Goal: Task Accomplishment & Management: Manage account settings

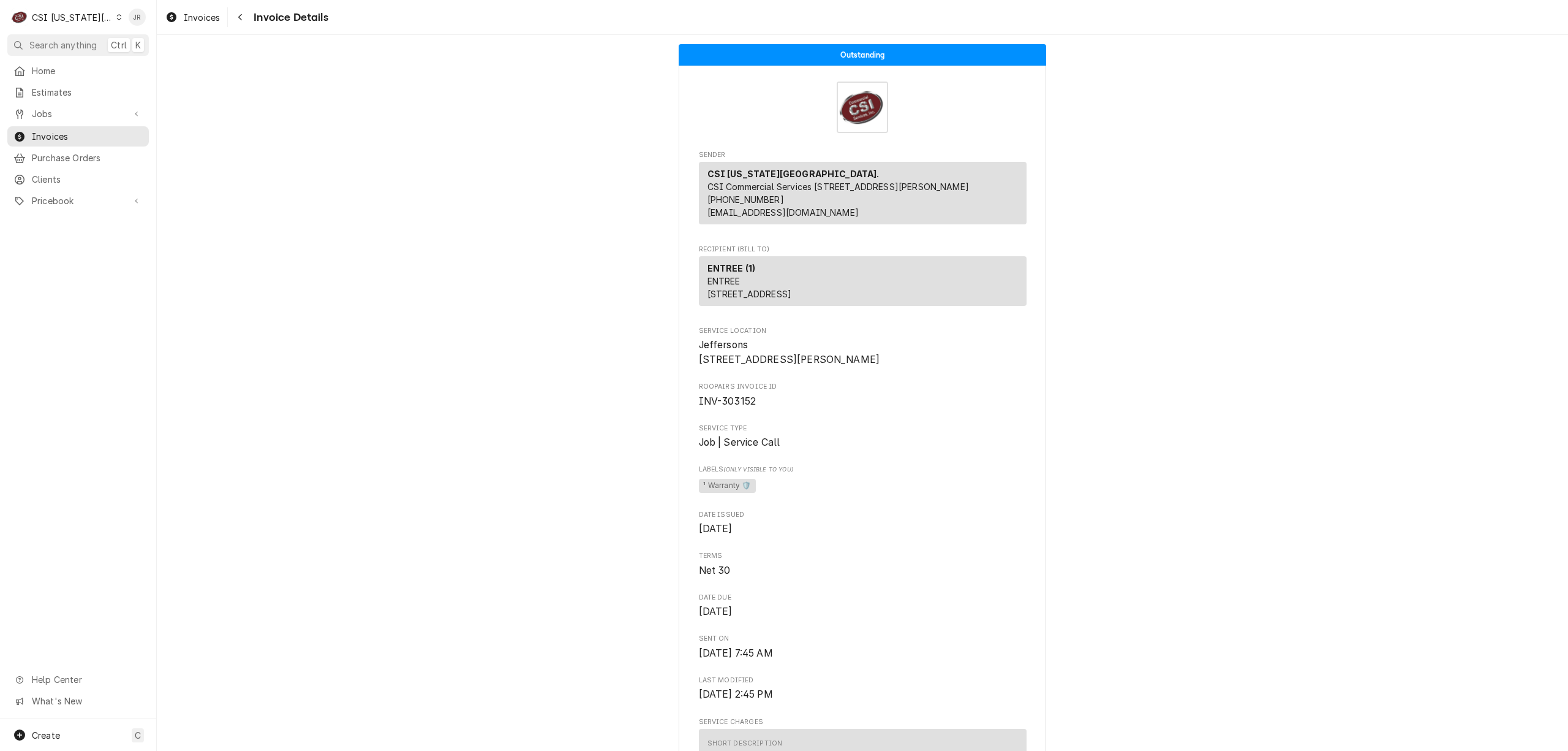
click at [39, 11] on div "CSI Kansas City." at bounding box center [72, 17] width 81 height 13
click at [175, 61] on div "CSI St. [PERSON_NAME]" at bounding box center [214, 67] width 181 height 13
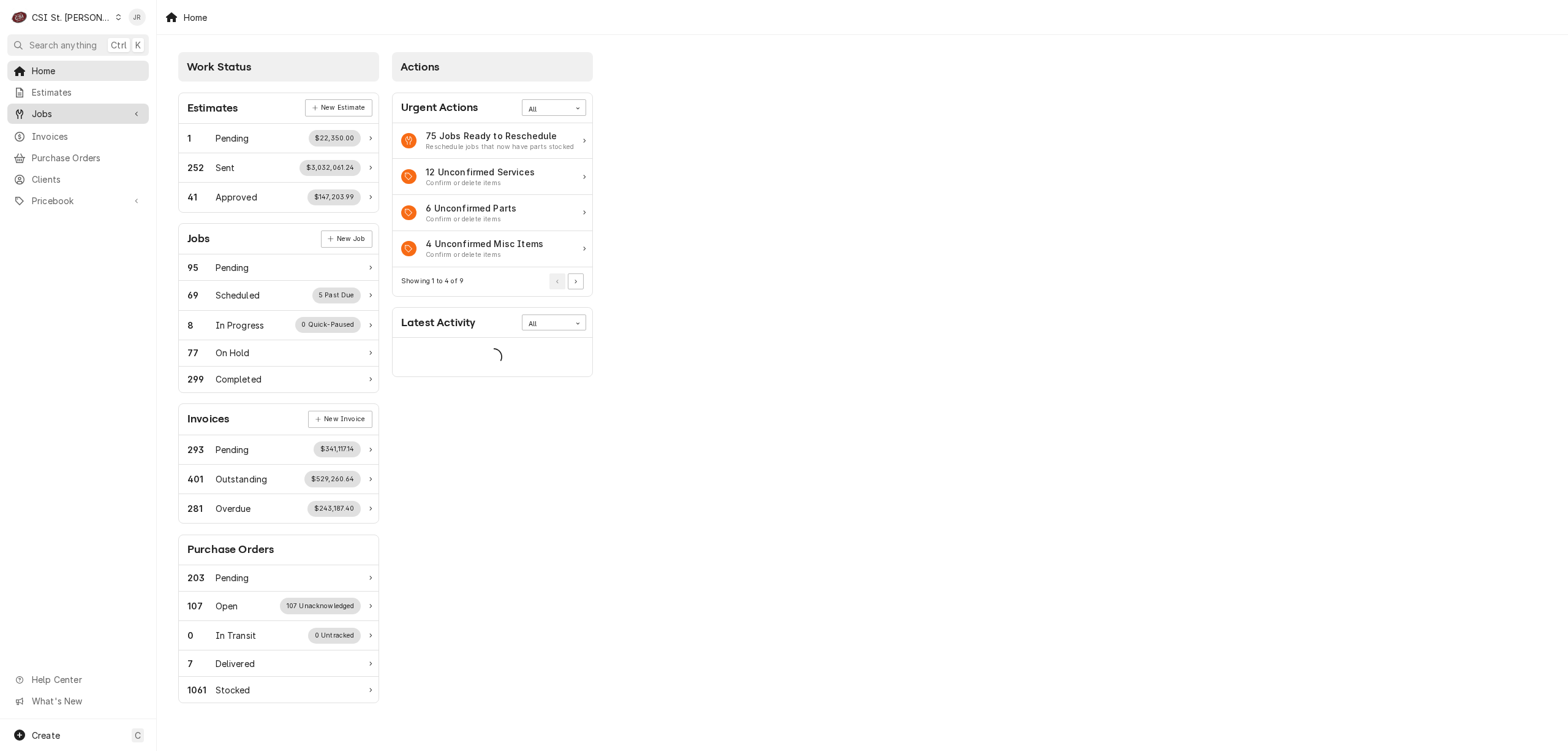
click at [73, 116] on span "Jobs" at bounding box center [78, 114] width 92 height 13
click at [70, 125] on link "Jobs" at bounding box center [78, 135] width 141 height 20
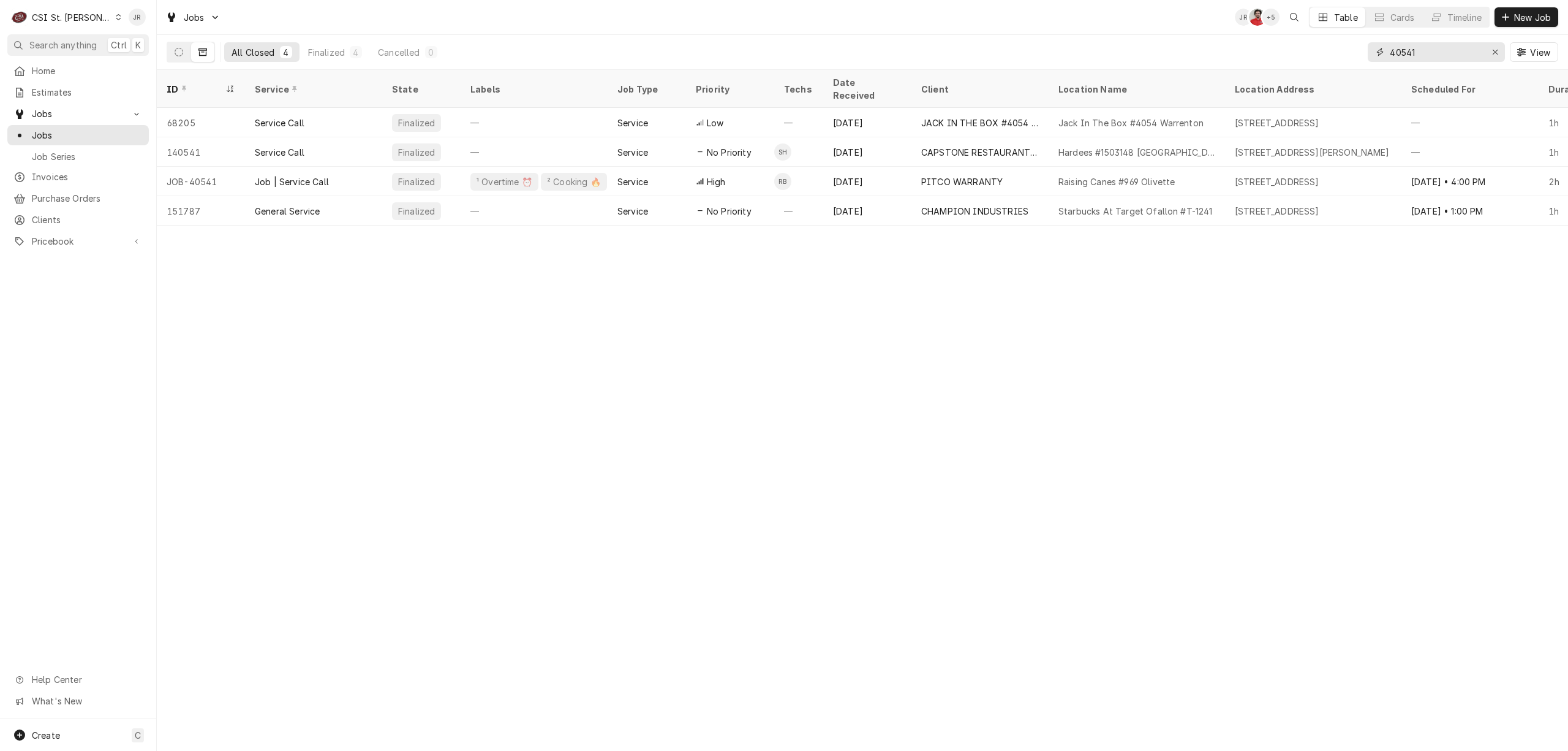
click at [1425, 49] on input "40541" at bounding box center [1435, 52] width 92 height 20
click at [1425, 47] on input "40541" at bounding box center [1435, 52] width 92 height 20
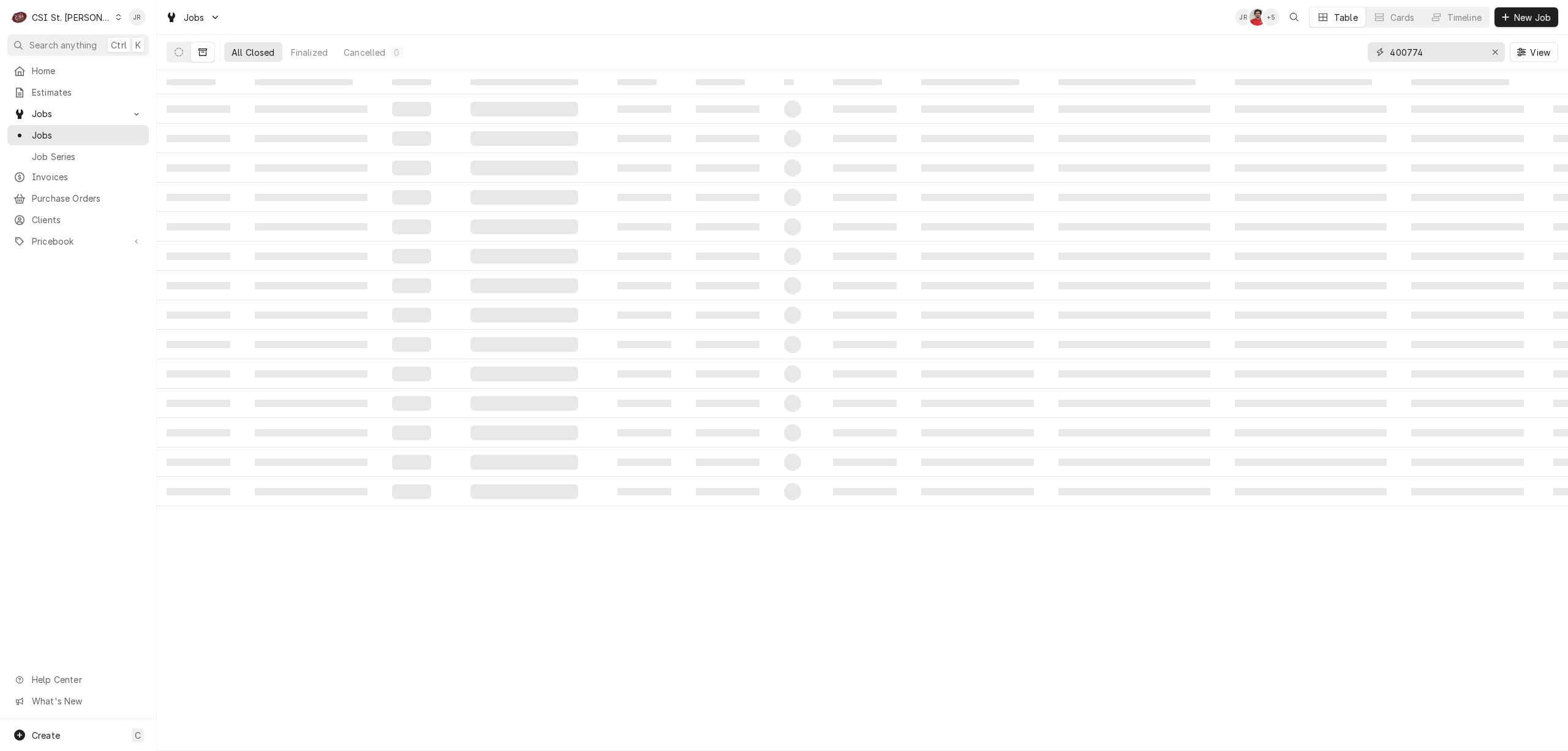
type input "400774"
click at [534, 130] on td "‌" at bounding box center [534, 138] width 147 height 29
click at [182, 58] on button "Dynamic Content Wrapper" at bounding box center [179, 52] width 23 height 20
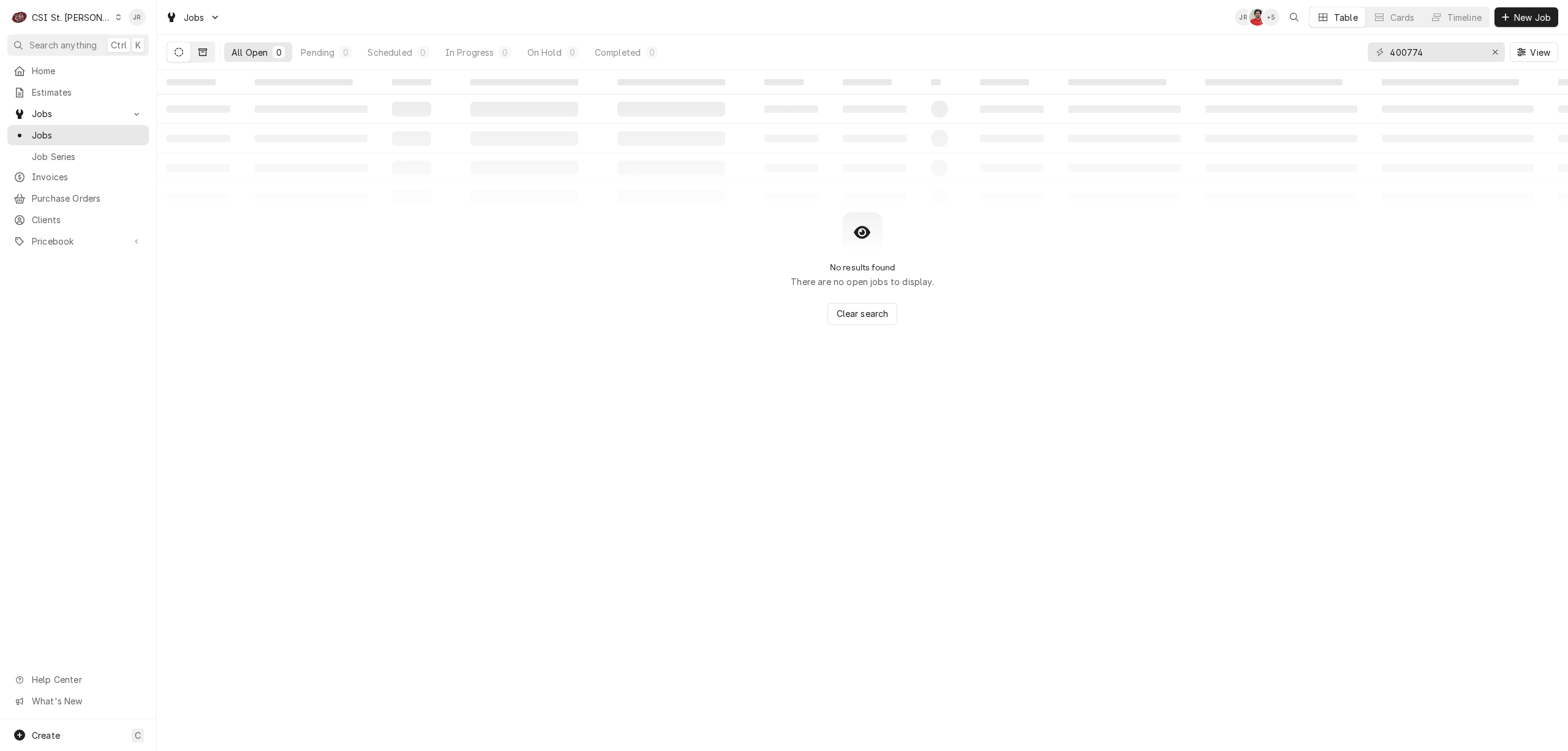
click at [206, 55] on icon "Dynamic Content Wrapper" at bounding box center [203, 52] width 9 height 7
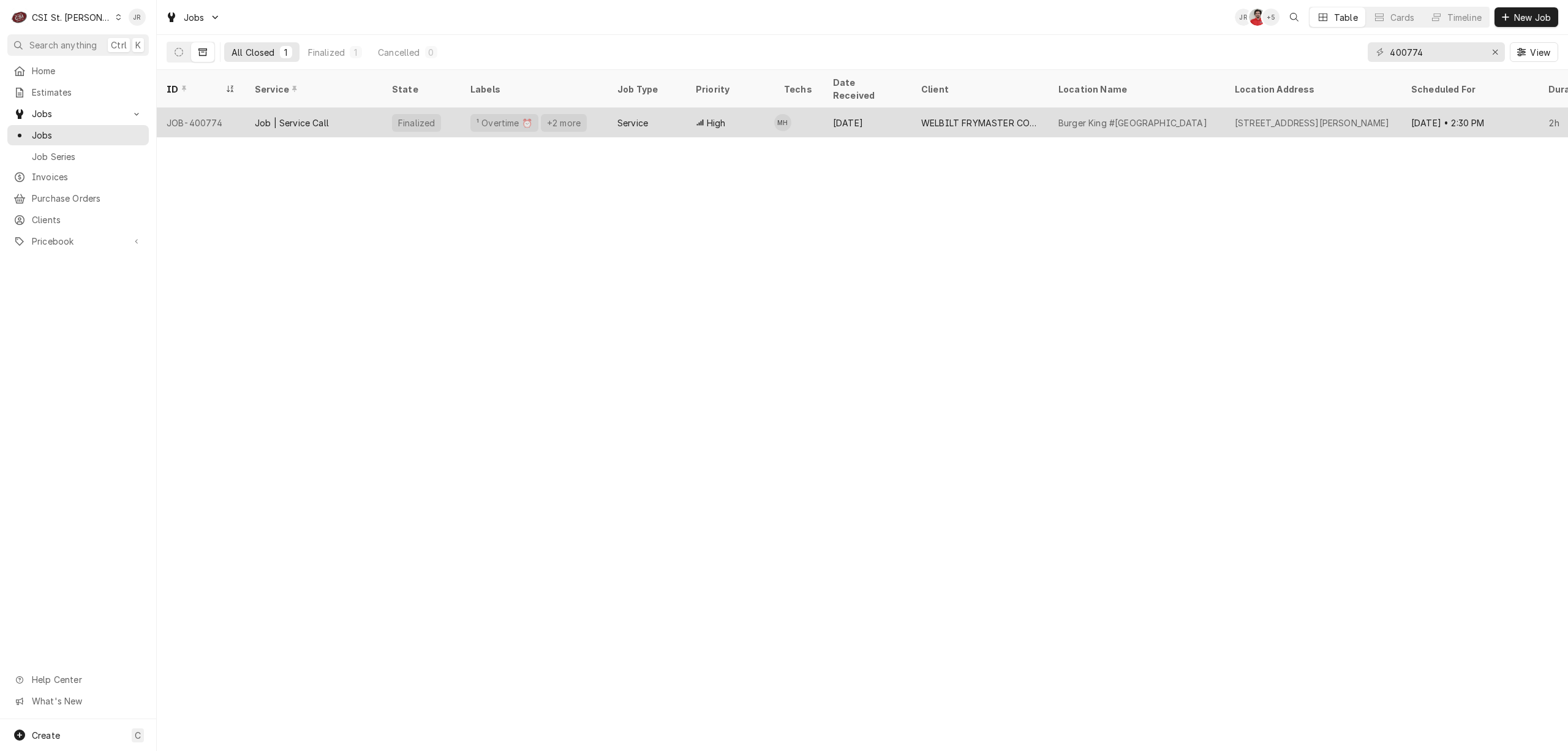
click at [356, 109] on div "Job | Service Call" at bounding box center [313, 122] width 137 height 29
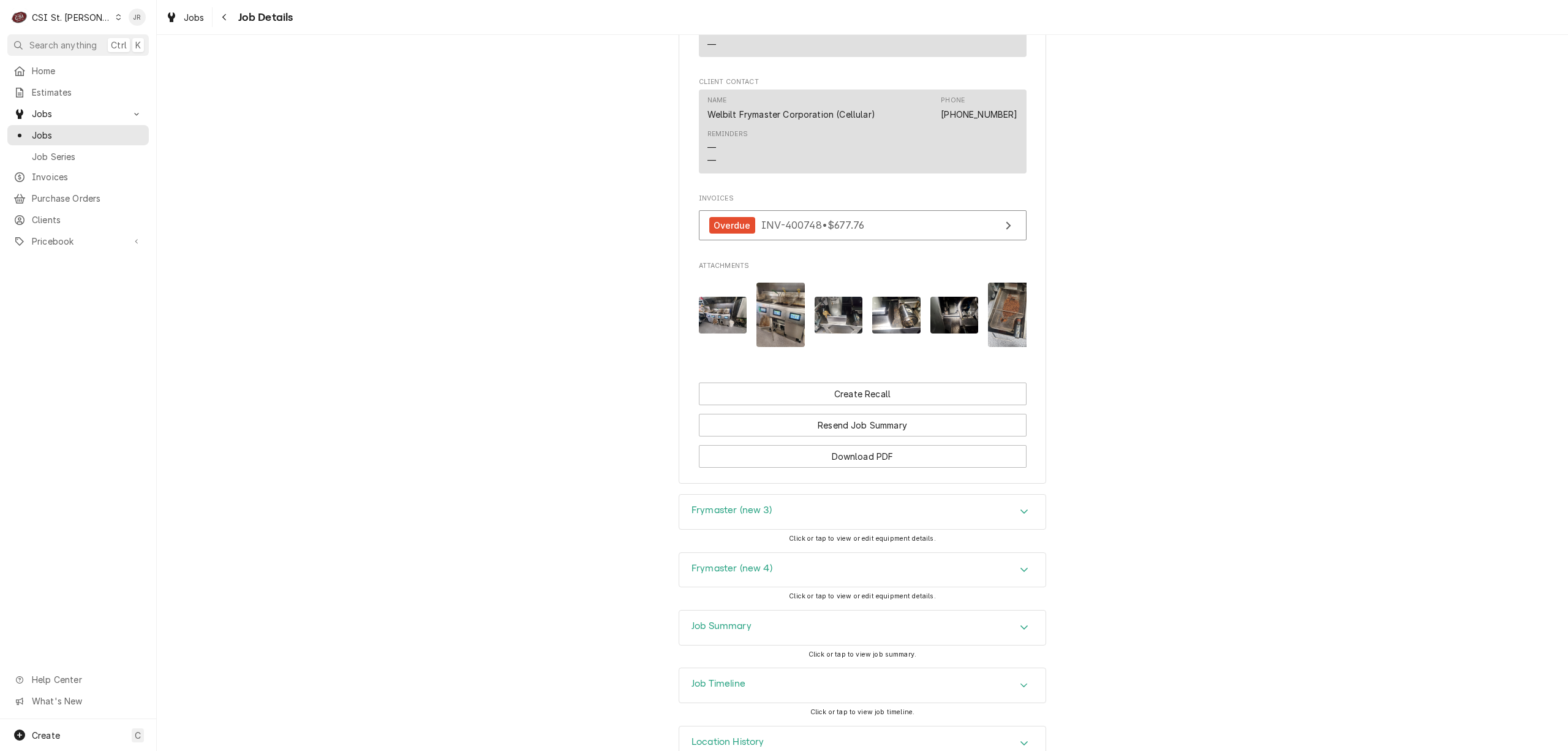
scroll to position [1146, 0]
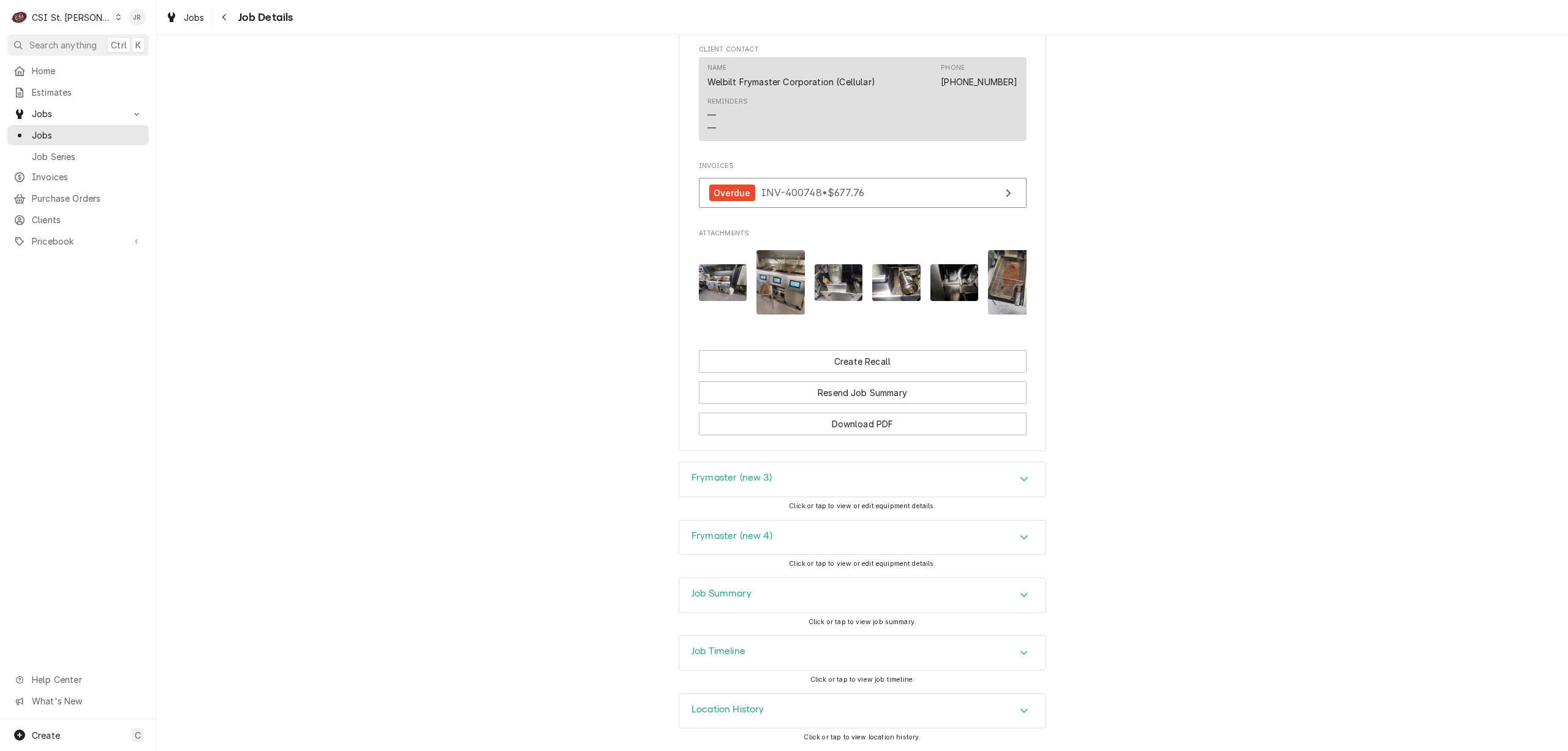
drag, startPoint x: 740, startPoint y: 594, endPoint x: 790, endPoint y: 581, distance: 51.7
click at [743, 594] on h3 "Job Summary" at bounding box center [721, 593] width 60 height 12
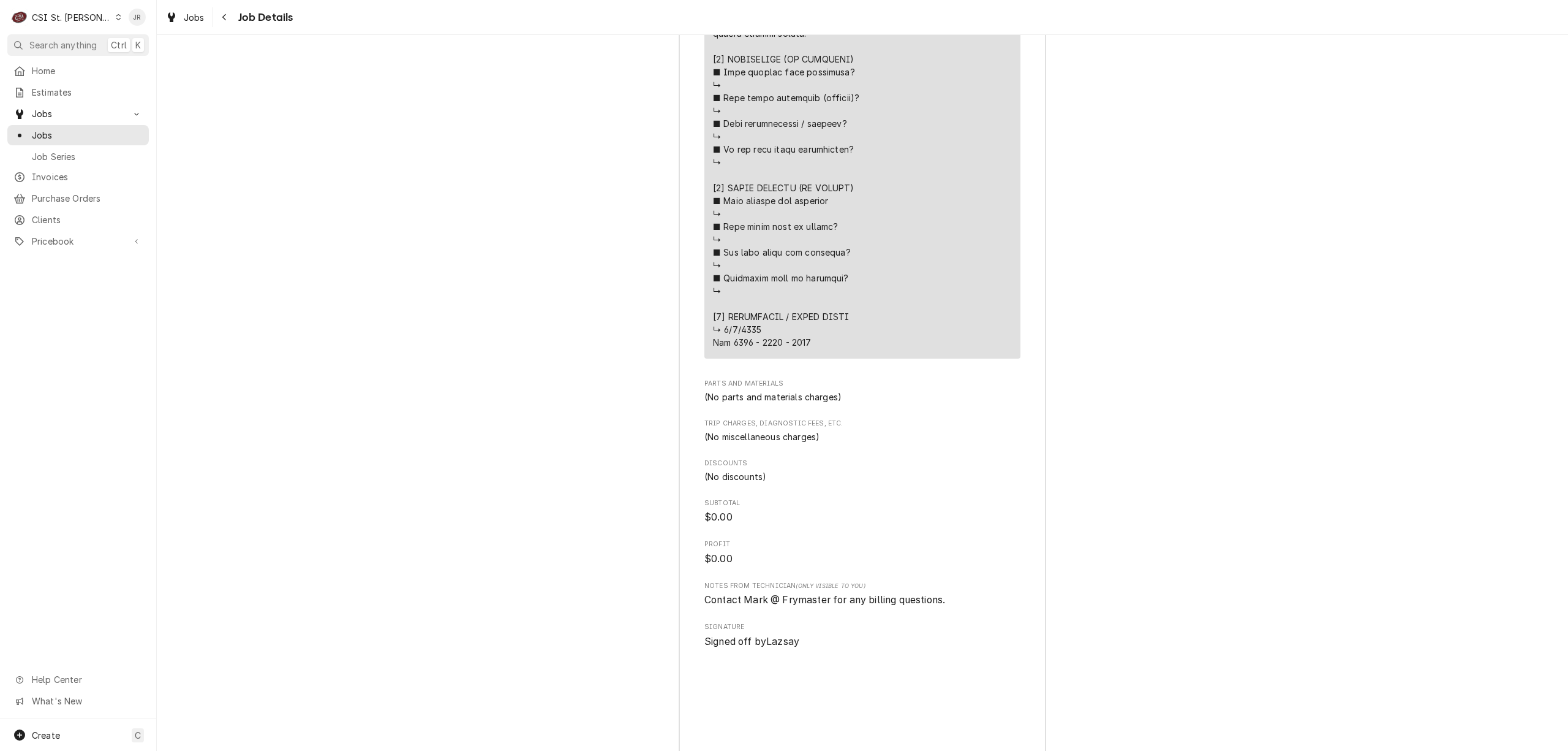
scroll to position [2616, 0]
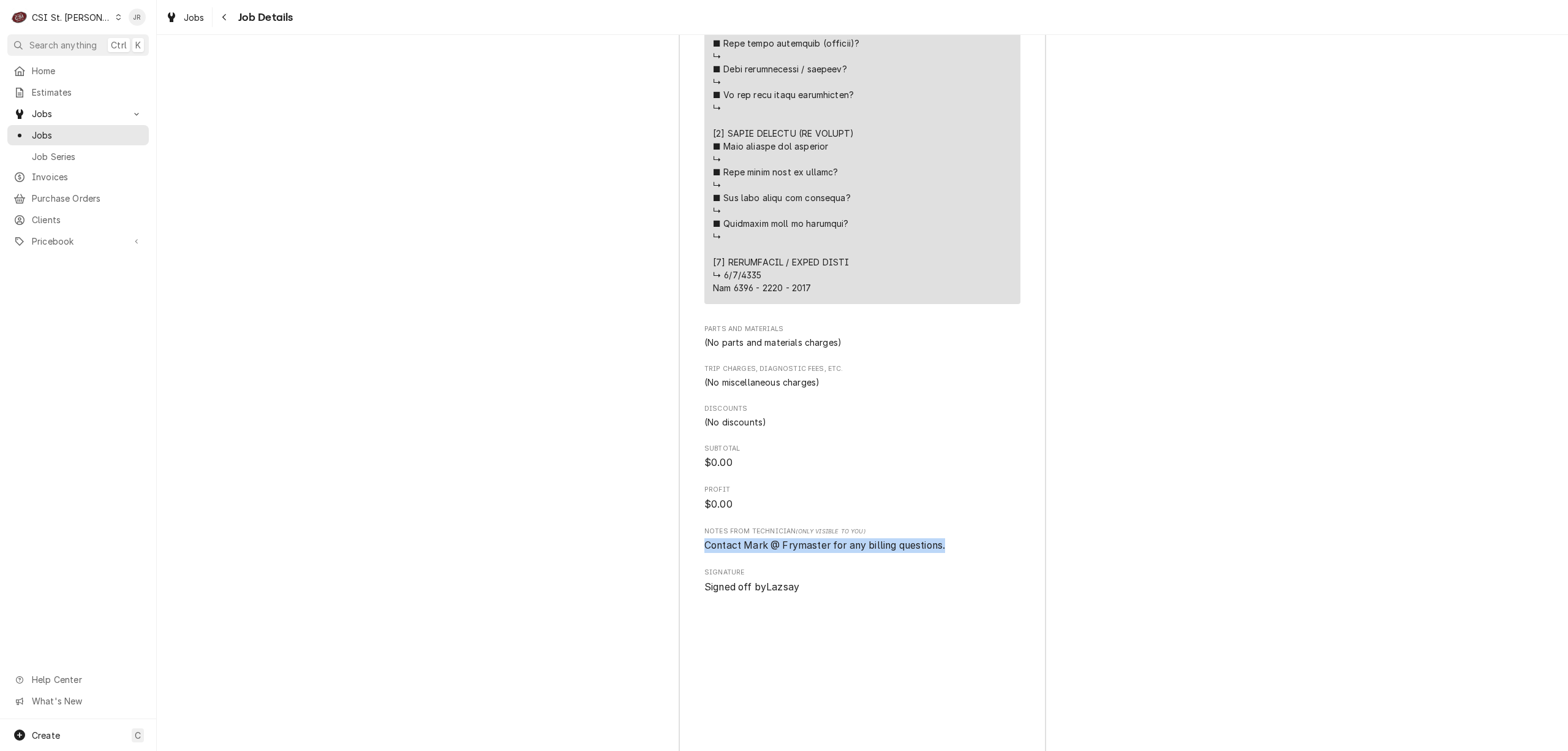
drag, startPoint x: 699, startPoint y: 556, endPoint x: 936, endPoint y: 564, distance: 237.1
click at [953, 553] on span "Contact Mark @ Frymaster for any billing questions." at bounding box center [862, 546] width 316 height 15
copy span "Contact Mark @ Frymaster for any billing questions."
drag, startPoint x: 956, startPoint y: 555, endPoint x: 723, endPoint y: 547, distance: 233.1
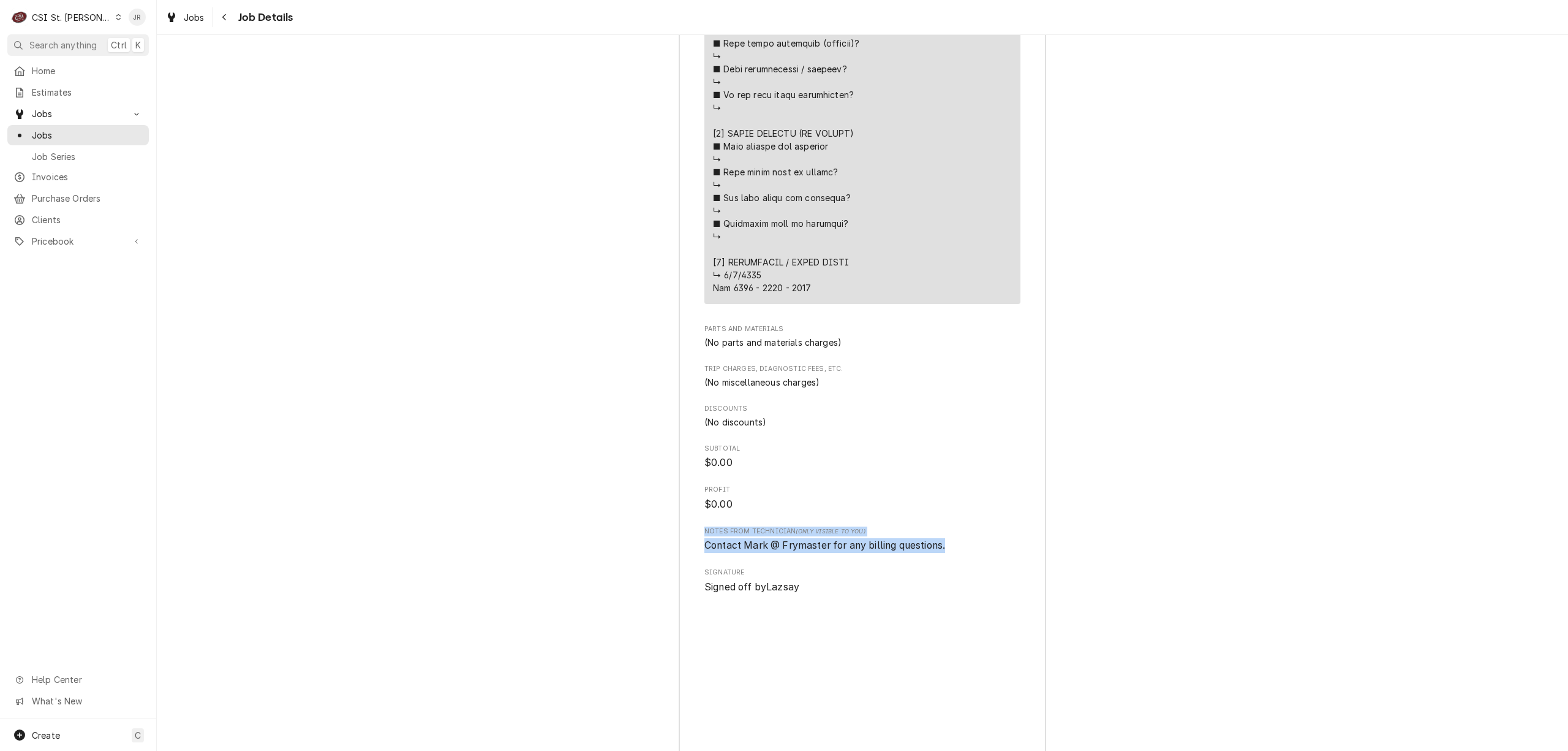
copy div "Notes from Technician (Only Visible to You) Contact Mark @ Frymaster for any bi…"
click at [52, 214] on span "Clients" at bounding box center [87, 220] width 111 height 13
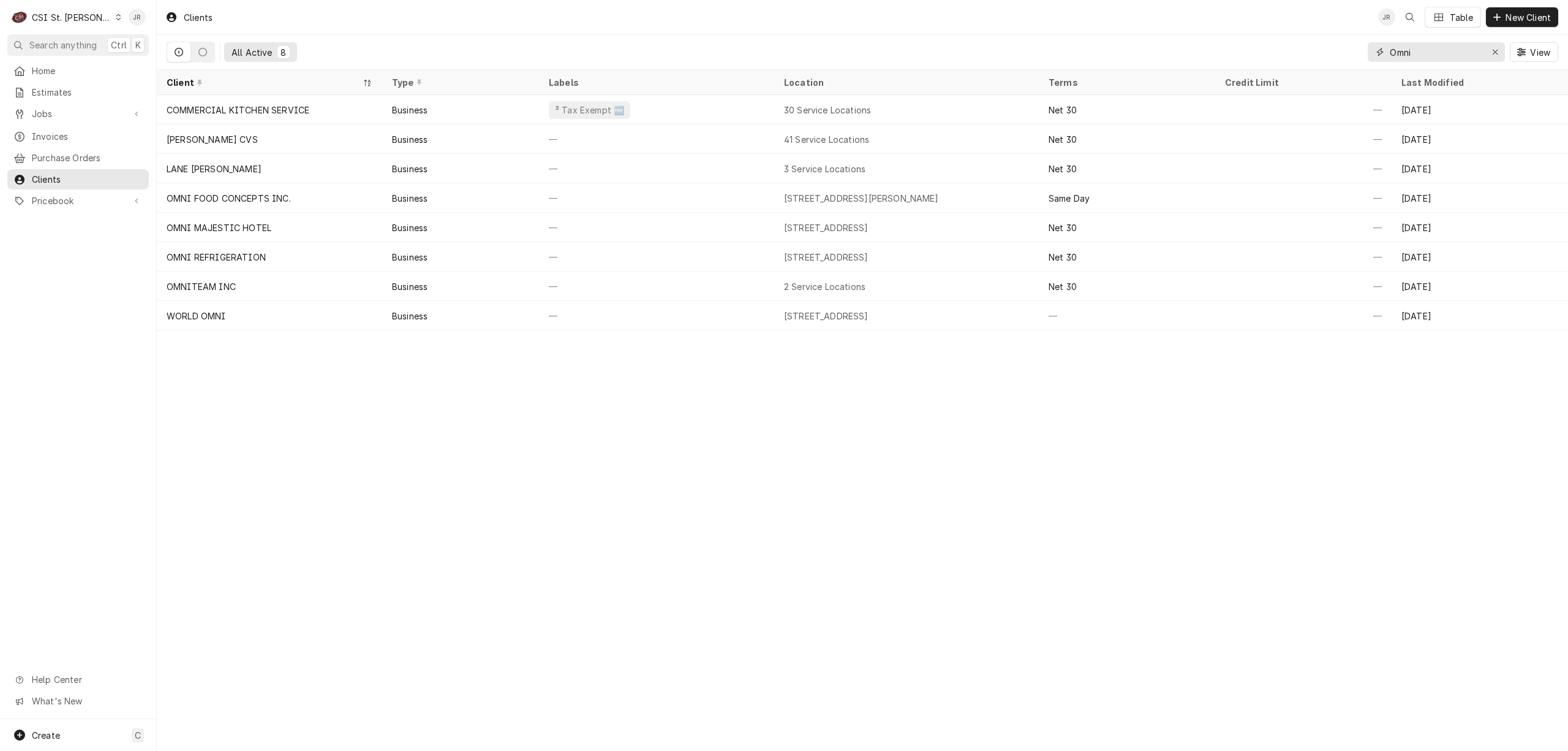
drag, startPoint x: 1395, startPoint y: 47, endPoint x: 1419, endPoint y: 54, distance: 25.0
click at [1414, 52] on input "Omni" at bounding box center [1435, 52] width 92 height 20
click at [1418, 52] on input "Omni" at bounding box center [1435, 52] width 92 height 20
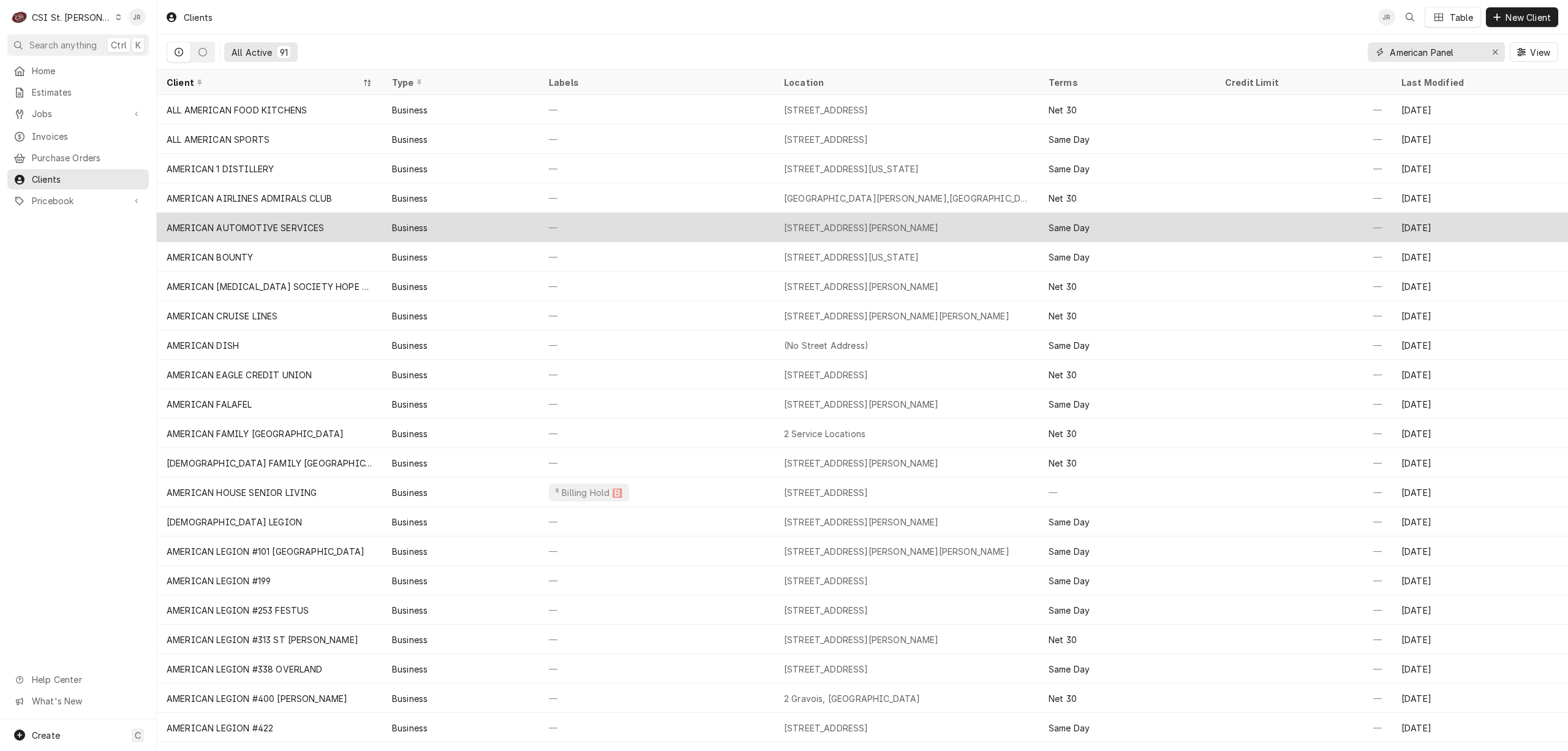
type input "American Panel"
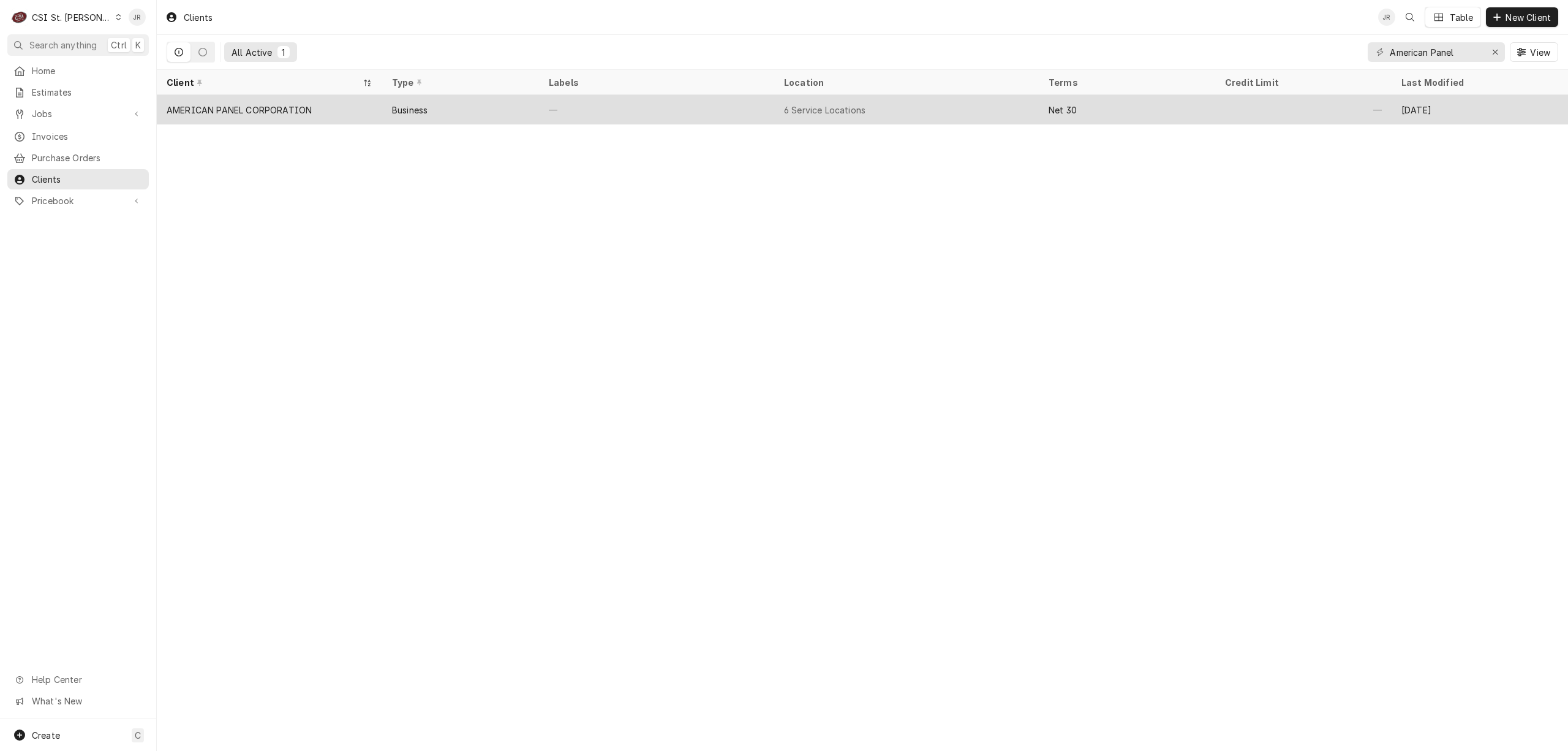
click at [265, 103] on div "AMERICAN PANEL CORPORATION" at bounding box center [239, 110] width 146 height 13
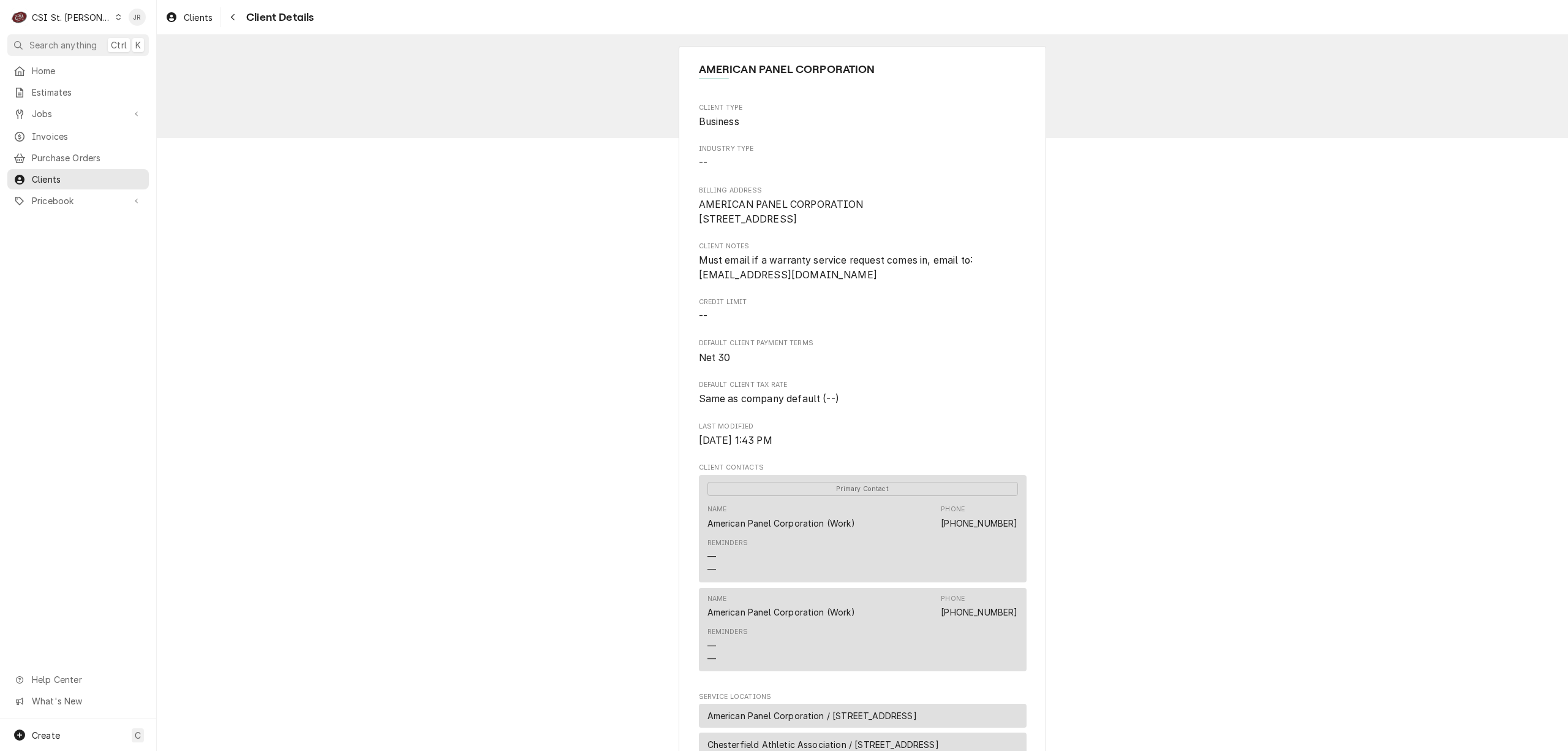
scroll to position [82, 0]
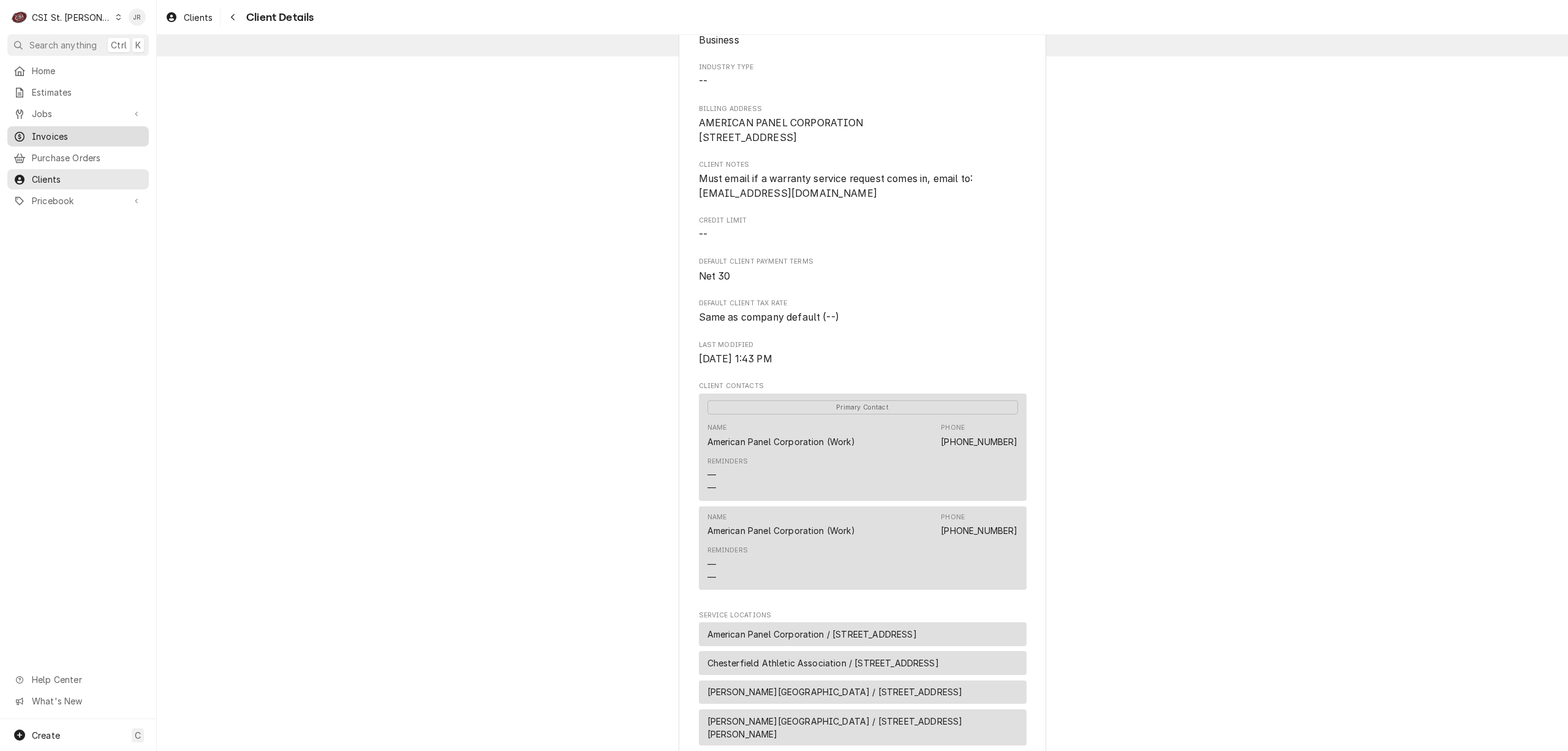
click at [55, 129] on div "Invoices" at bounding box center [78, 136] width 137 height 16
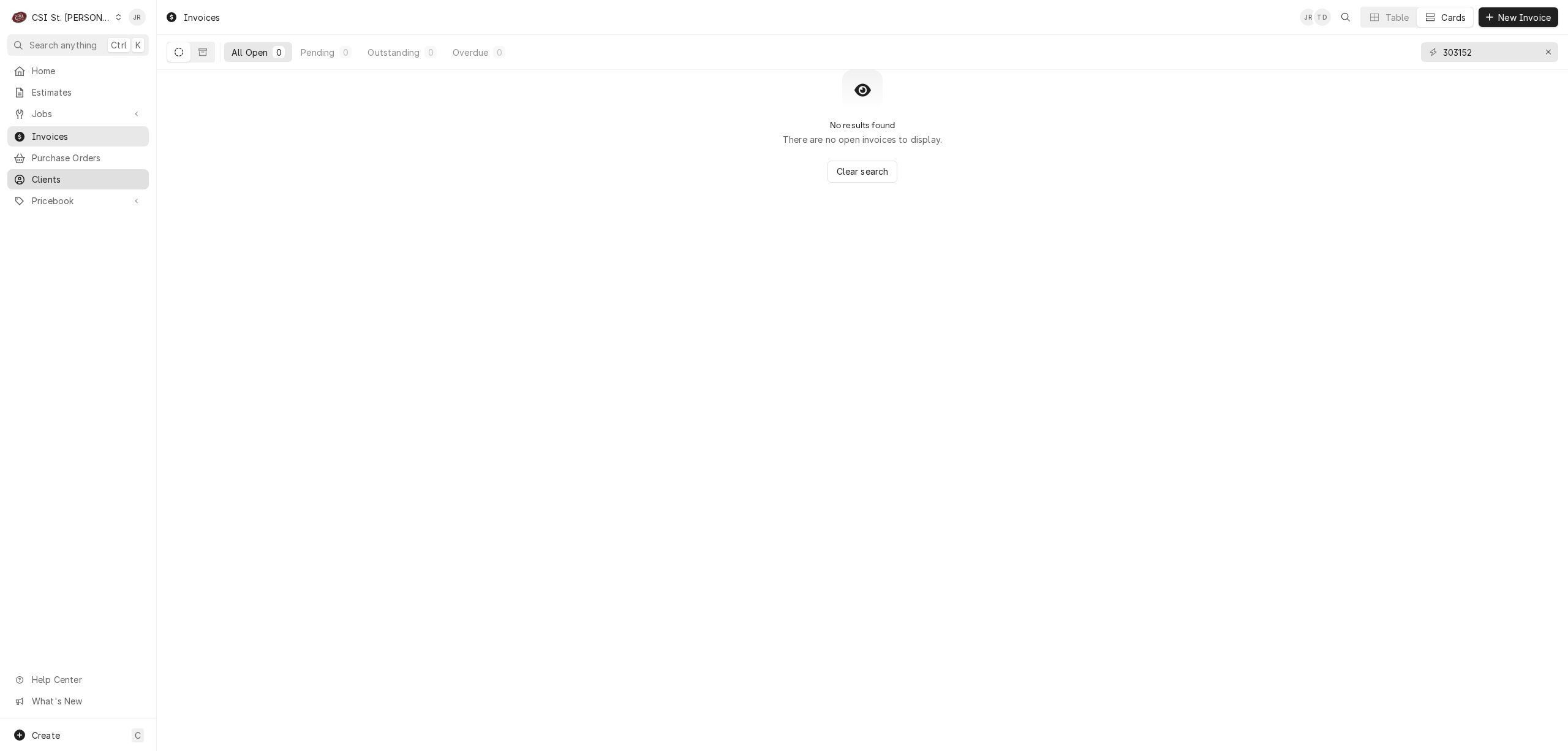
click at [73, 182] on link "Clients" at bounding box center [78, 180] width 141 height 20
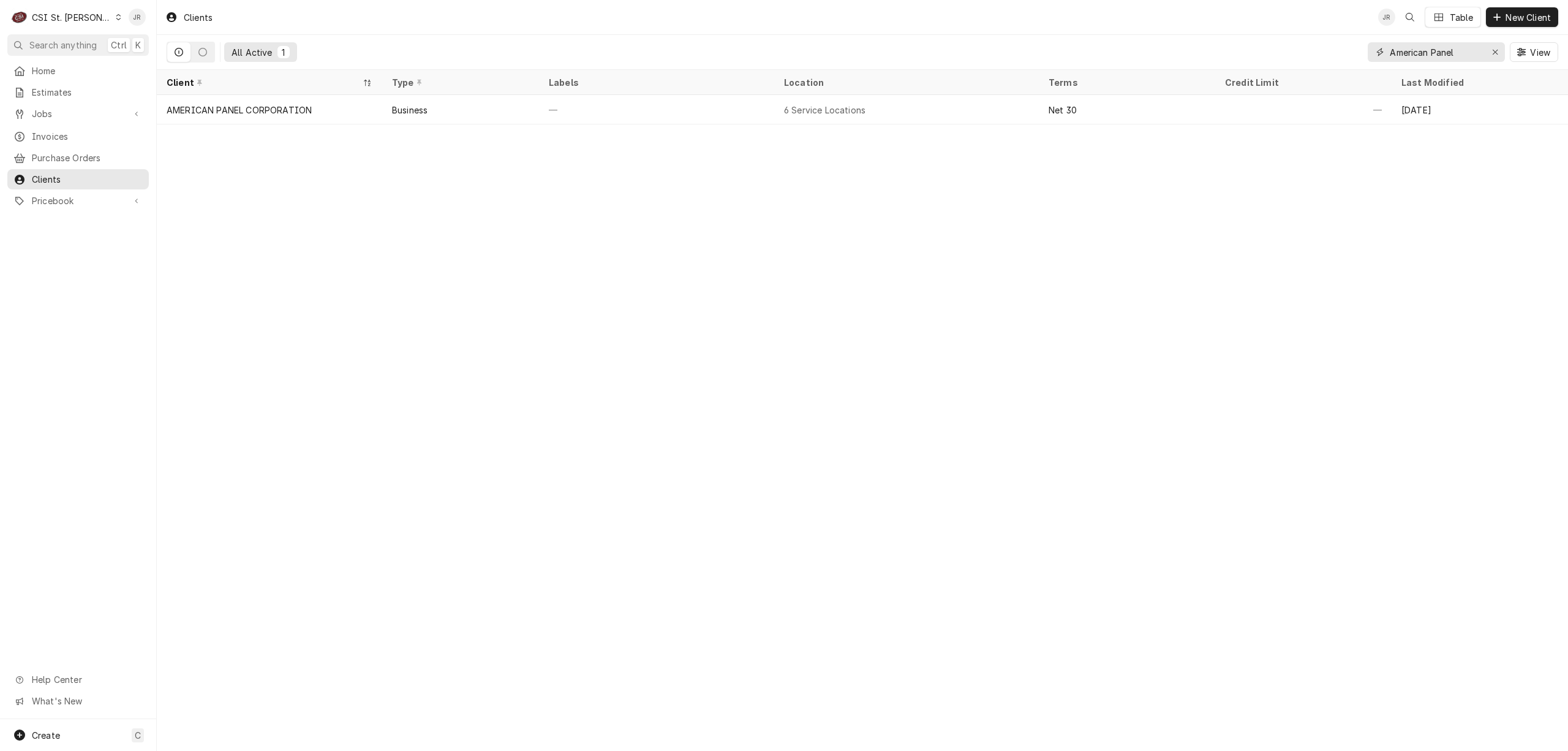
click at [1473, 57] on input "American Panel" at bounding box center [1435, 52] width 92 height 20
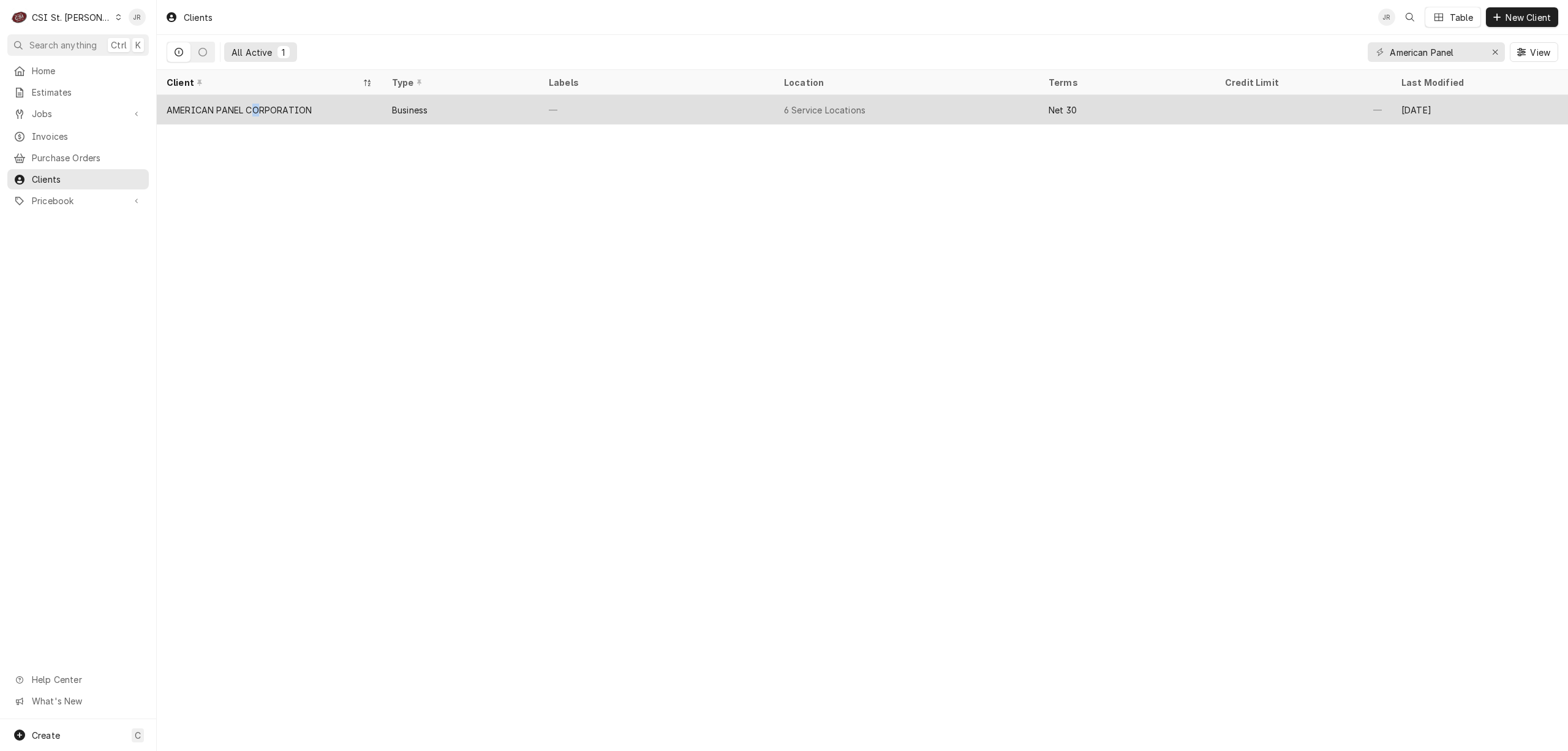
click at [260, 108] on div "AMERICAN PANEL CORPORATION" at bounding box center [270, 110] width 226 height 29
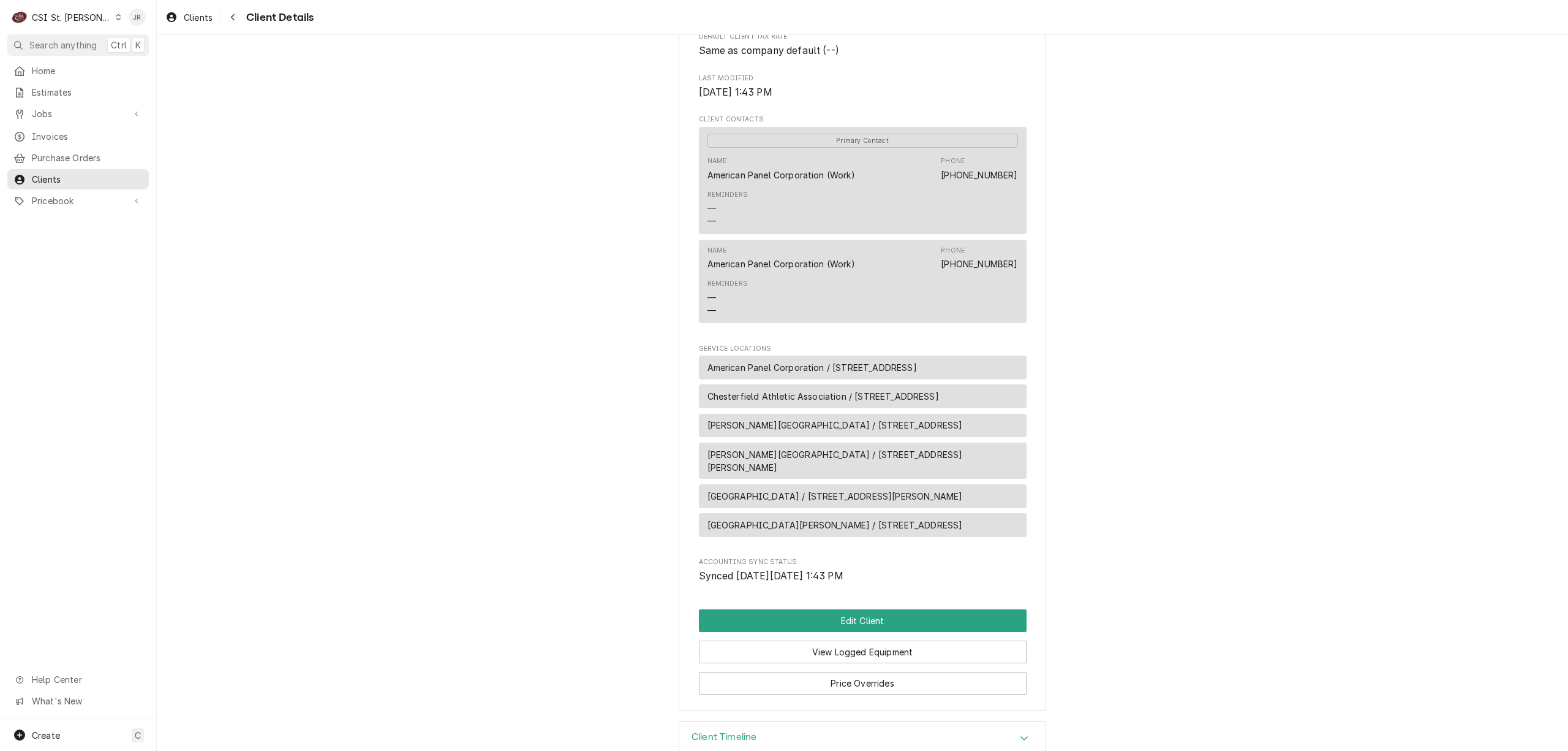
scroll to position [405, 0]
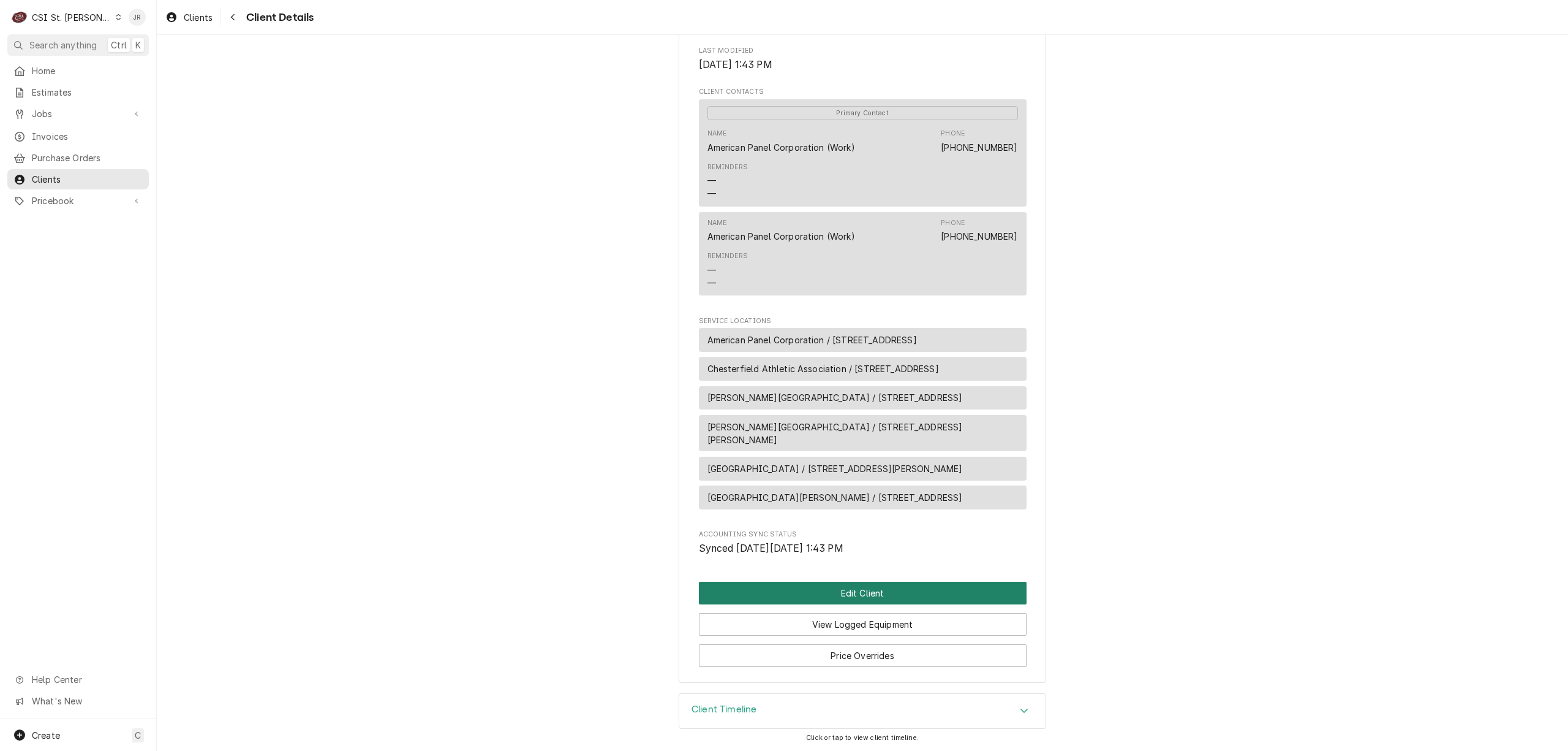
click at [892, 586] on button "Edit Client" at bounding box center [863, 593] width 328 height 22
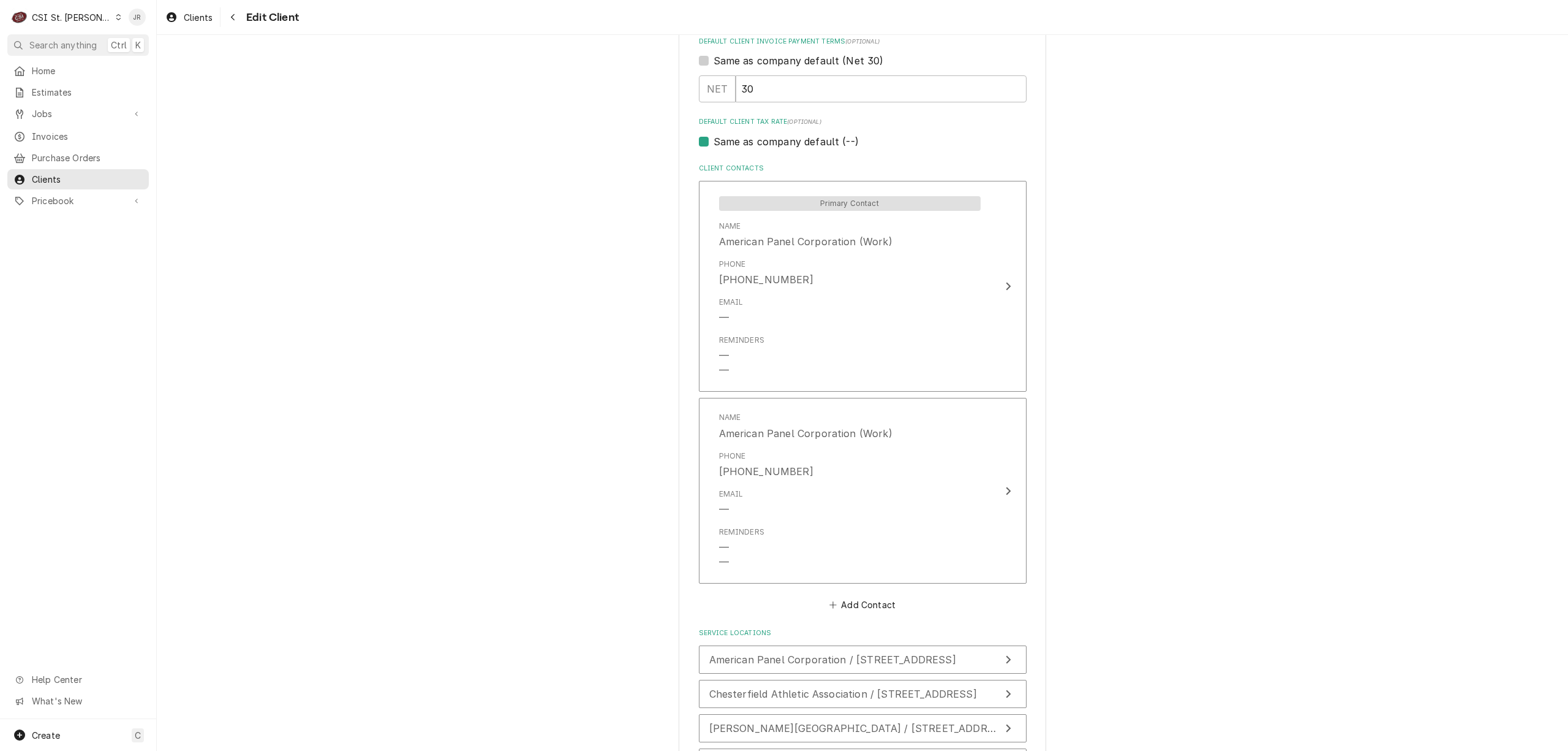
scroll to position [817, 0]
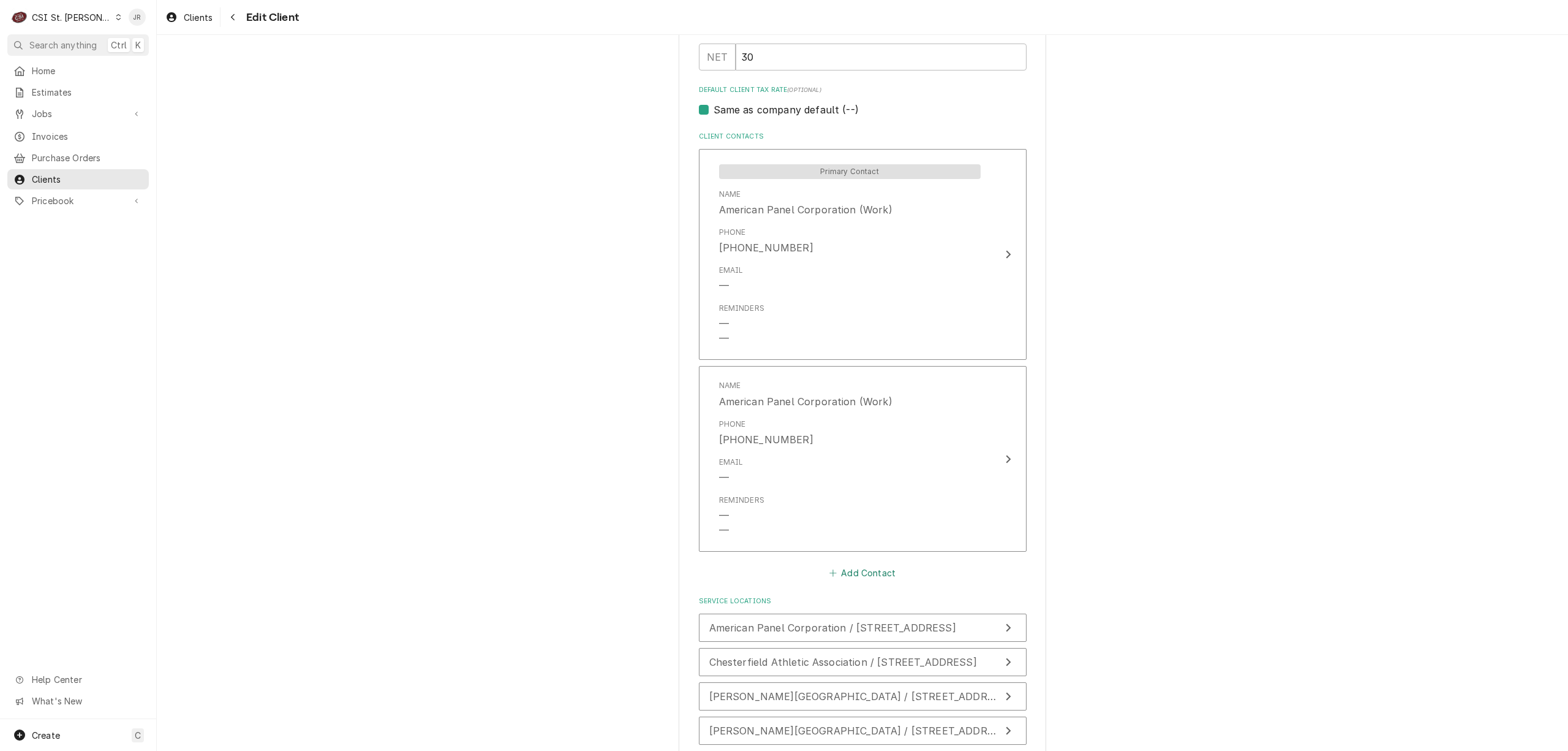
click at [868, 573] on button "Add Contact" at bounding box center [862, 573] width 71 height 17
type textarea "x"
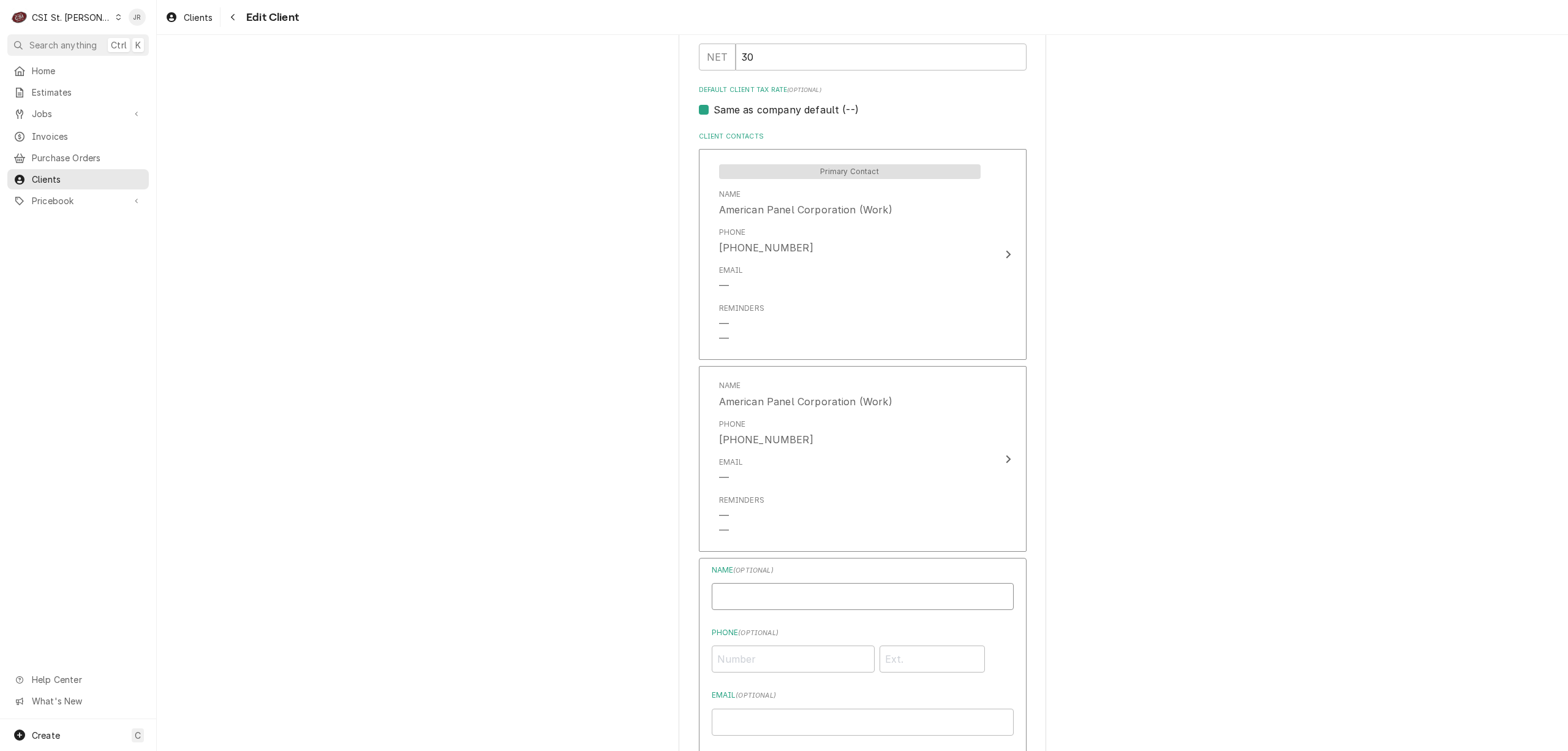
click at [868, 590] on input "Business Name" at bounding box center [863, 597] width 302 height 27
paste input "Matt Mesmer"
type input "Matt Mesmer"
click at [772, 663] on input "Phone ( optional )" at bounding box center [794, 659] width 163 height 27
type input "[PHONE_NUMBER]"
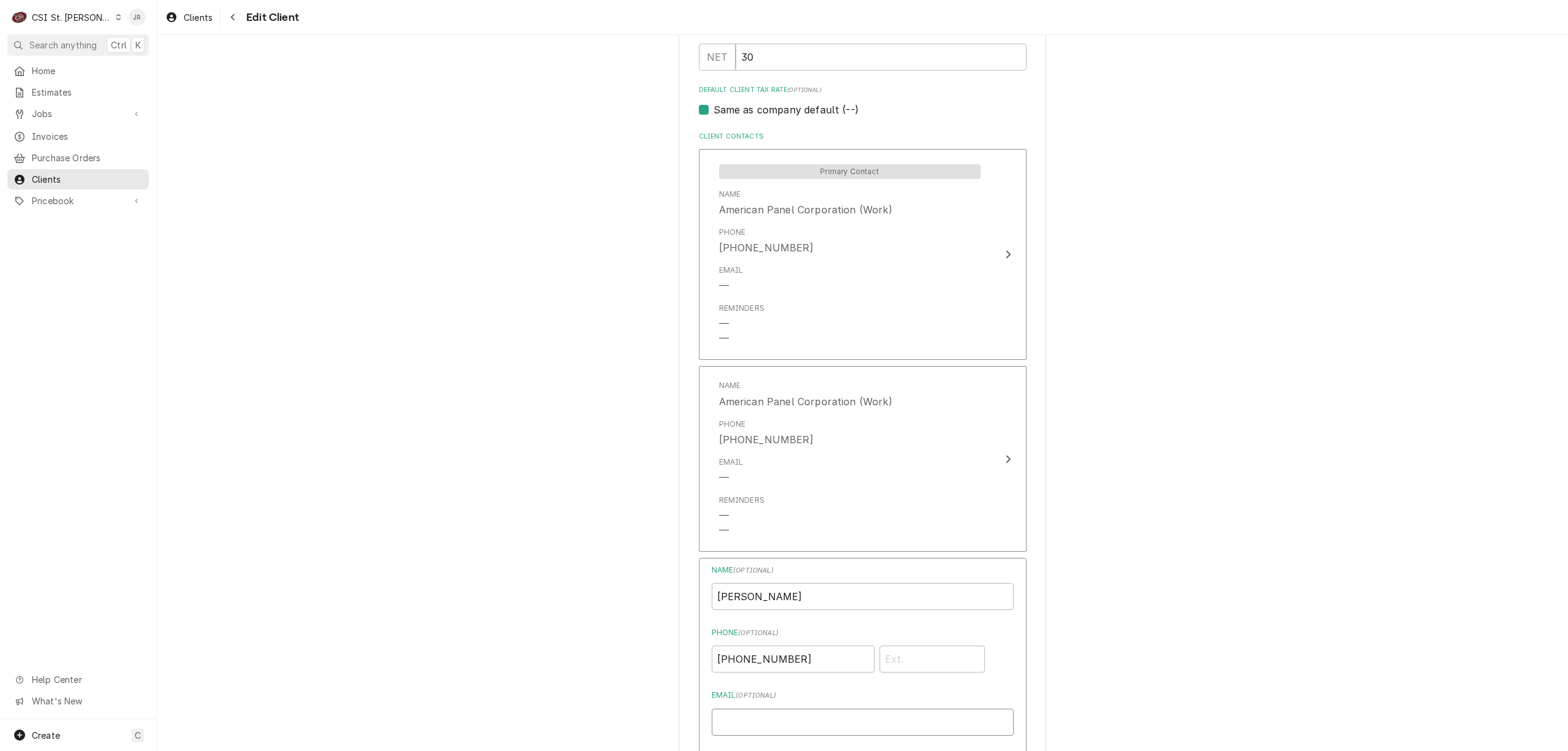
click at [906, 720] on input "Email ( optional )" at bounding box center [863, 722] width 302 height 27
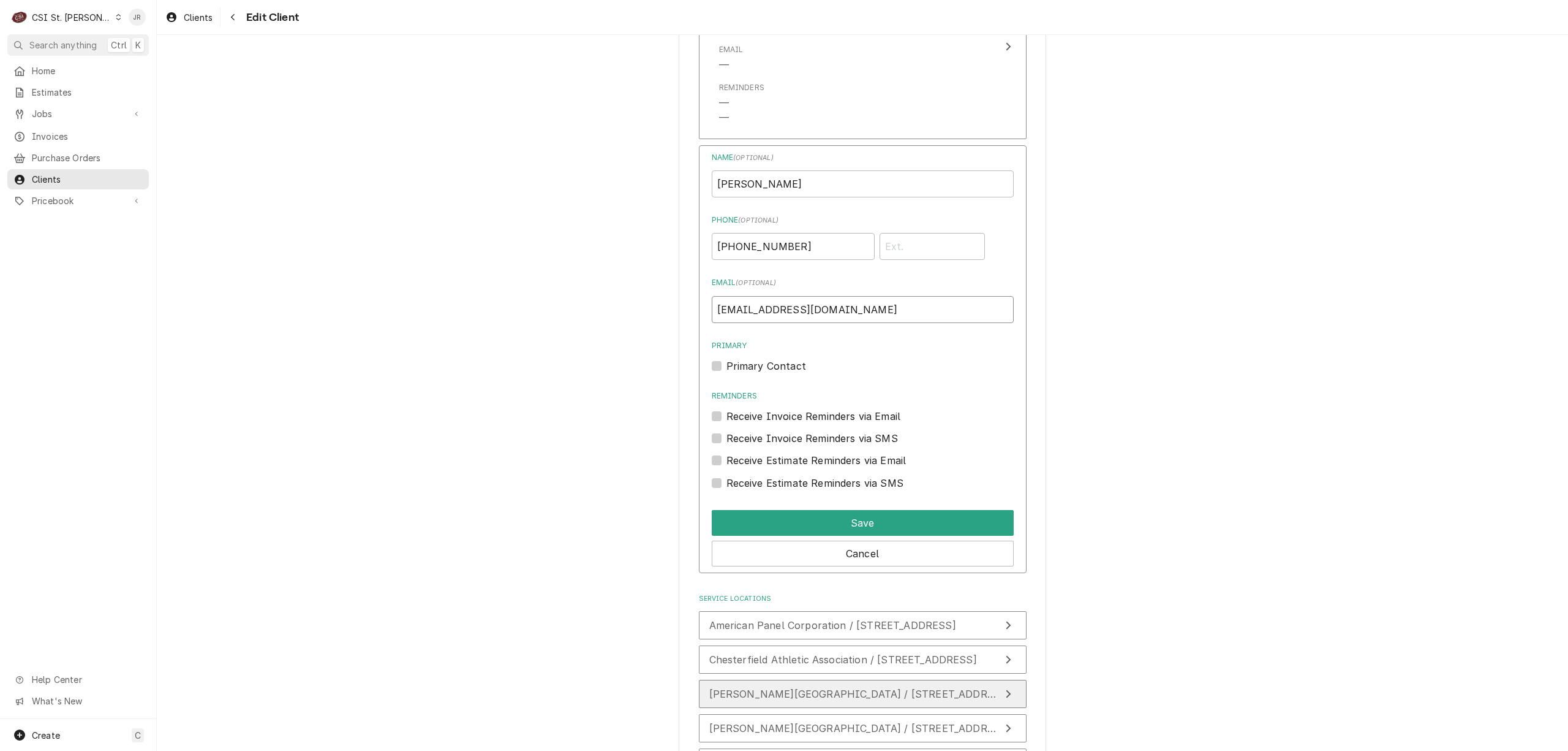
scroll to position [1307, 0]
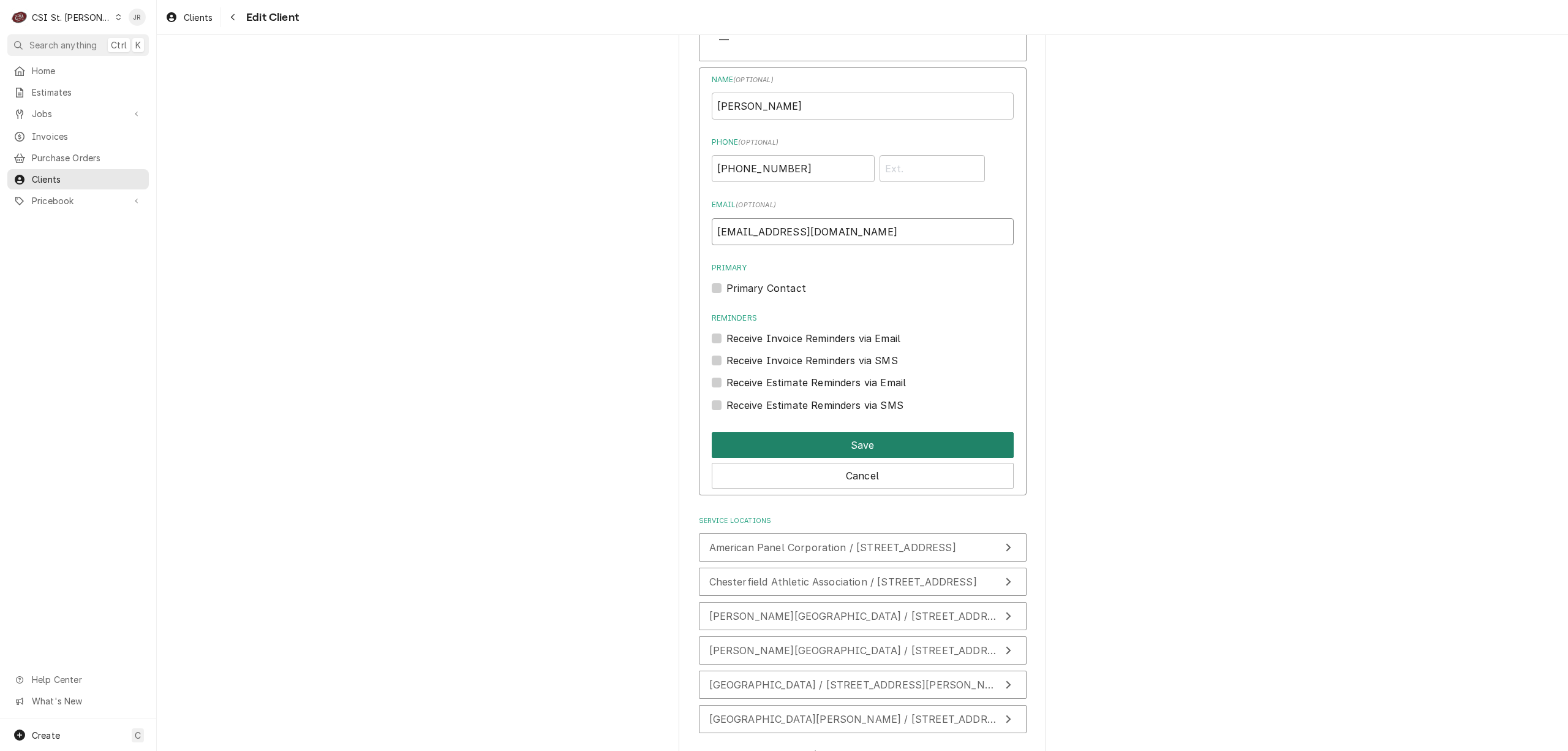
type input "[EMAIL_ADDRESS][DOMAIN_NAME]"
click at [860, 444] on button "Save" at bounding box center [863, 445] width 302 height 26
type textarea "x"
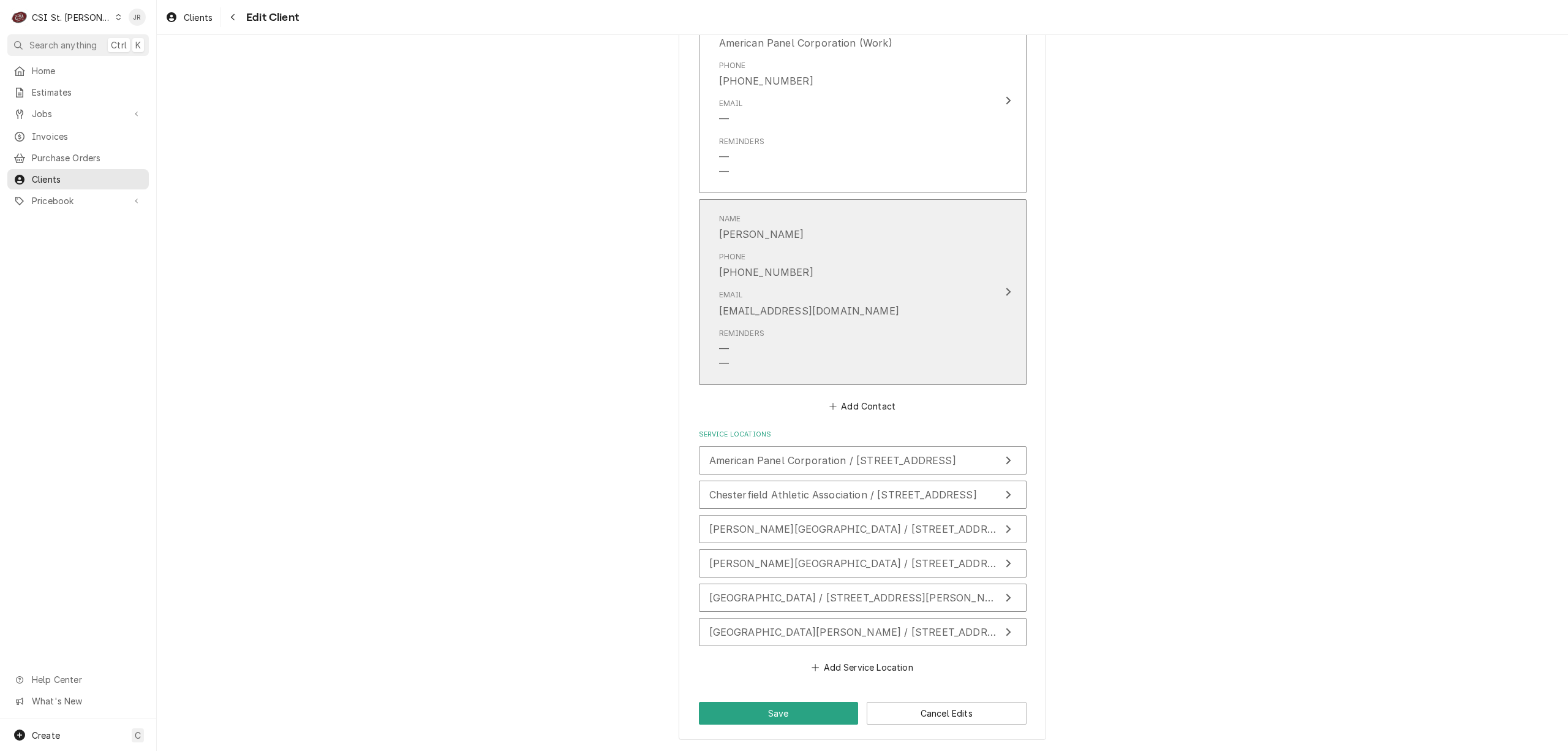
click at [981, 278] on div "Name Matt Mesmer Phone (352) 245-7055 Email service@americanpanel.com Reminders…" at bounding box center [850, 292] width 282 height 172
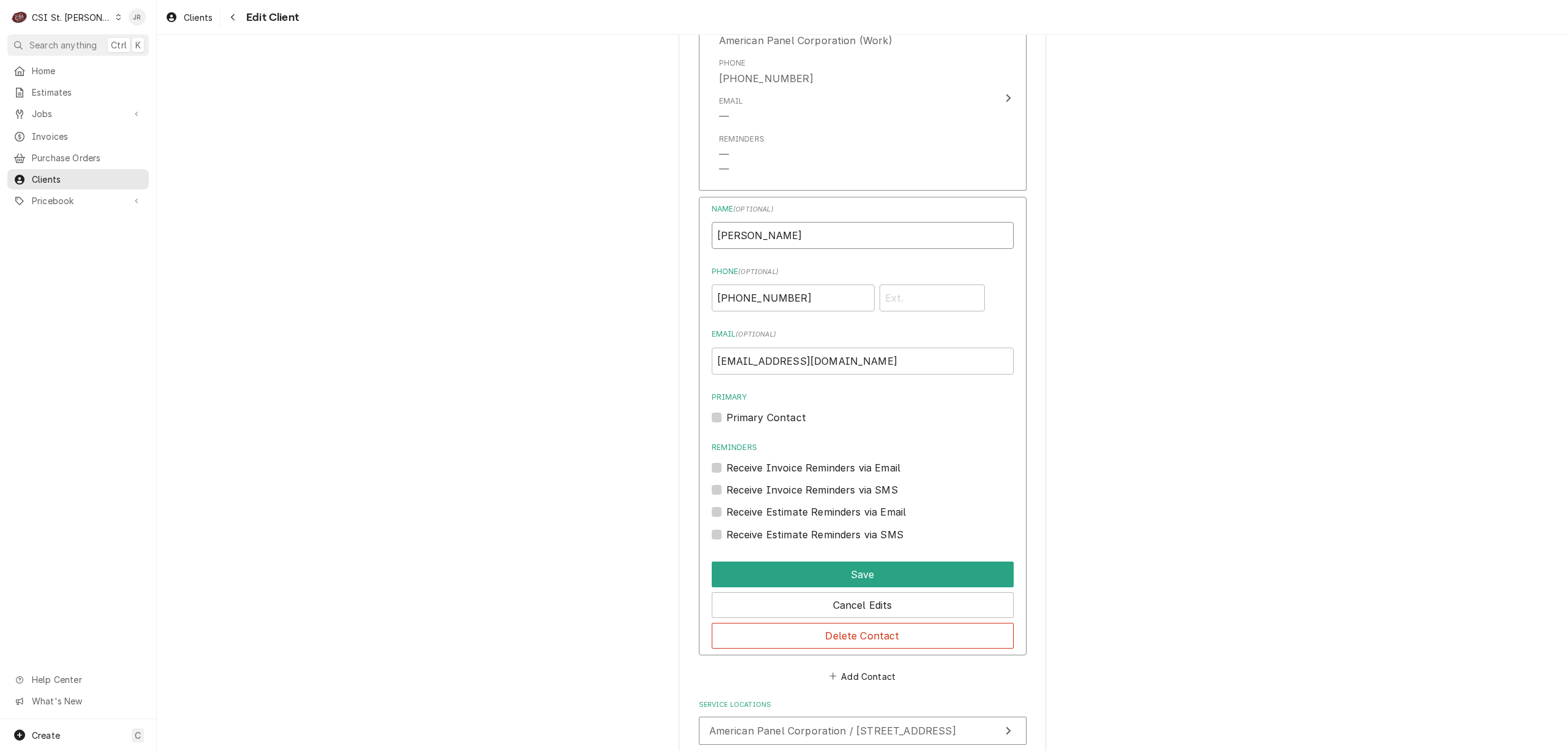
click at [912, 236] on input "Matt Mesmer" at bounding box center [863, 235] width 302 height 27
type input "Matt Mesmer Assistant Service Manager"
click at [836, 578] on button "Save" at bounding box center [863, 574] width 302 height 26
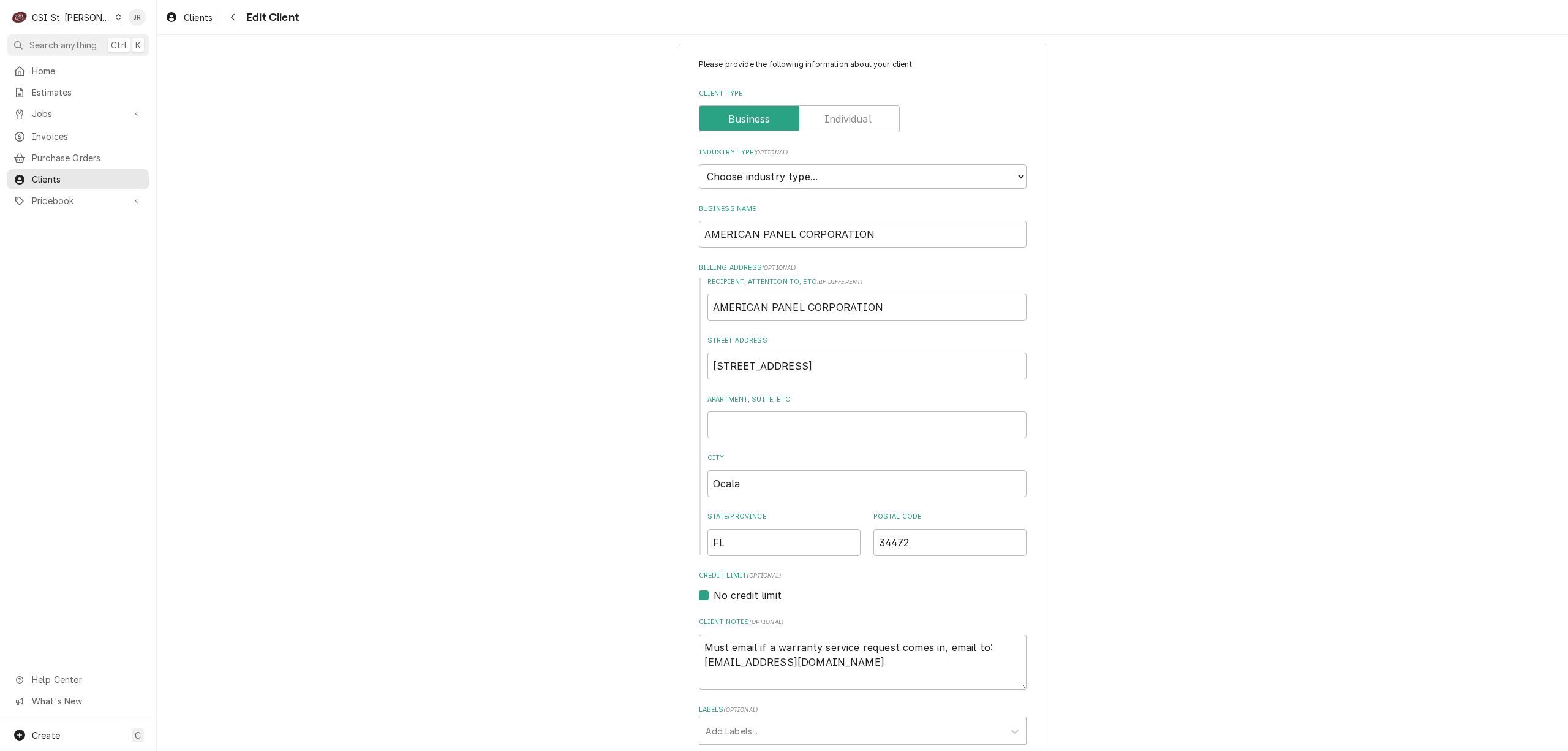
scroll to position [0, 0]
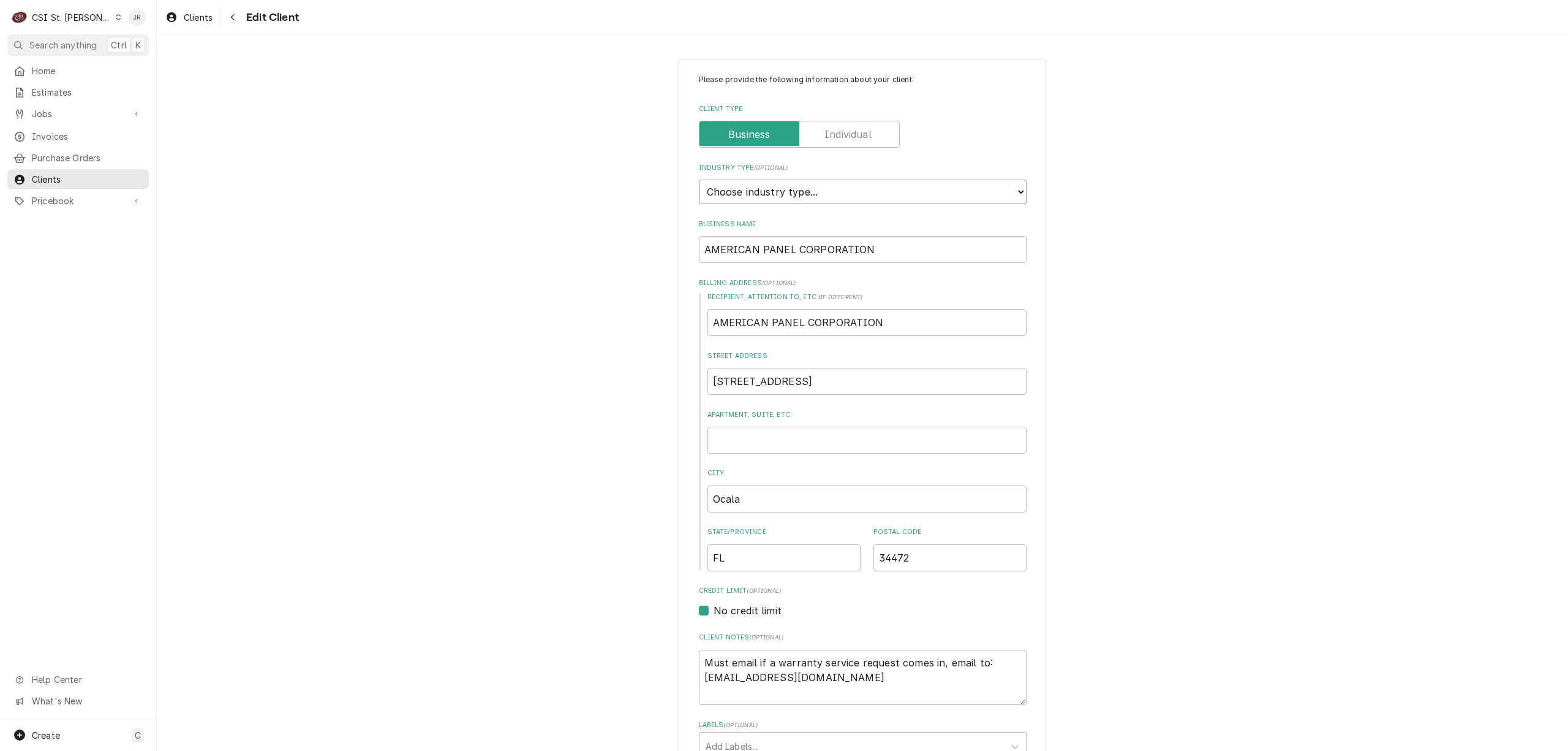
click at [955, 196] on select "Choose industry type... Residential Commercial Industrial Government" at bounding box center [863, 192] width 328 height 24
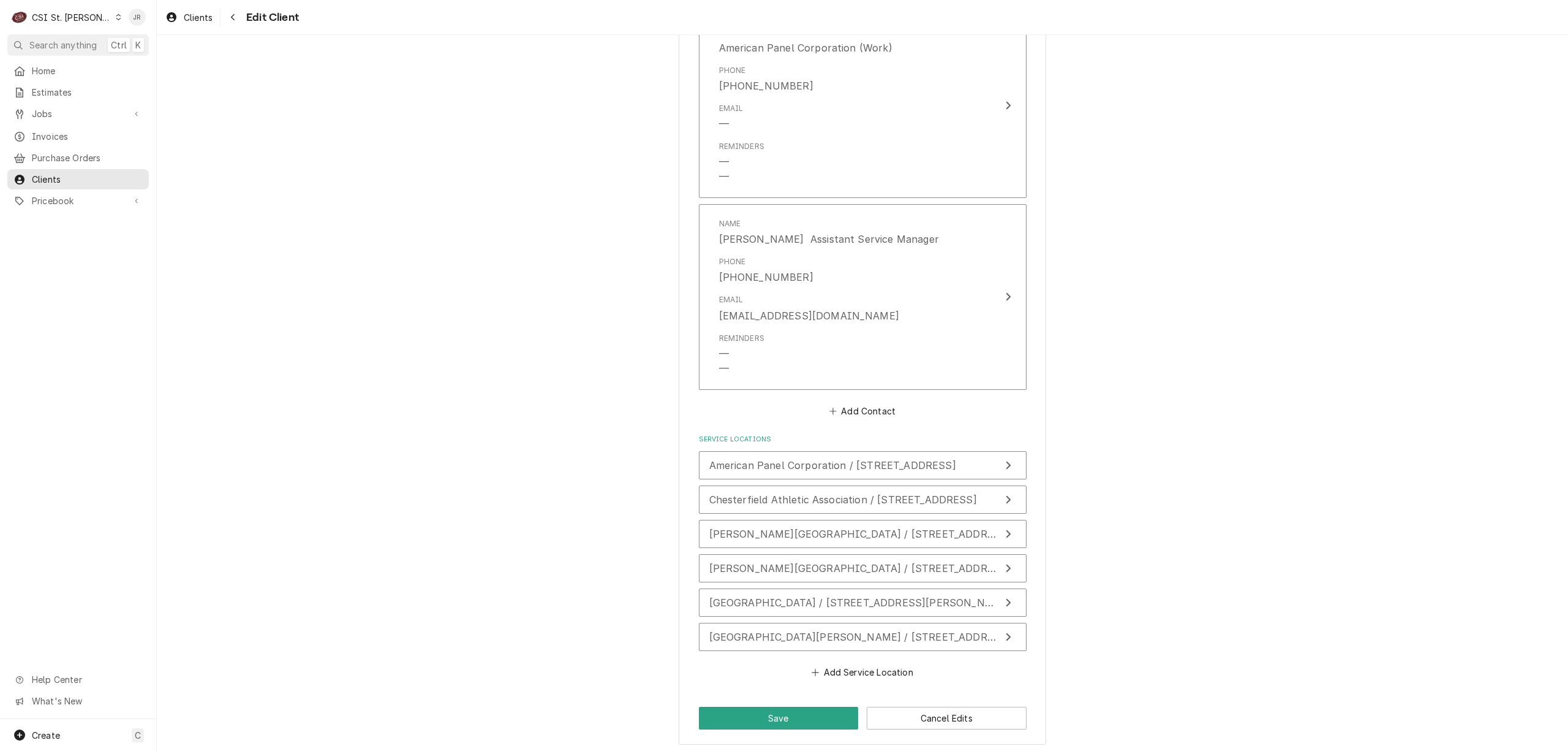
scroll to position [1178, 0]
click at [791, 706] on button "Save" at bounding box center [779, 713] width 160 height 22
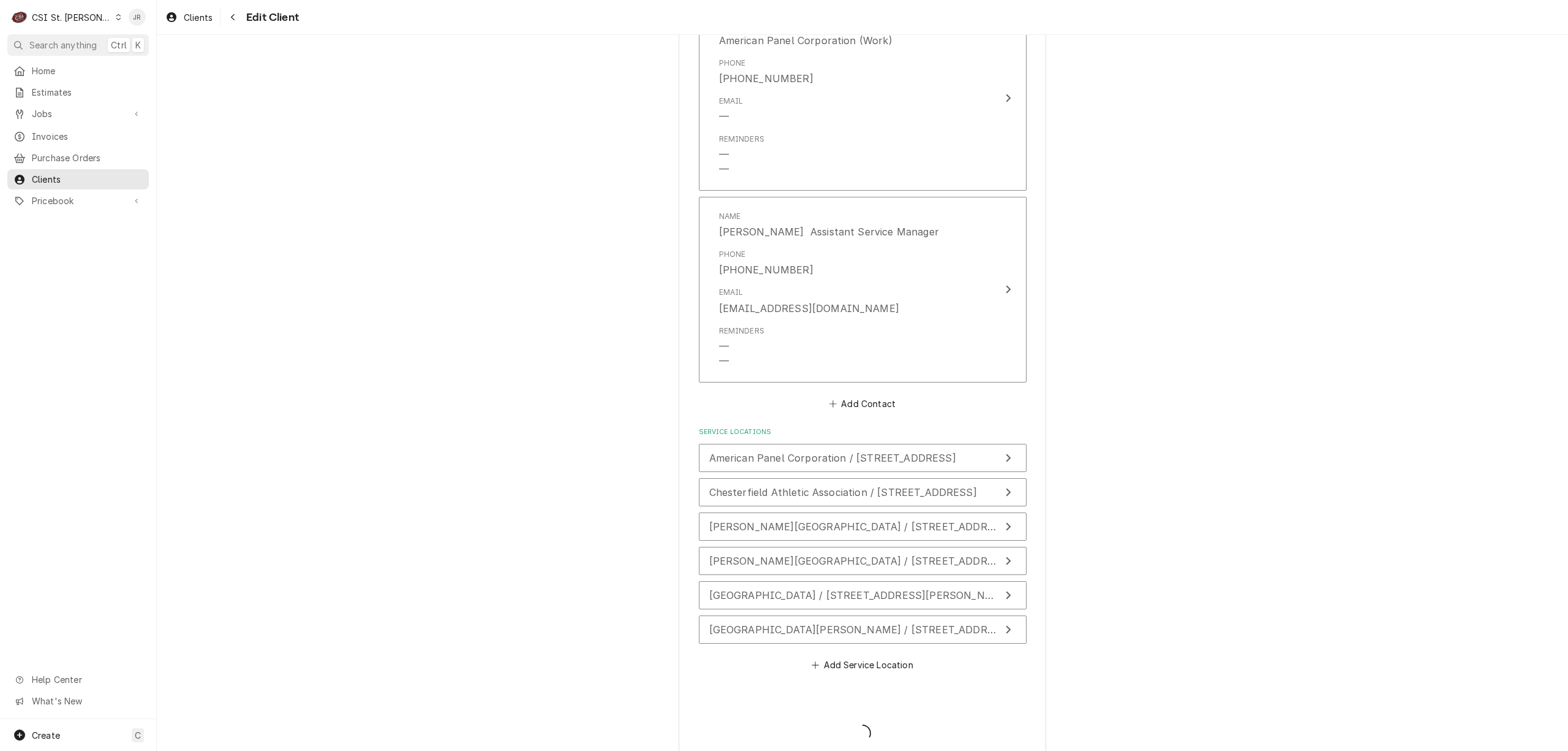
type textarea "x"
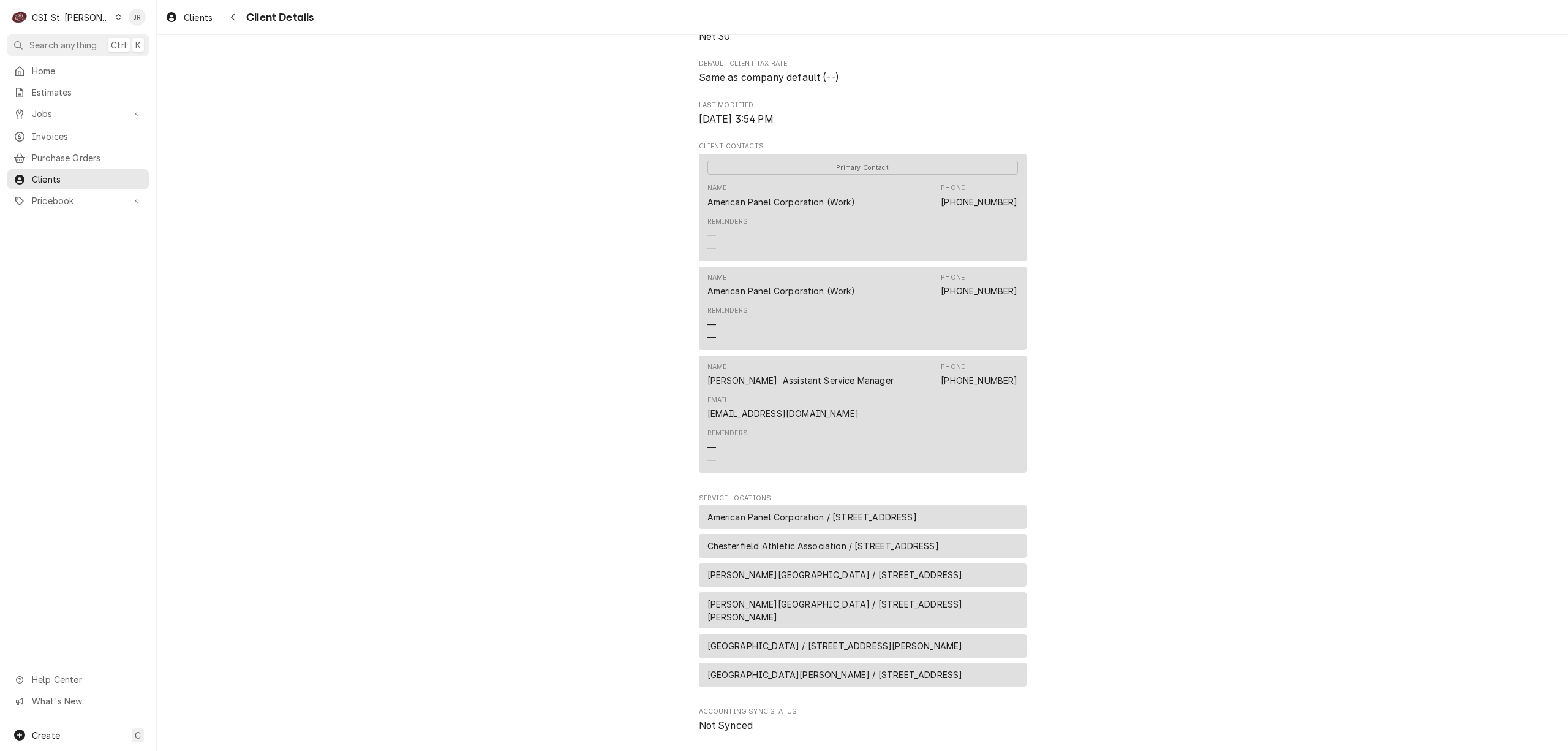
scroll to position [327, 0]
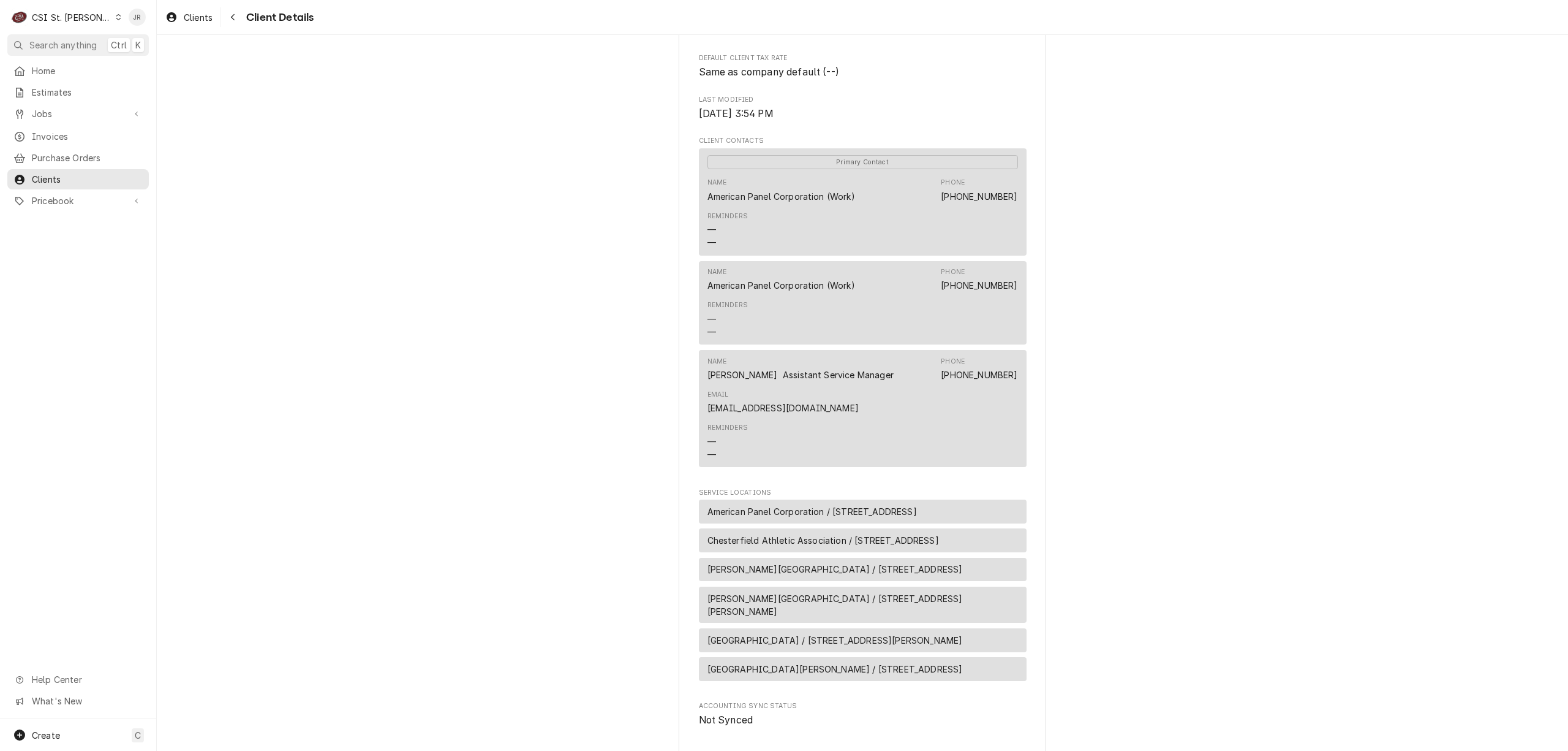
click at [54, 11] on div "CSI St. [PERSON_NAME]" at bounding box center [71, 17] width 80 height 13
click at [145, 22] on div "CSI [US_STATE][GEOGRAPHIC_DATA]." at bounding box center [190, 24] width 164 height 13
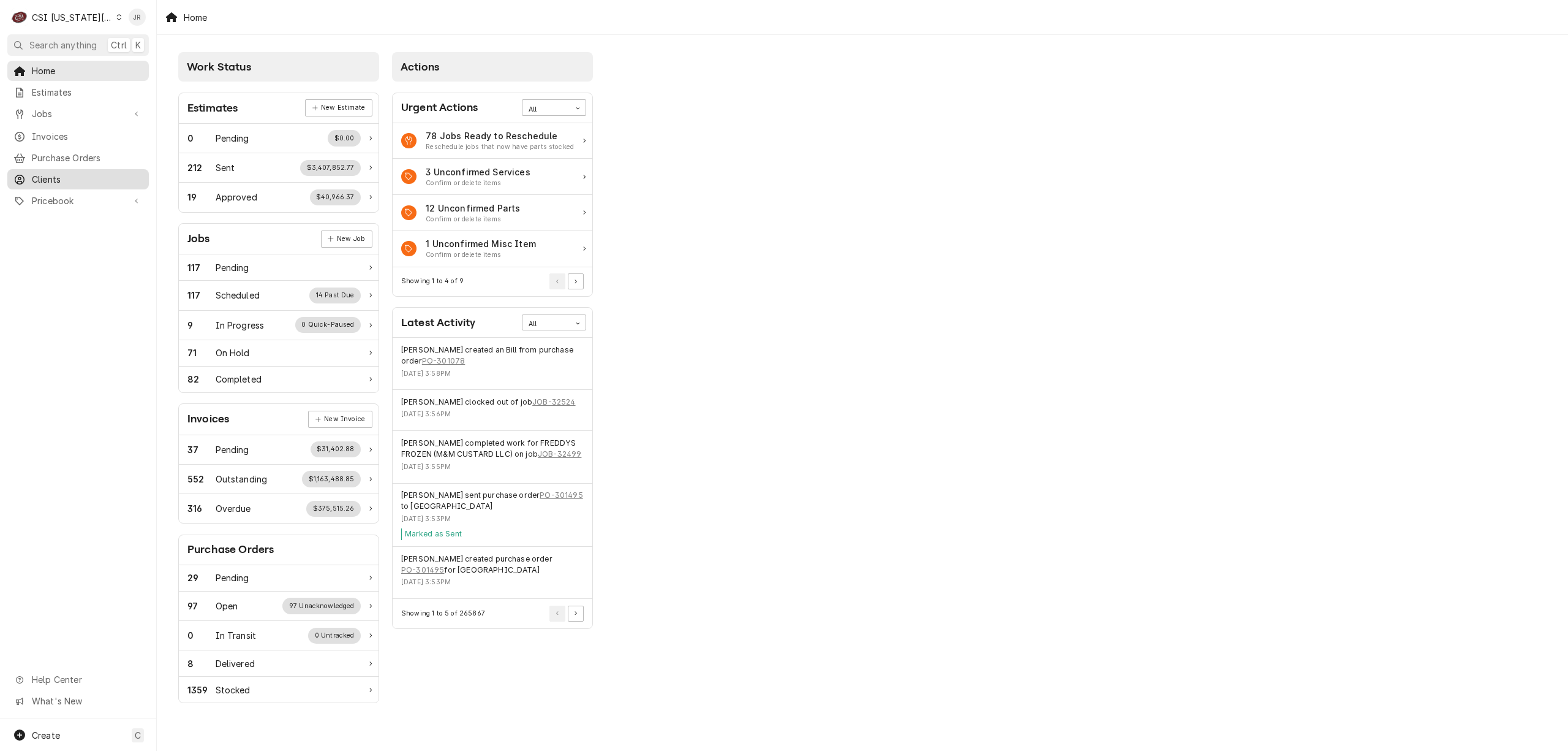
click at [65, 175] on span "Clients" at bounding box center [87, 179] width 111 height 13
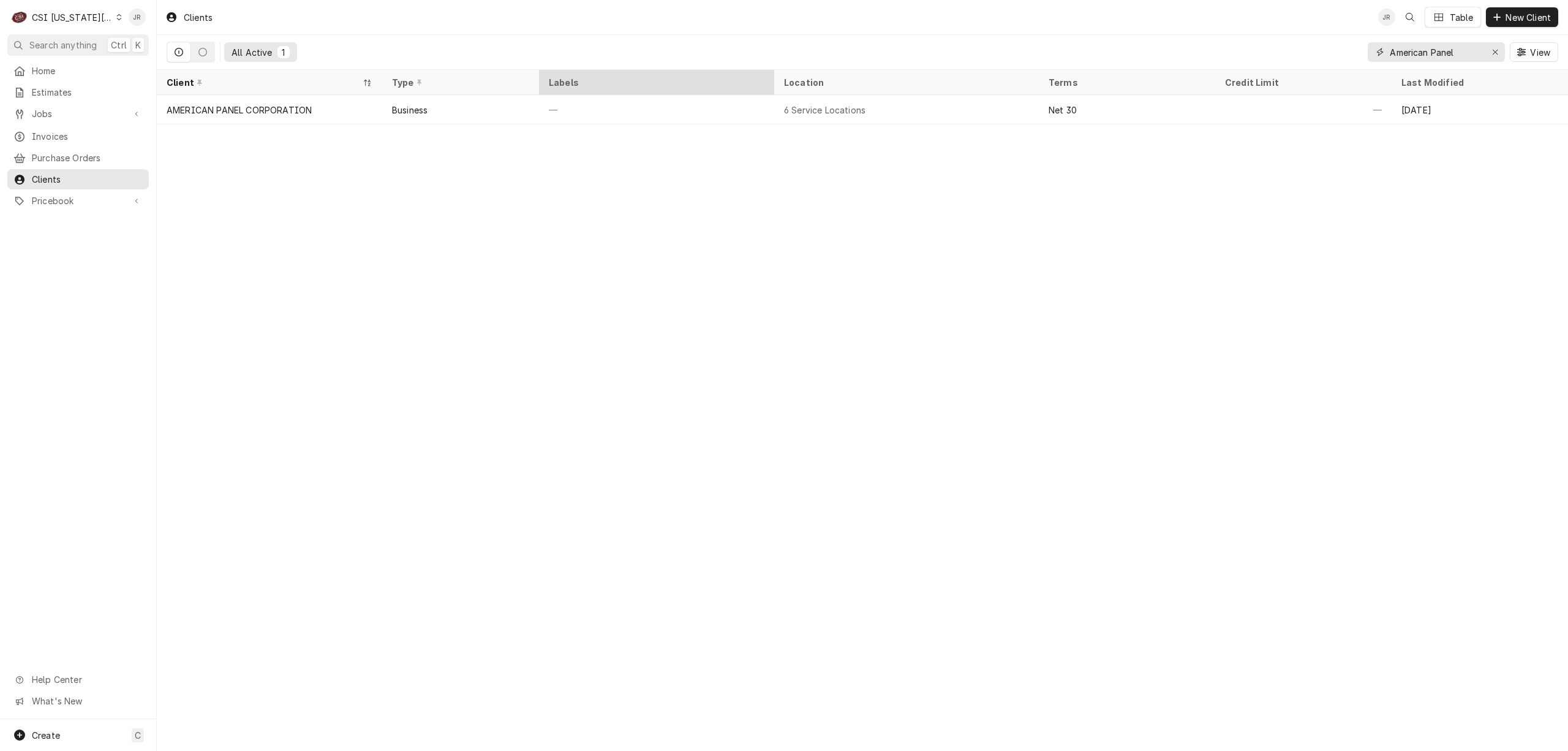
drag, startPoint x: 1471, startPoint y: 52, endPoint x: 714, endPoint y: 86, distance: 757.8
click at [1471, 52] on input "American Panel" at bounding box center [1435, 52] width 92 height 20
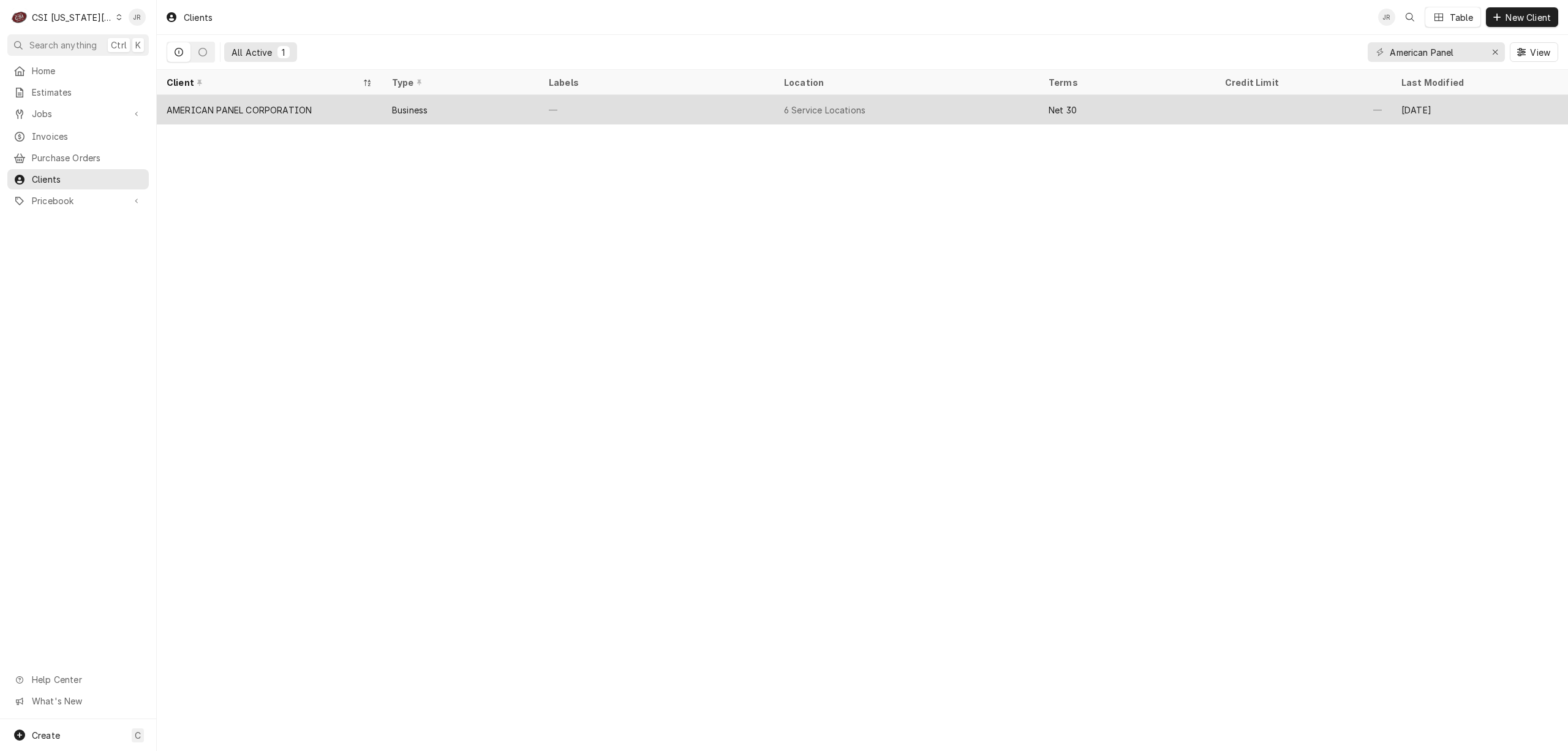
click at [295, 113] on div "AMERICAN PANEL CORPORATION" at bounding box center [270, 110] width 226 height 29
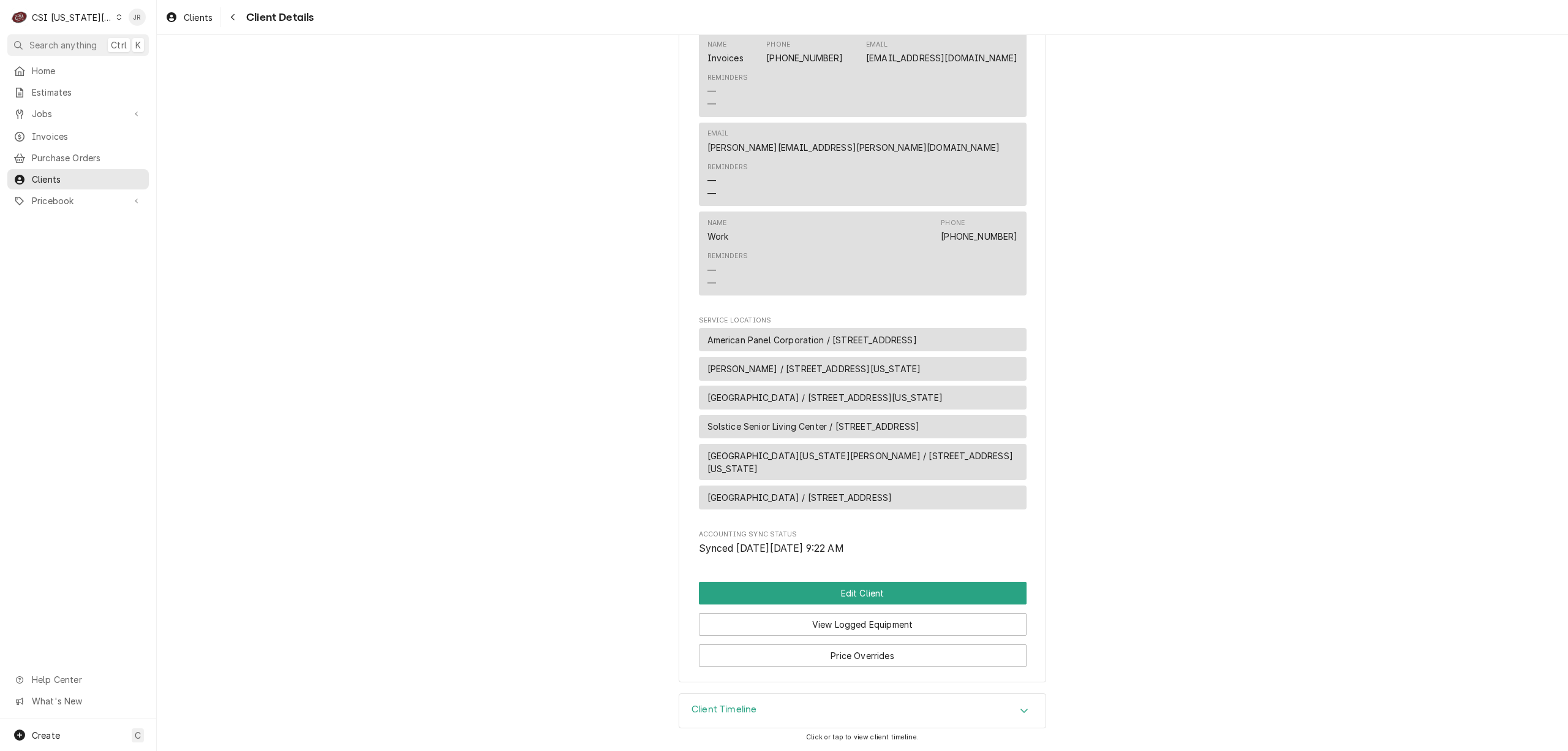
scroll to position [695, 0]
click at [870, 586] on button "Edit Client" at bounding box center [863, 593] width 328 height 22
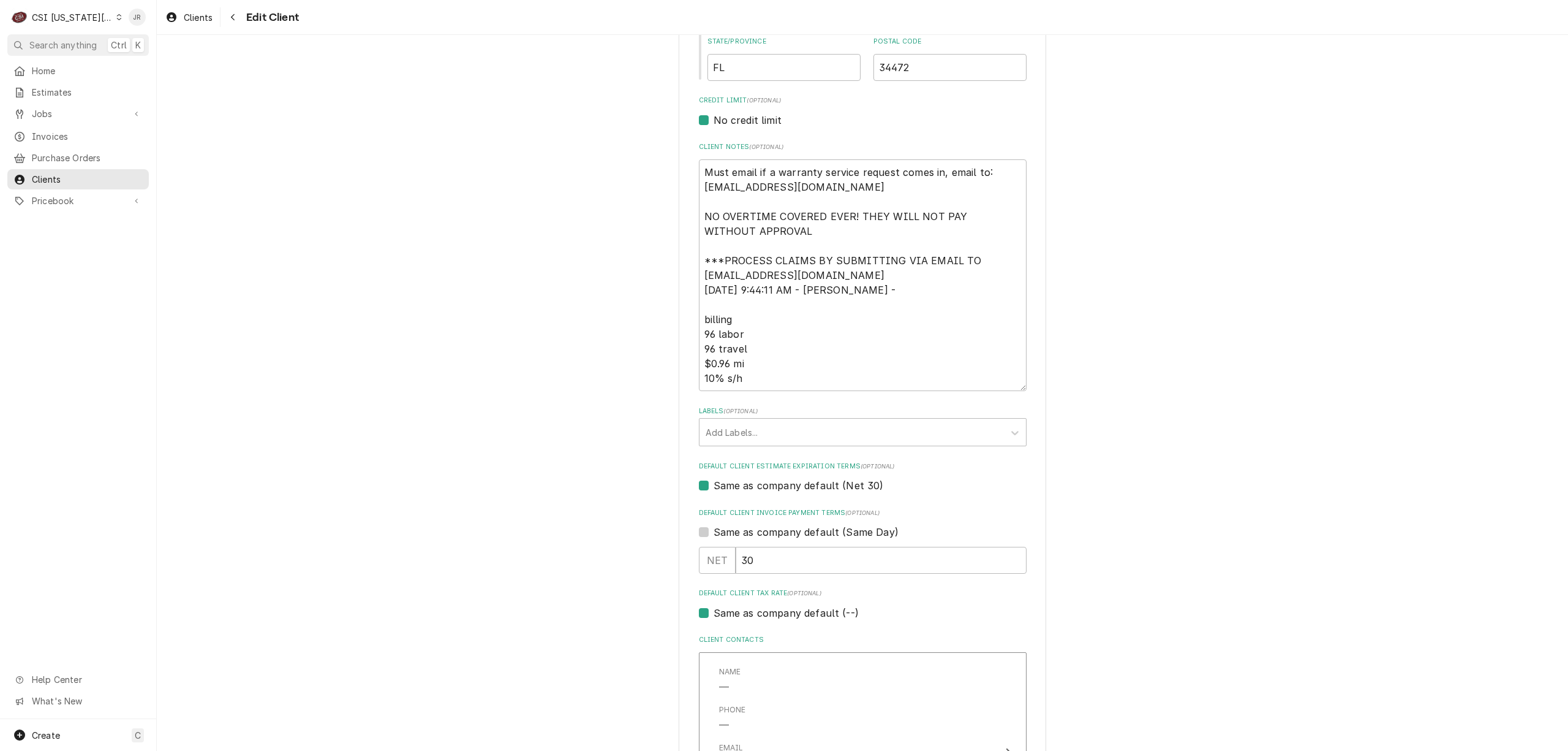
scroll to position [817, 0]
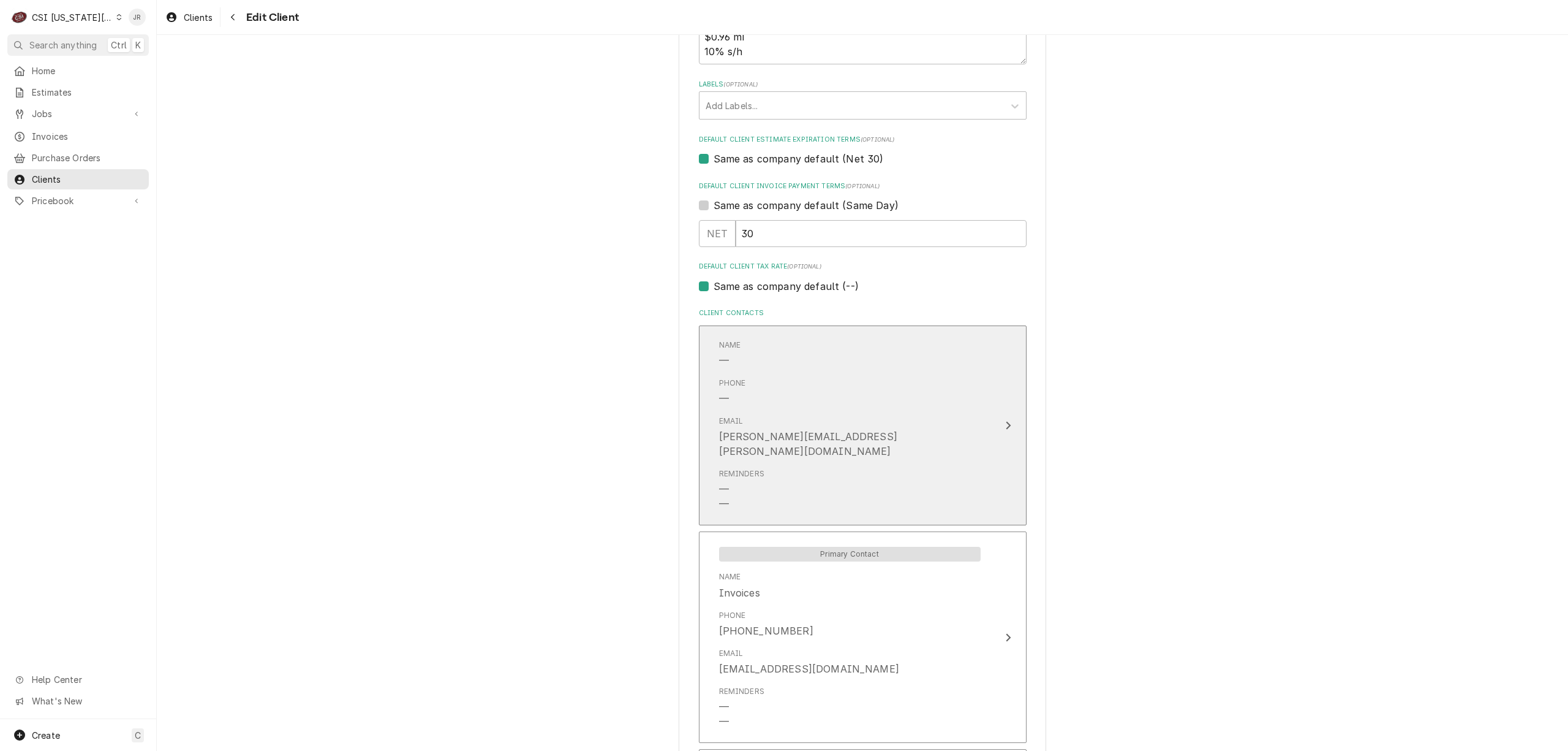
click at [909, 353] on div "Name —" at bounding box center [850, 354] width 262 height 38
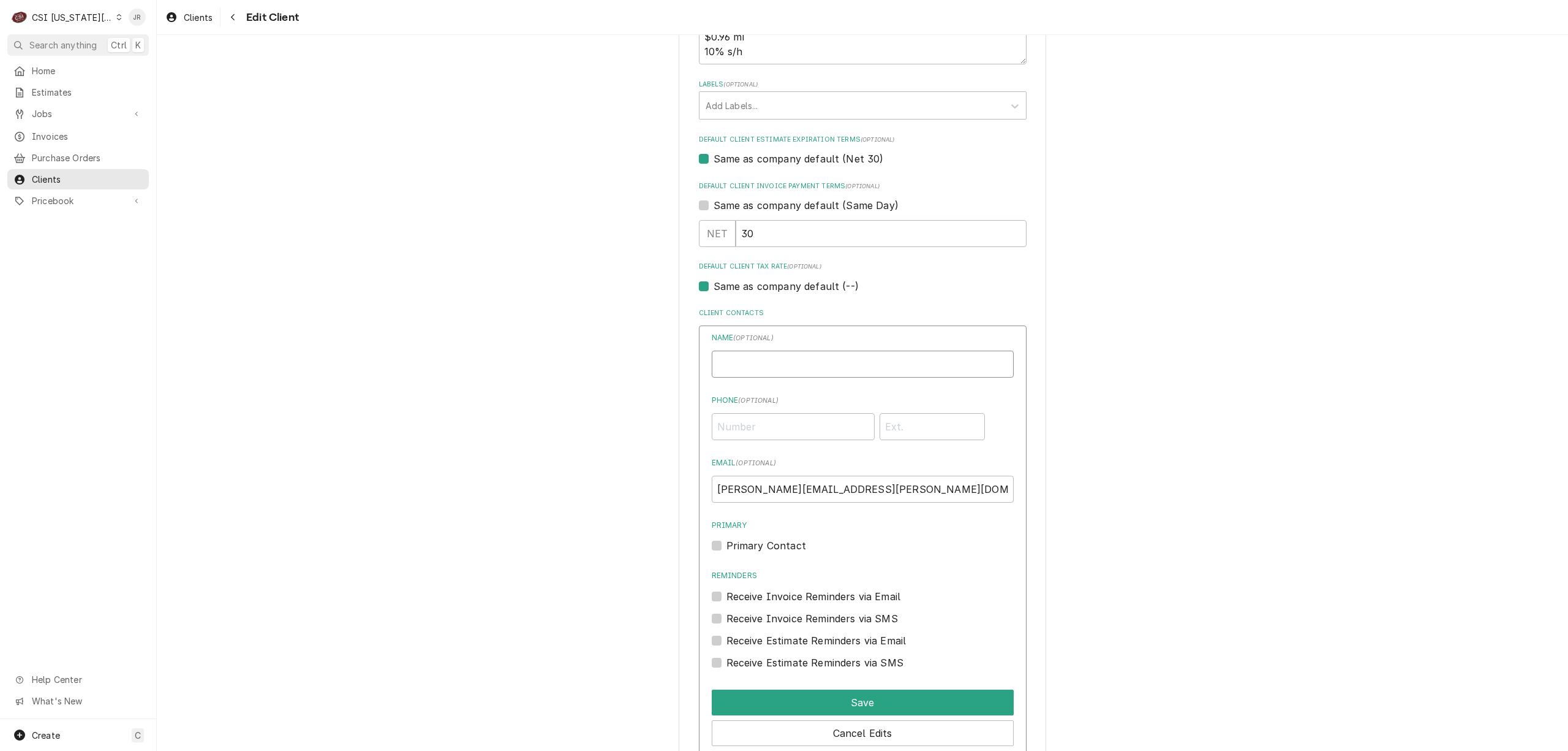
drag, startPoint x: 833, startPoint y: 361, endPoint x: 862, endPoint y: 367, distance: 29.6
click at [861, 365] on input "Business Name" at bounding box center [863, 364] width 302 height 27
type input "Matt Mesmer Assistant Service Manager"
click at [785, 430] on input "Phone ( optional )" at bounding box center [794, 427] width 163 height 27
type input "(352) 245-7055"
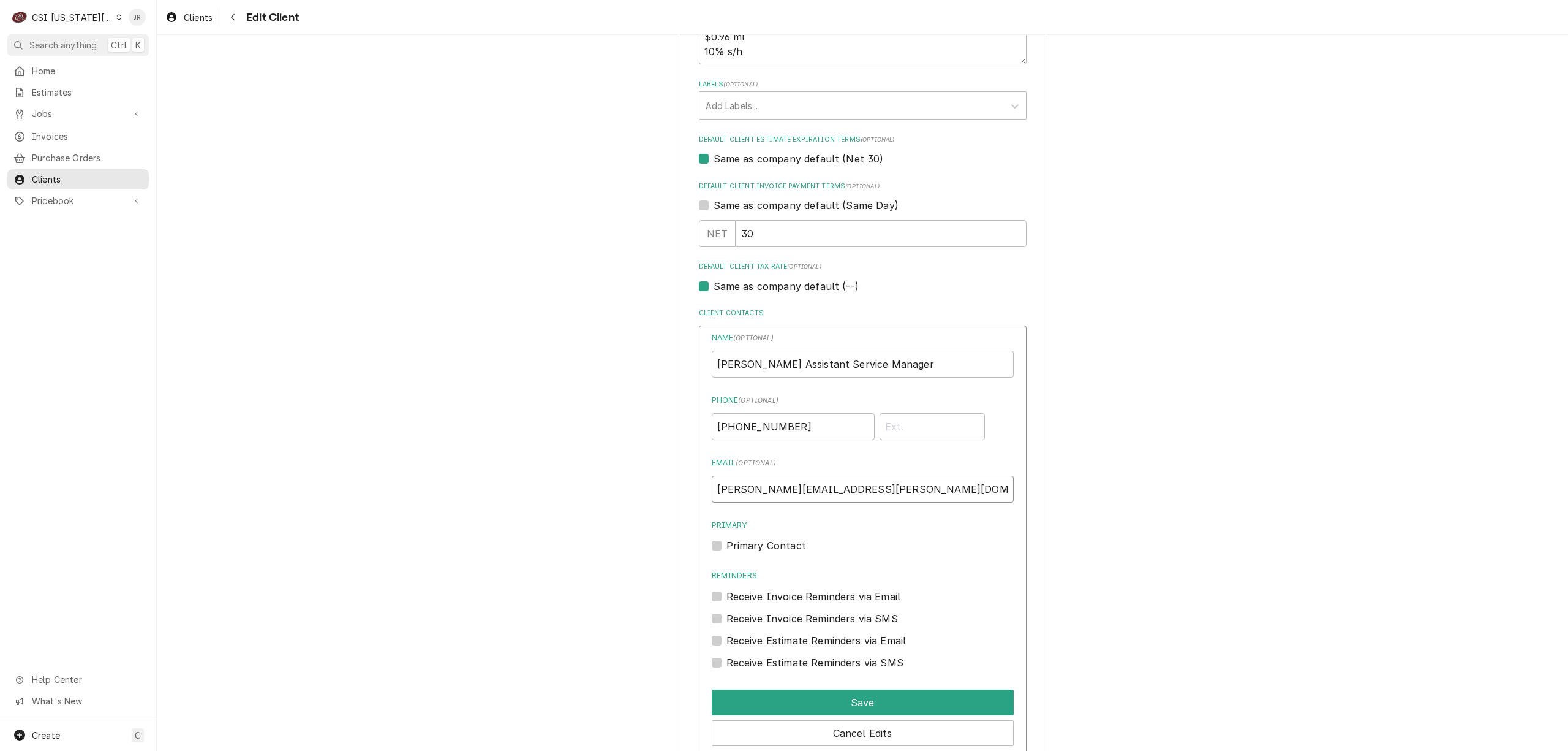
drag, startPoint x: 838, startPoint y: 489, endPoint x: 553, endPoint y: 428, distance: 291.5
click at [553, 428] on div "Please provide the following information about your client: Client Type Industr…" at bounding box center [863, 395] width 1412 height 2328
type input "service@americanpanel.com"
click at [838, 706] on button "Save" at bounding box center [863, 703] width 302 height 26
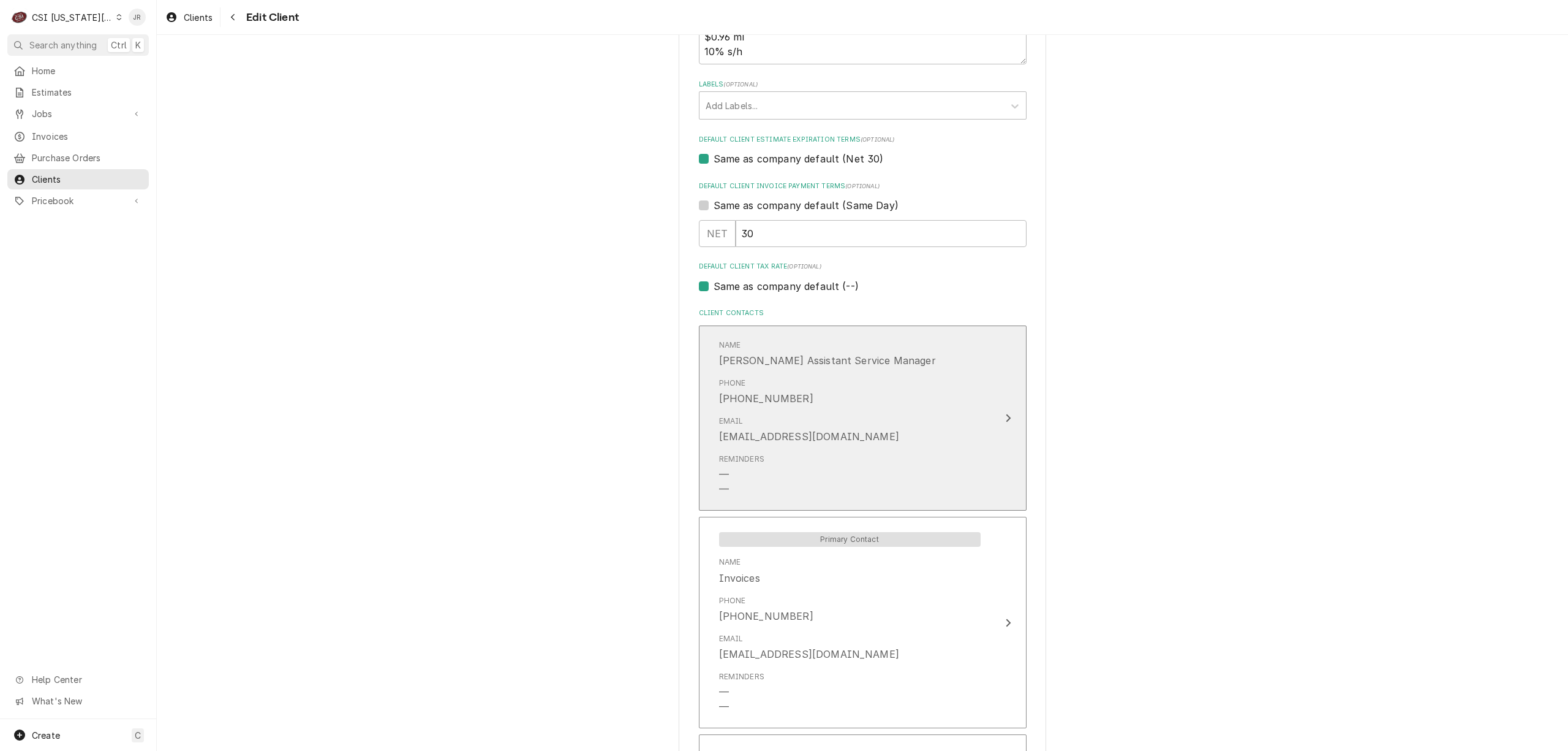
click at [880, 435] on div "Email service@americanpanel.com" at bounding box center [850, 430] width 262 height 38
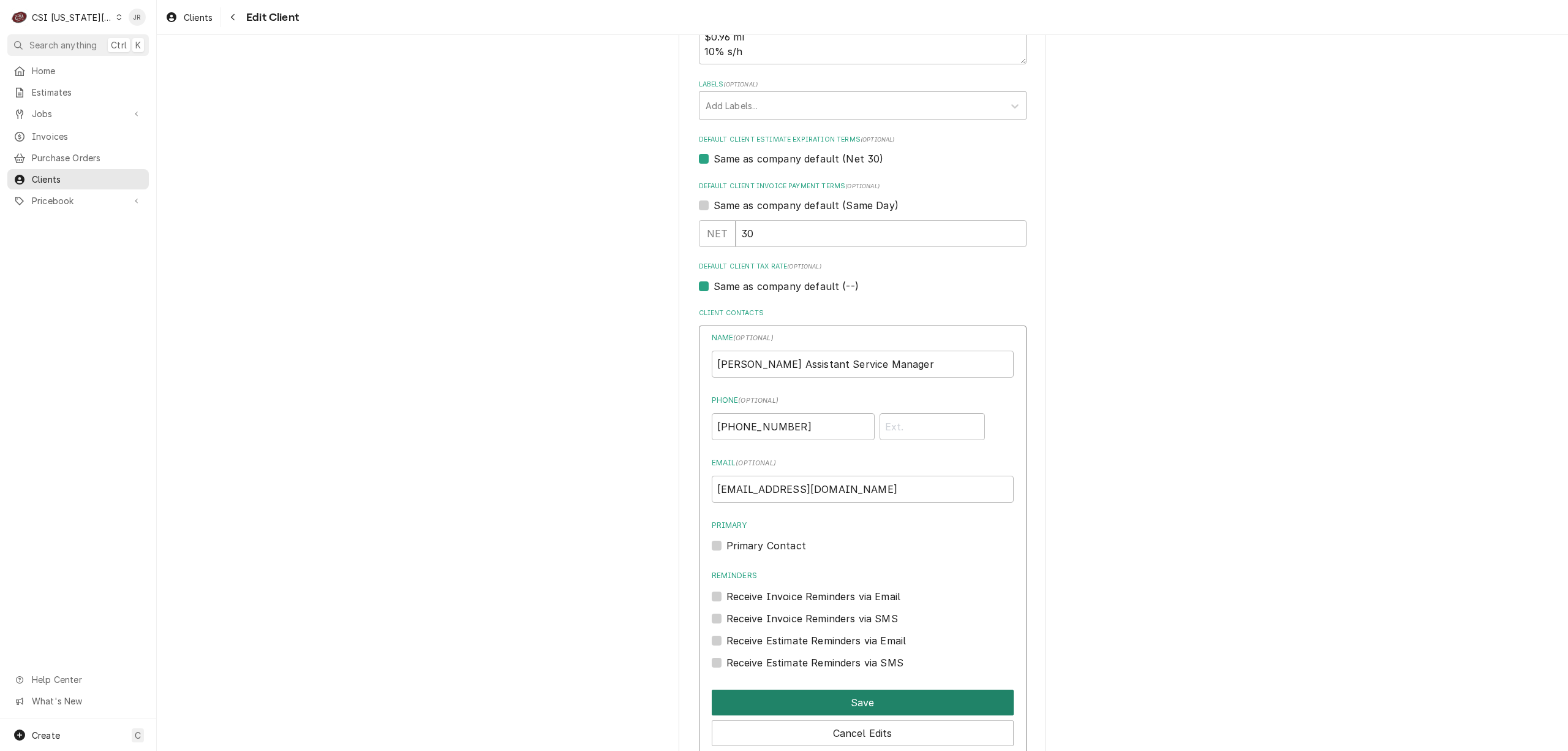
click at [880, 702] on button "Save" at bounding box center [863, 703] width 302 height 26
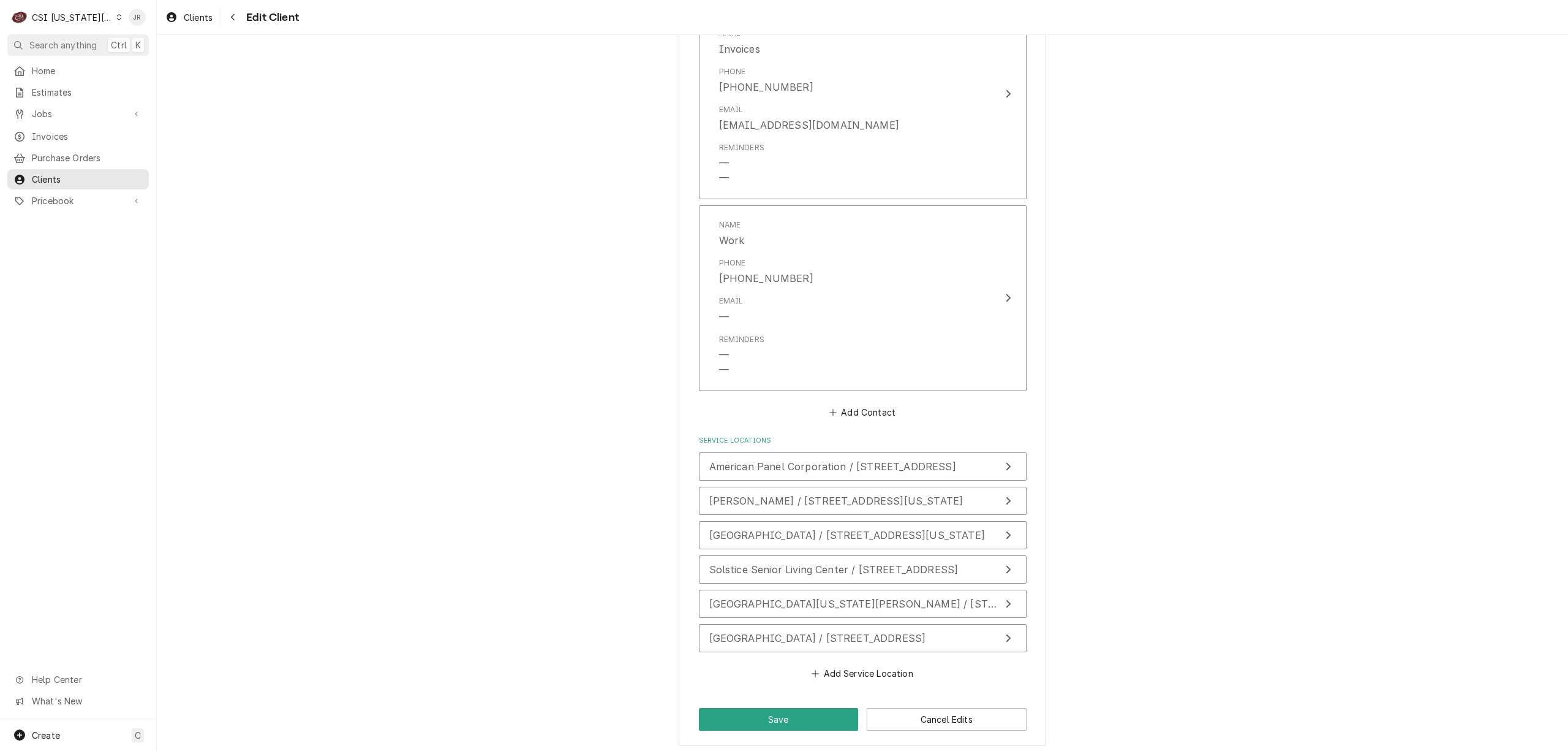
scroll to position [1356, 0]
drag, startPoint x: 785, startPoint y: 697, endPoint x: 797, endPoint y: 712, distance: 19.2
click at [797, 712] on button "Save" at bounding box center [779, 713] width 160 height 22
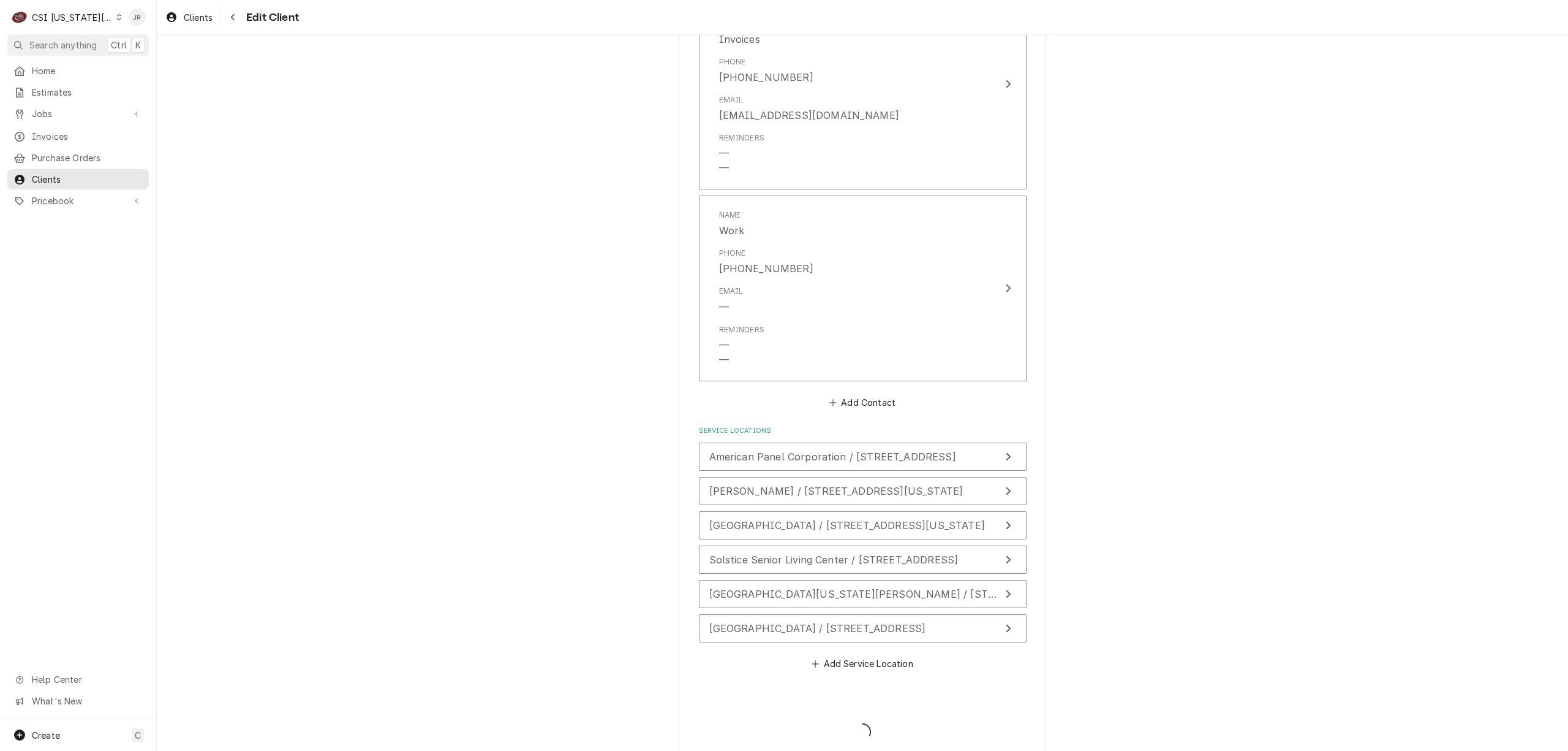
type textarea "x"
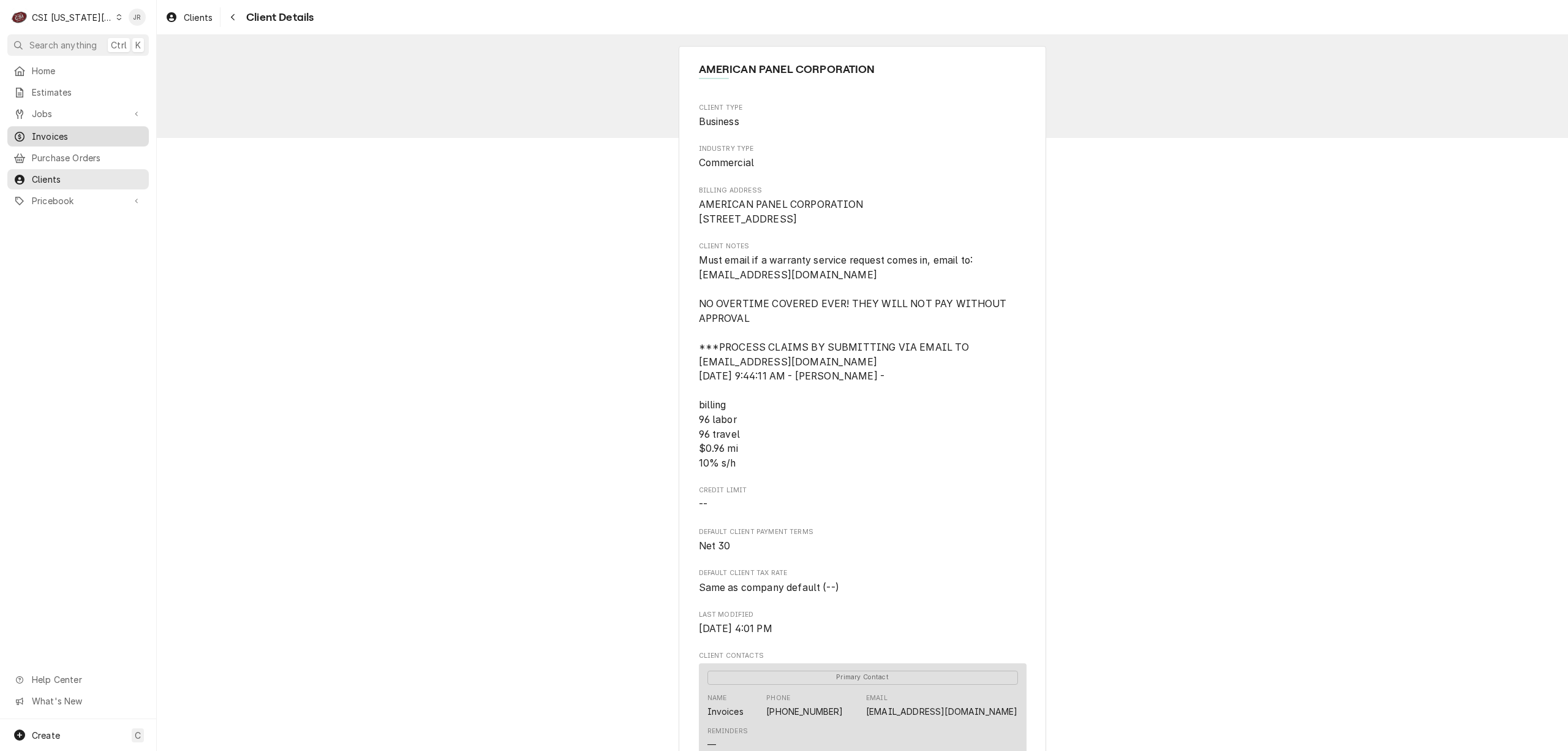
click at [73, 131] on span "Invoices" at bounding box center [87, 136] width 111 height 13
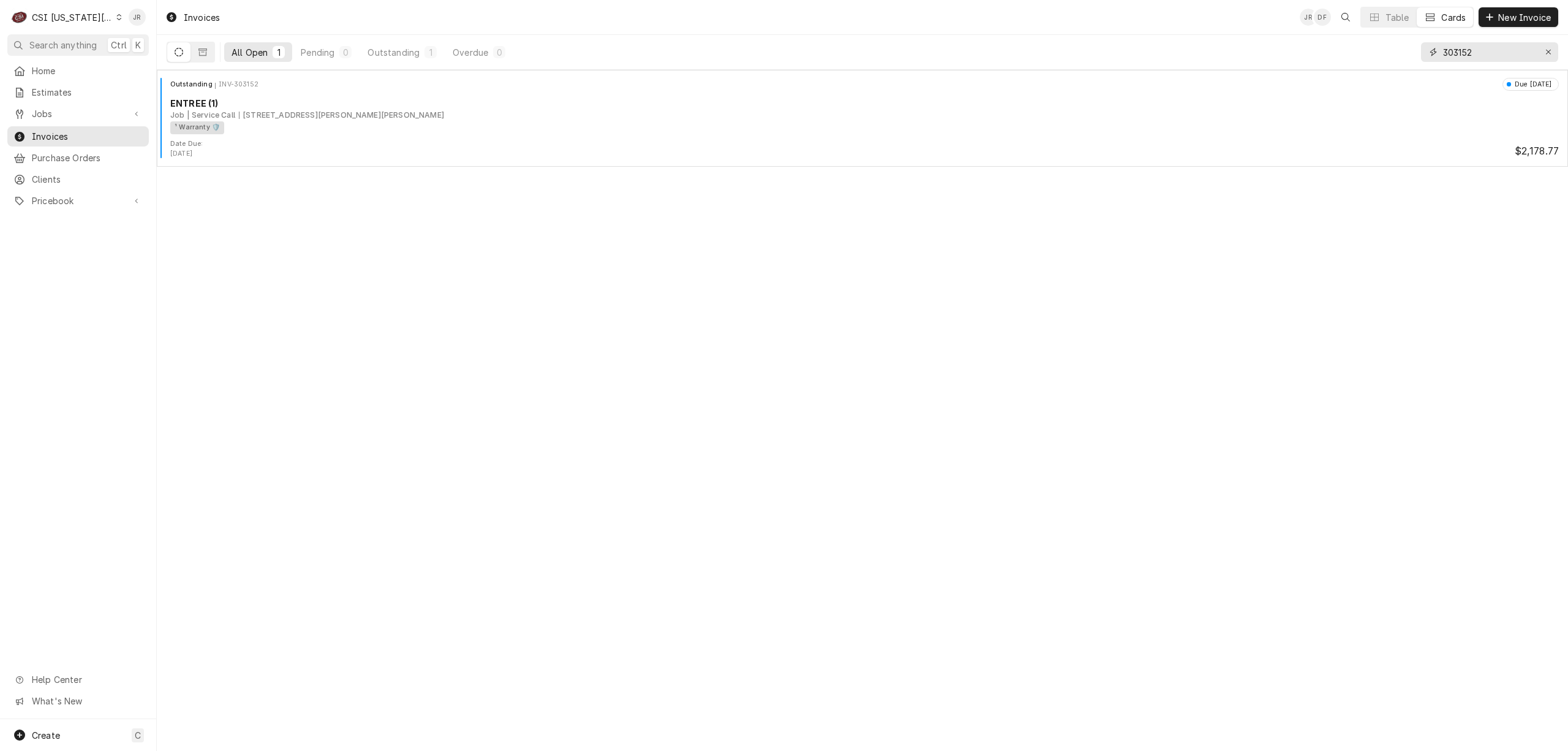
click at [1476, 52] on input "303152" at bounding box center [1489, 52] width 92 height 20
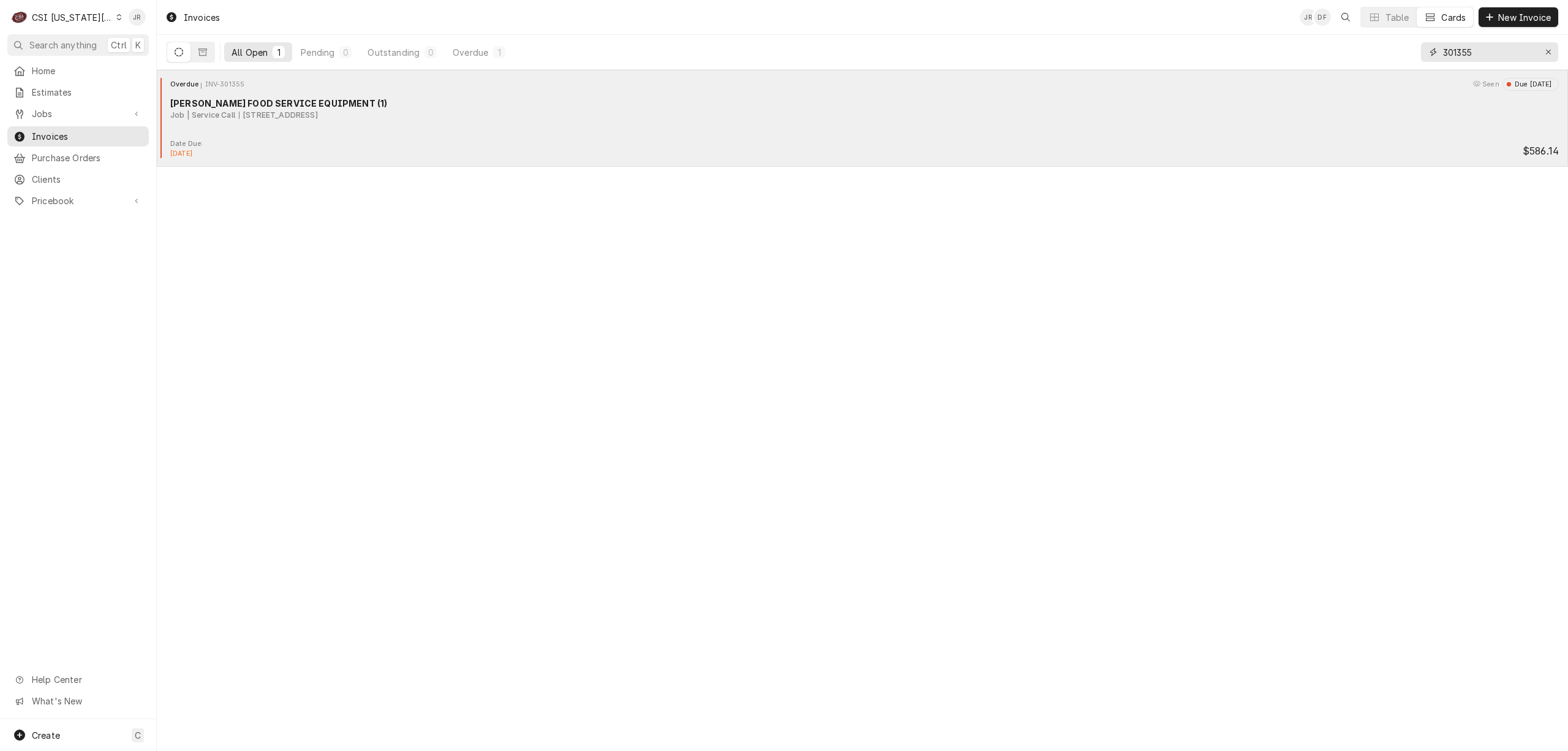
type input "301355"
click at [304, 127] on div "Overdue INV-301355 Seen Due 2 months ago FELLERS FOOD SERVICE EQUIPMENT (1) Job…" at bounding box center [862, 108] width 1401 height 61
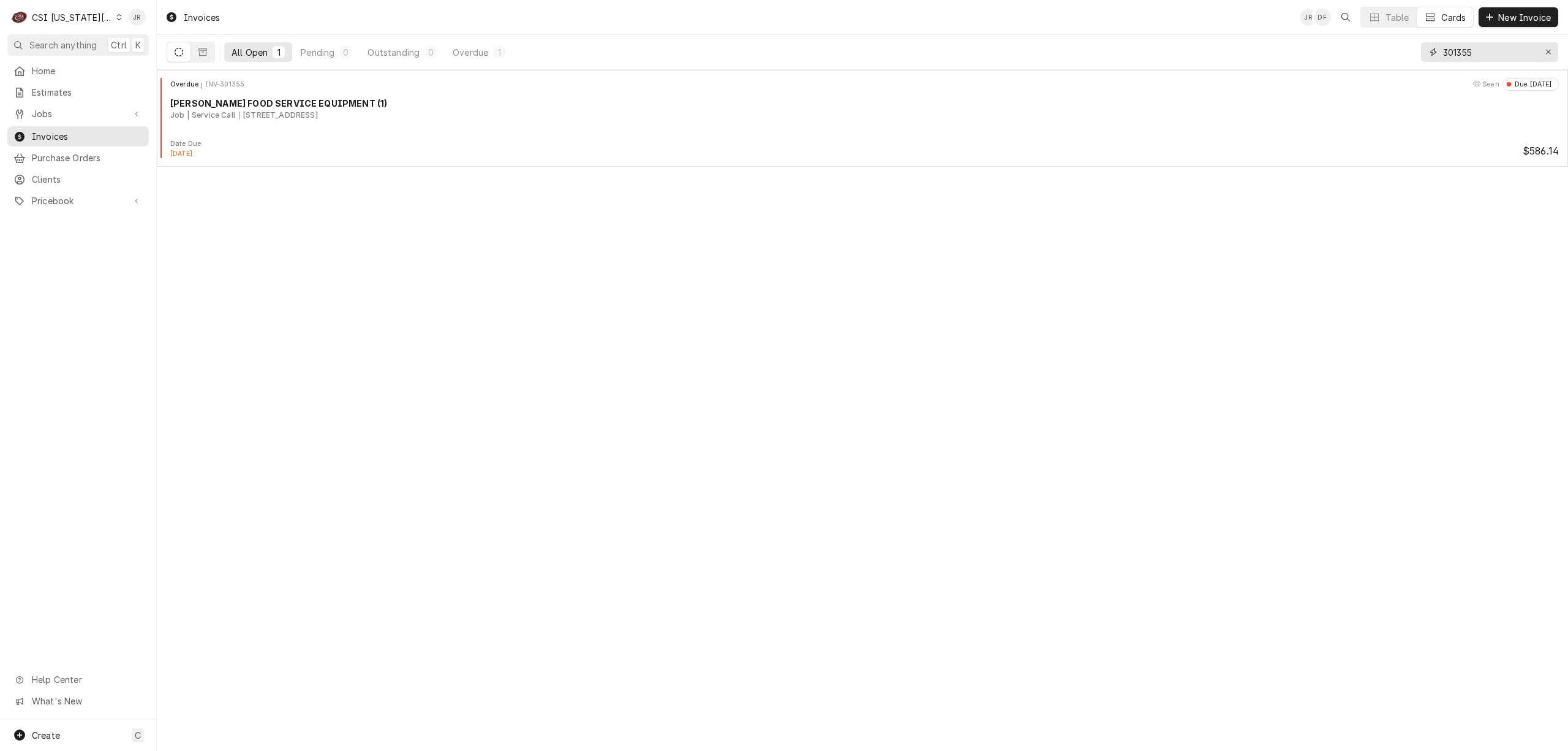
click at [1490, 61] on input "301355" at bounding box center [1489, 52] width 92 height 20
click at [1488, 59] on input "301355" at bounding box center [1489, 52] width 92 height 20
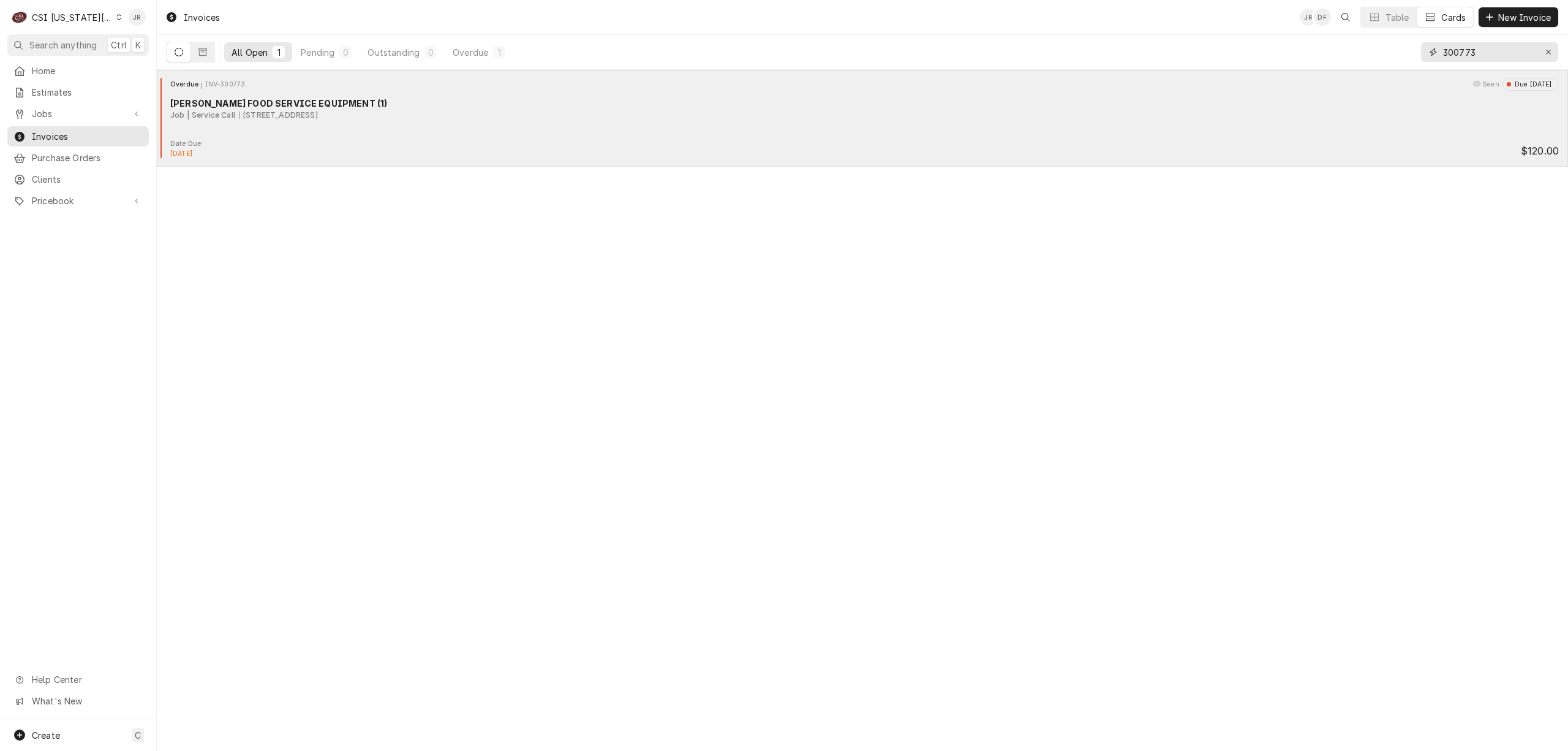
type input "300773"
click at [312, 130] on div "Overdue INV-300773 Seen Due 2 months ago FELLERS FOOD SERVICE EQUIPMENT (1) Job…" at bounding box center [862, 108] width 1401 height 61
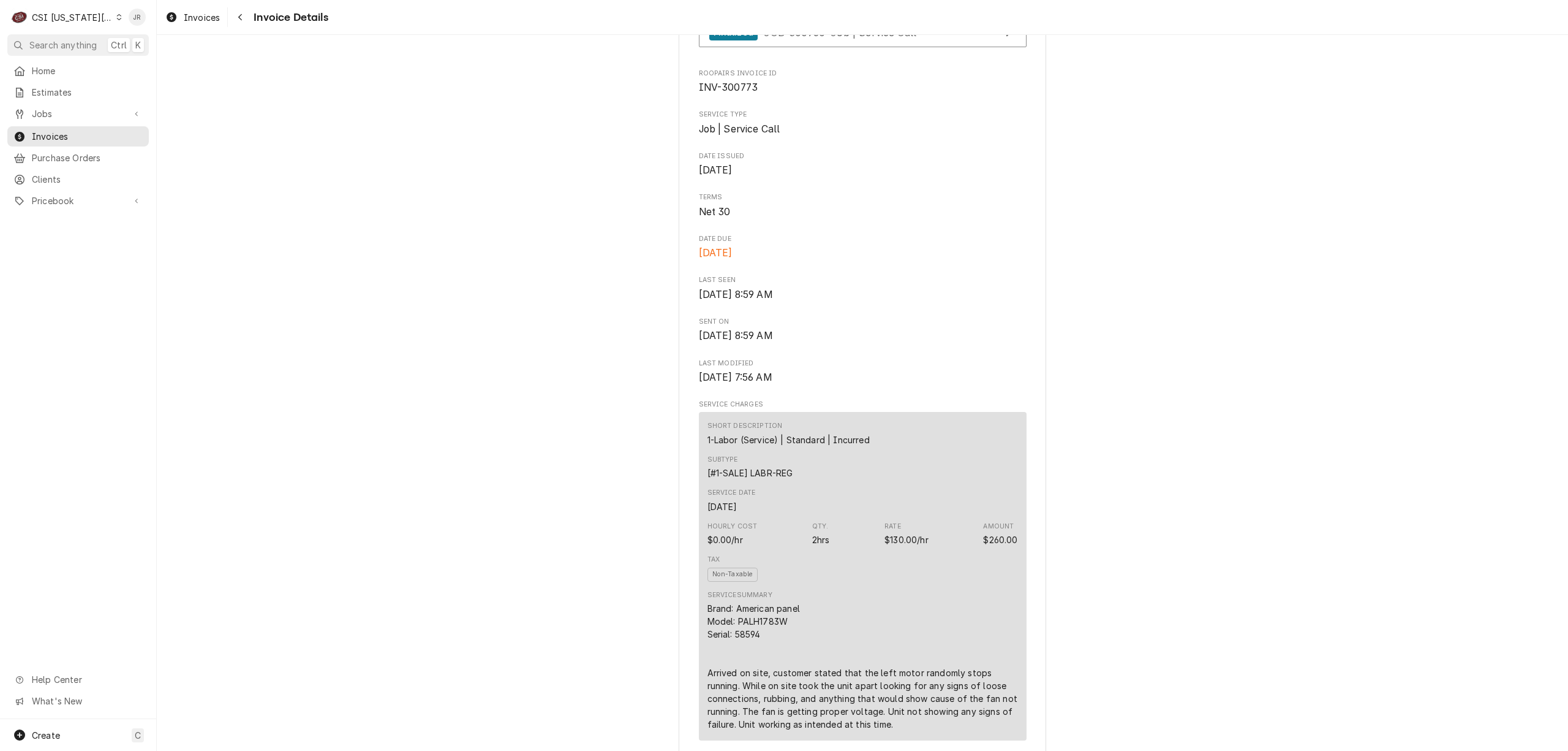
scroll to position [408, 0]
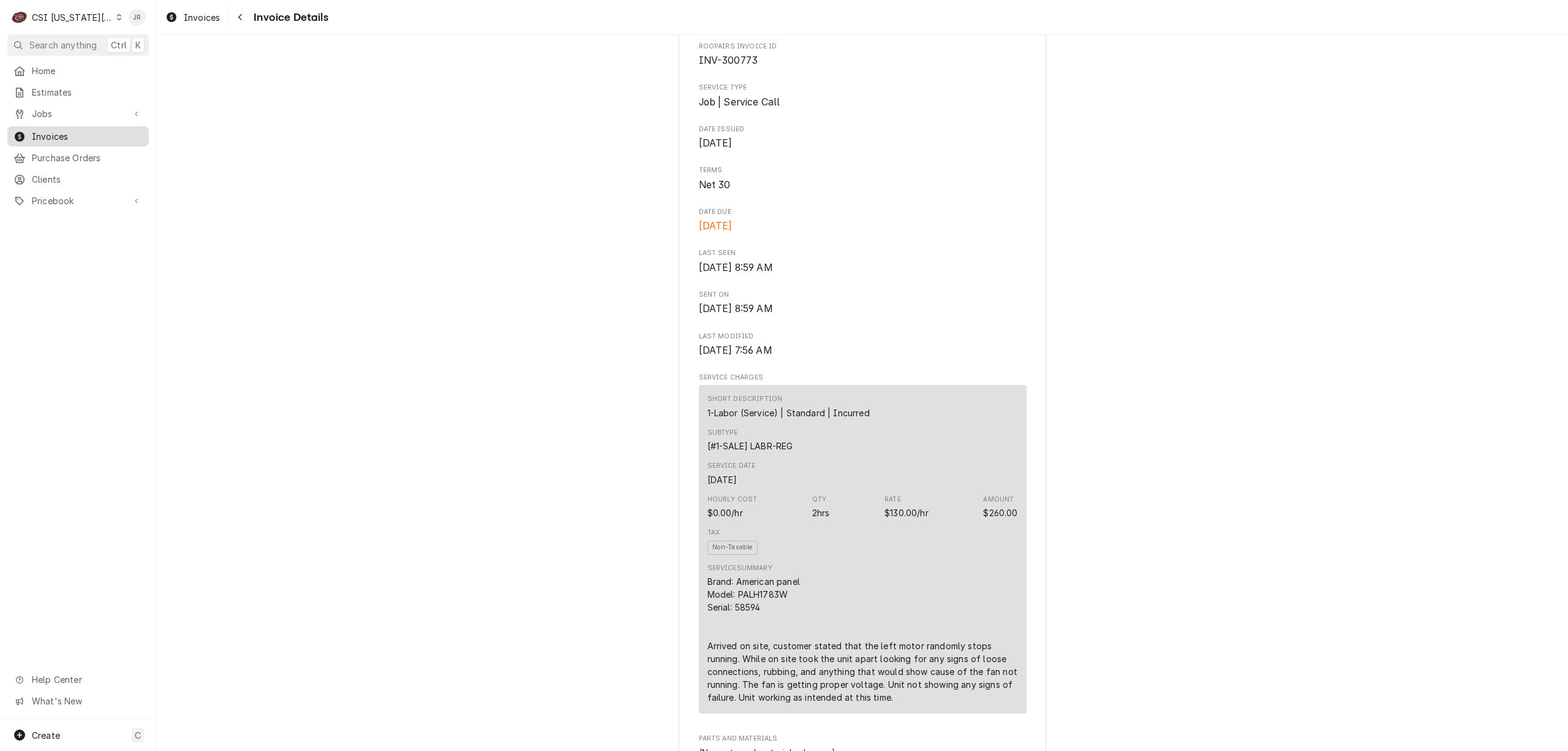
click at [69, 133] on span "Invoices" at bounding box center [87, 136] width 111 height 13
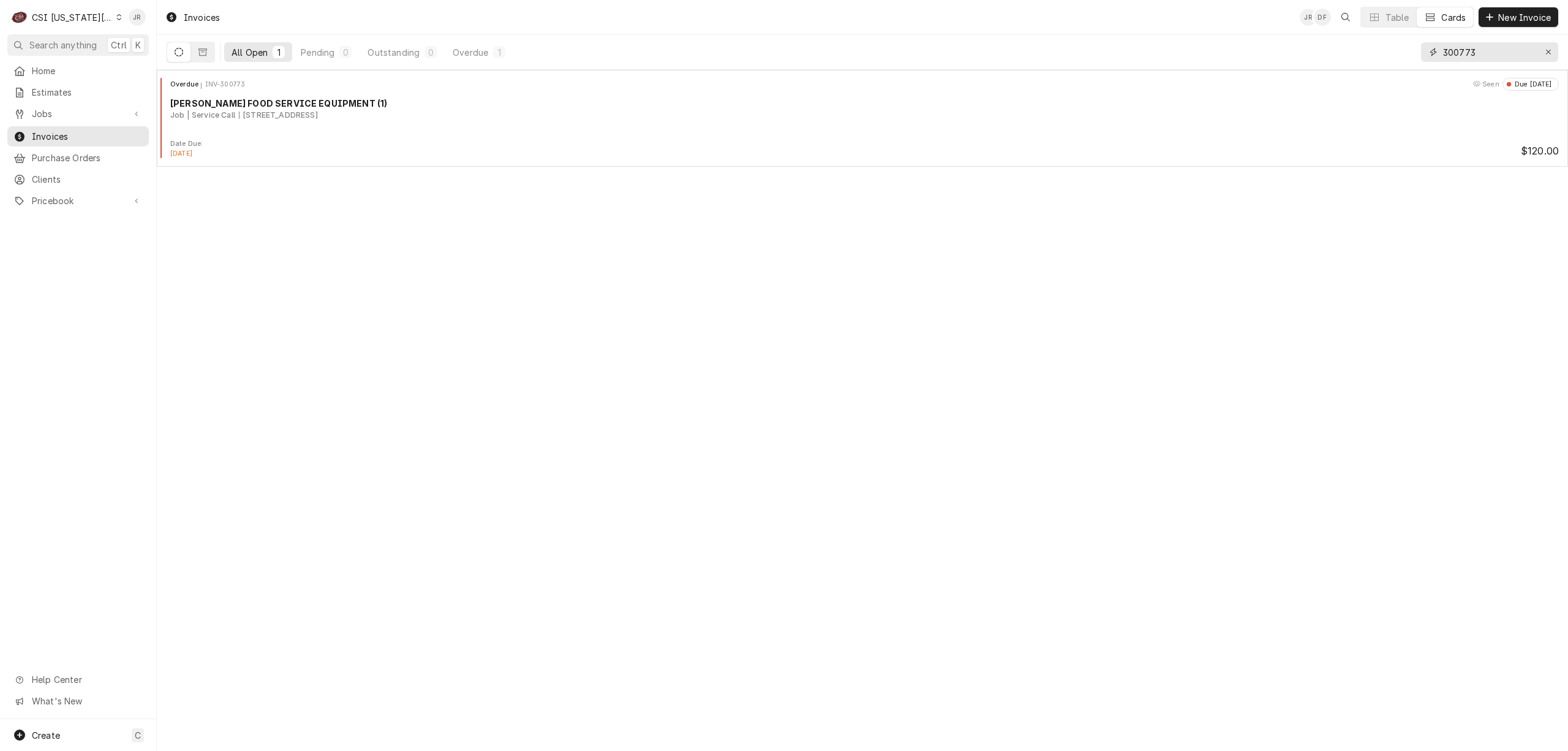
click at [1478, 52] on input "300773" at bounding box center [1489, 52] width 92 height 20
type input "301355"
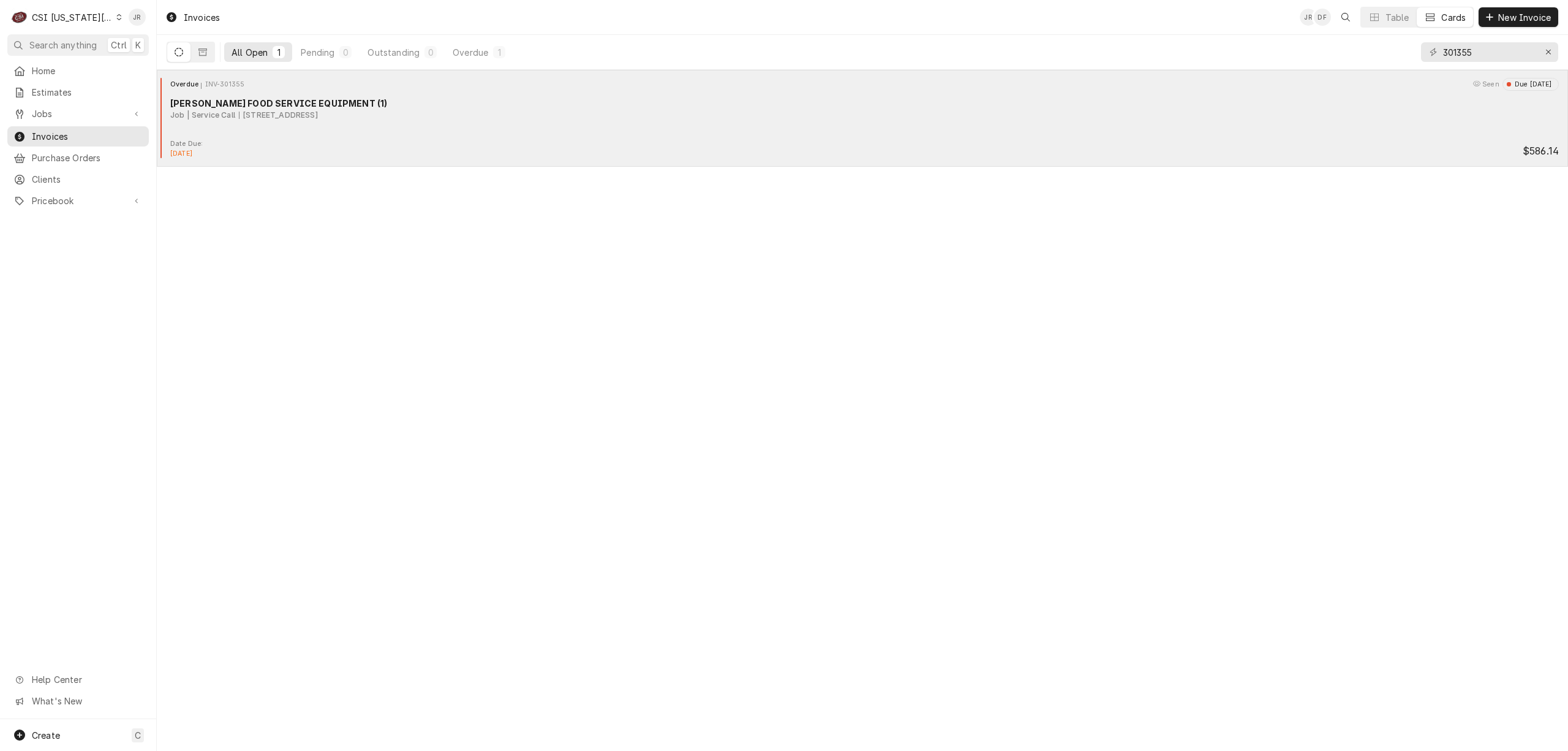
click at [334, 108] on div "[PERSON_NAME] FOOD SERVICE EQUIPMENT (1)" at bounding box center [864, 103] width 1388 height 13
click at [318, 112] on div "[STREET_ADDRESS]" at bounding box center [278, 115] width 79 height 11
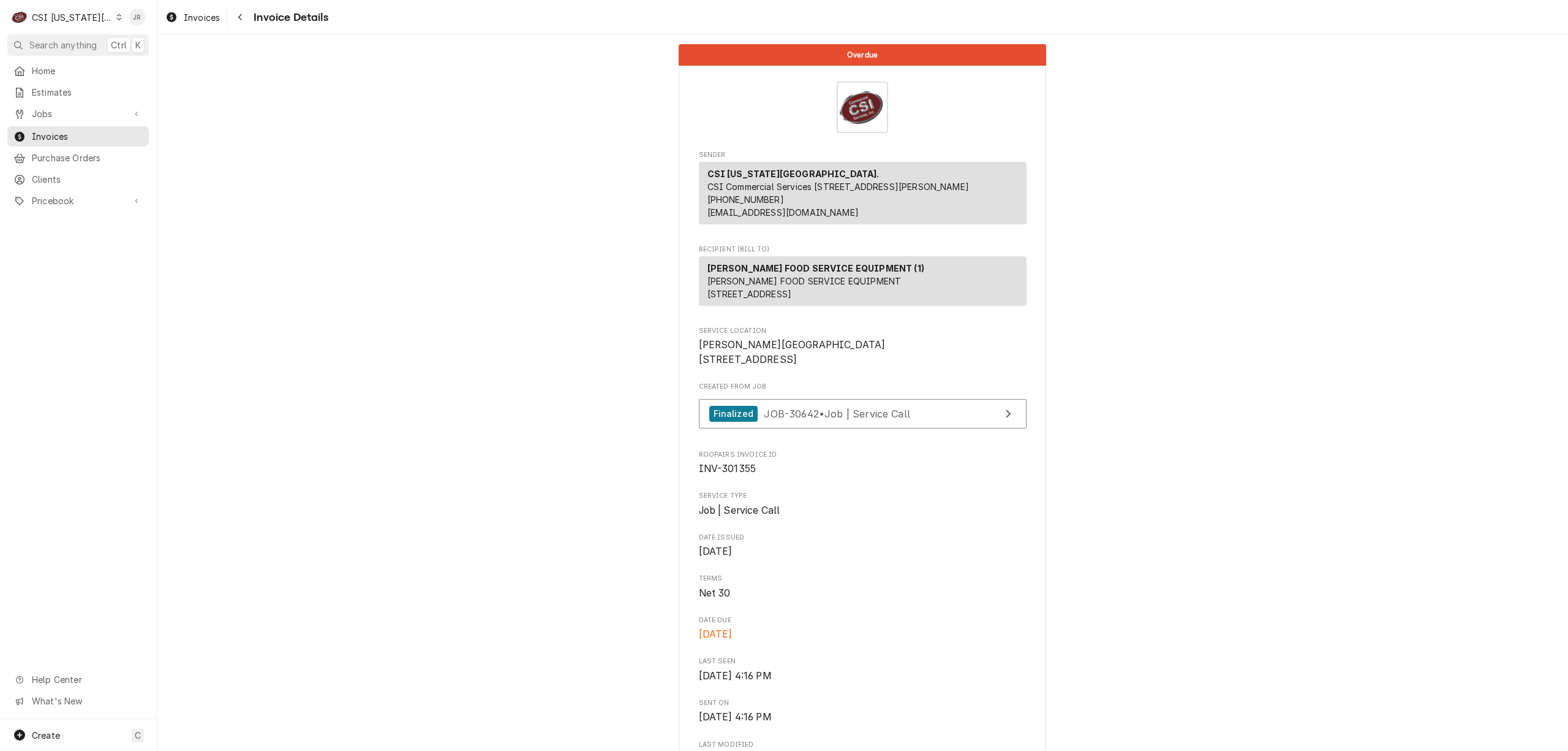
click at [67, 11] on div "CSI [US_STATE][GEOGRAPHIC_DATA]." at bounding box center [72, 17] width 81 height 13
click at [171, 66] on div "CSI St. [PERSON_NAME]" at bounding box center [214, 67] width 181 height 13
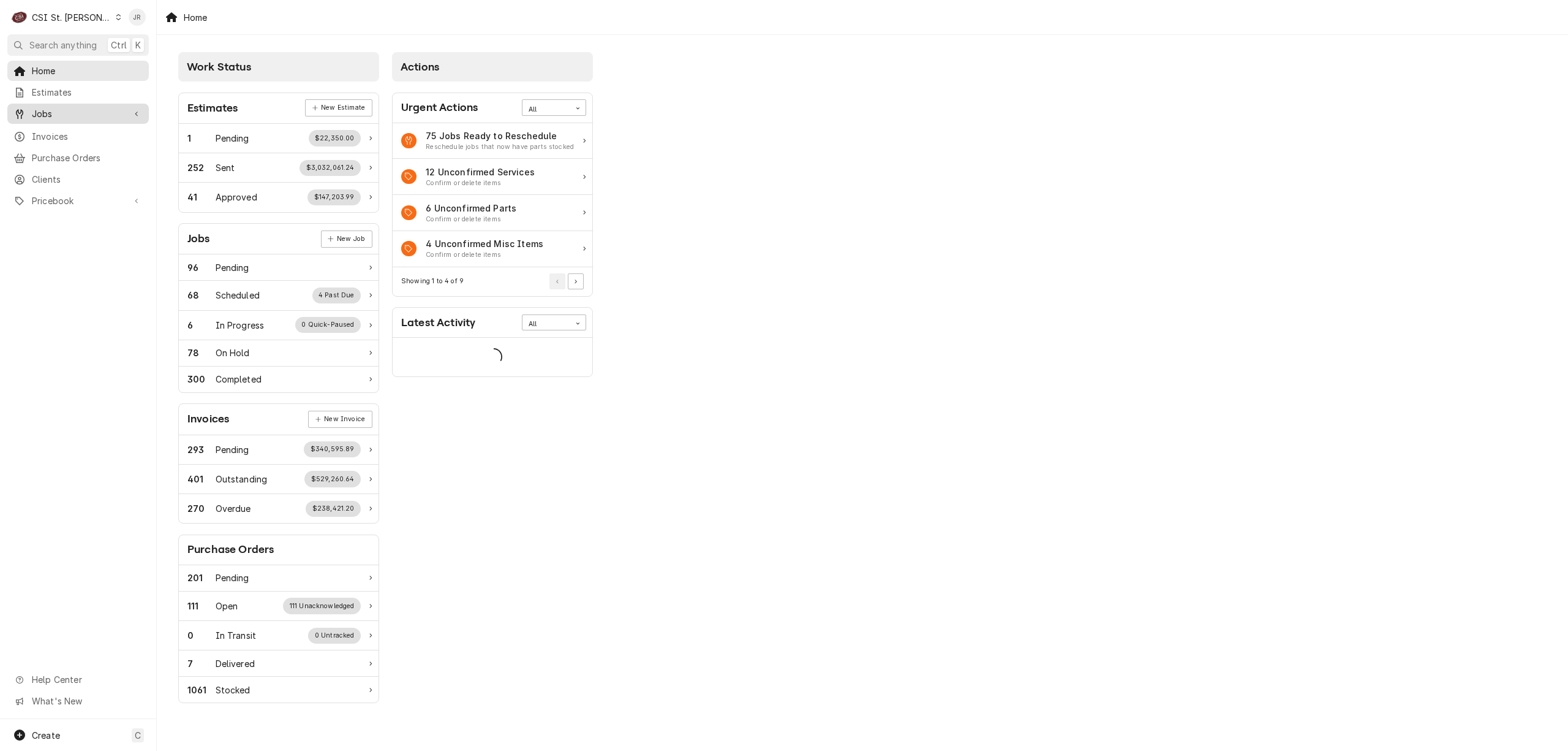
click at [54, 112] on span "Jobs" at bounding box center [78, 114] width 92 height 13
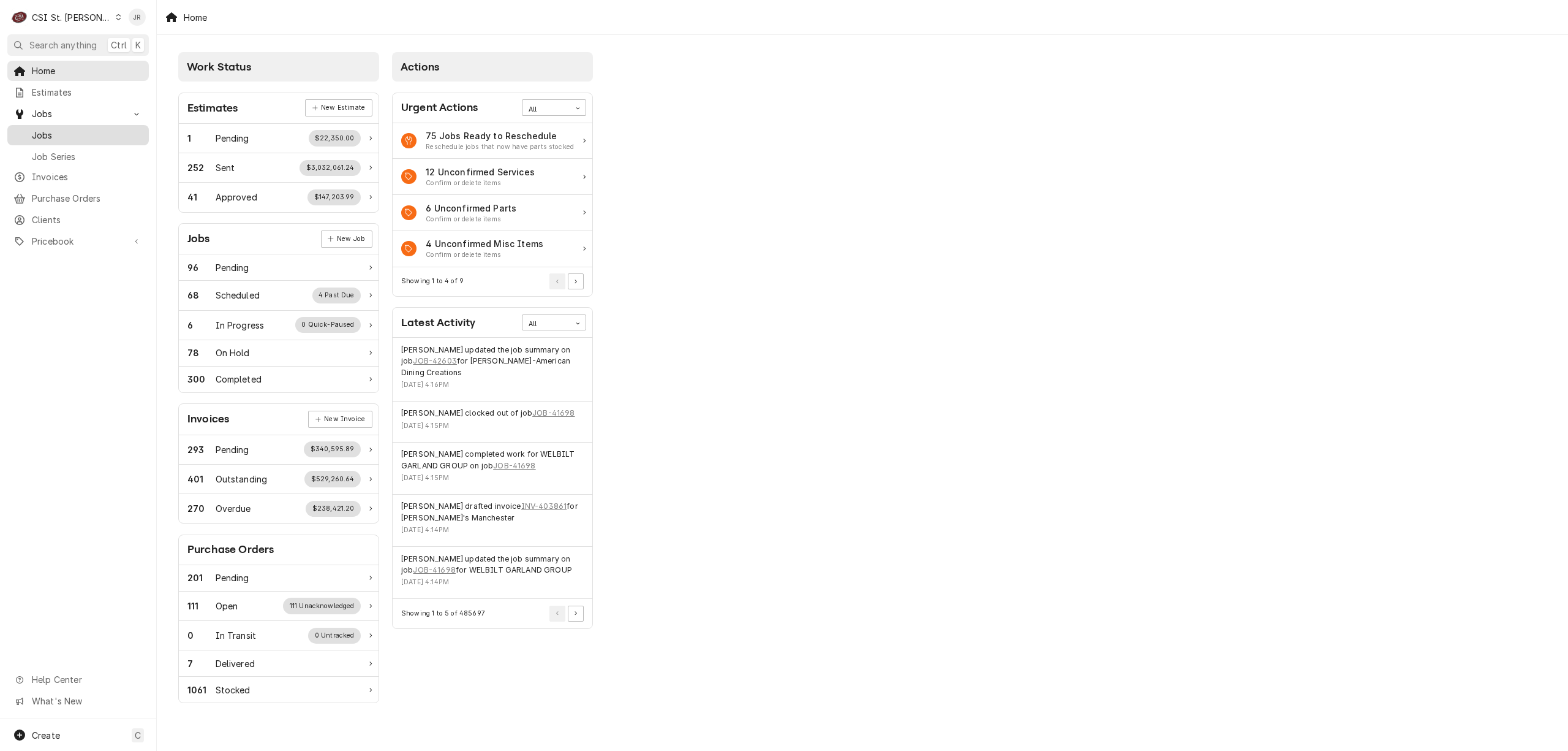
click at [65, 125] on link "Jobs" at bounding box center [78, 135] width 141 height 20
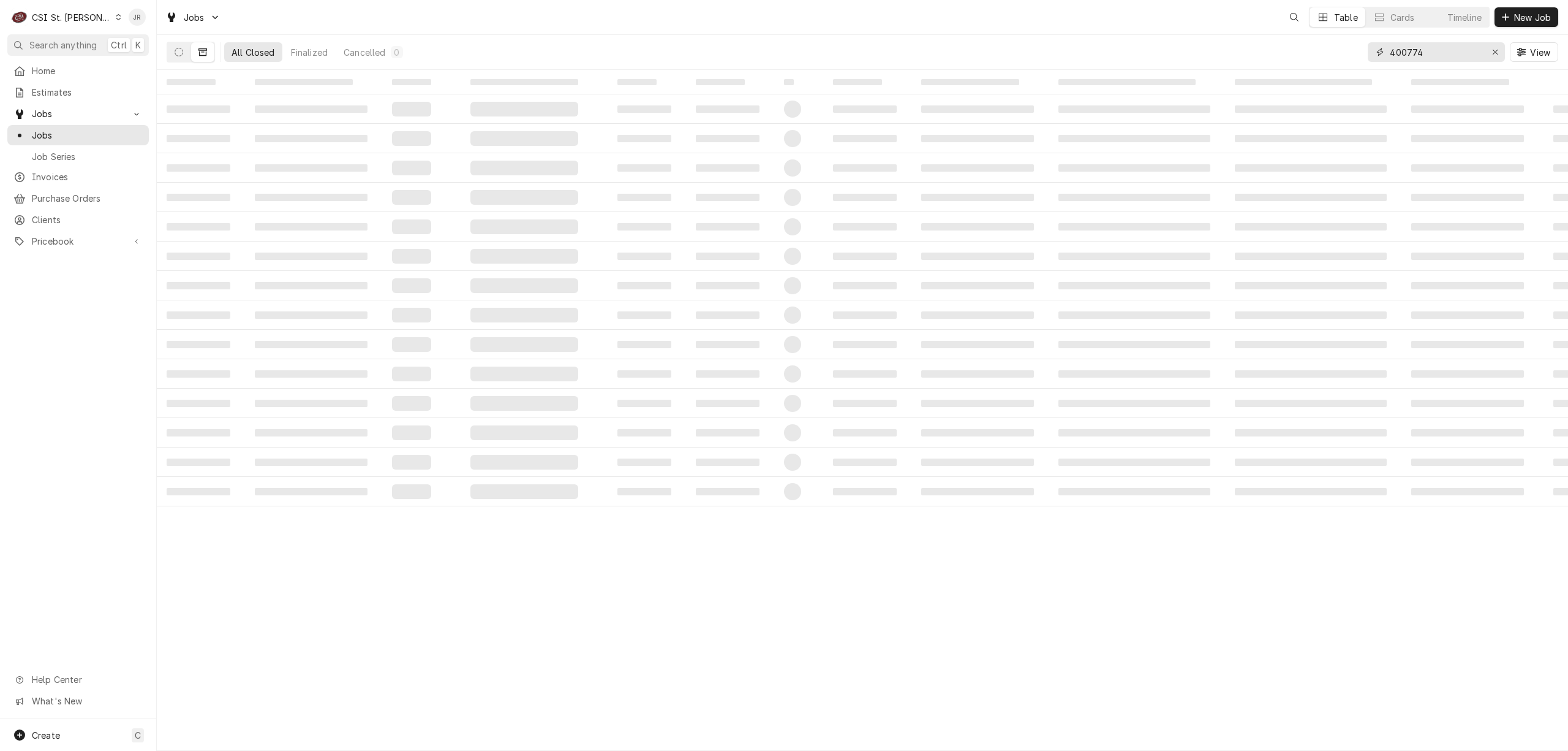
click at [1429, 49] on input "400774" at bounding box center [1435, 52] width 92 height 20
type input "42207"
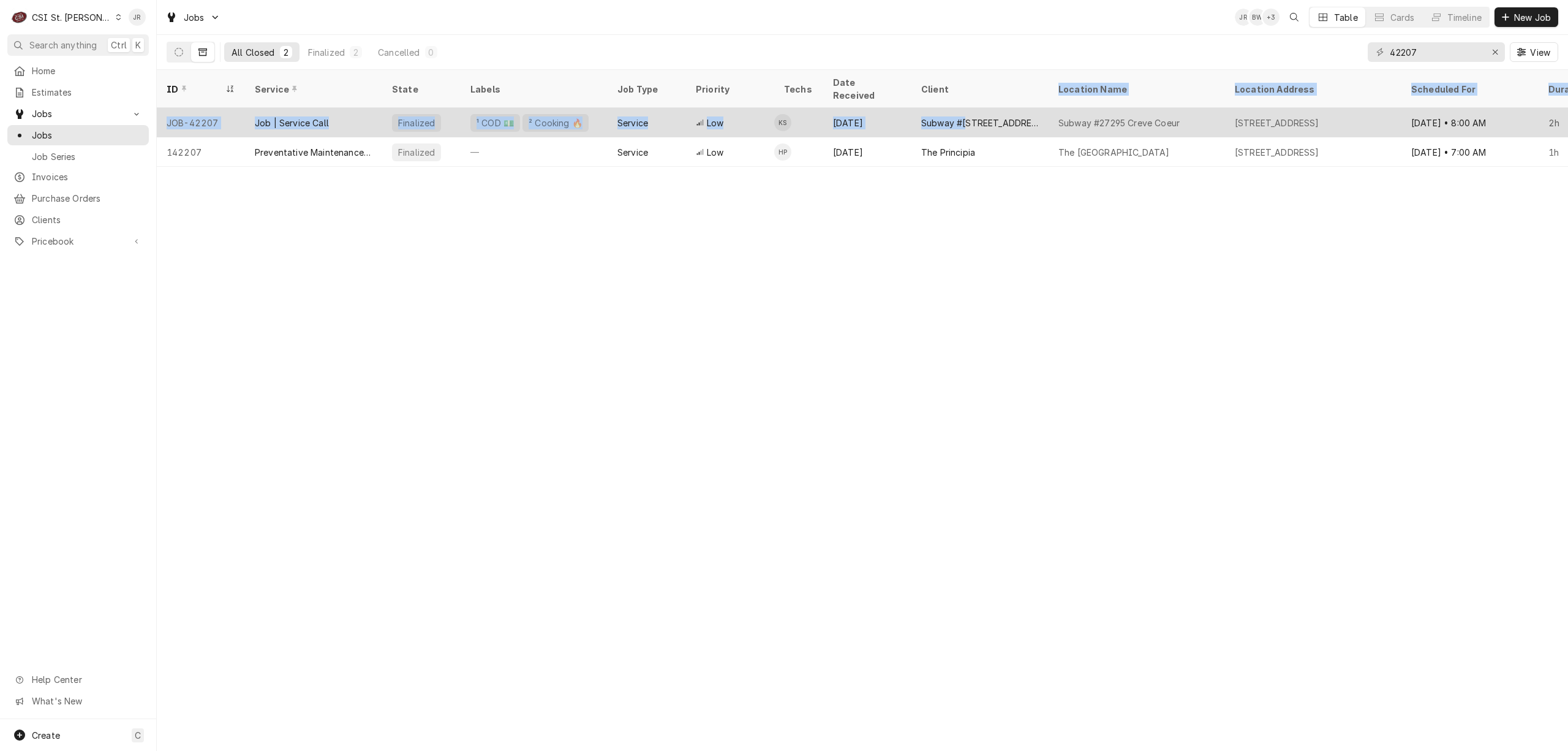
drag, startPoint x: 964, startPoint y: 90, endPoint x: 975, endPoint y: 101, distance: 15.6
click at [971, 98] on table "ID Service State Labels Job Type Priority Techs Date Received Client Location N…" at bounding box center [863, 118] width 1412 height 97
click at [984, 116] on div "Subway #[STREET_ADDRESS]" at bounding box center [980, 122] width 118 height 13
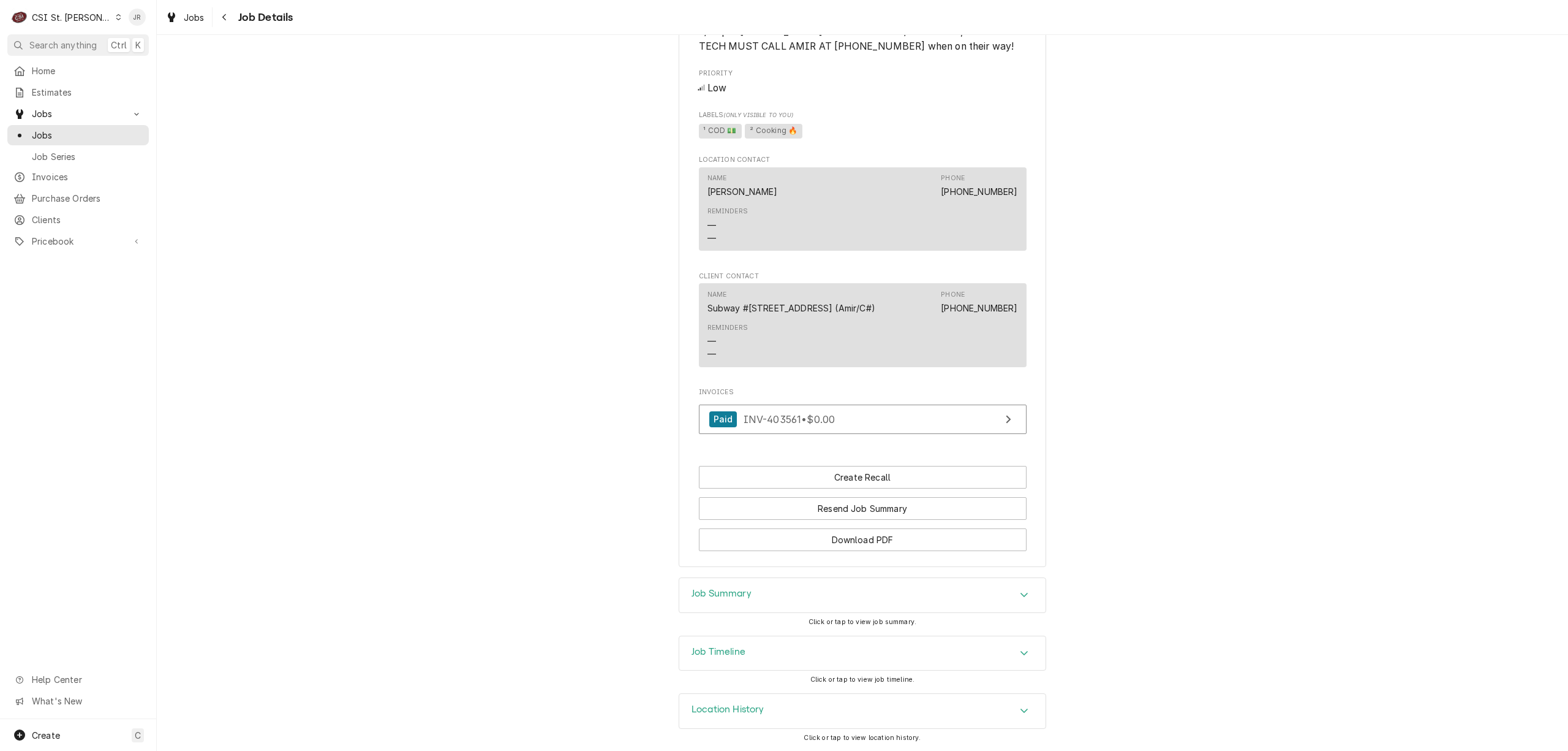
scroll to position [937, 0]
drag, startPoint x: 750, startPoint y: 584, endPoint x: 768, endPoint y: 590, distance: 19.0
click at [753, 584] on div "Job Summary" at bounding box center [862, 595] width 367 height 34
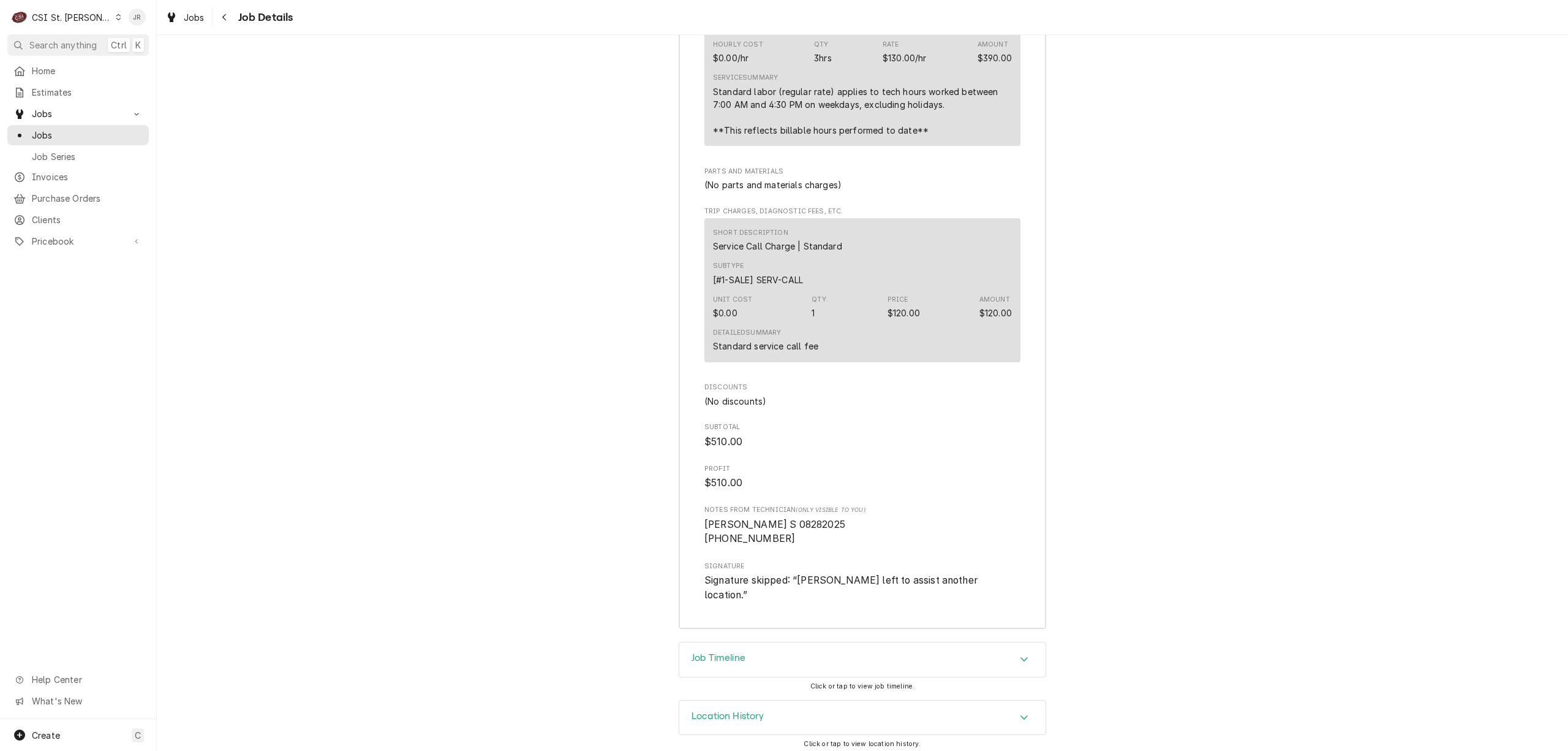
scroll to position [2810, 0]
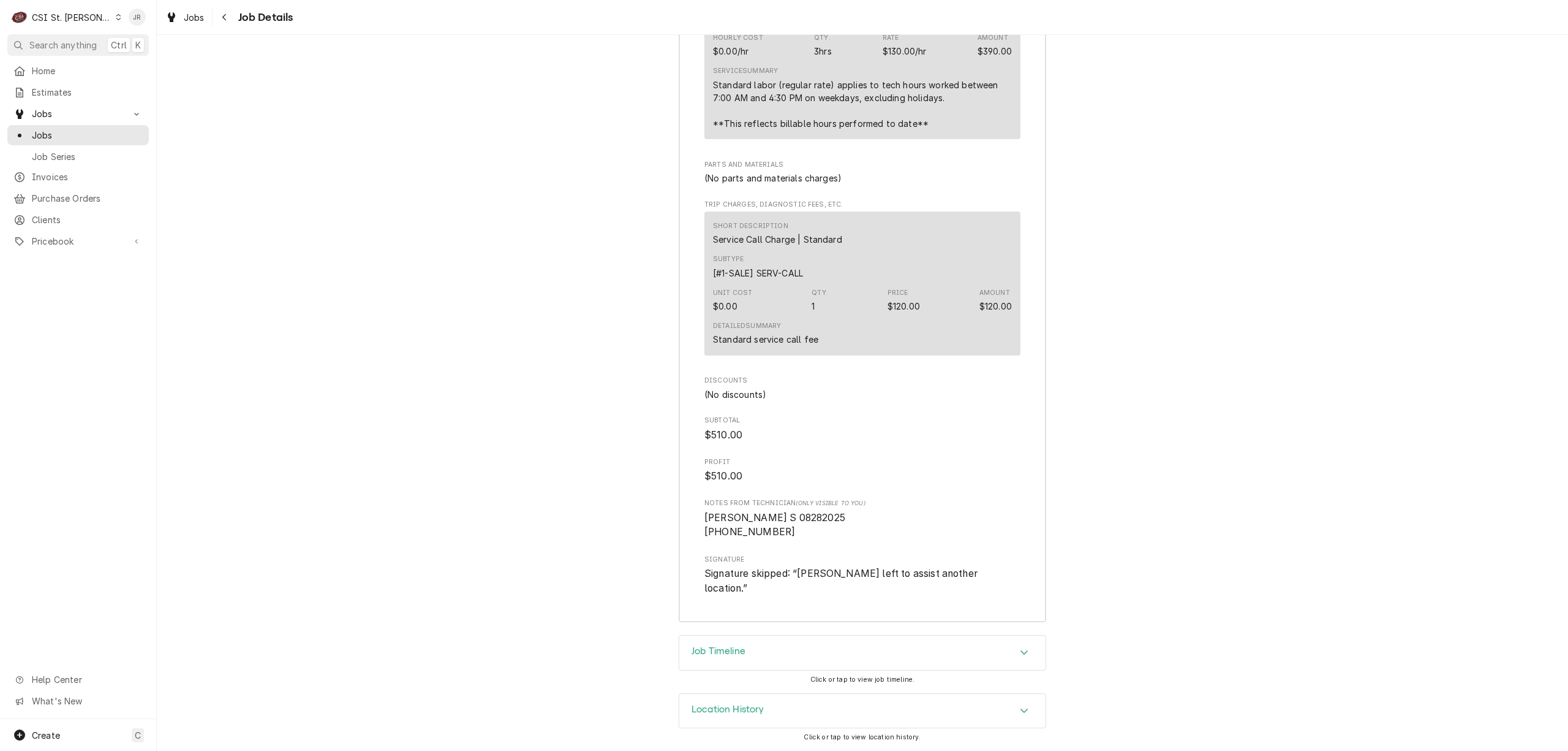
drag, startPoint x: 697, startPoint y: 657, endPoint x: 1091, endPoint y: 522, distance: 416.5
click at [697, 655] on div "Job Timeline" at bounding box center [718, 653] width 54 height 15
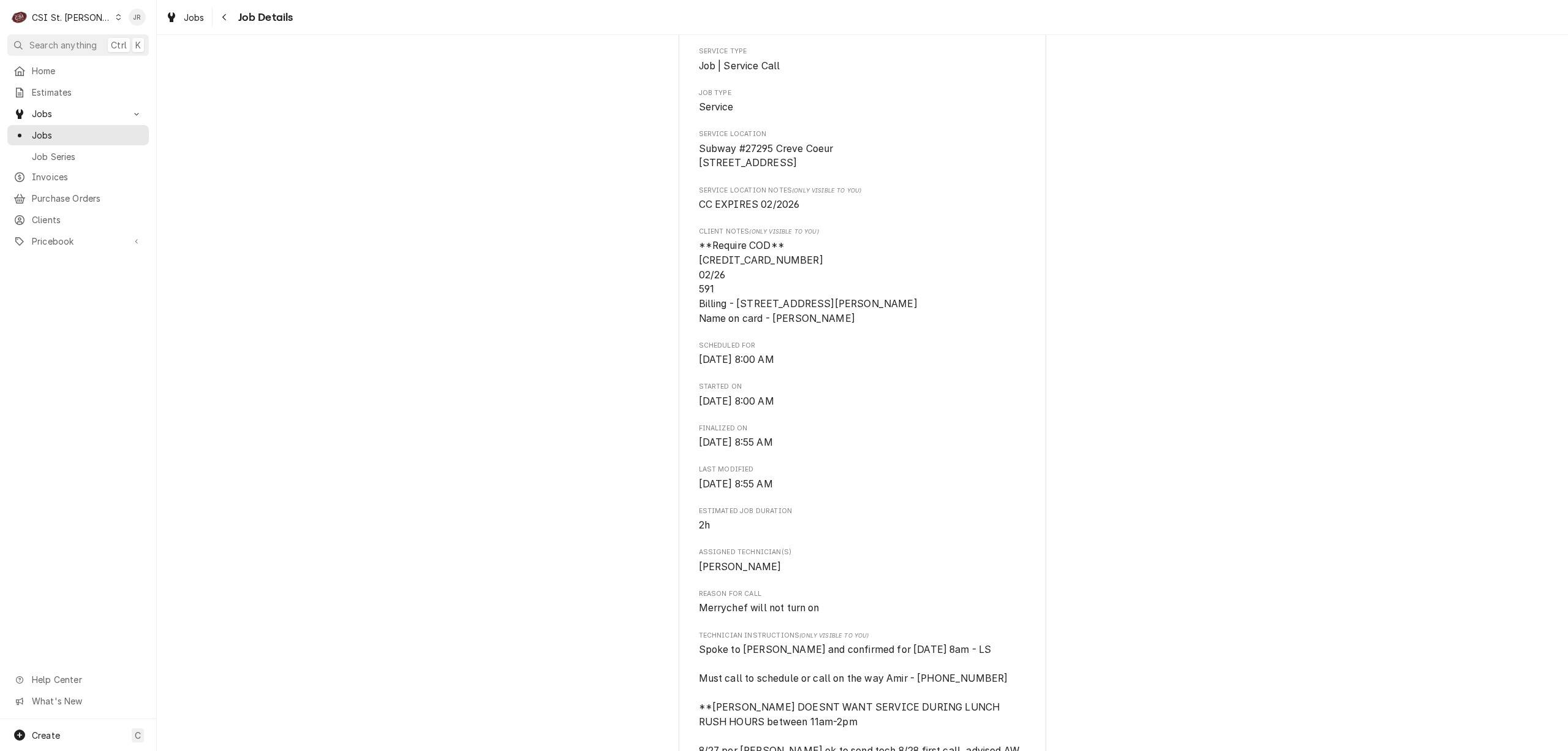
scroll to position [0, 0]
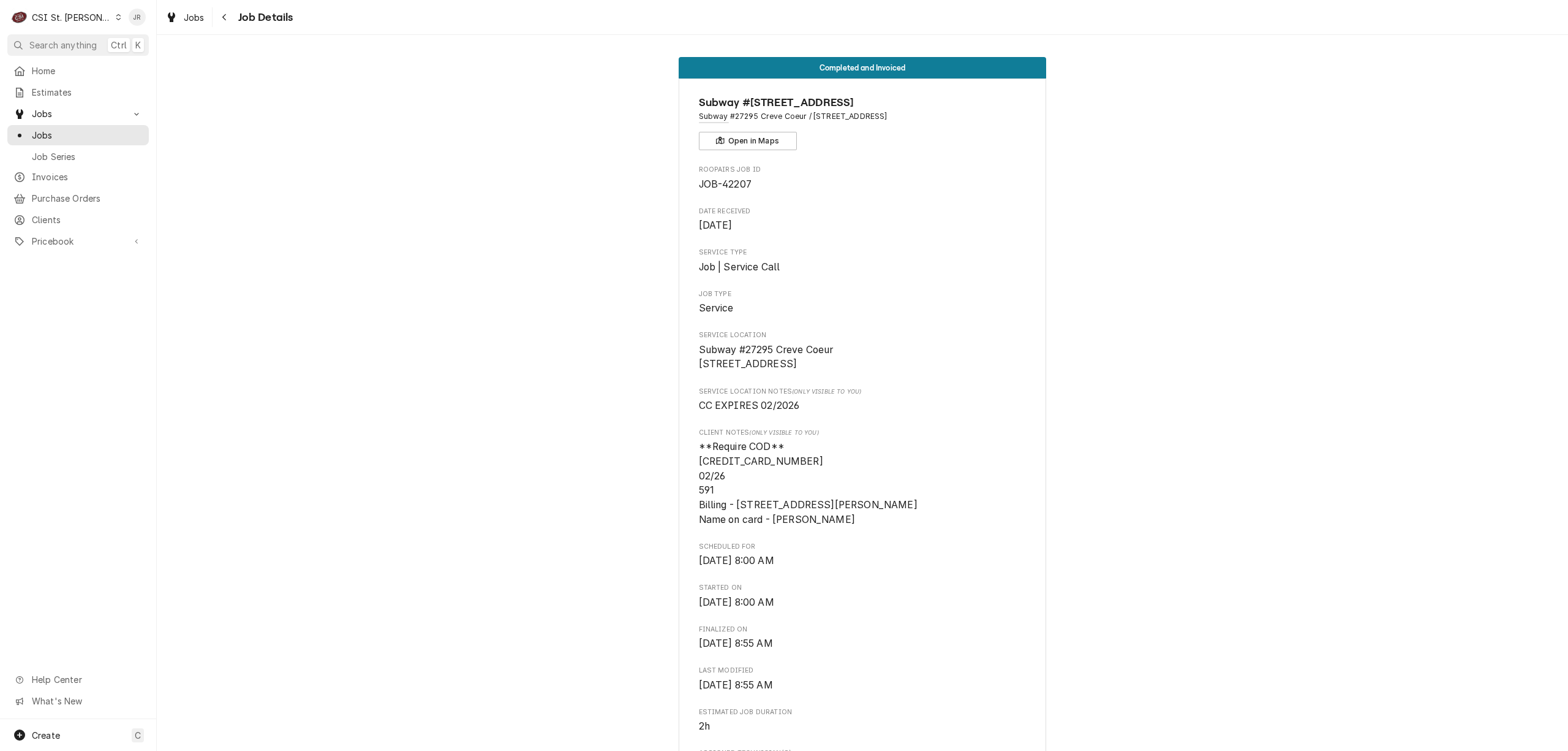
click at [731, 184] on span "JOB-42207" at bounding box center [725, 184] width 52 height 12
copy span "42207"
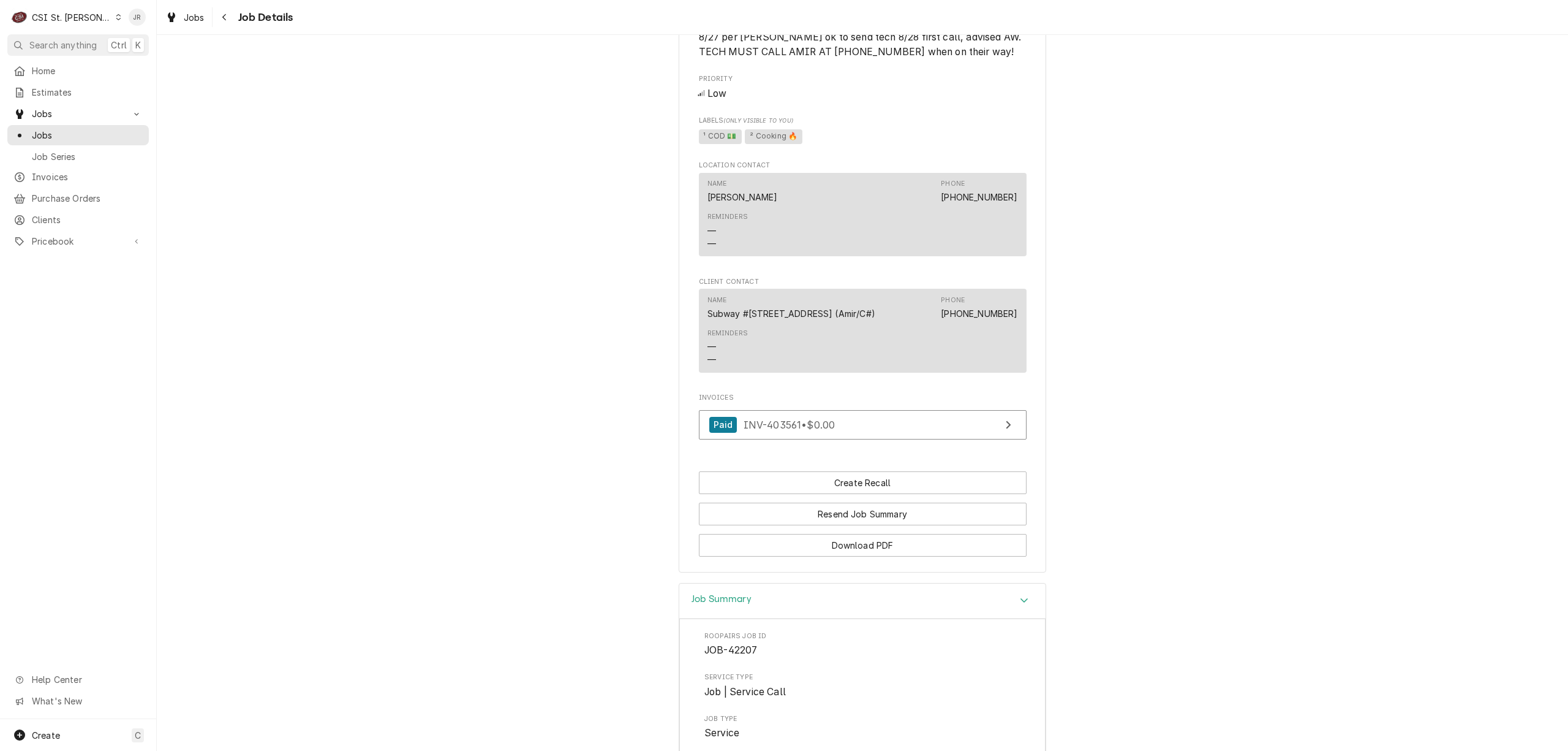
scroll to position [1144, 0]
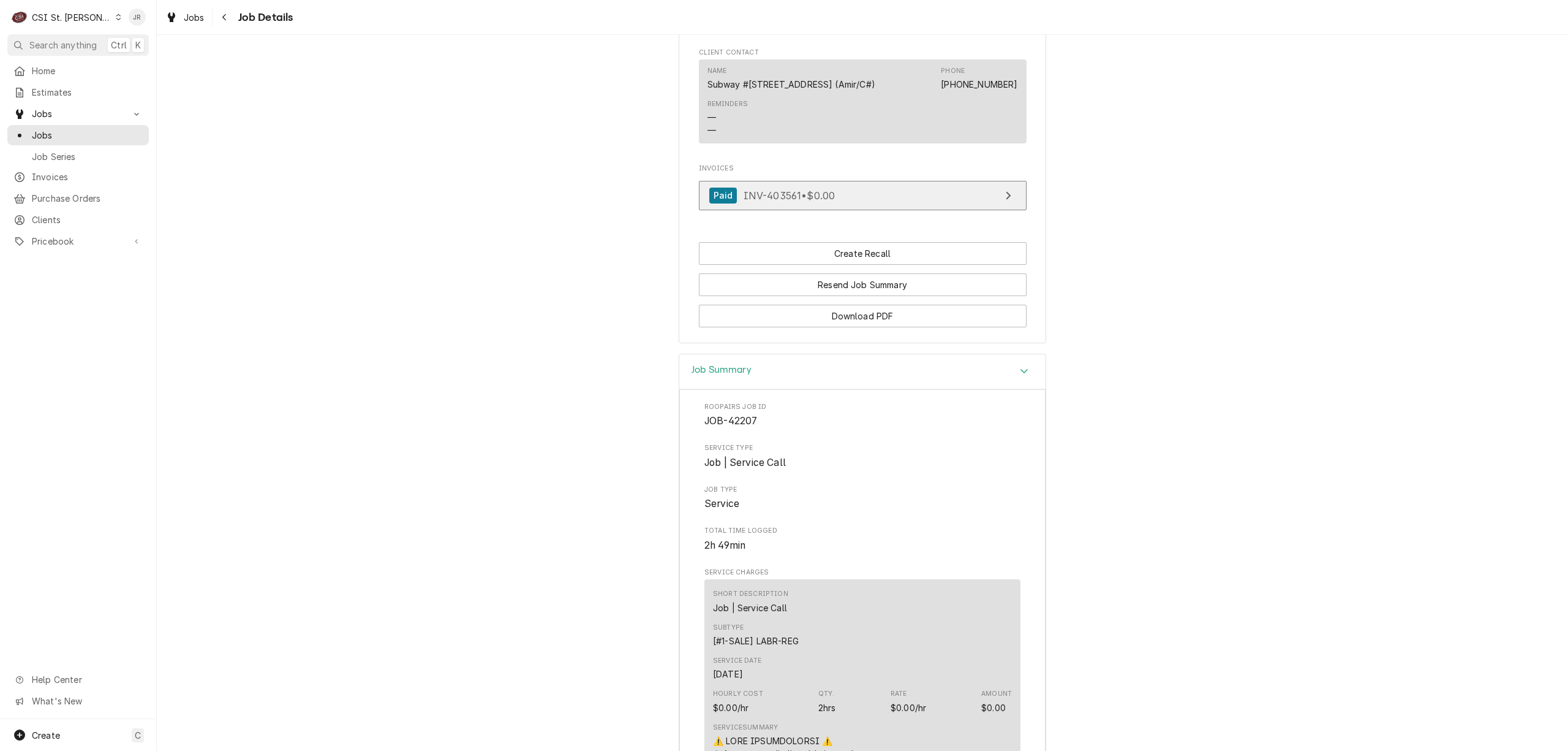
click at [917, 201] on link "Paid INV-403561 • $0.00" at bounding box center [863, 196] width 328 height 30
click at [45, 118] on link "Jobs" at bounding box center [78, 114] width 141 height 20
click at [48, 107] on span "Jobs" at bounding box center [78, 114] width 92 height 13
click at [69, 133] on span "Jobs" at bounding box center [87, 135] width 111 height 13
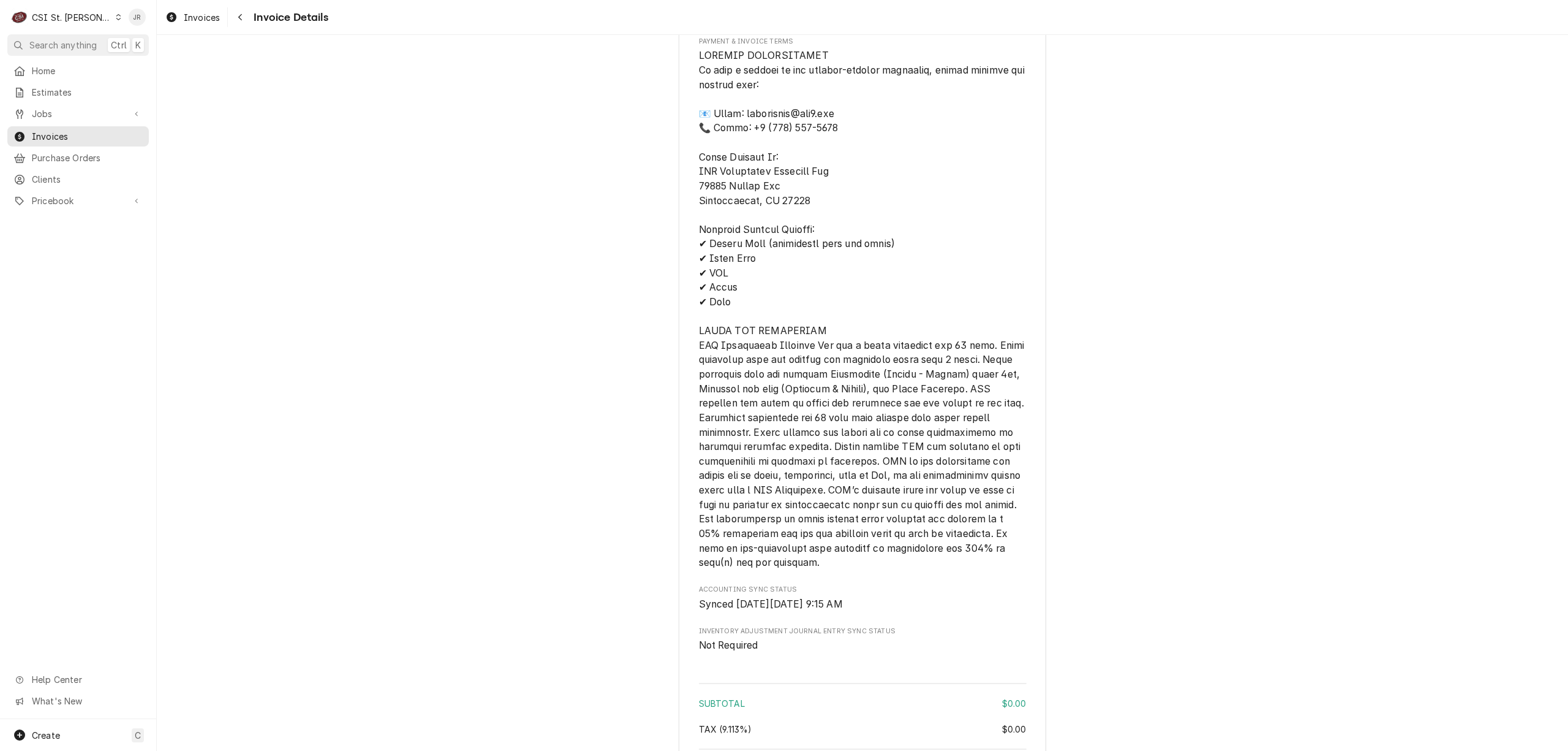
scroll to position [1535, 0]
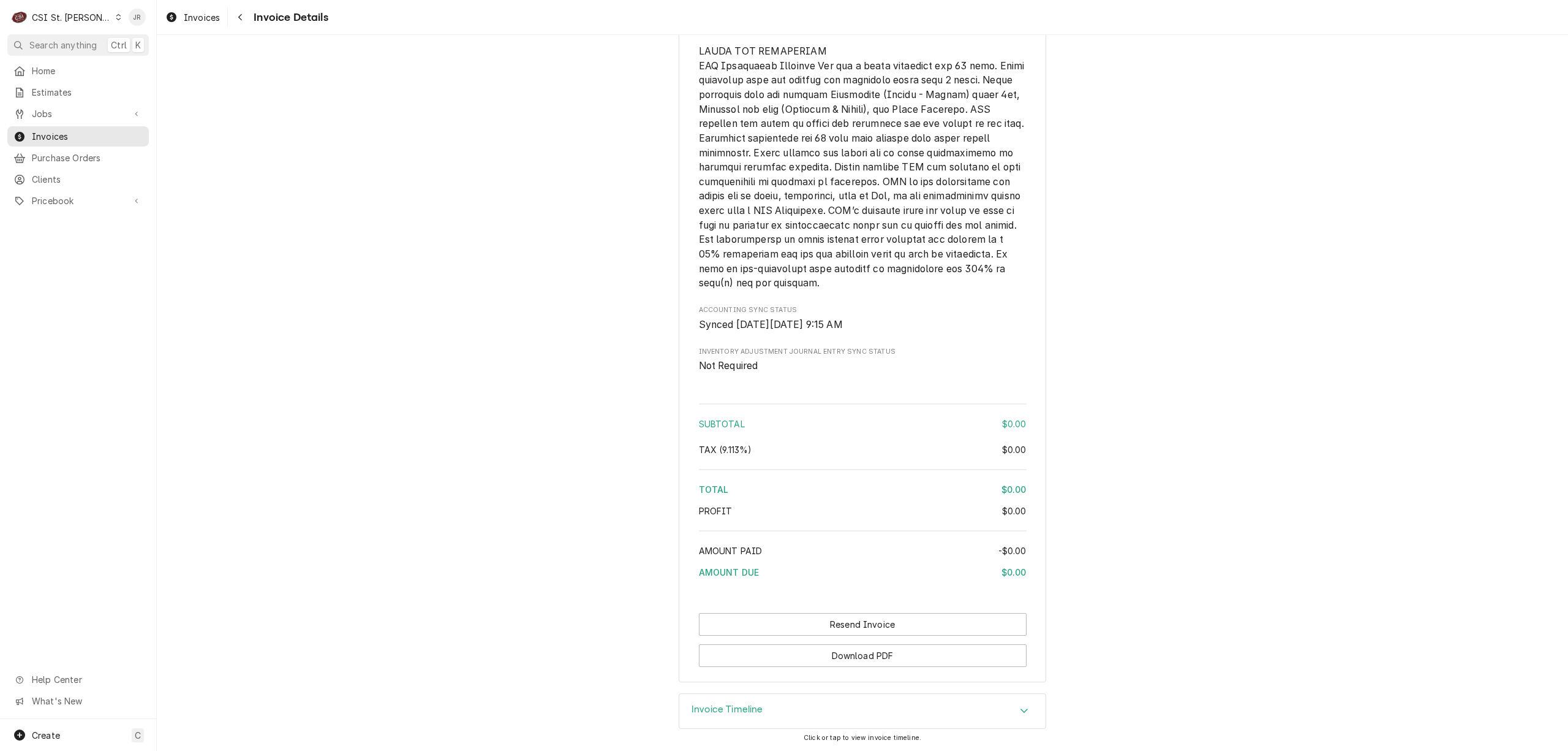
click at [764, 710] on div "Invoice Timeline" at bounding box center [862, 711] width 367 height 34
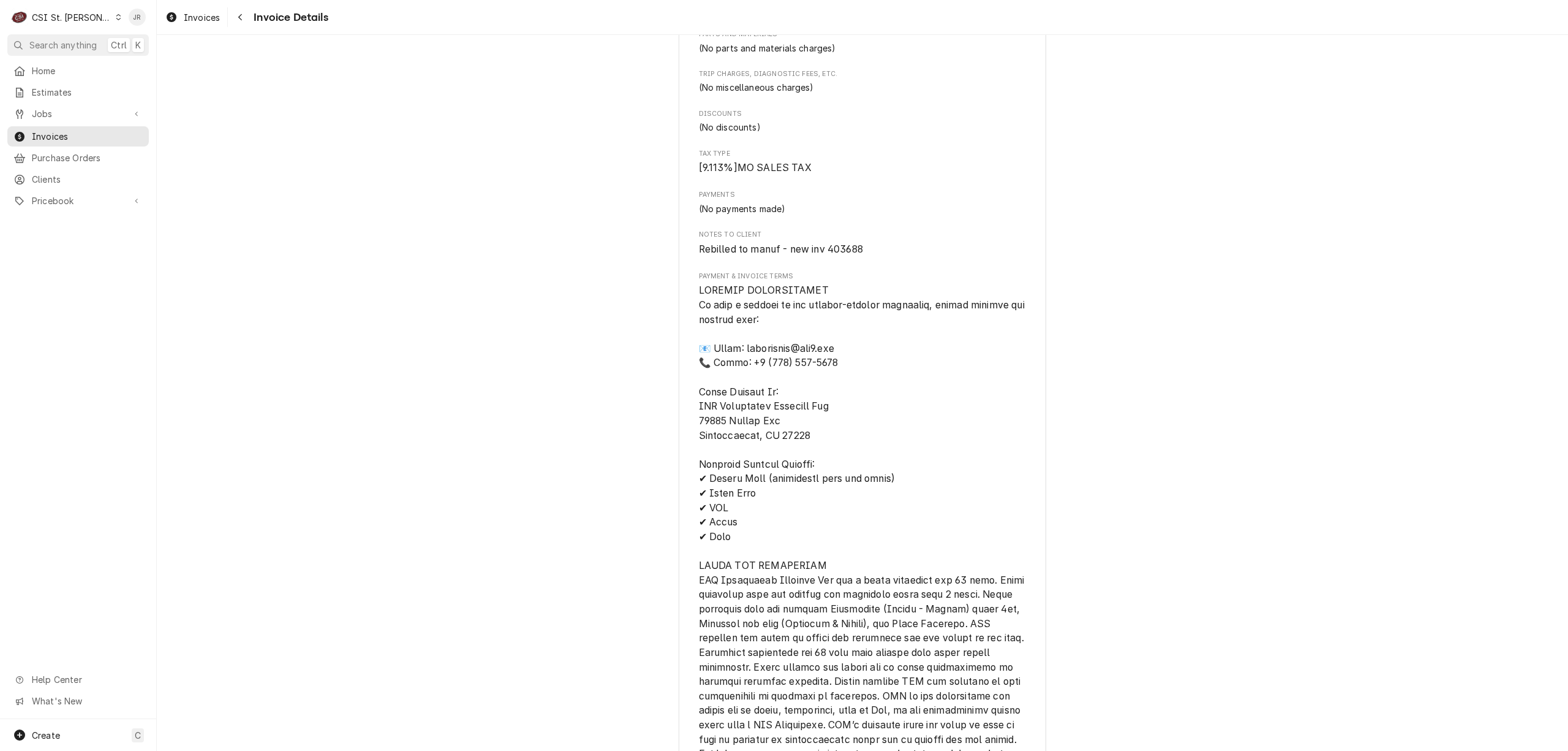
scroll to position [981, 0]
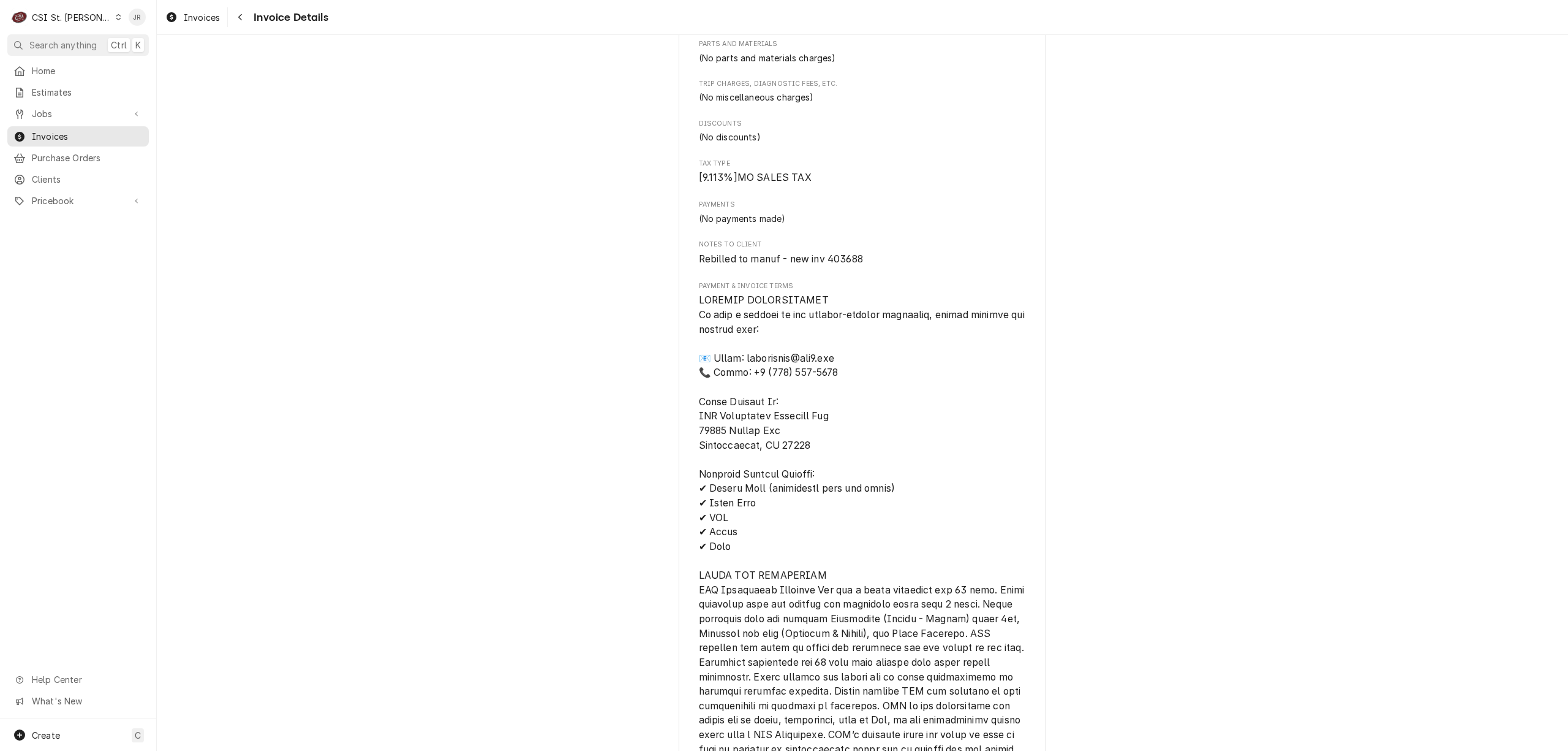
click at [834, 266] on div "Notes to Client Rebilled to manuf - new inv 403688" at bounding box center [863, 252] width 328 height 27
click at [843, 265] on span "Rebilled to manuf - new inv 403688" at bounding box center [781, 258] width 164 height 12
copy span "403688"
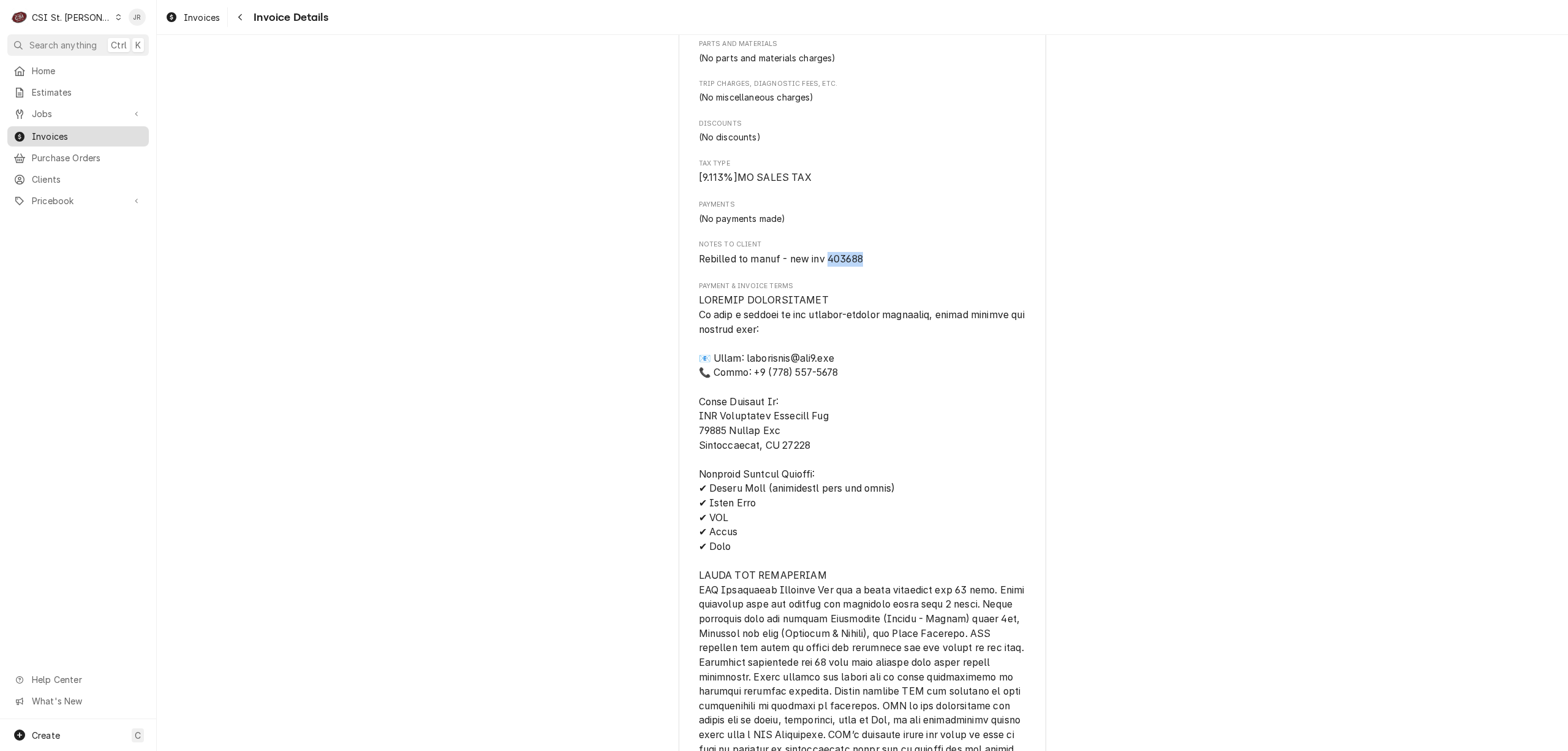
click at [39, 135] on span "Invoices" at bounding box center [87, 136] width 111 height 13
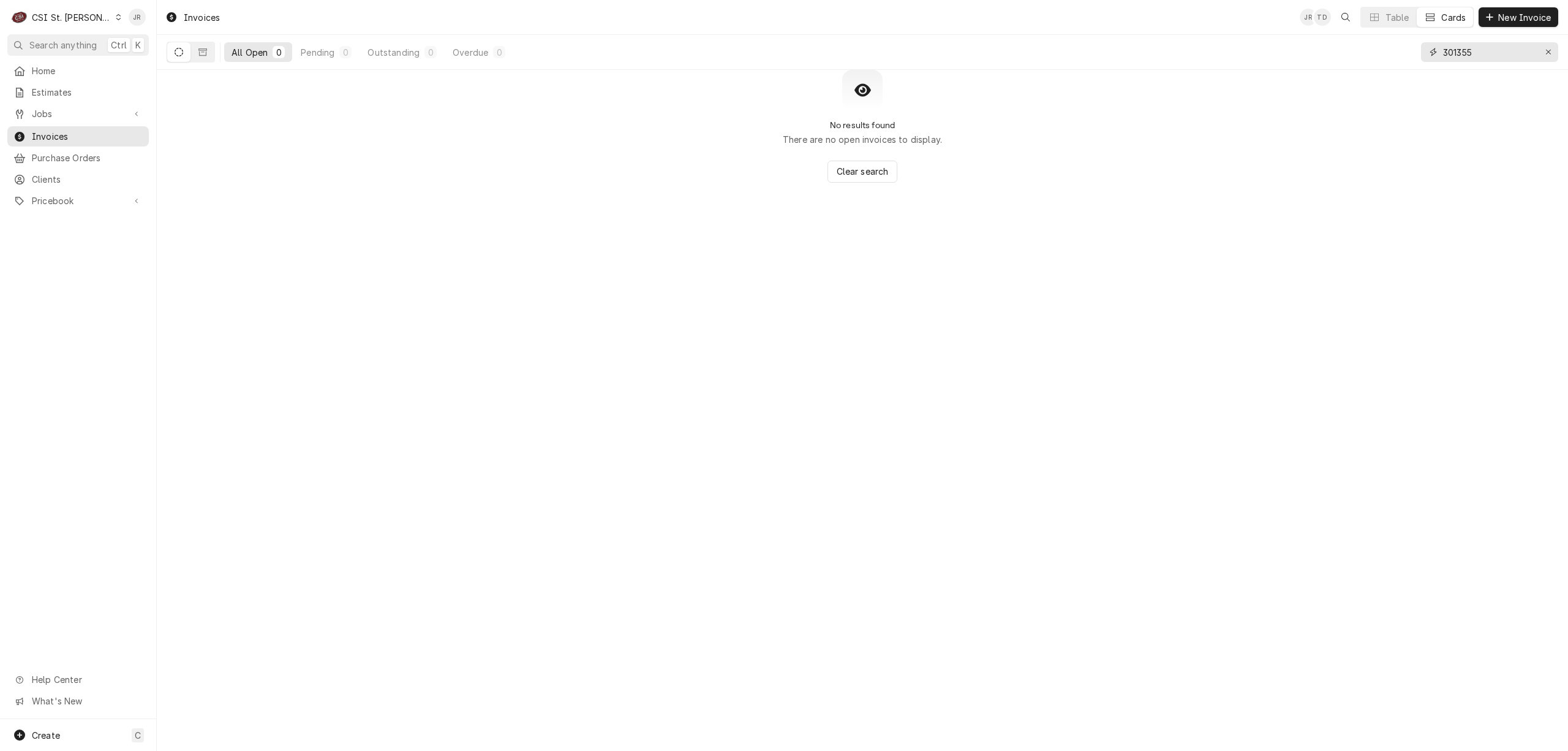
click at [1451, 50] on input "301355" at bounding box center [1489, 52] width 92 height 20
click at [1453, 50] on input "301355" at bounding box center [1489, 52] width 92 height 20
paste input "403688"
type input "403688"
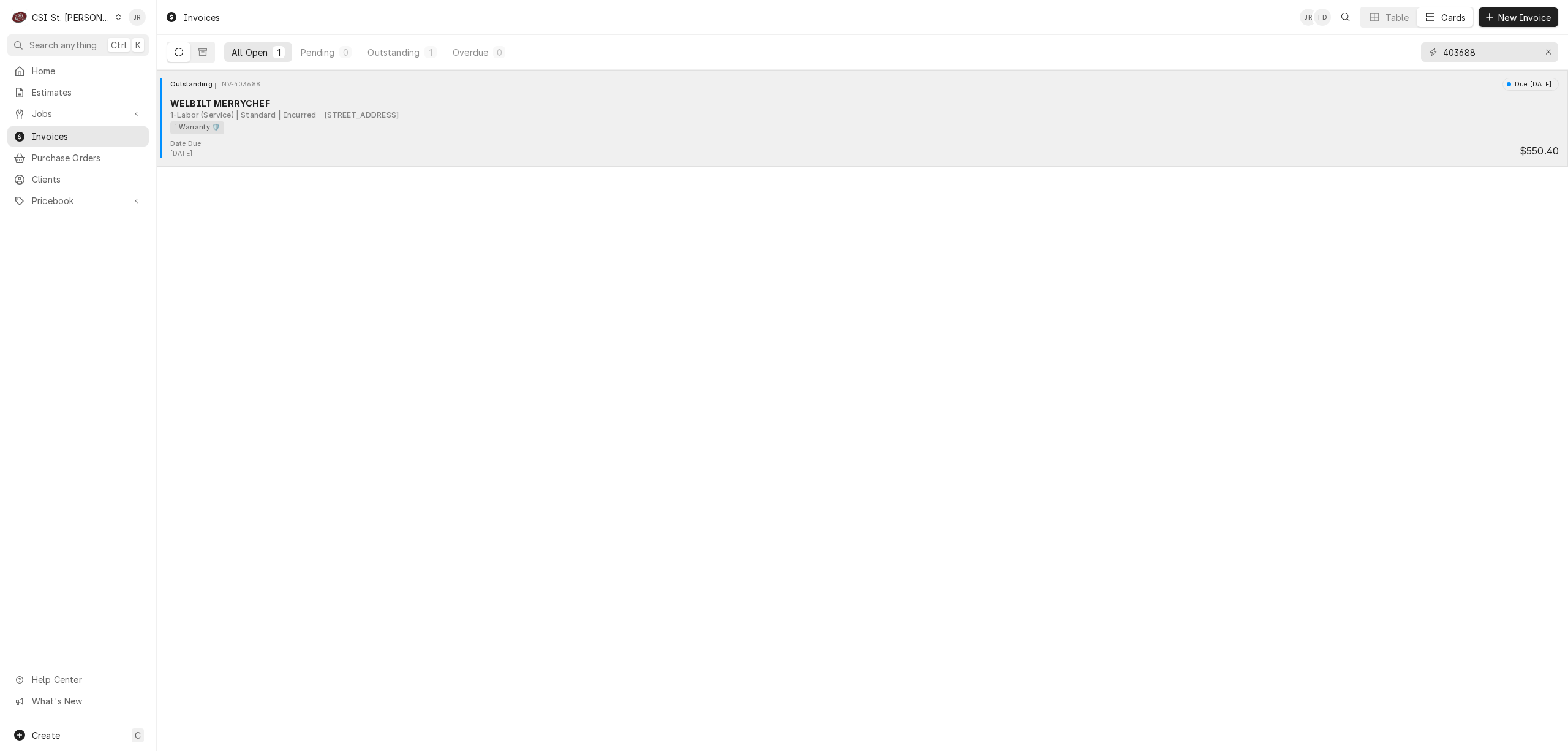
click at [362, 130] on div "¹ Warranty 🛡️" at bounding box center [860, 127] width 1380 height 13
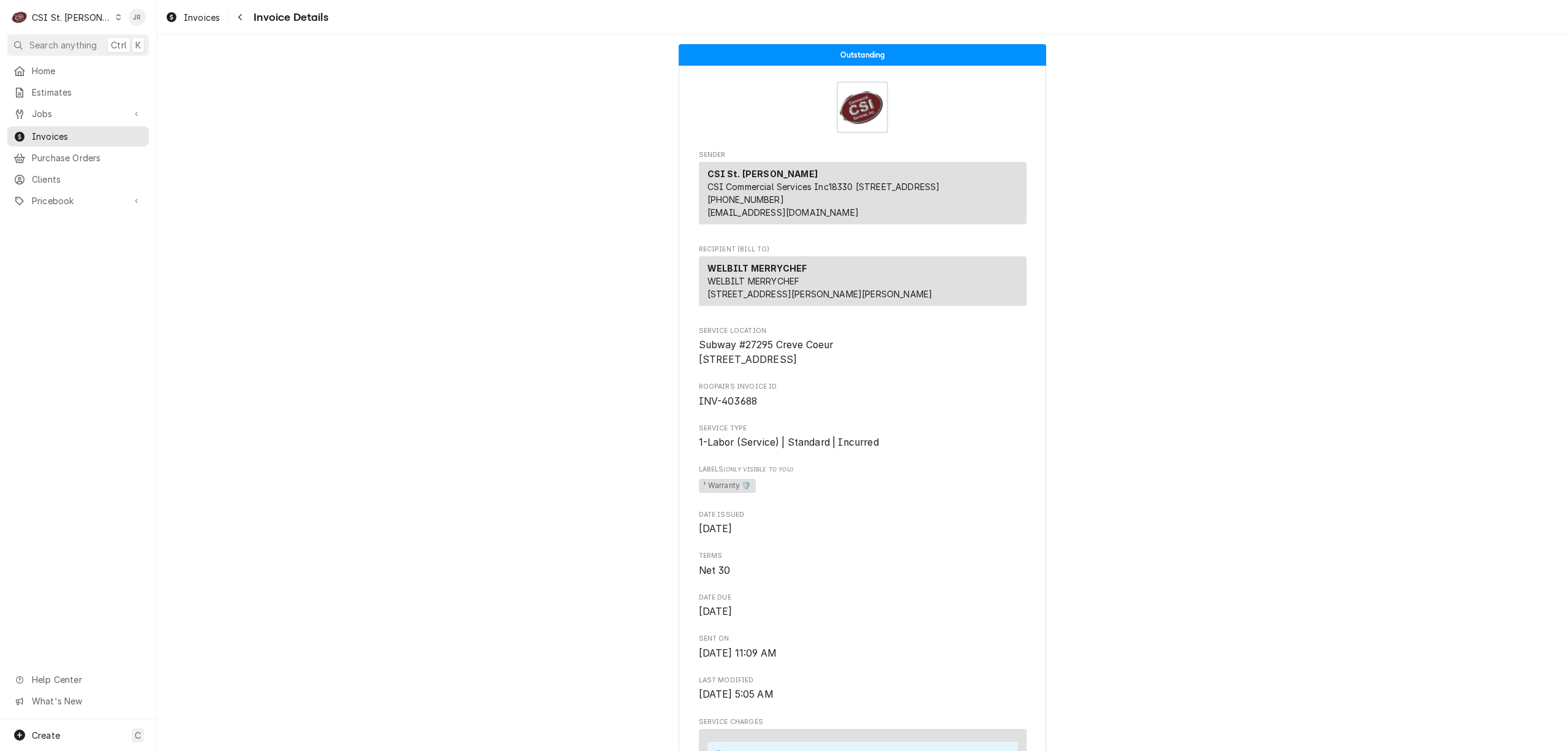
click at [33, 11] on div "CSI St. Louis" at bounding box center [71, 17] width 80 height 13
drag, startPoint x: 159, startPoint y: 49, endPoint x: 74, endPoint y: 78, distance: 89.8
click html "C CSI St. Louis JR Search anything Ctrl K Home Estimates Jobs Jobs Job Series I…"
click div "CSI [US_STATE][GEOGRAPHIC_DATA]."
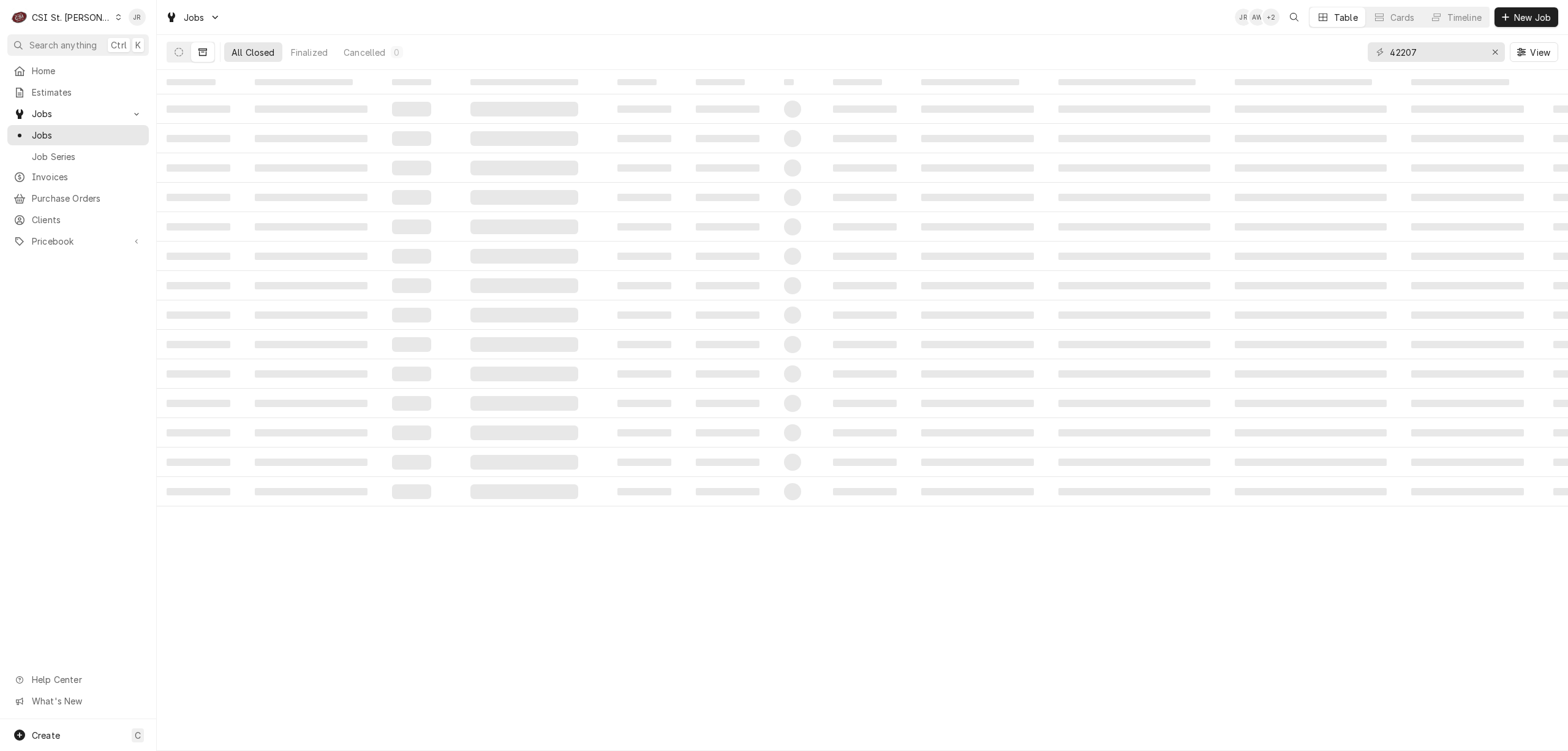
click at [1420, 62] on div "42207 View" at bounding box center [1463, 52] width 190 height 34
click at [1420, 61] on input "42207" at bounding box center [1435, 52] width 92 height 20
click at [1418, 55] on input "42207" at bounding box center [1435, 52] width 92 height 20
type input "4"
type input "42579"
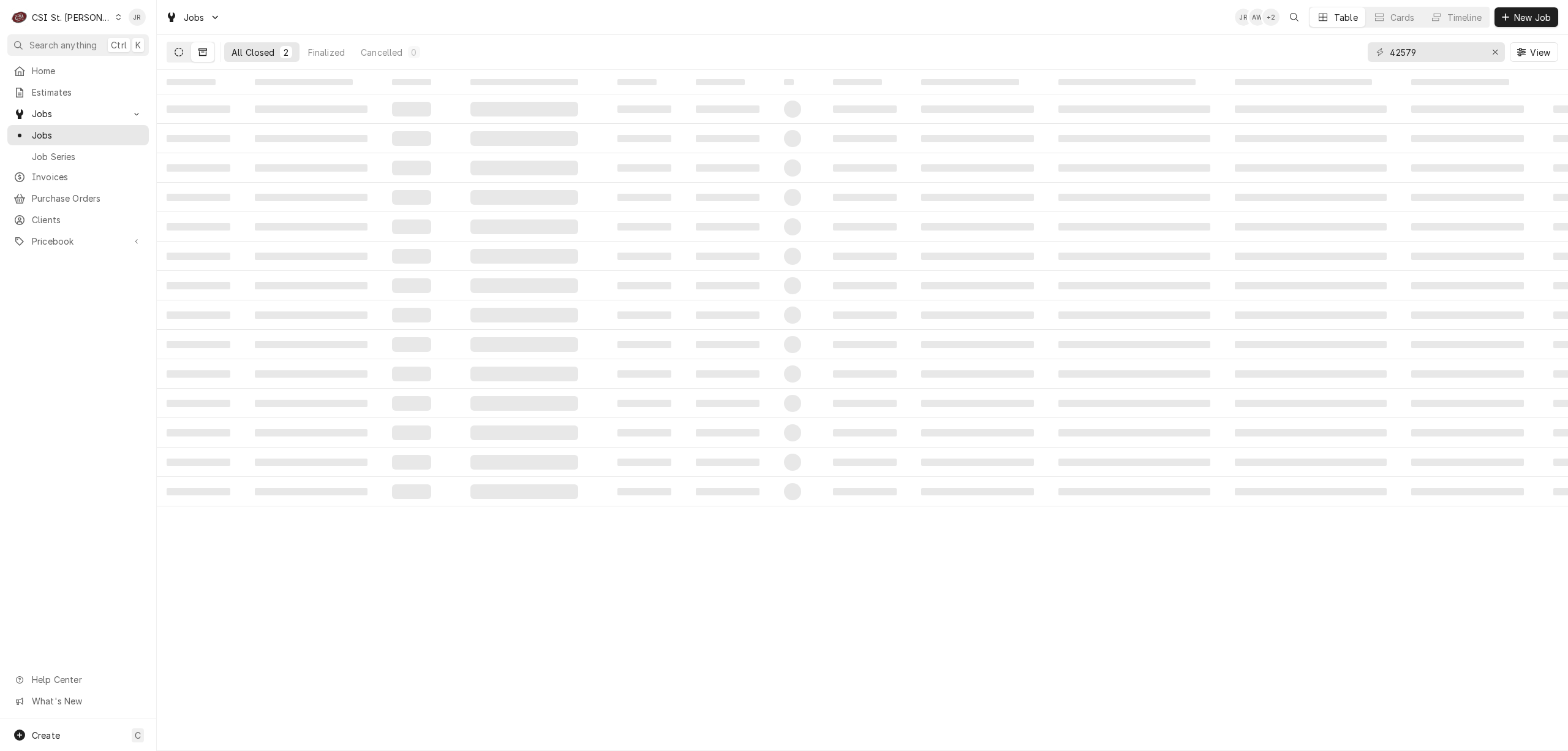
click at [176, 55] on icon "Dynamic Content Wrapper" at bounding box center [179, 52] width 9 height 9
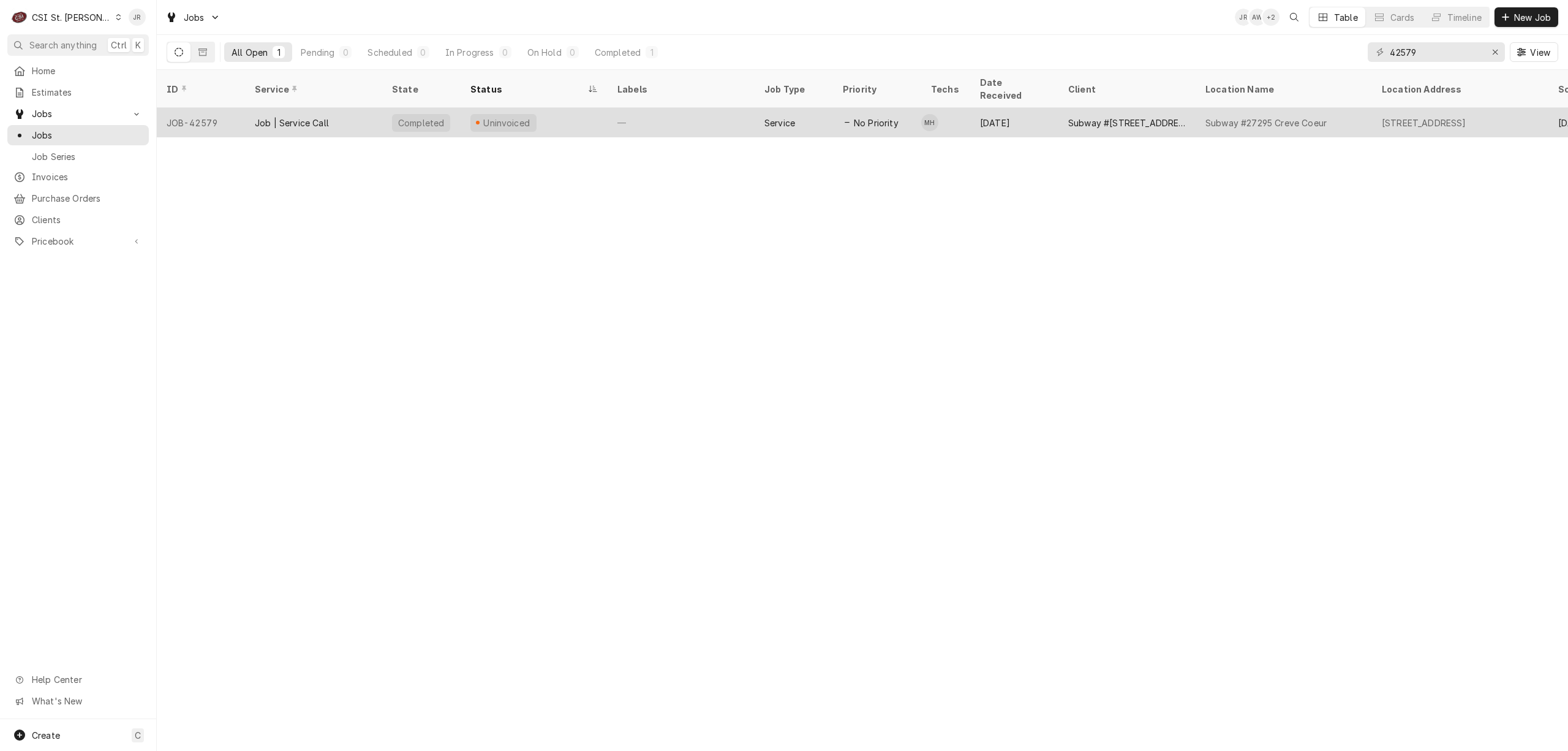
click at [415, 116] on div "Completed" at bounding box center [421, 122] width 48 height 13
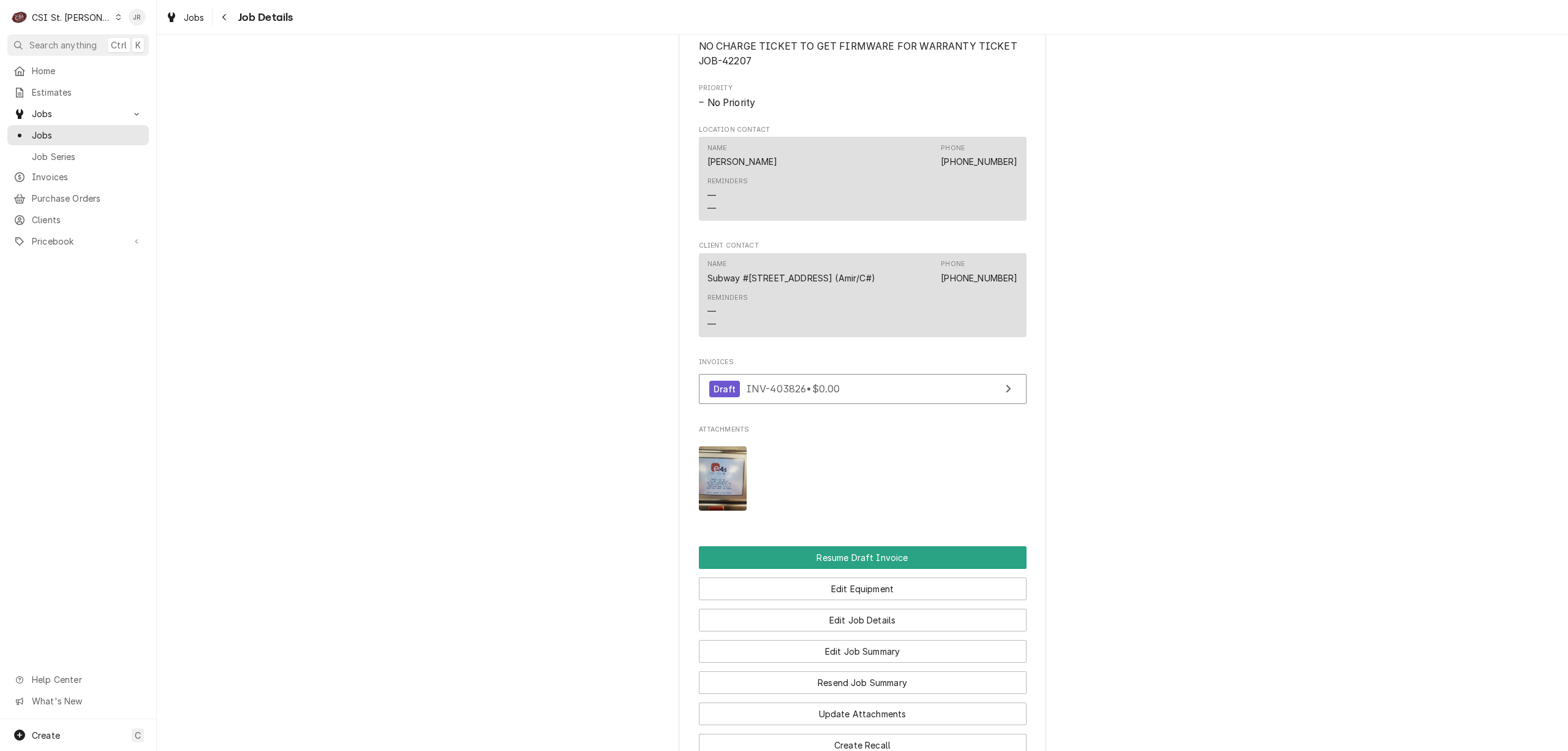
scroll to position [1018, 0]
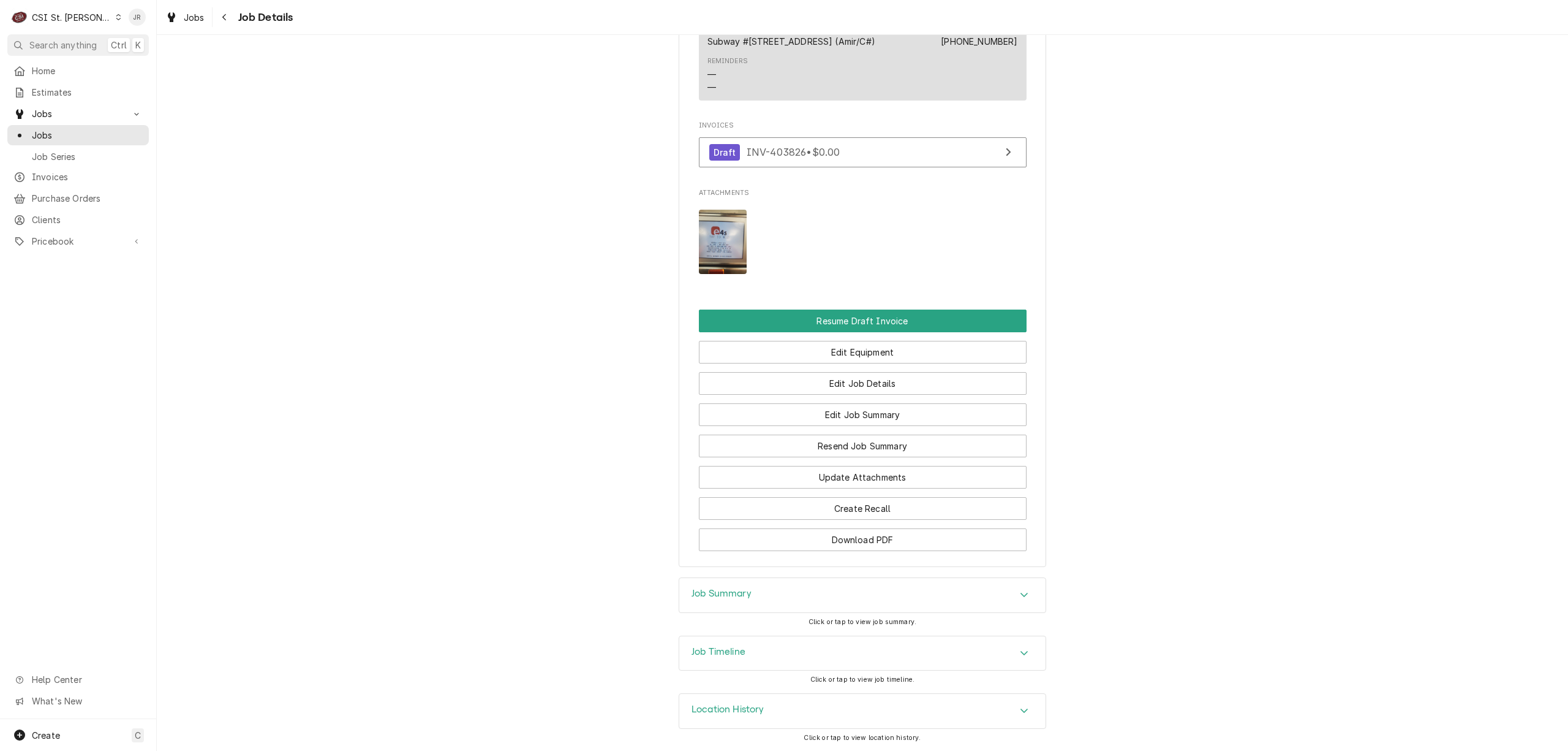
click at [728, 231] on img "Attachments" at bounding box center [723, 241] width 48 height 65
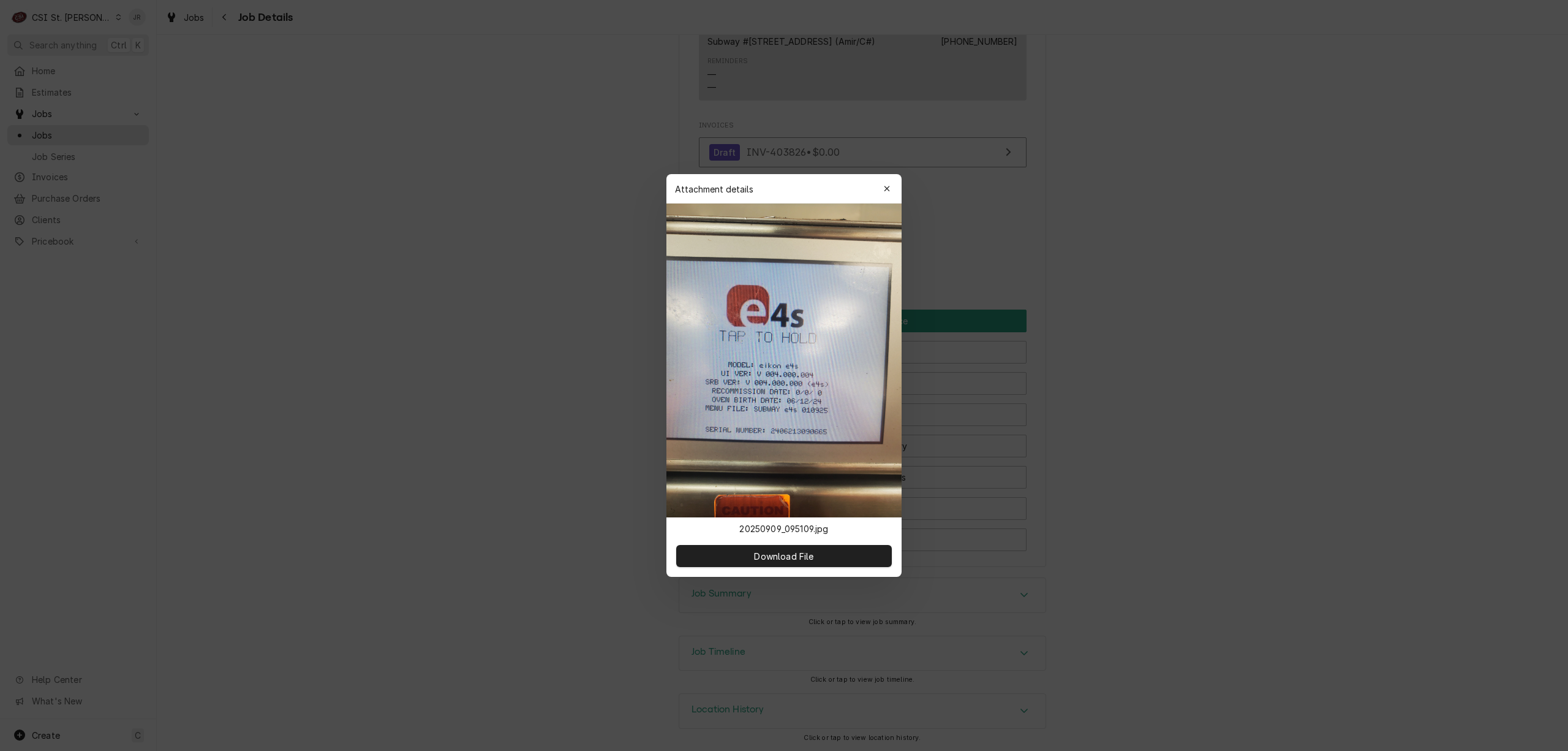
click at [883, 188] on div "button" at bounding box center [887, 188] width 12 height 12
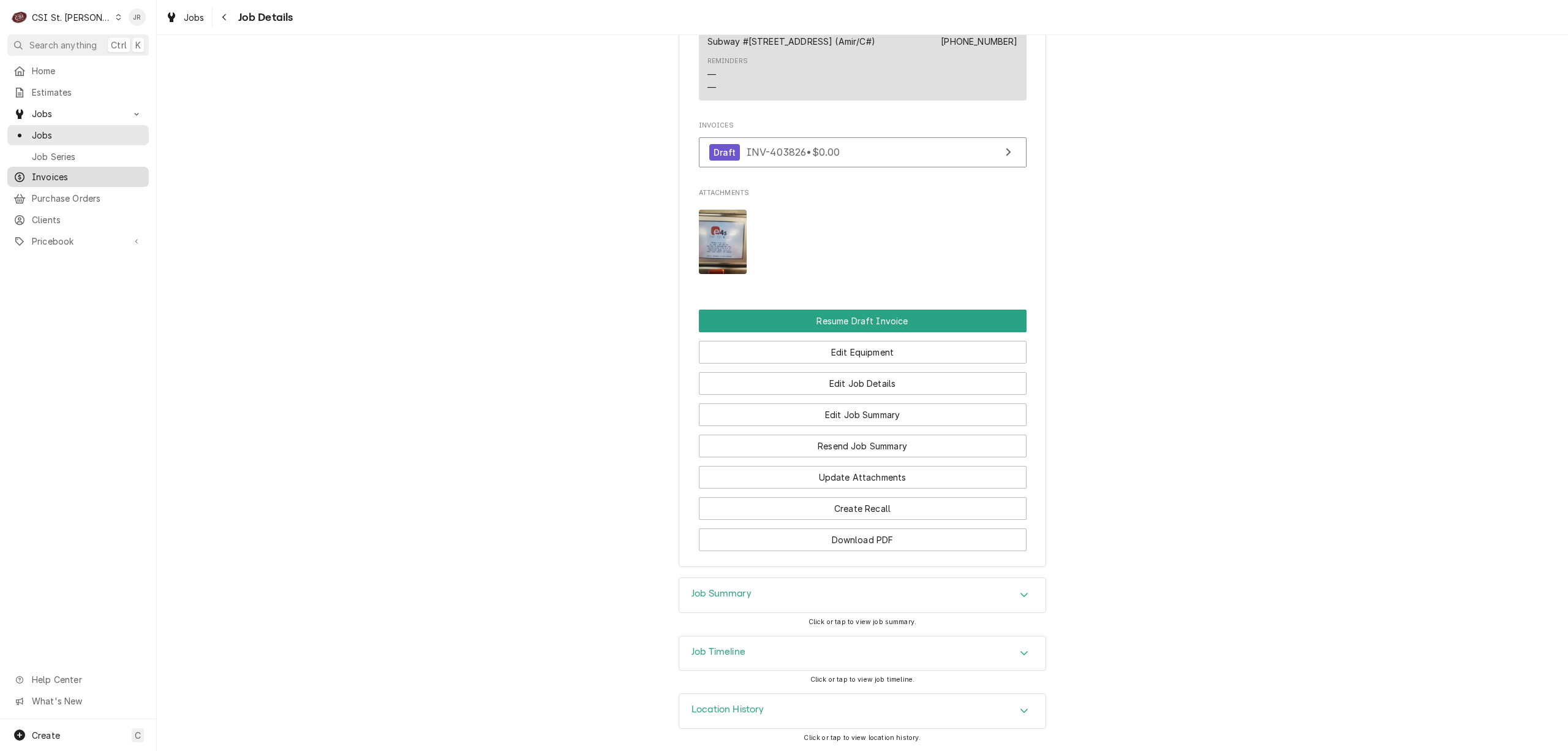
click at [34, 170] on span "Invoices" at bounding box center [87, 176] width 111 height 13
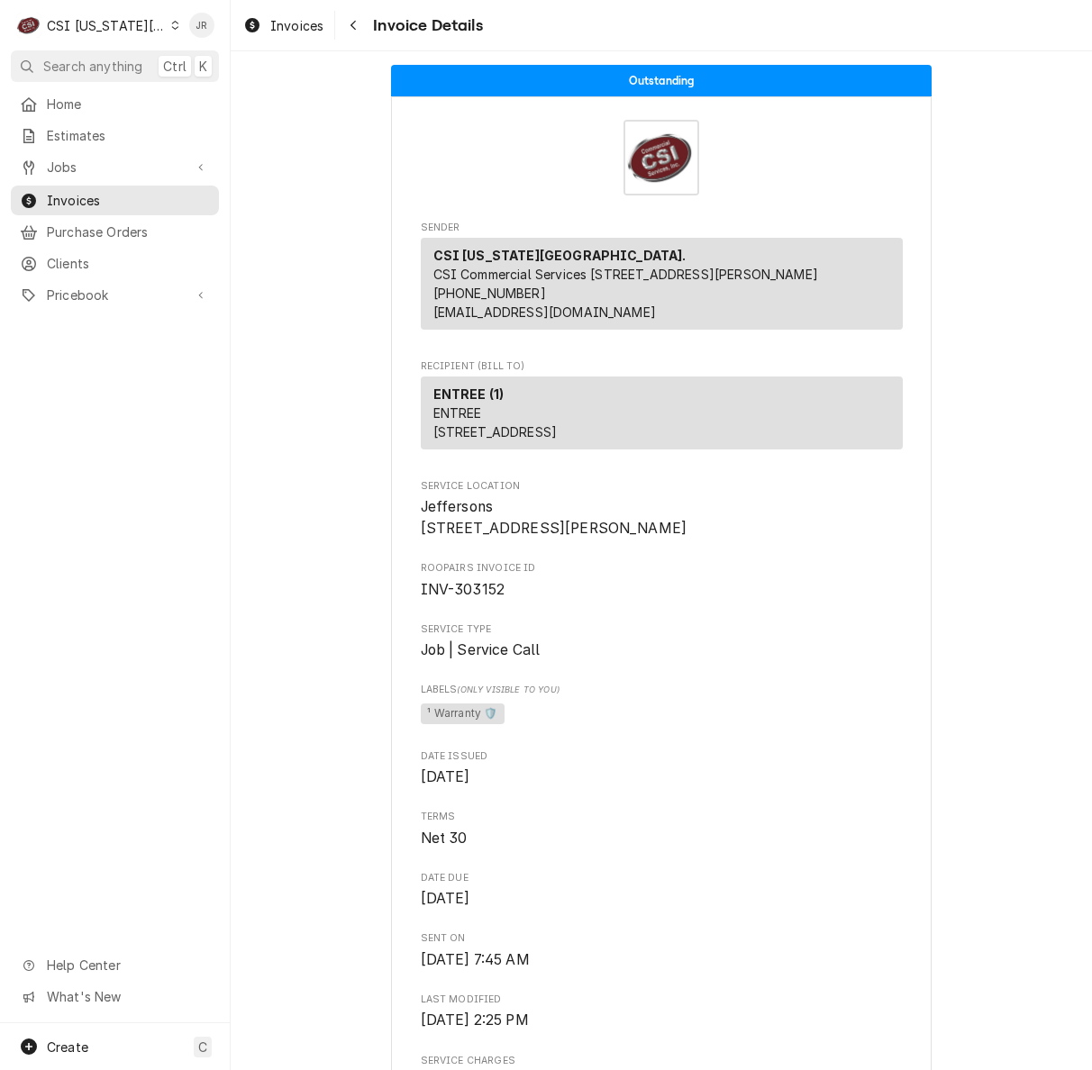
scroll to position [1016, 0]
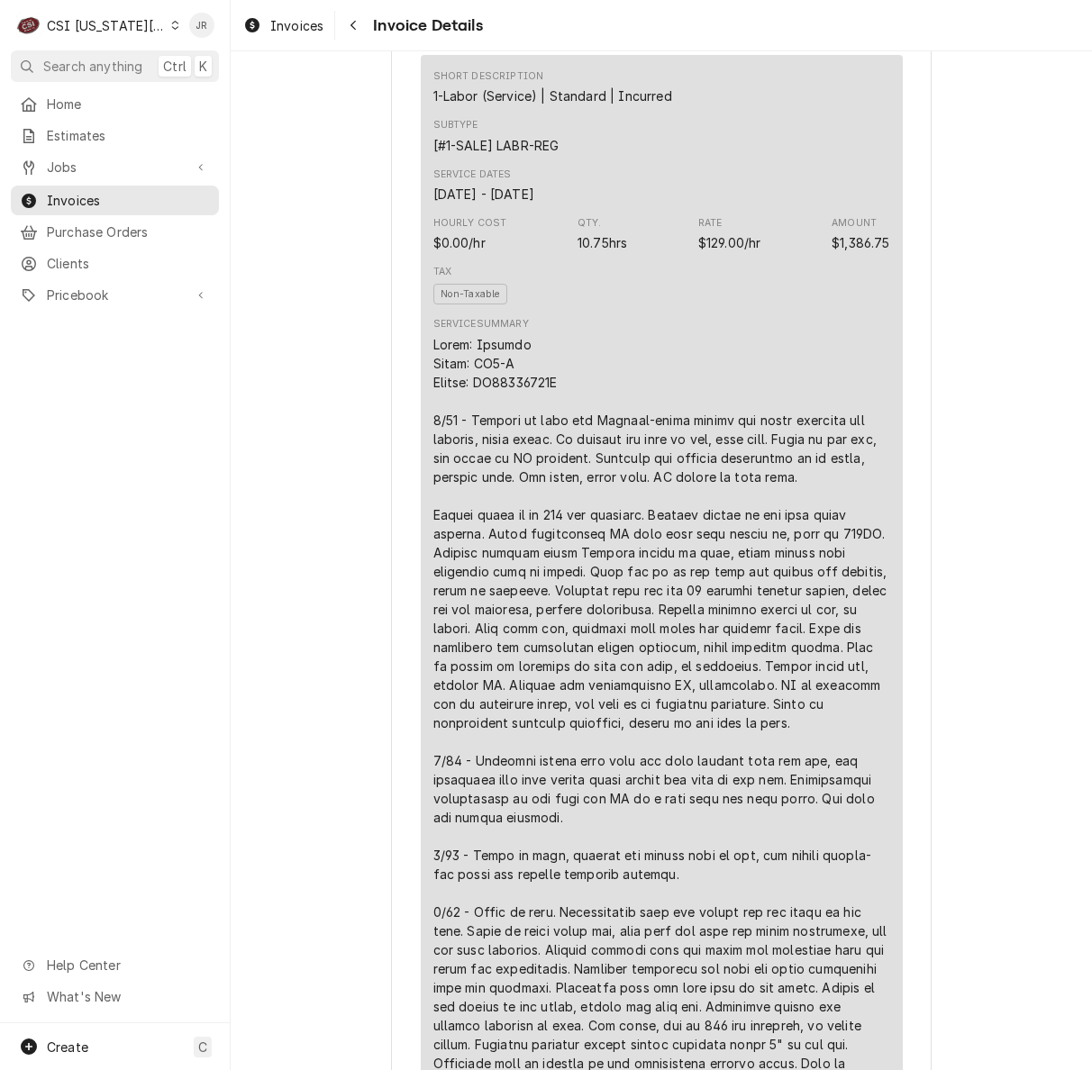
click at [195, 22] on div "Jessica Rentfro's Avatar" at bounding box center [201, 25] width 25 height 25
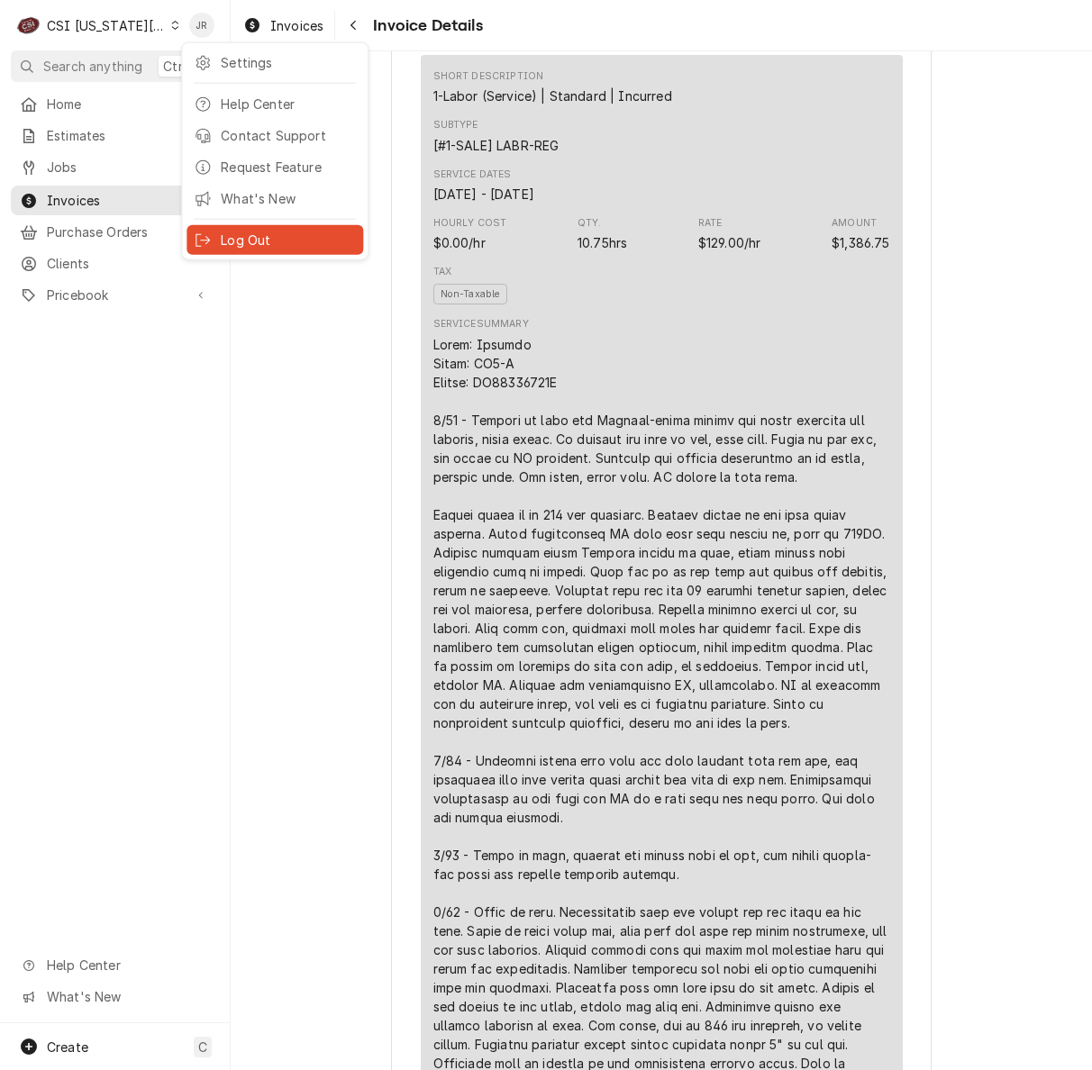
click at [261, 235] on div "Log Out" at bounding box center [288, 240] width 135 height 19
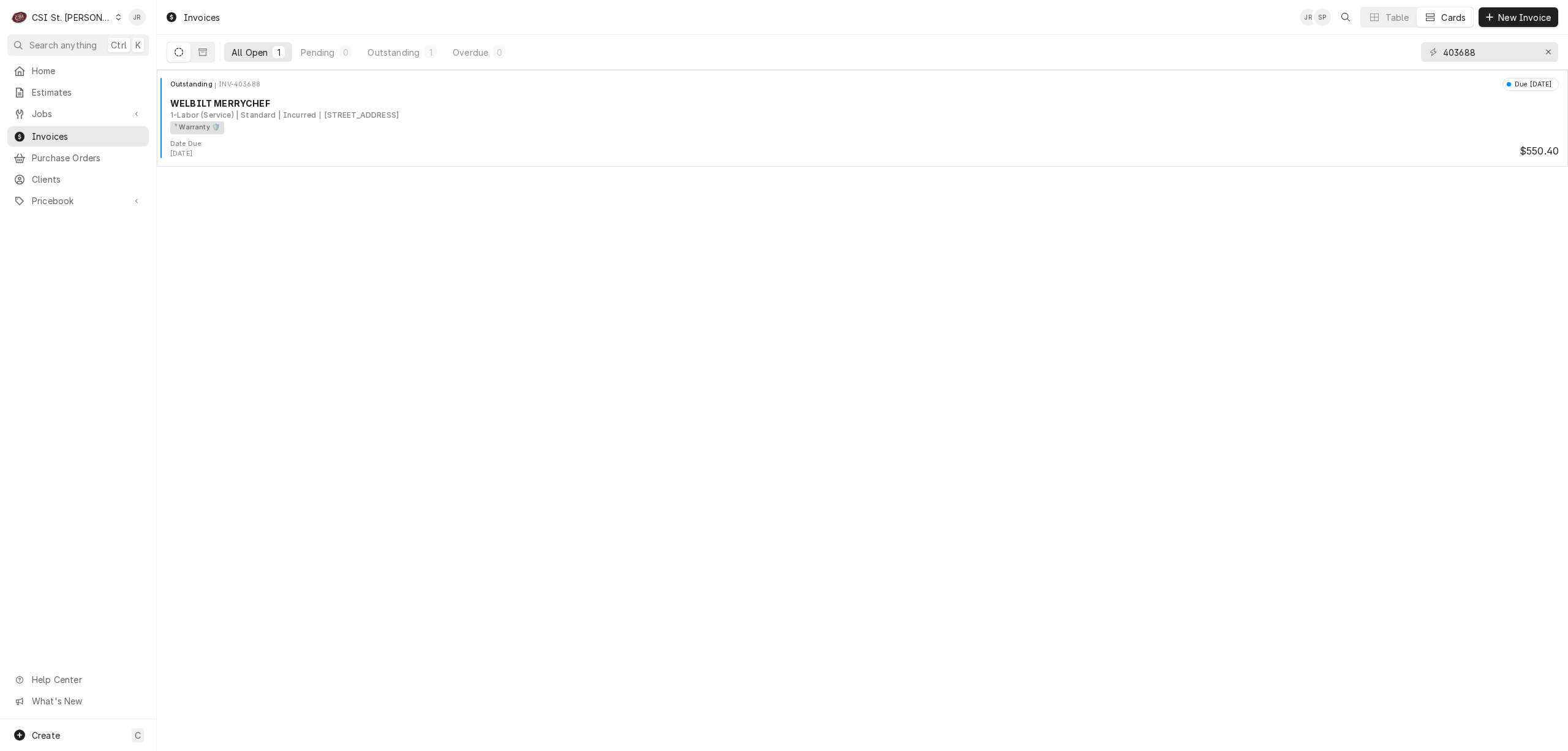
click at [31, 18] on div "C CSI St. [PERSON_NAME]" at bounding box center [67, 17] width 118 height 24
click at [131, 28] on div "CSI [US_STATE][GEOGRAPHIC_DATA]." at bounding box center [190, 24] width 164 height 13
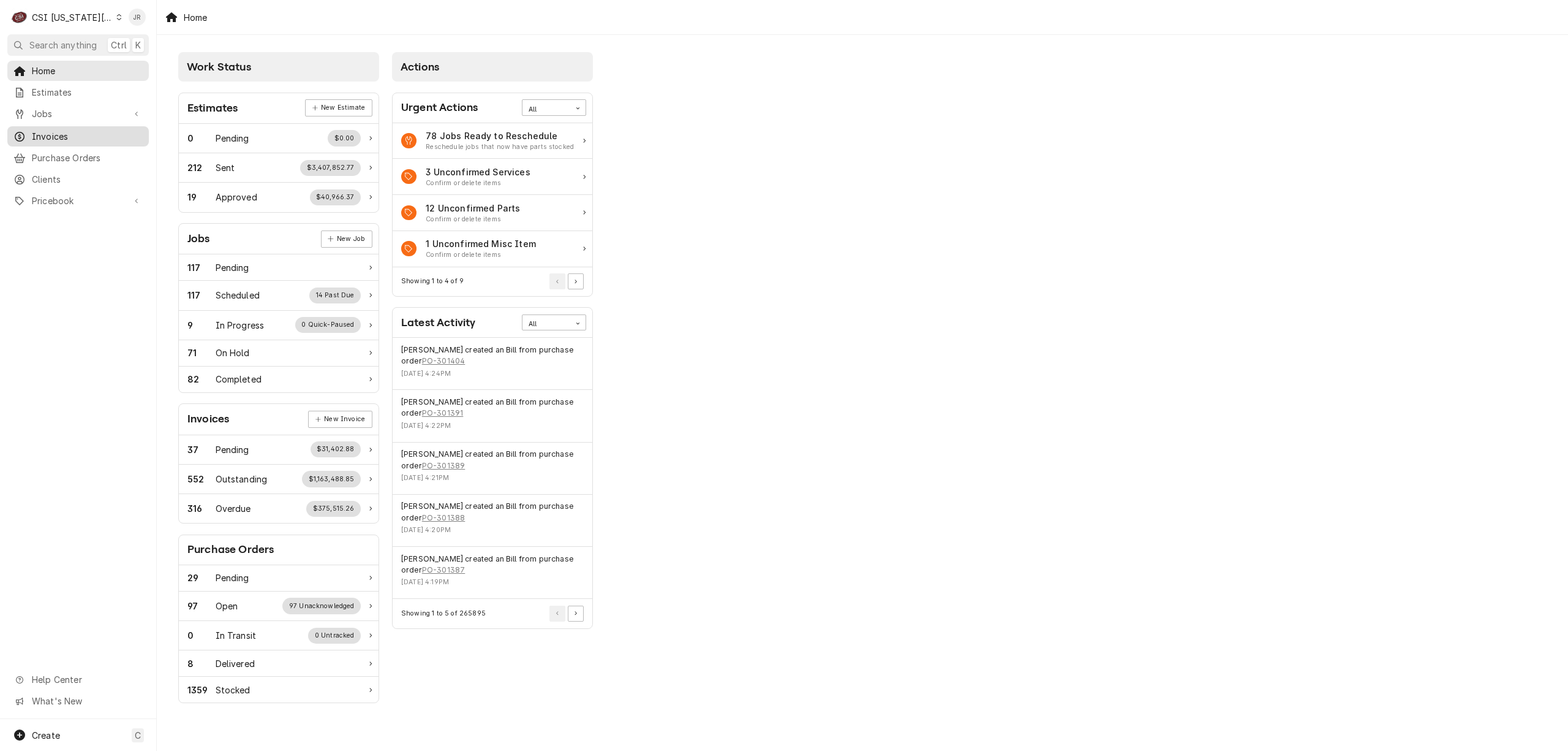
click at [54, 131] on span "Invoices" at bounding box center [87, 136] width 111 height 13
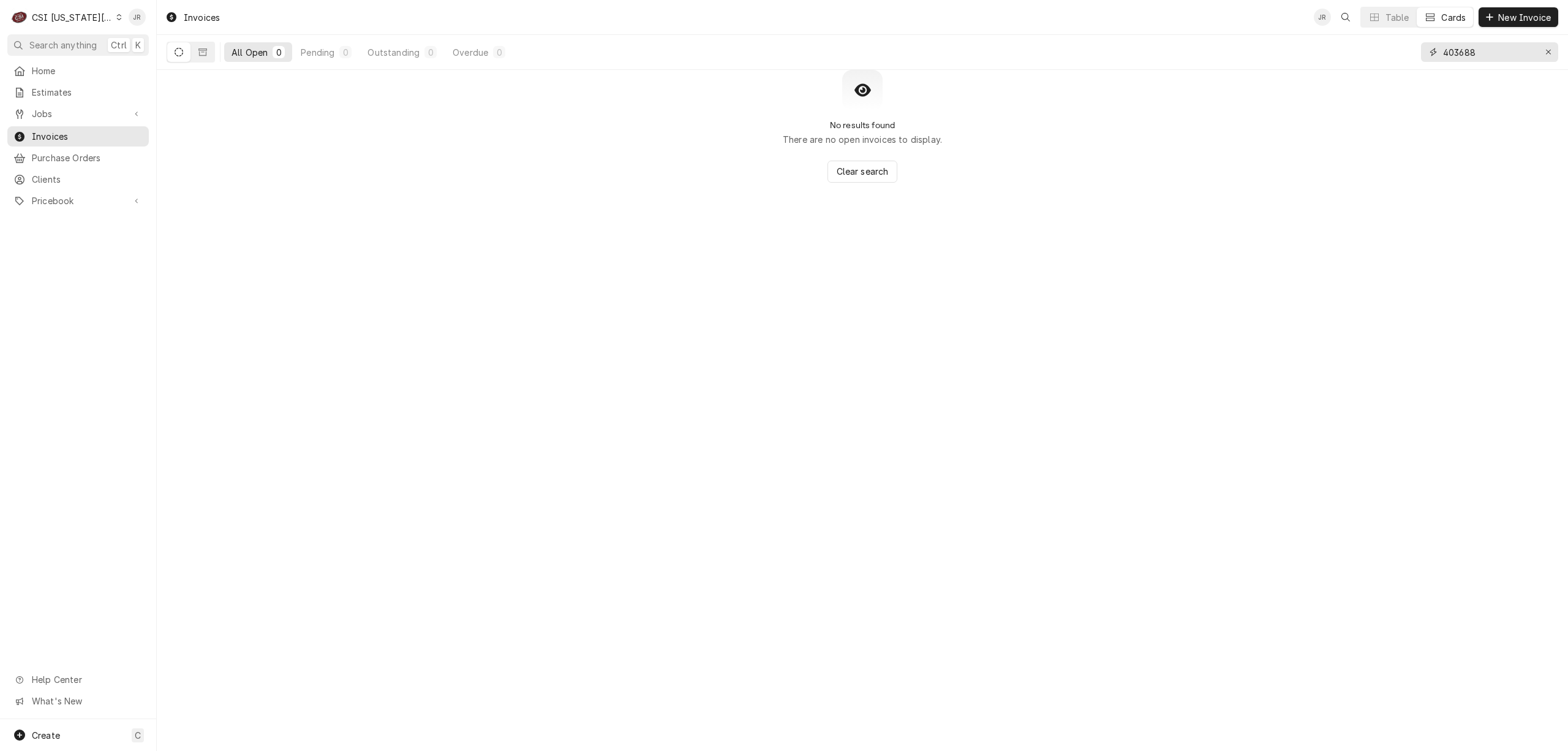
click at [1475, 49] on input "403688" at bounding box center [1489, 52] width 92 height 20
click at [1475, 48] on input "403688" at bounding box center [1489, 52] width 92 height 20
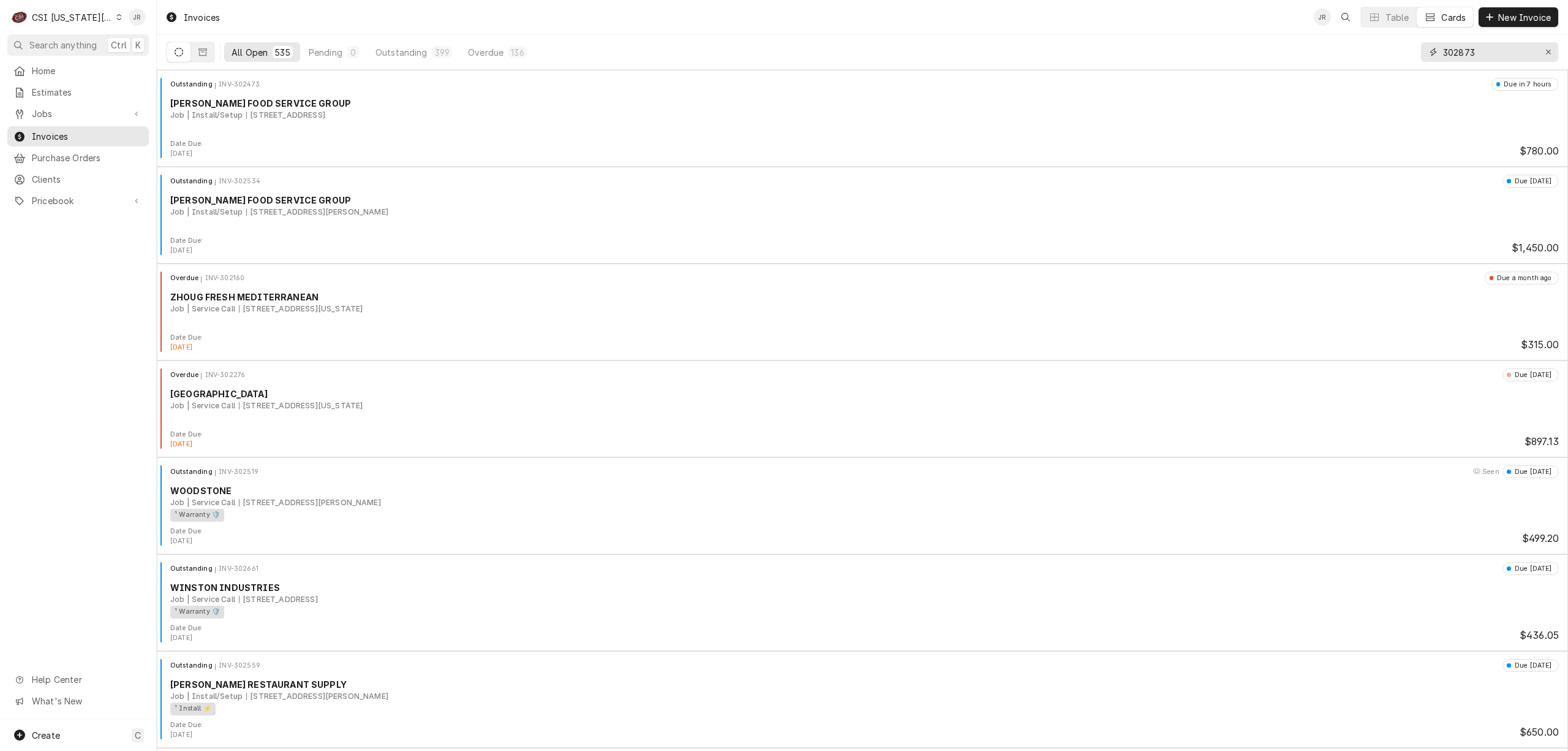
type input "302873"
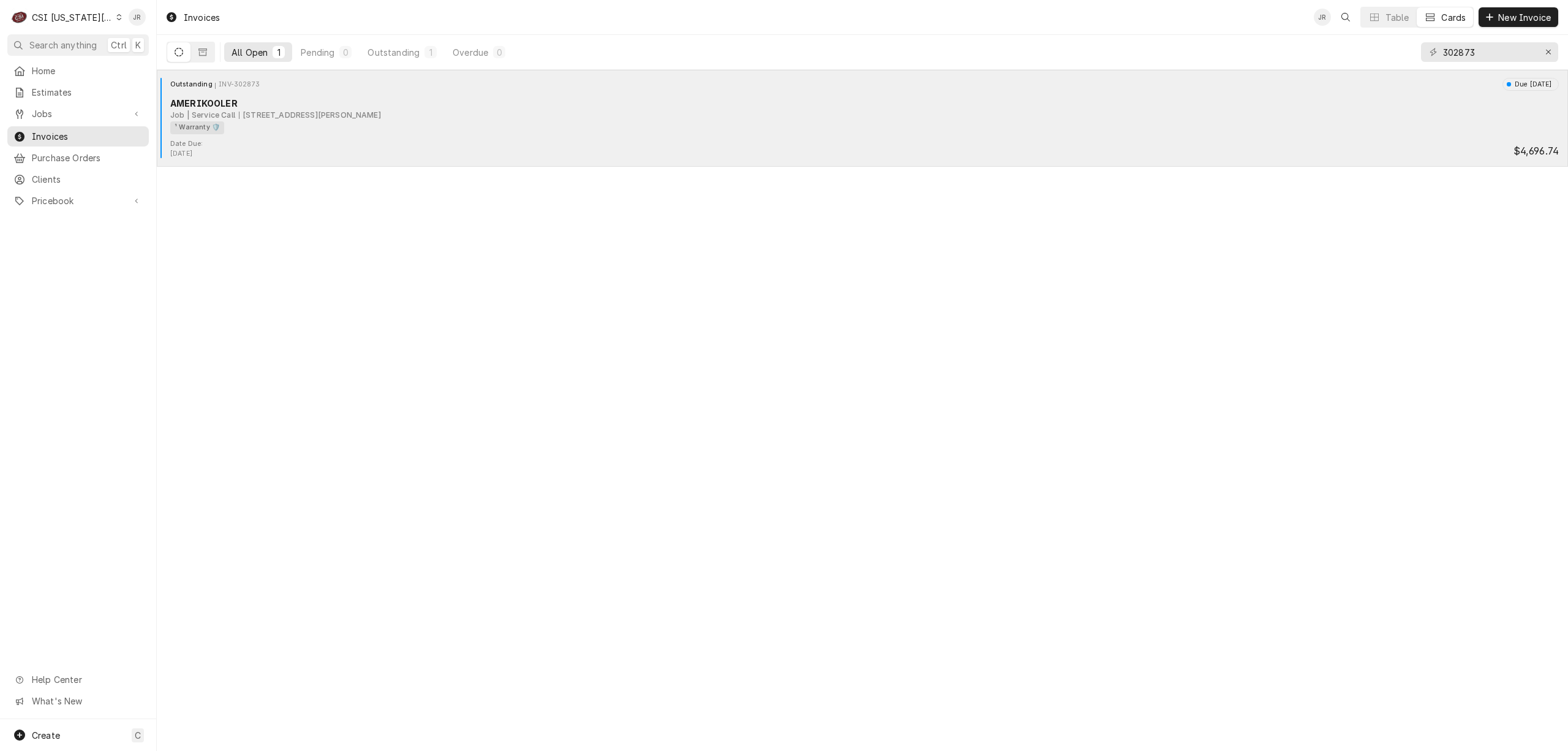
click at [407, 114] on div "Job | Service Call 500 NE 1st St, Hardin, MO 64035" at bounding box center [864, 115] width 1388 height 11
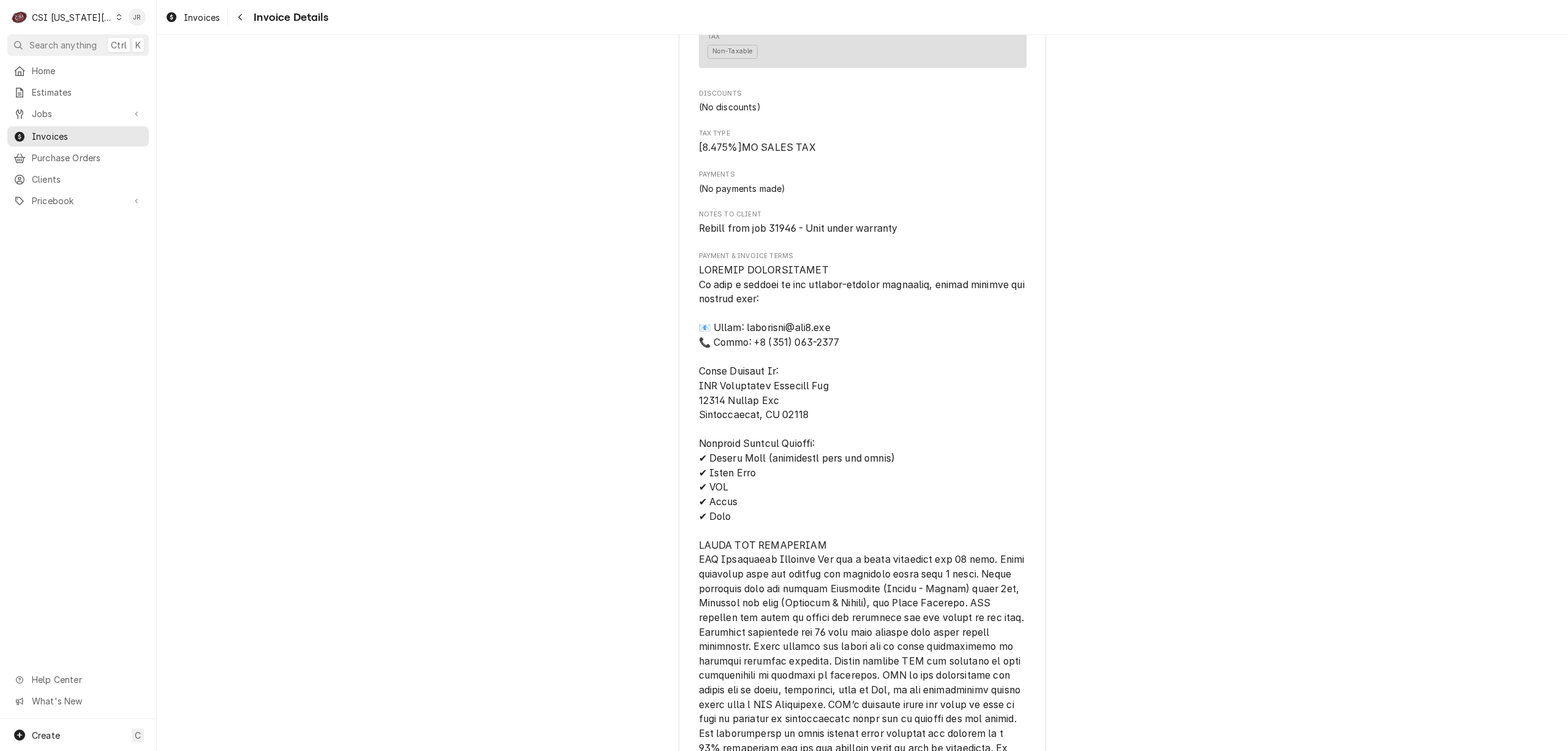
scroll to position [3242, 0]
drag, startPoint x: 765, startPoint y: 261, endPoint x: 787, endPoint y: 270, distance: 23.8
click at [787, 236] on span "Rebill from job 31946 - Unit under warranty" at bounding box center [798, 230] width 199 height 12
drag, startPoint x: 789, startPoint y: 267, endPoint x: 763, endPoint y: 263, distance: 26.3
click at [763, 236] on span "Rebill from job 31946 - Unit under warranty" at bounding box center [798, 230] width 199 height 12
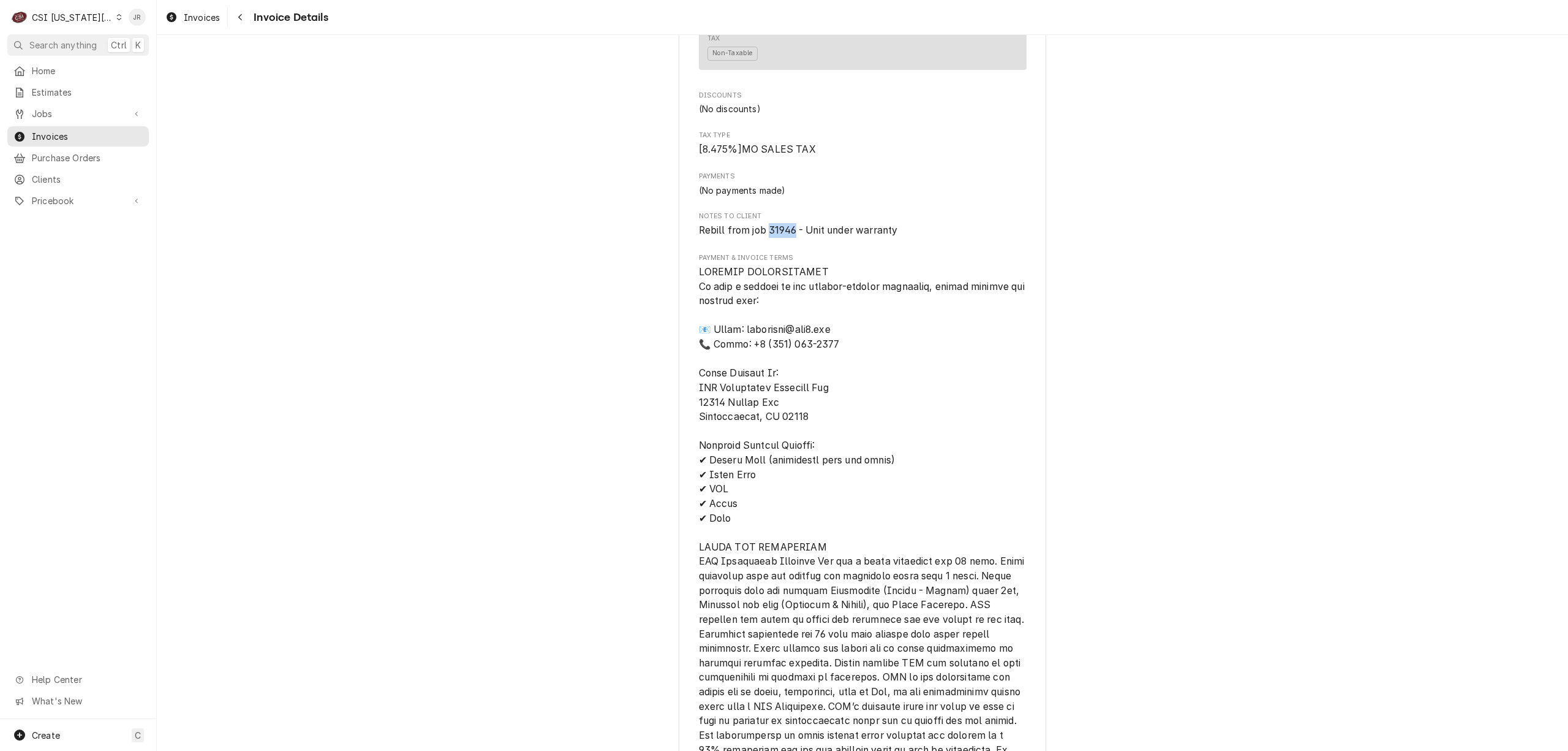
copy span "31946"
click at [139, 11] on div "Jessica Rentfro's Avatar" at bounding box center [137, 17] width 17 height 17
click at [188, 158] on div "Log Out" at bounding box center [196, 163] width 92 height 13
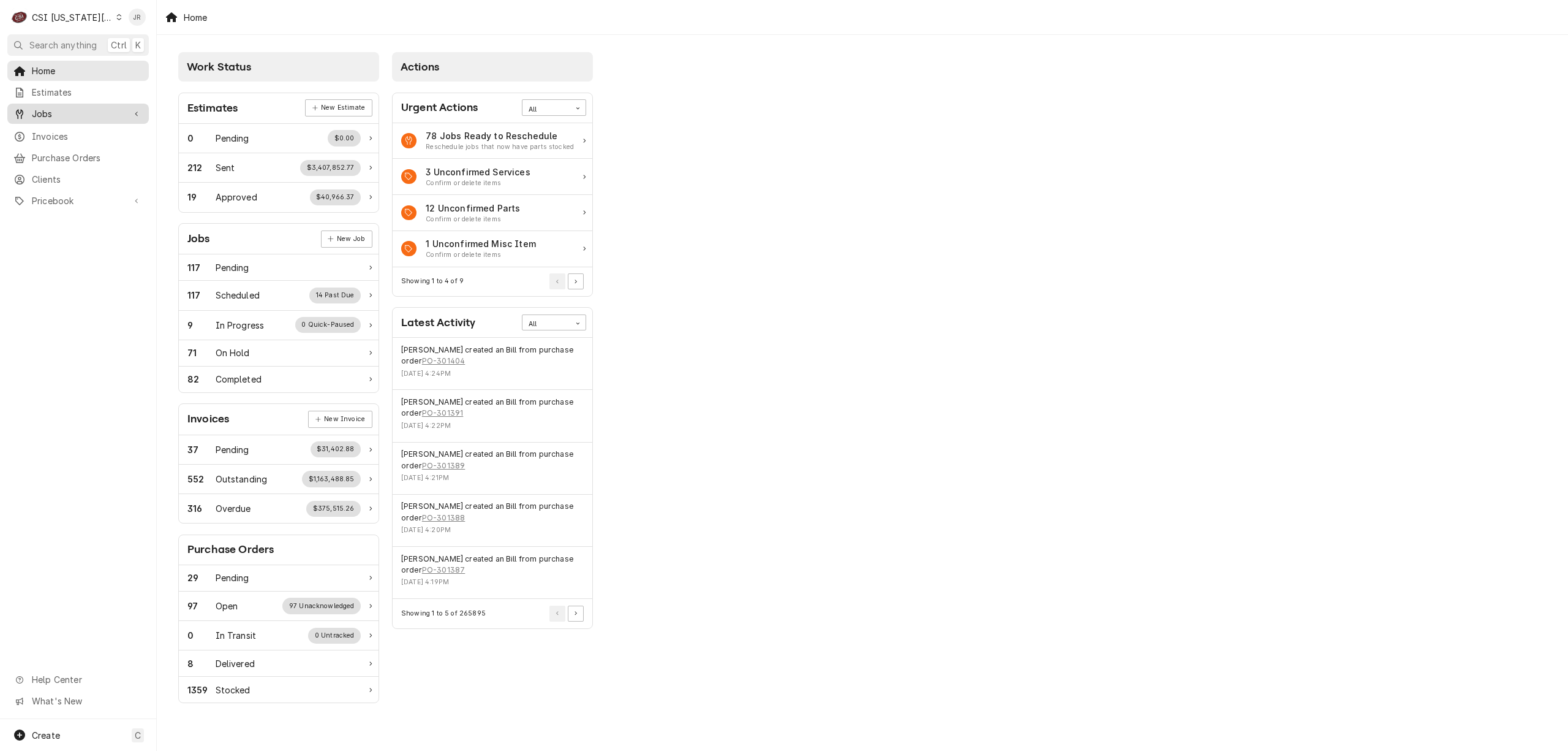
click at [55, 111] on span "Jobs" at bounding box center [78, 114] width 92 height 13
click at [73, 141] on div "Jobs Job Series" at bounding box center [78, 145] width 141 height 40
click at [65, 130] on span "Jobs" at bounding box center [87, 135] width 111 height 13
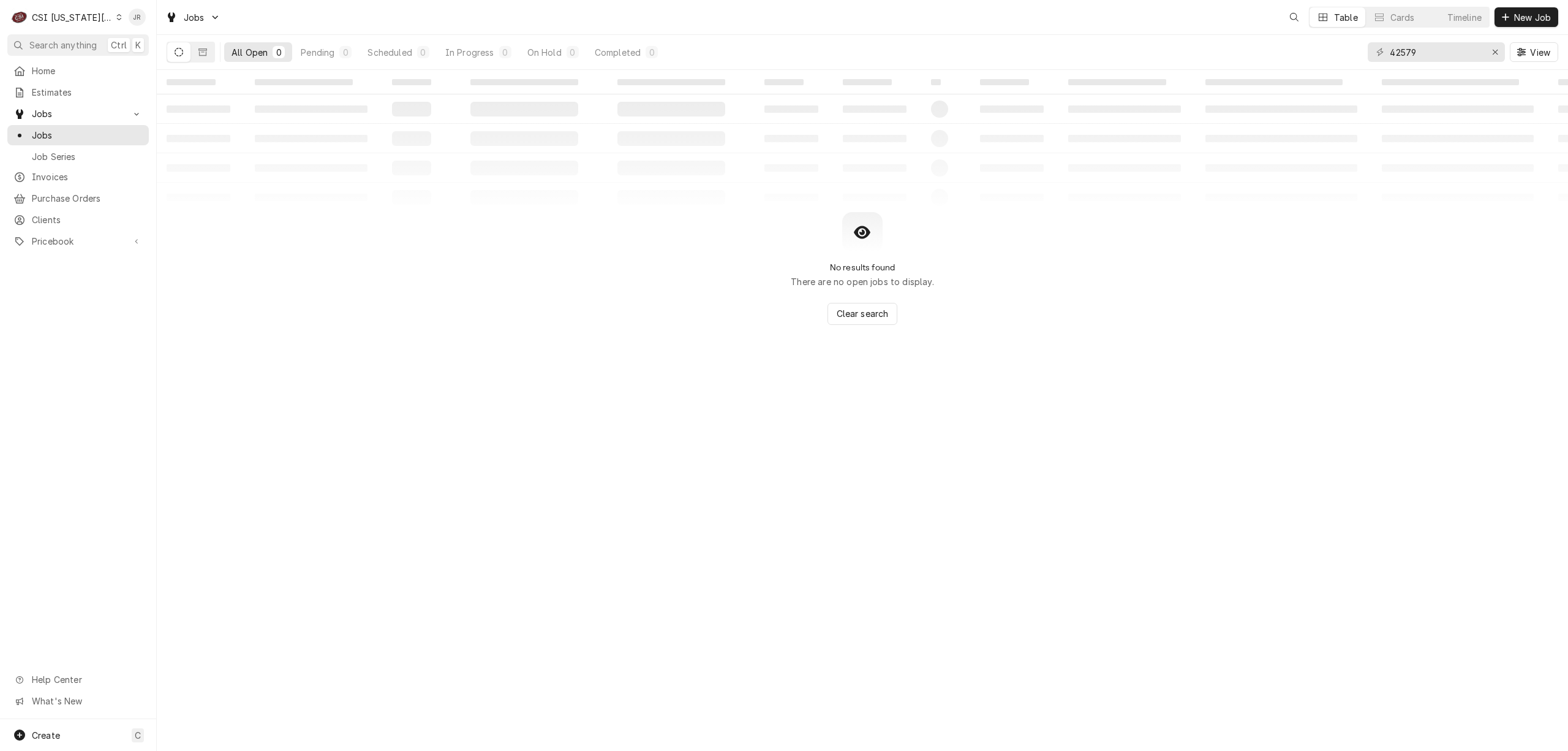
drag, startPoint x: 1366, startPoint y: 41, endPoint x: 1381, endPoint y: 46, distance: 15.8
click at [1381, 46] on div "42579 View" at bounding box center [1463, 52] width 190 height 34
drag, startPoint x: 1387, startPoint y: 49, endPoint x: 1401, endPoint y: 52, distance: 14.3
click at [1395, 52] on div "42579" at bounding box center [1437, 52] width 137 height 20
click at [1410, 52] on input "42579" at bounding box center [1435, 52] width 92 height 20
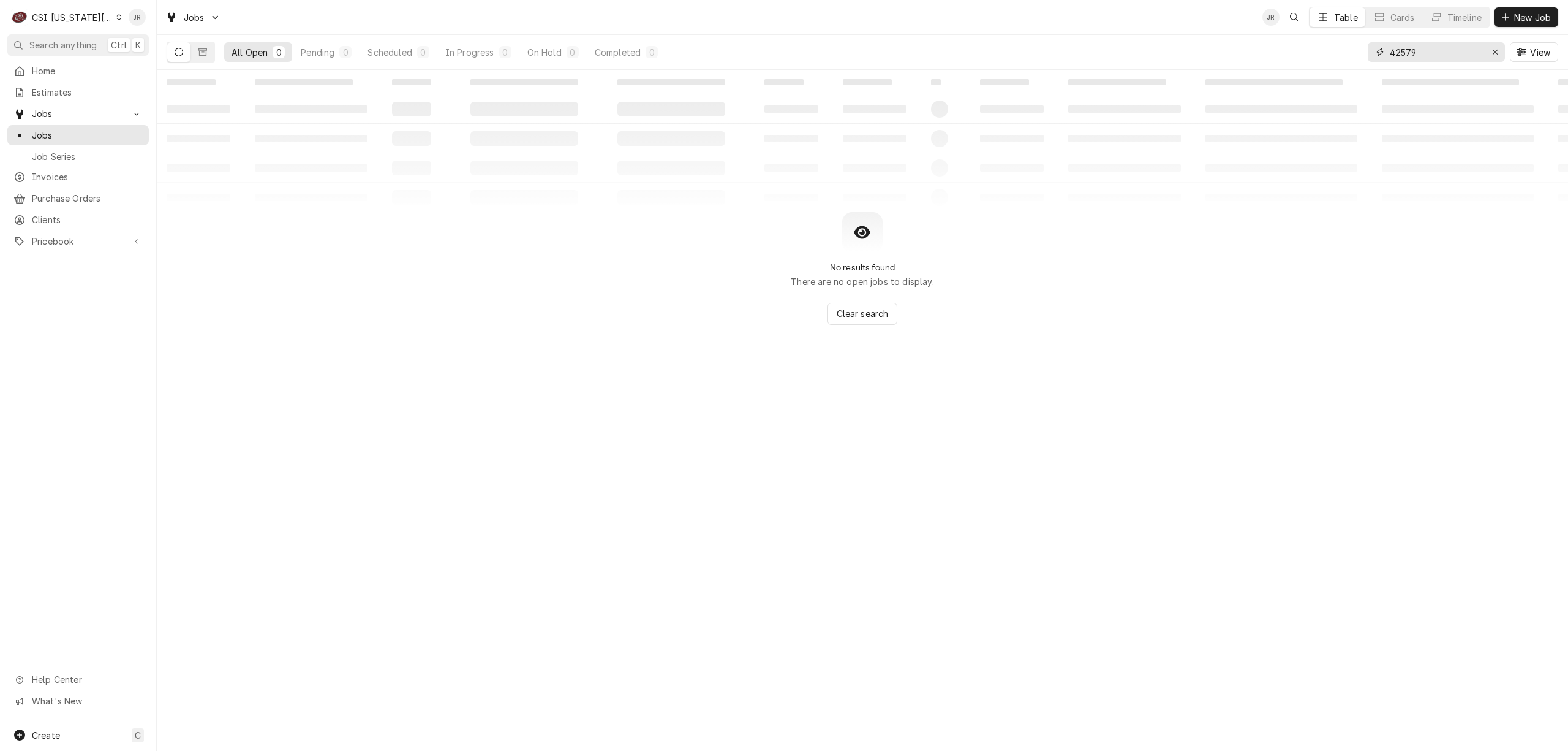
click at [1410, 52] on input "42579" at bounding box center [1435, 52] width 92 height 20
paste input "31946"
type input "31946"
click at [207, 52] on icon "Dynamic Content Wrapper" at bounding box center [203, 52] width 9 height 9
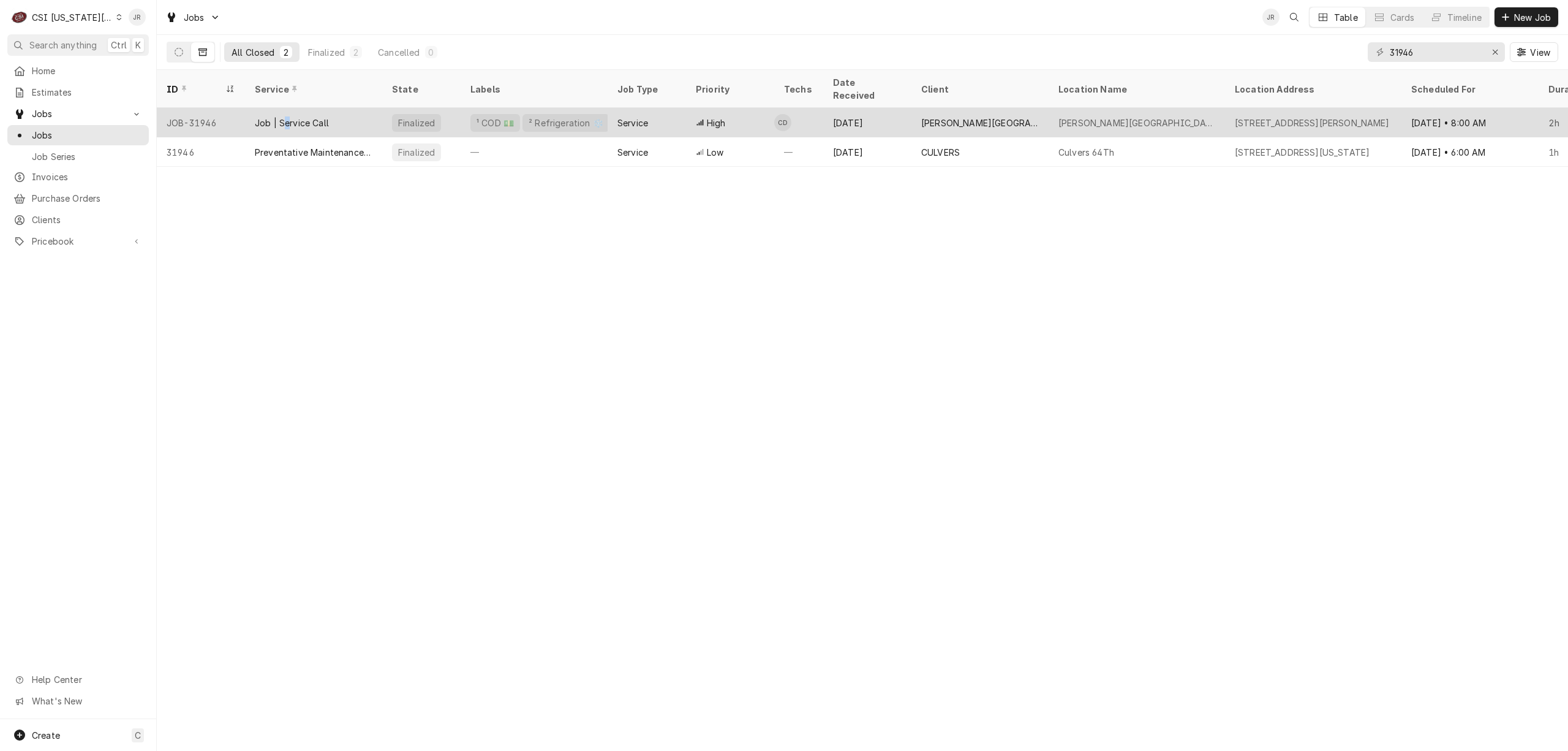
click at [288, 108] on div "Job | Service Call" at bounding box center [313, 122] width 137 height 29
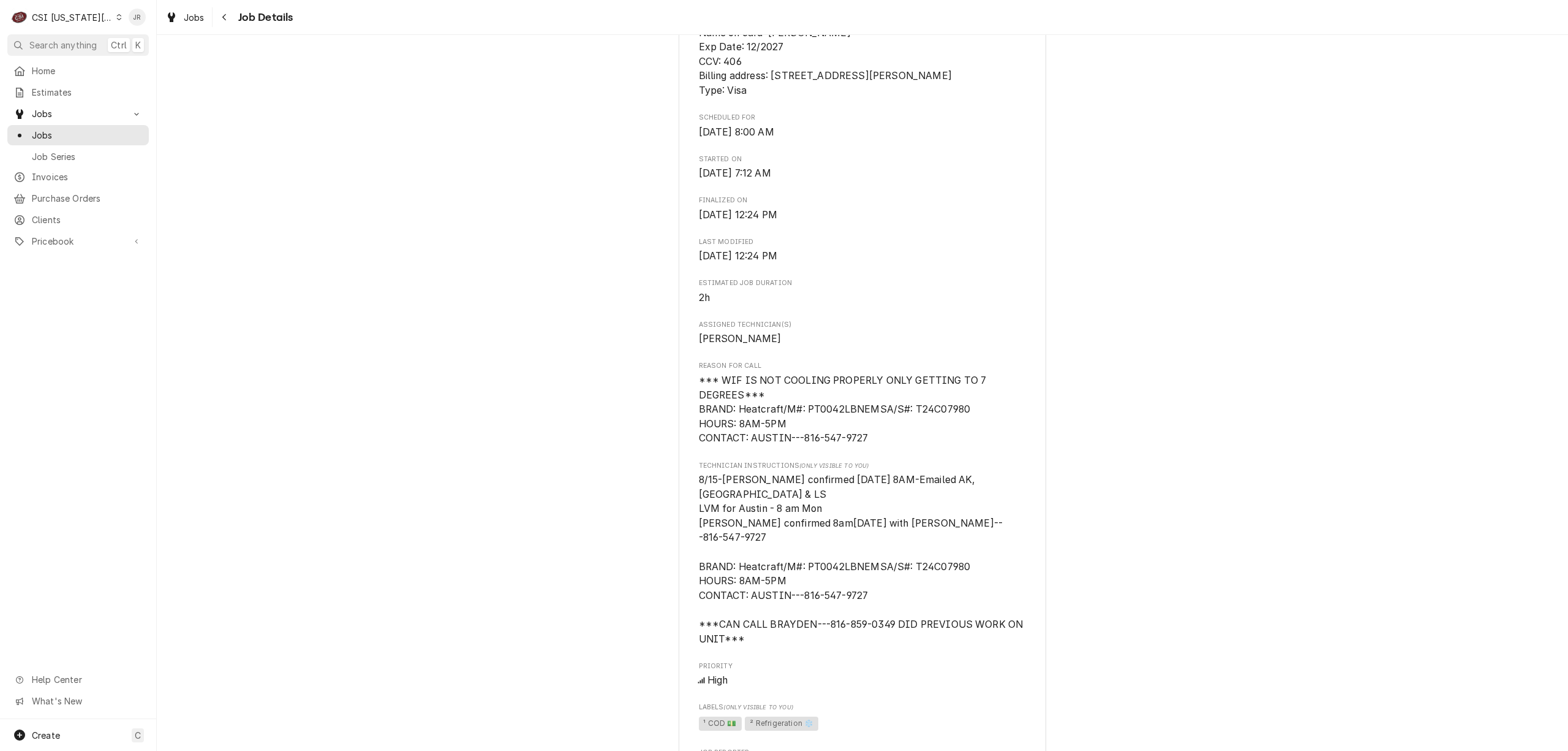
scroll to position [408, 0]
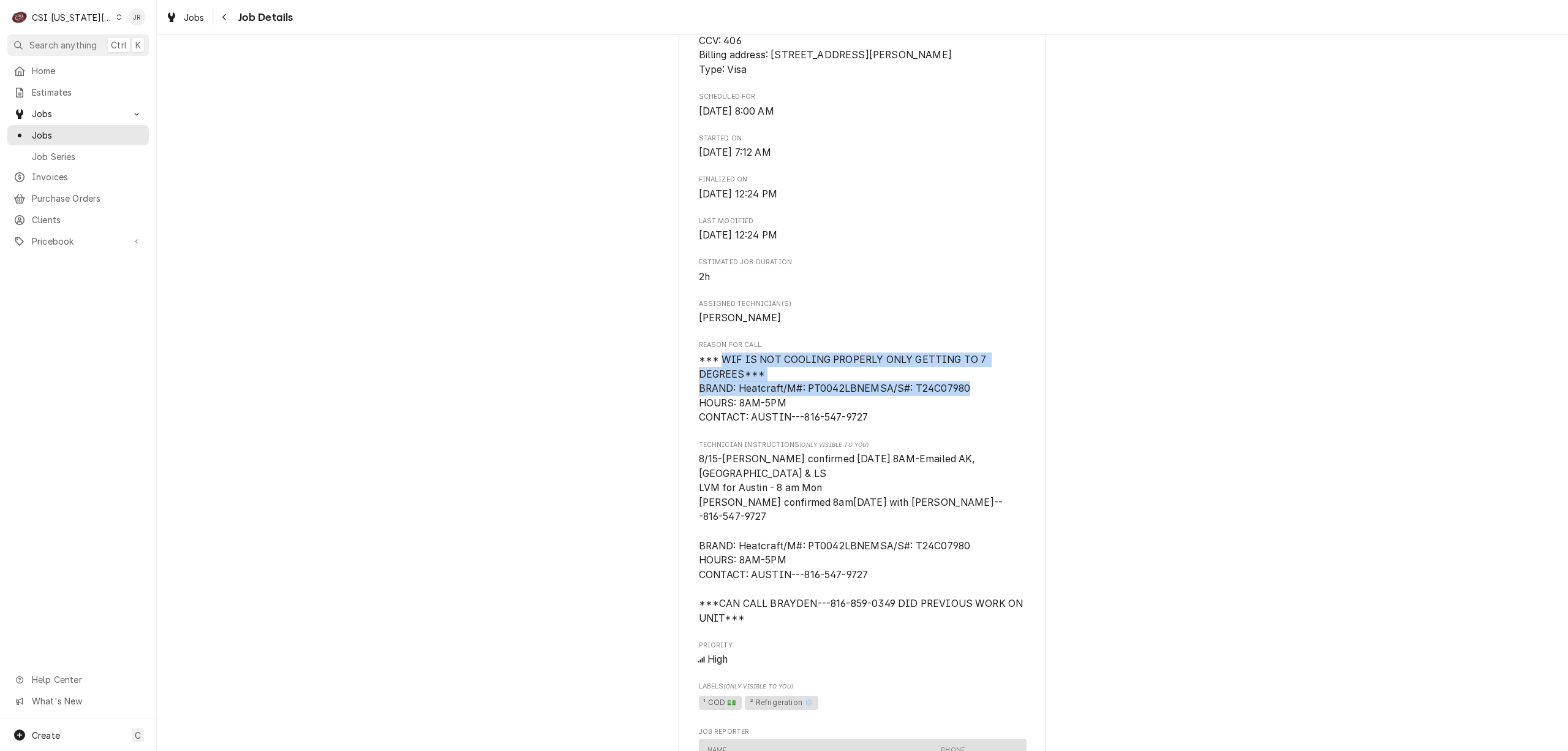
drag, startPoint x: 719, startPoint y: 374, endPoint x: 966, endPoint y: 408, distance: 249.3
click at [974, 410] on span "*** WIF IS NOT COOLING PROPERLY ONLY GETTING TO 7 DEGREES*** BRAND: Heatcraft/M…" at bounding box center [863, 388] width 328 height 72
copy span "WIF IS NOT COOLING PROPERLY ONLY GETTING TO 7 DEGREES*** BRAND: Heatcraft/M#: P…"
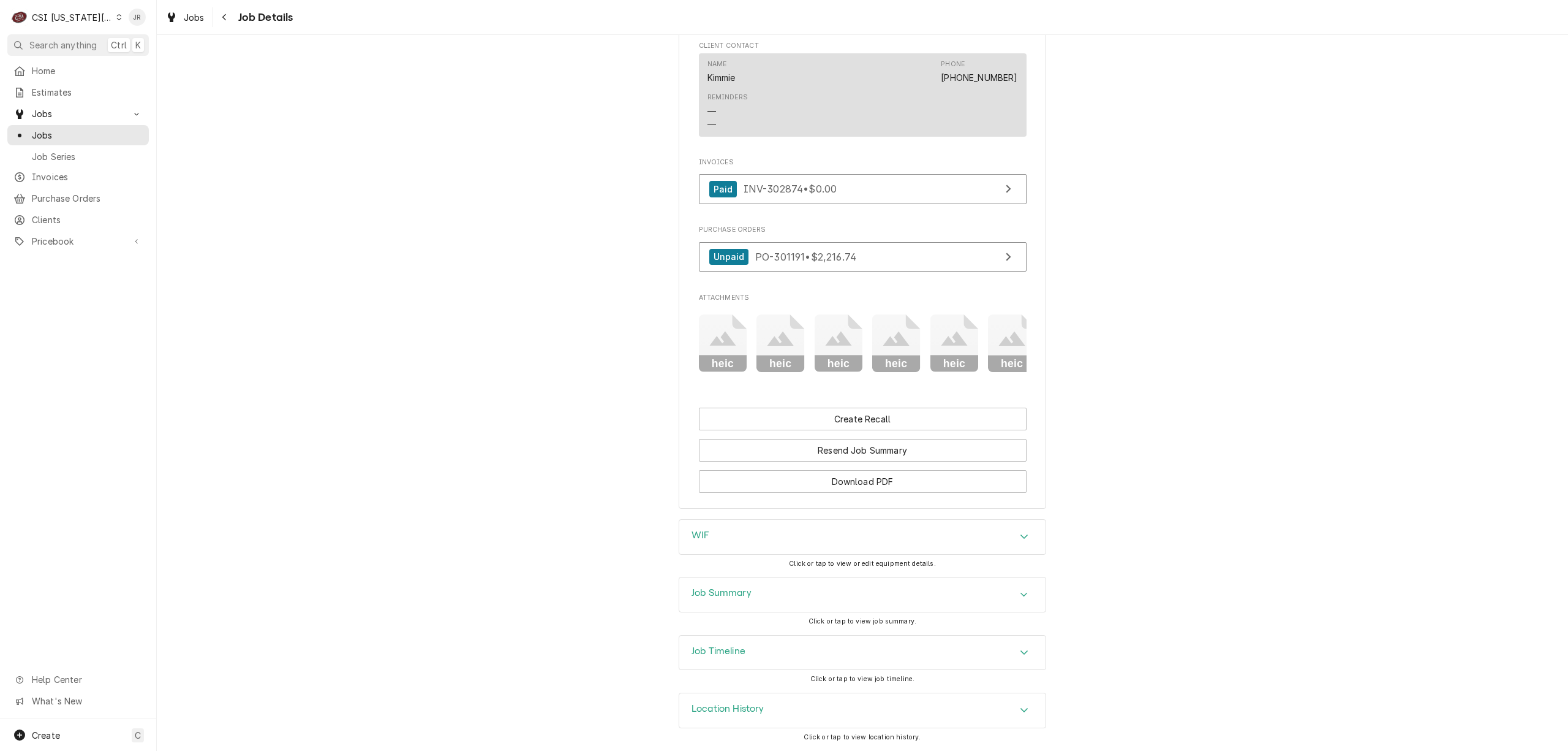
scroll to position [1264, 0]
click at [704, 530] on h3 "WIF" at bounding box center [700, 535] width 18 height 12
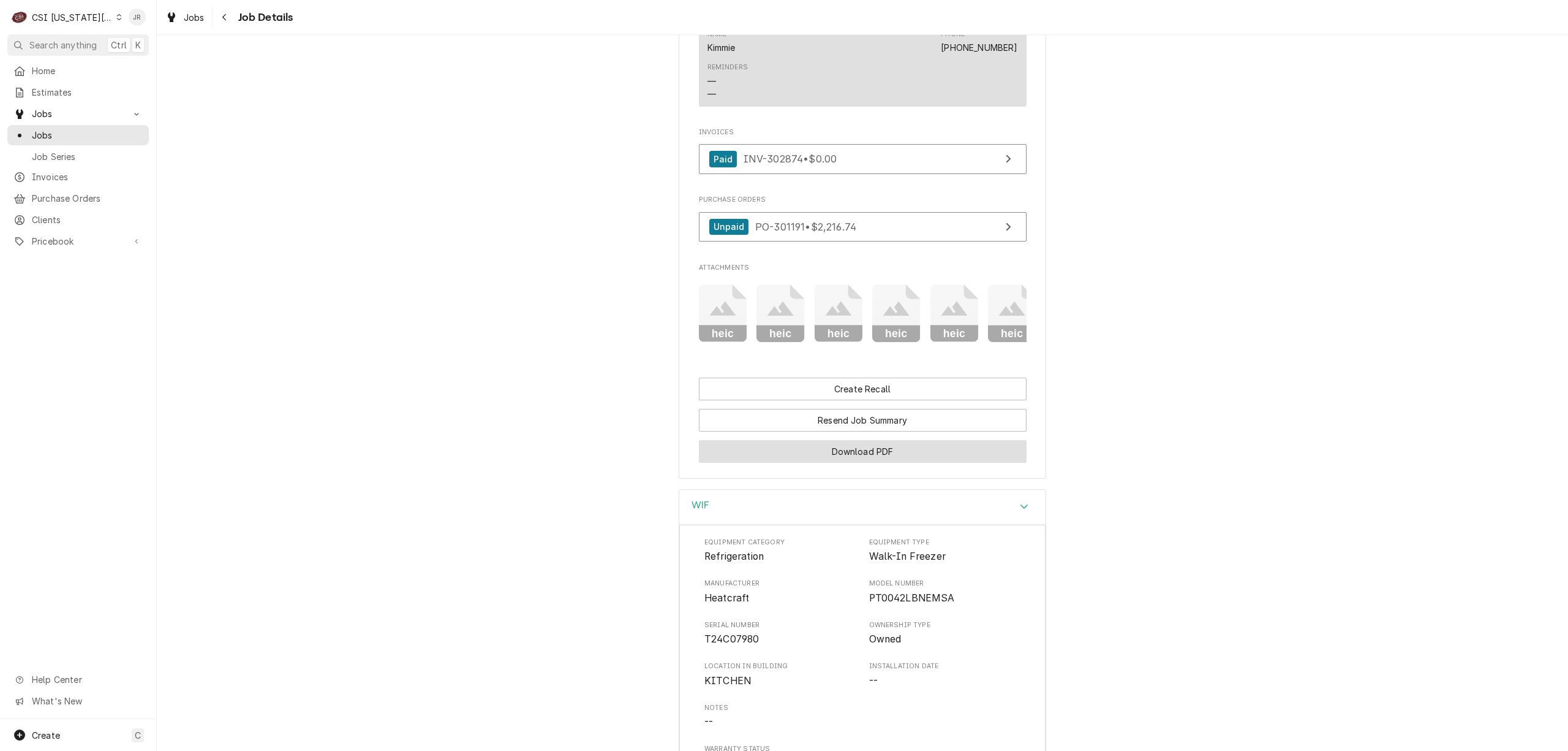
scroll to position [1427, 0]
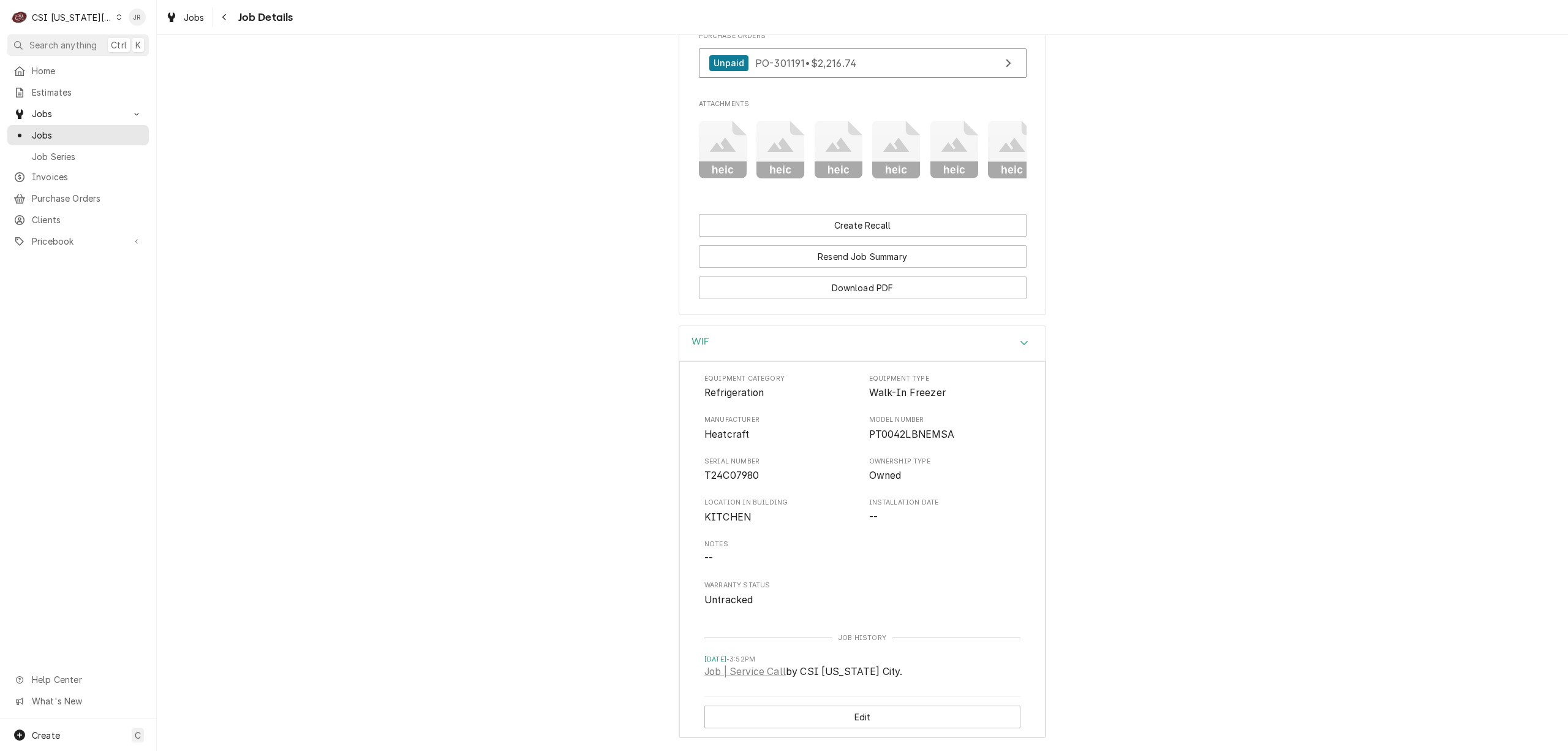
click at [699, 163] on icon "heic" at bounding box center [723, 150] width 48 height 59
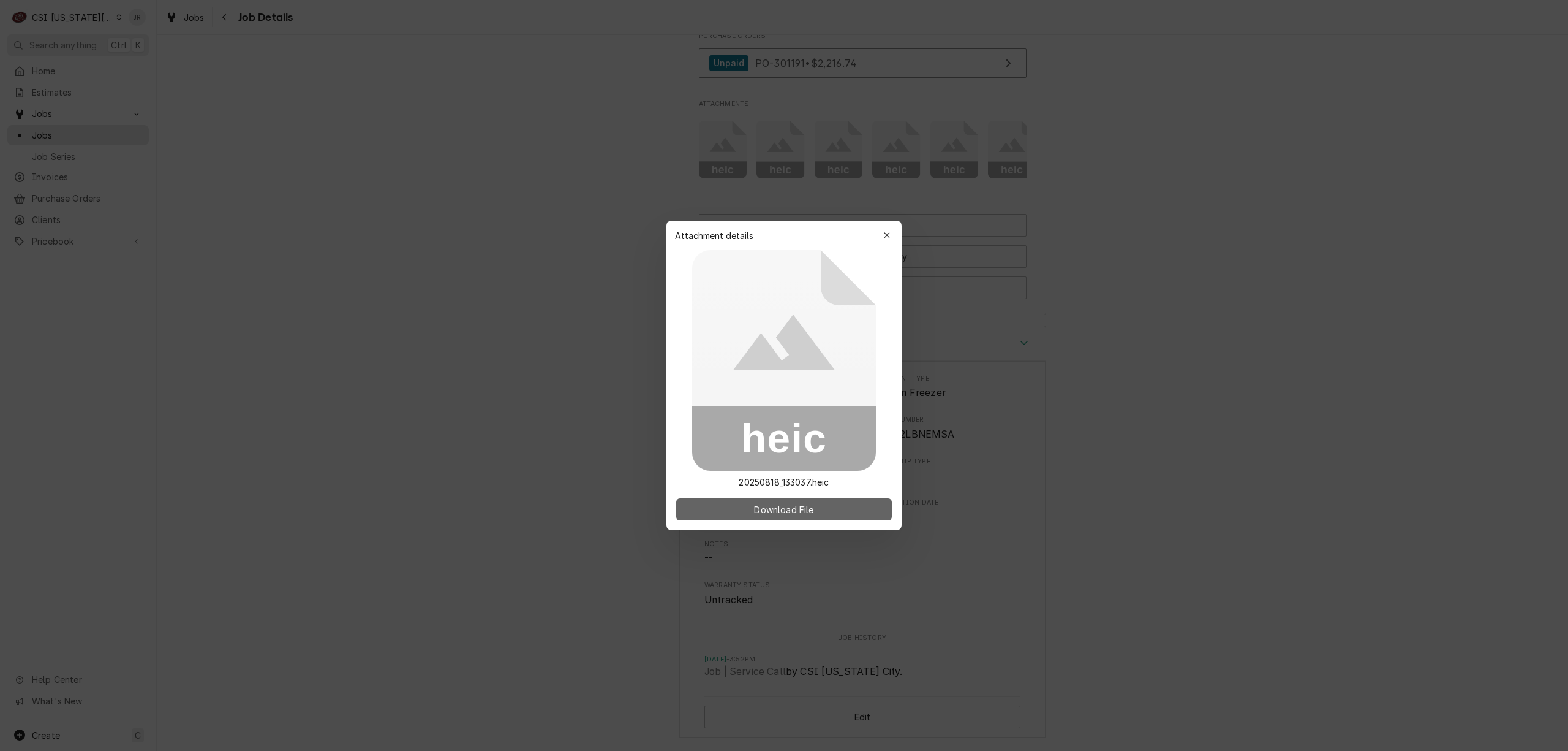
click at [794, 501] on button "Download File" at bounding box center [784, 509] width 216 height 22
click at [893, 227] on button "button" at bounding box center [887, 235] width 20 height 20
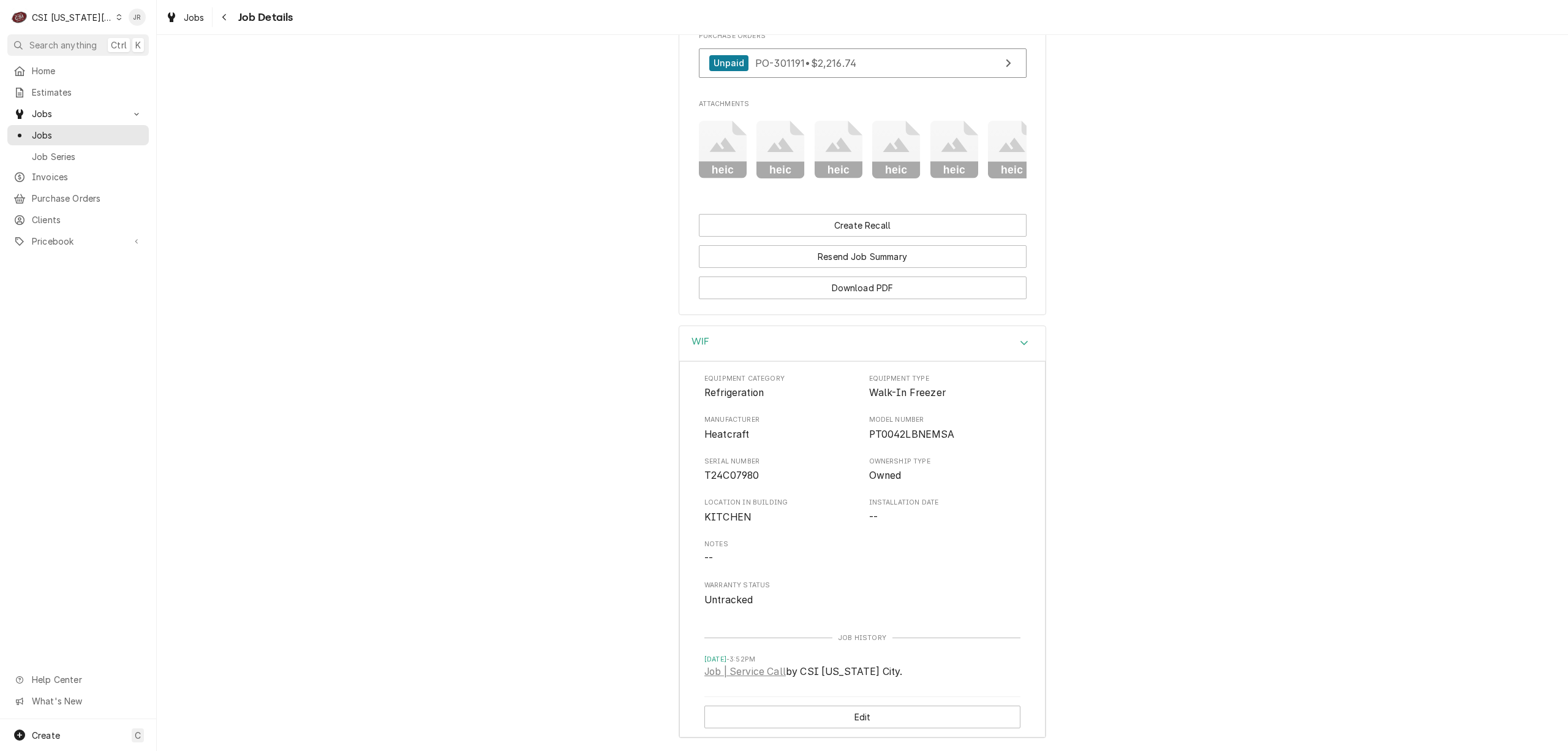
click at [790, 172] on icon "Attachments" at bounding box center [781, 150] width 48 height 59
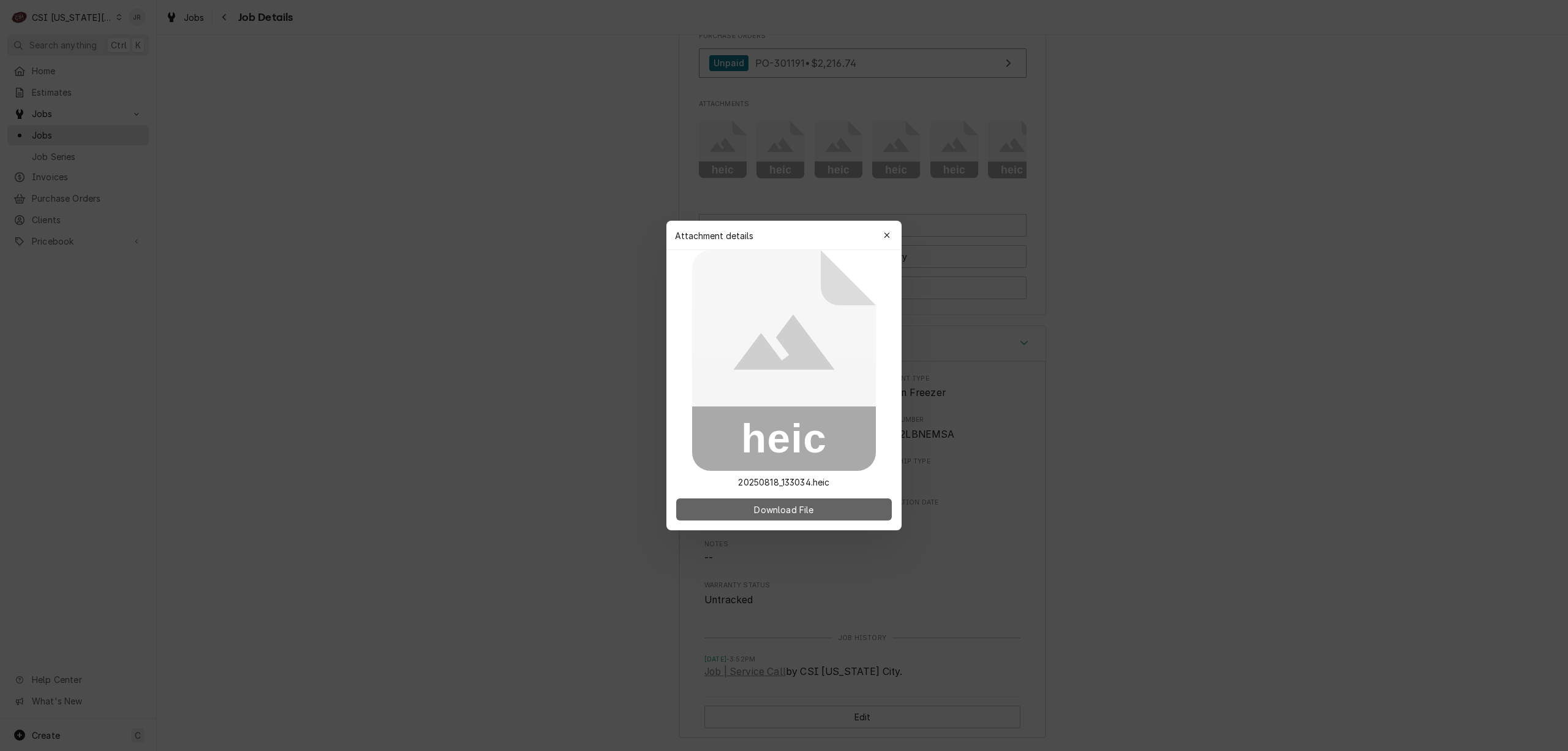
click at [827, 505] on button "Download File" at bounding box center [784, 509] width 216 height 22
click at [885, 224] on div "Attachment details Close" at bounding box center [784, 235] width 235 height 29
click at [894, 235] on button "button" at bounding box center [887, 235] width 20 height 20
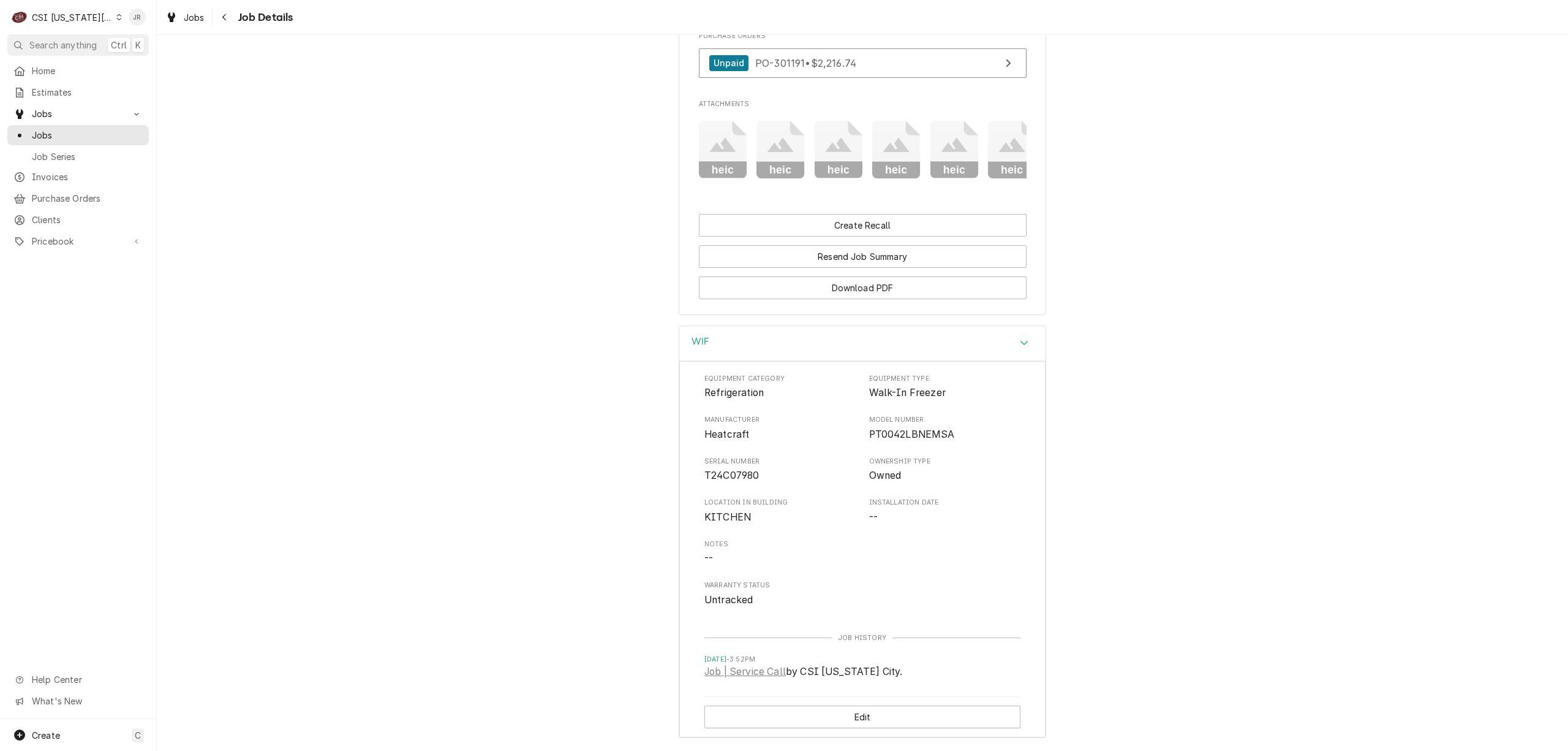
click at [823, 168] on icon "Attachments" at bounding box center [838, 150] width 48 height 59
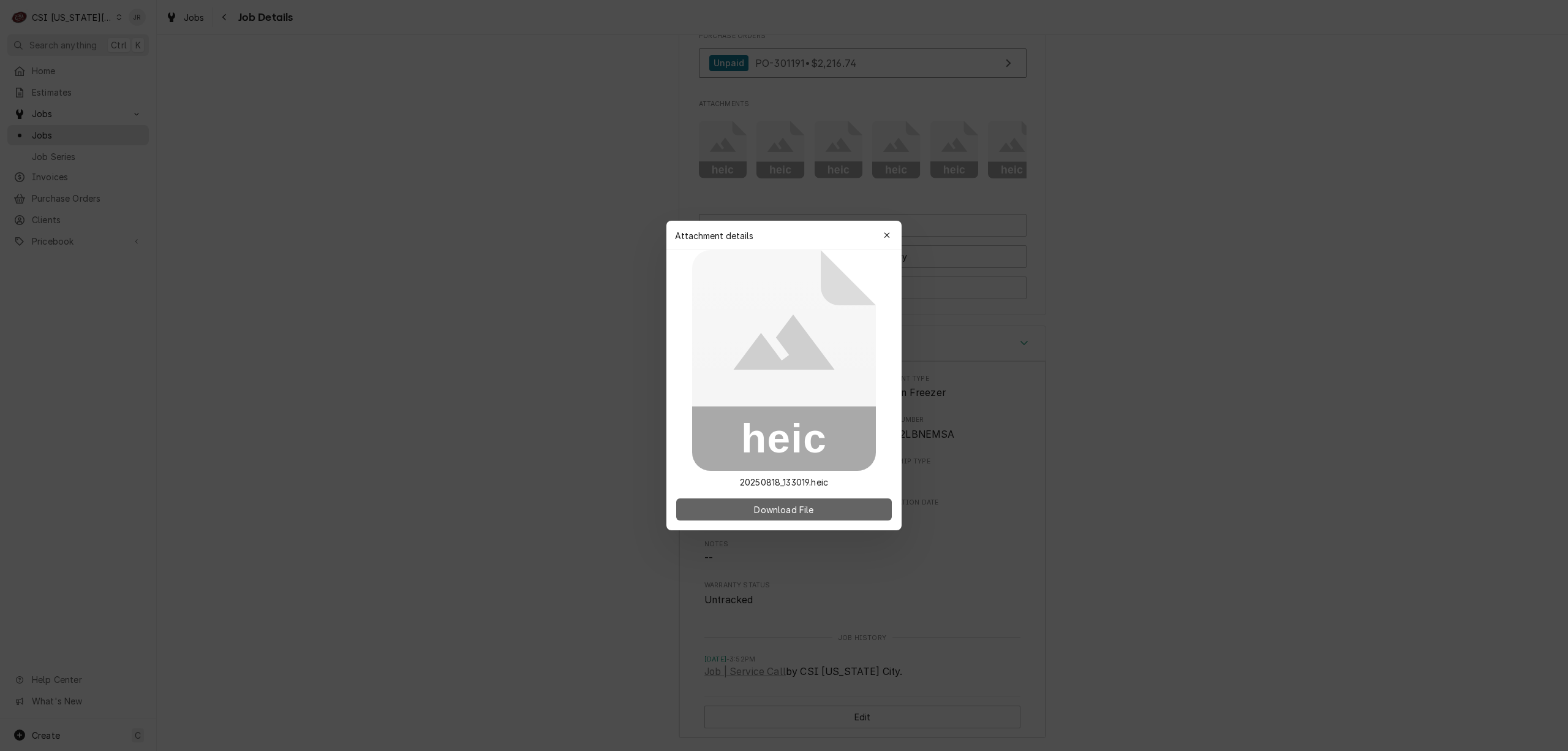
click at [817, 504] on button "Download File" at bounding box center [784, 509] width 216 height 22
click at [881, 235] on button "button" at bounding box center [887, 235] width 20 height 20
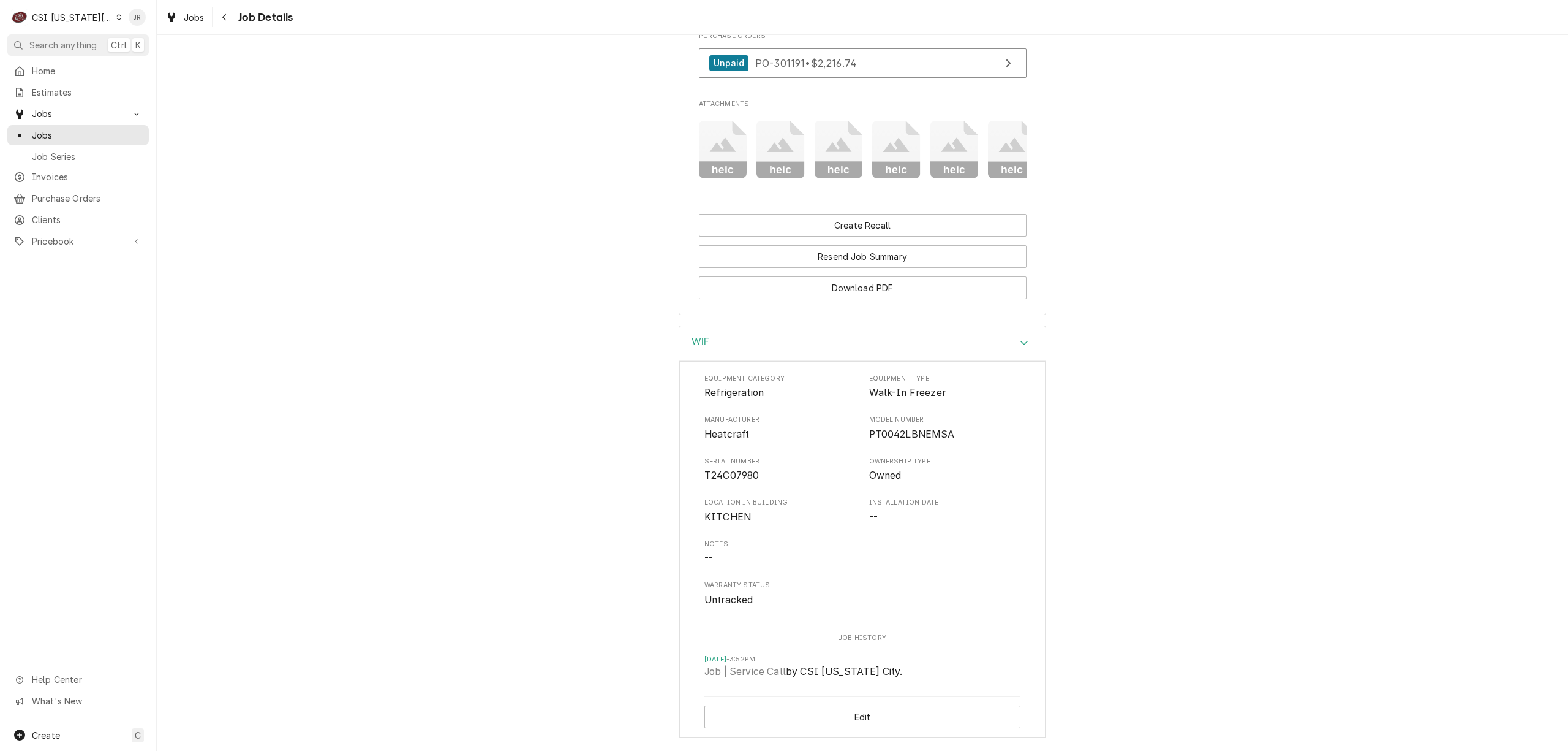
click at [882, 157] on icon "Attachments" at bounding box center [896, 150] width 48 height 59
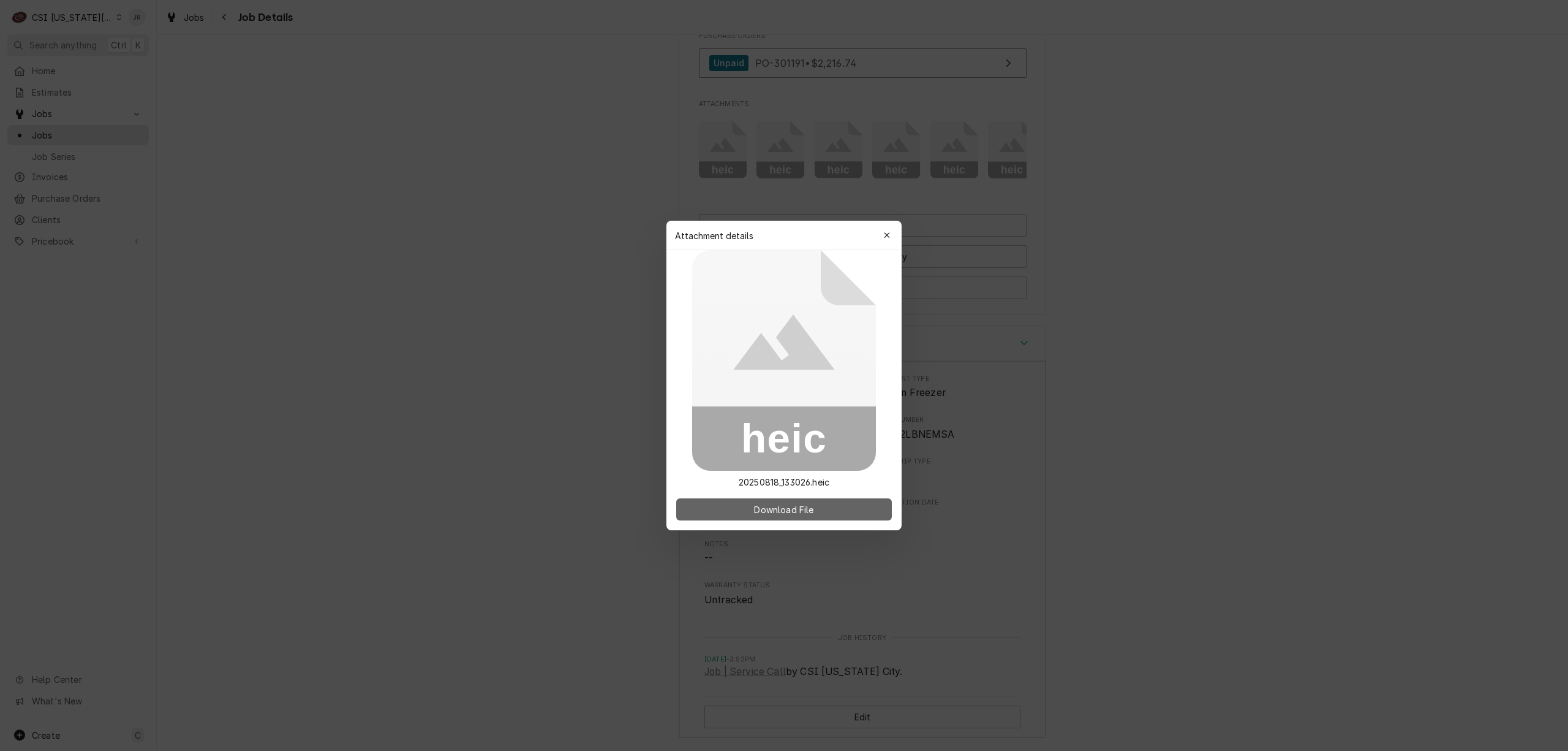
click at [844, 498] on button "Download File" at bounding box center [784, 509] width 216 height 22
click at [889, 238] on icon "button" at bounding box center [887, 235] width 5 height 5
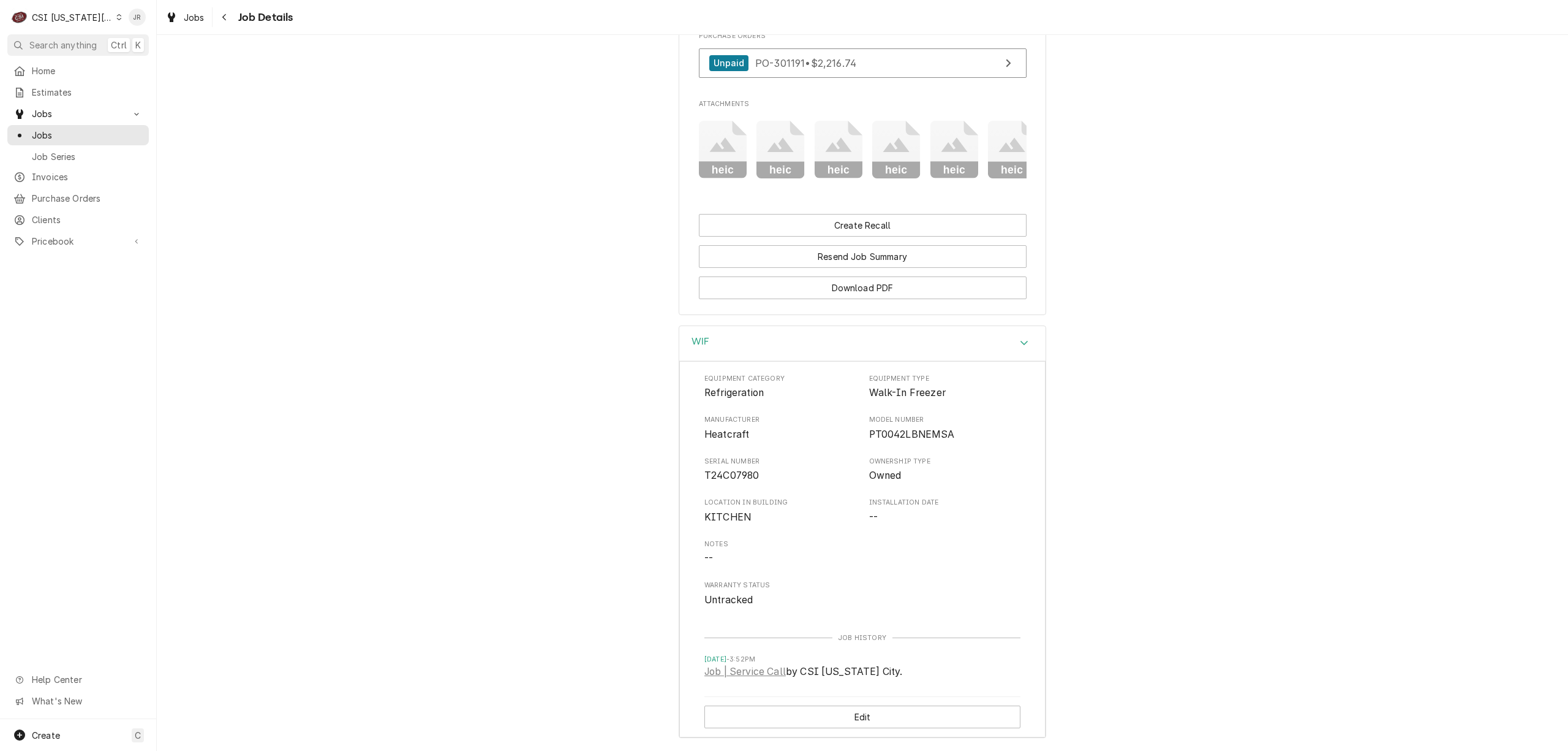
click at [895, 174] on icon "Attachments" at bounding box center [896, 150] width 48 height 59
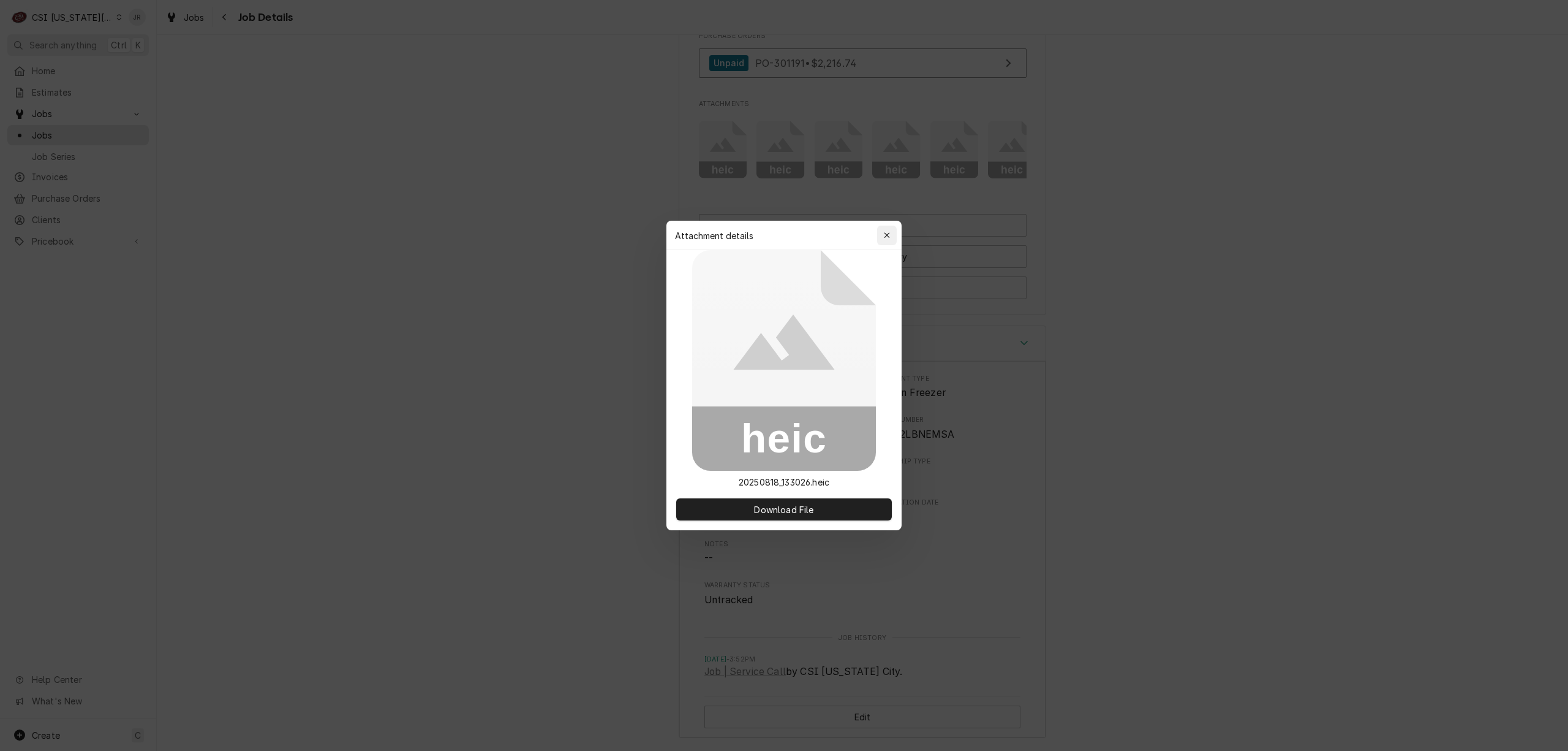
click at [894, 227] on div "Attachment details Close" at bounding box center [784, 235] width 235 height 29
drag, startPoint x: 887, startPoint y: 231, endPoint x: 897, endPoint y: 228, distance: 10.4
click at [887, 231] on icon "button" at bounding box center [887, 235] width 7 height 9
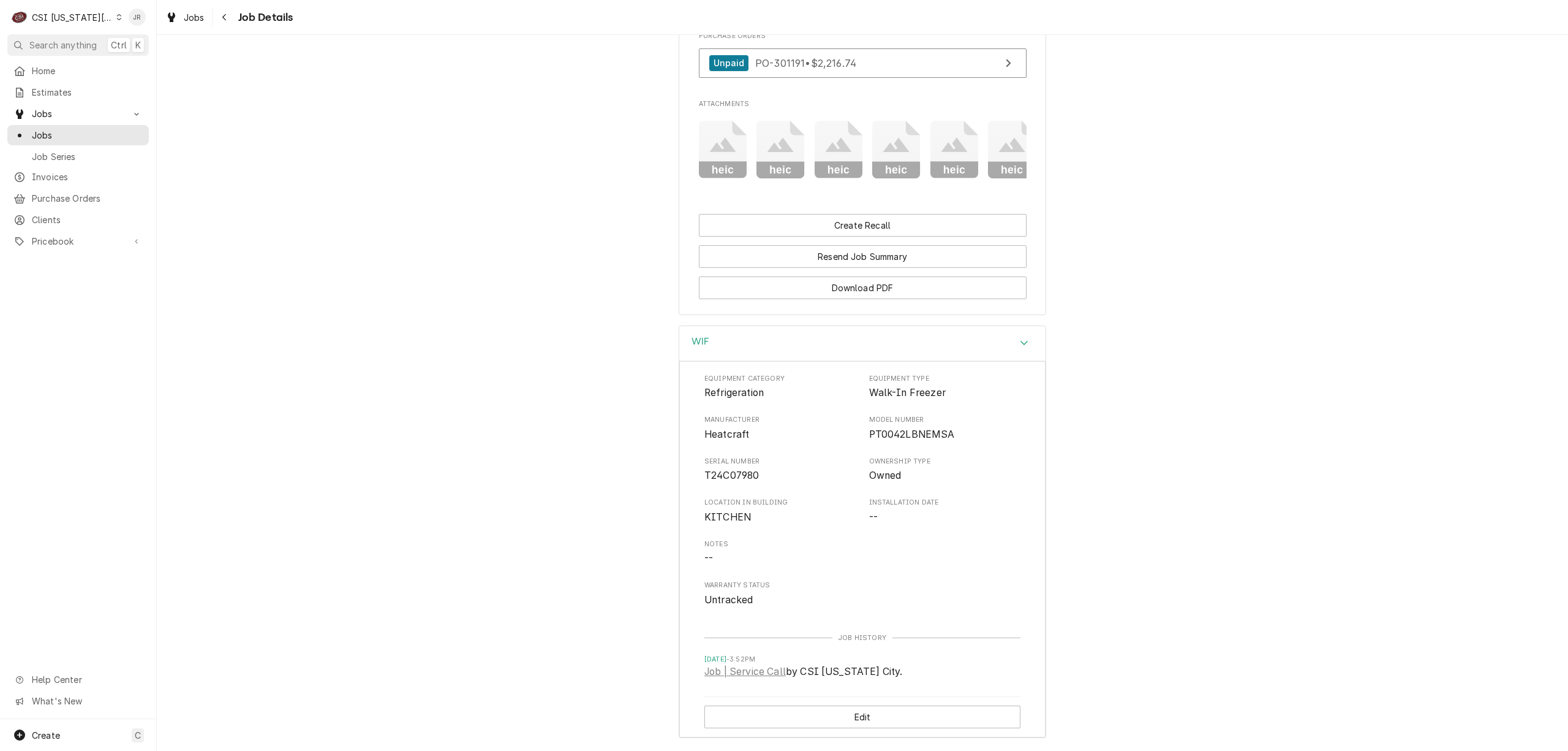
click at [961, 179] on rect "Attachments" at bounding box center [954, 170] width 48 height 17
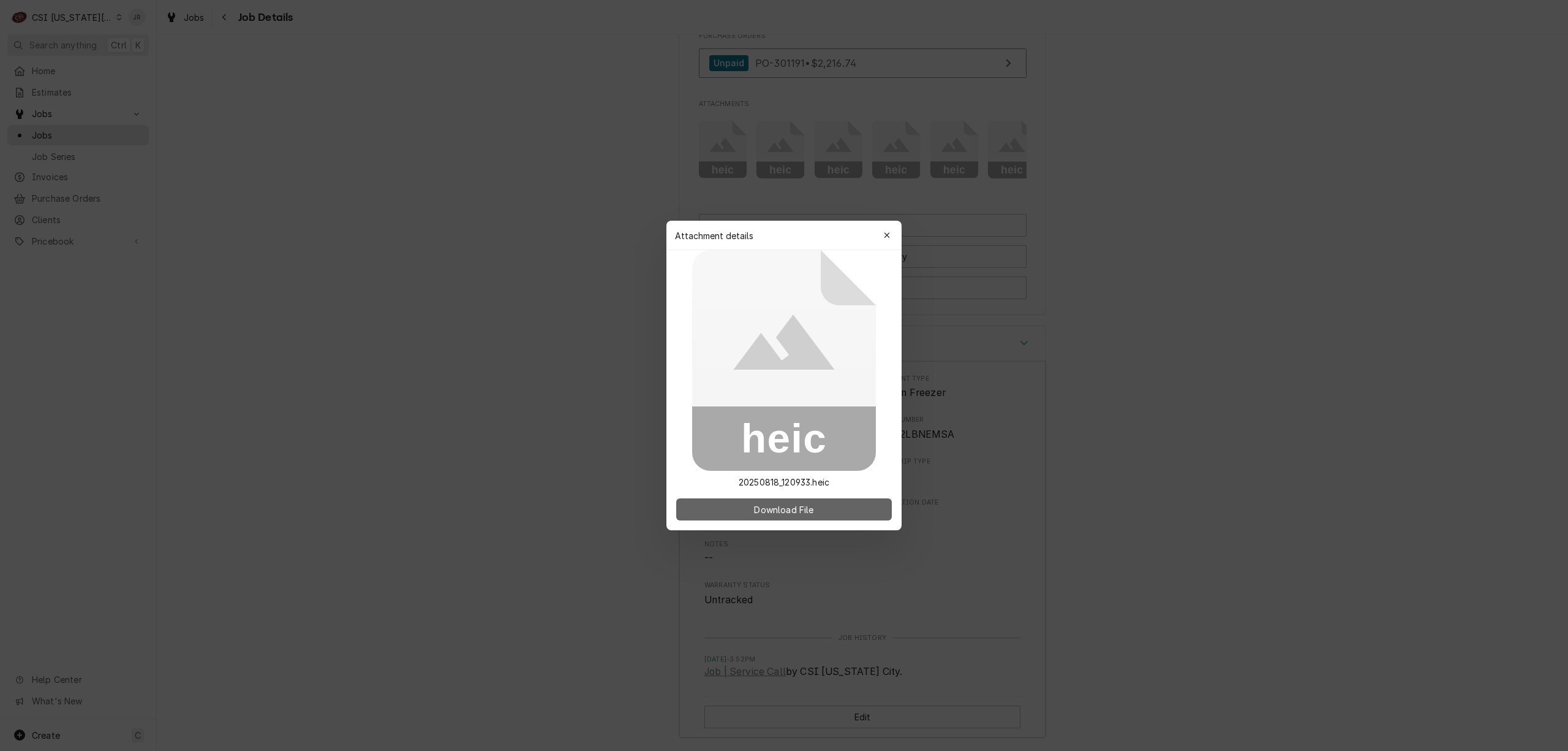
click at [821, 513] on button "Download File" at bounding box center [784, 509] width 216 height 22
click at [888, 236] on div "button" at bounding box center [887, 235] width 12 height 12
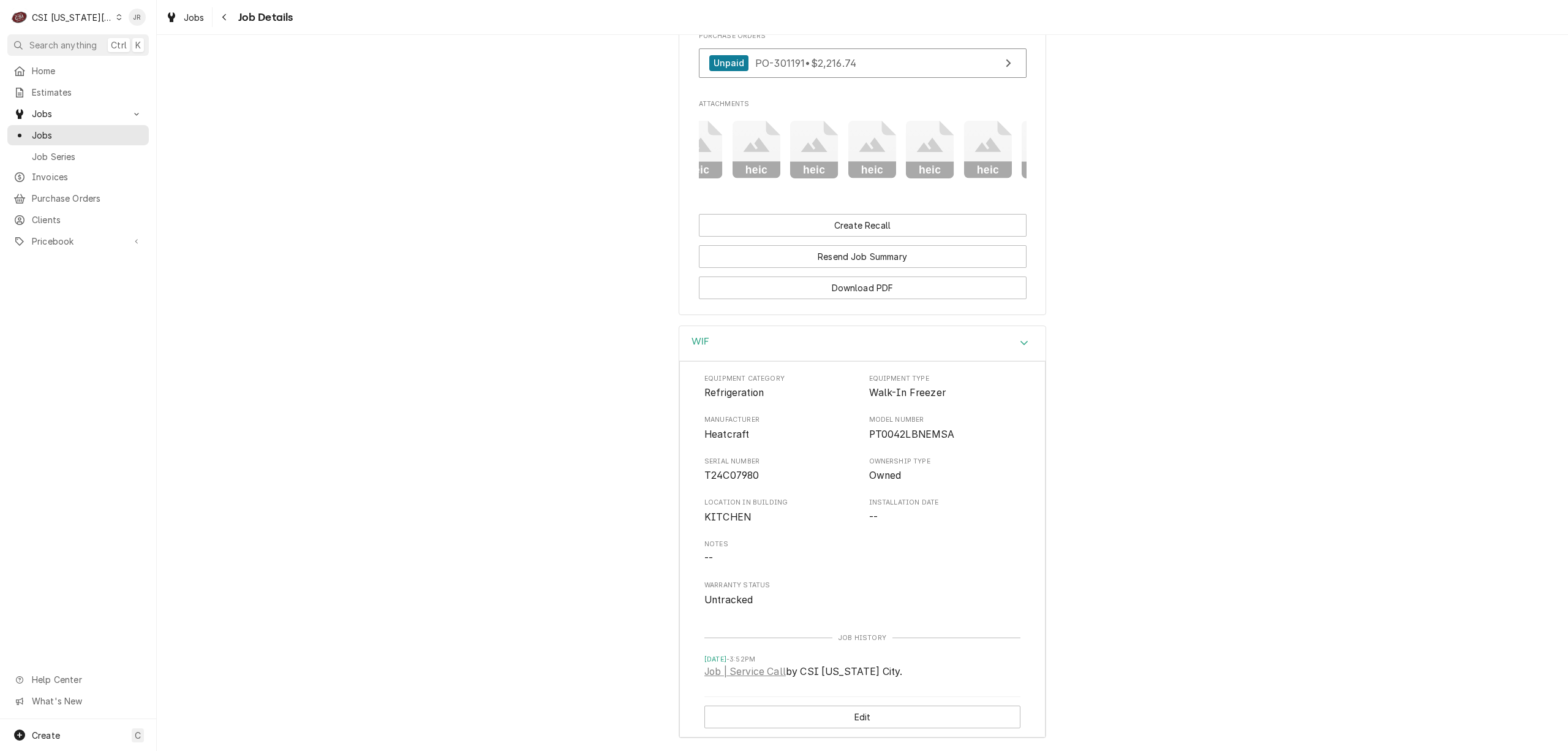
scroll to position [0, 93]
click at [868, 179] on rect "Attachments" at bounding box center [862, 170] width 48 height 17
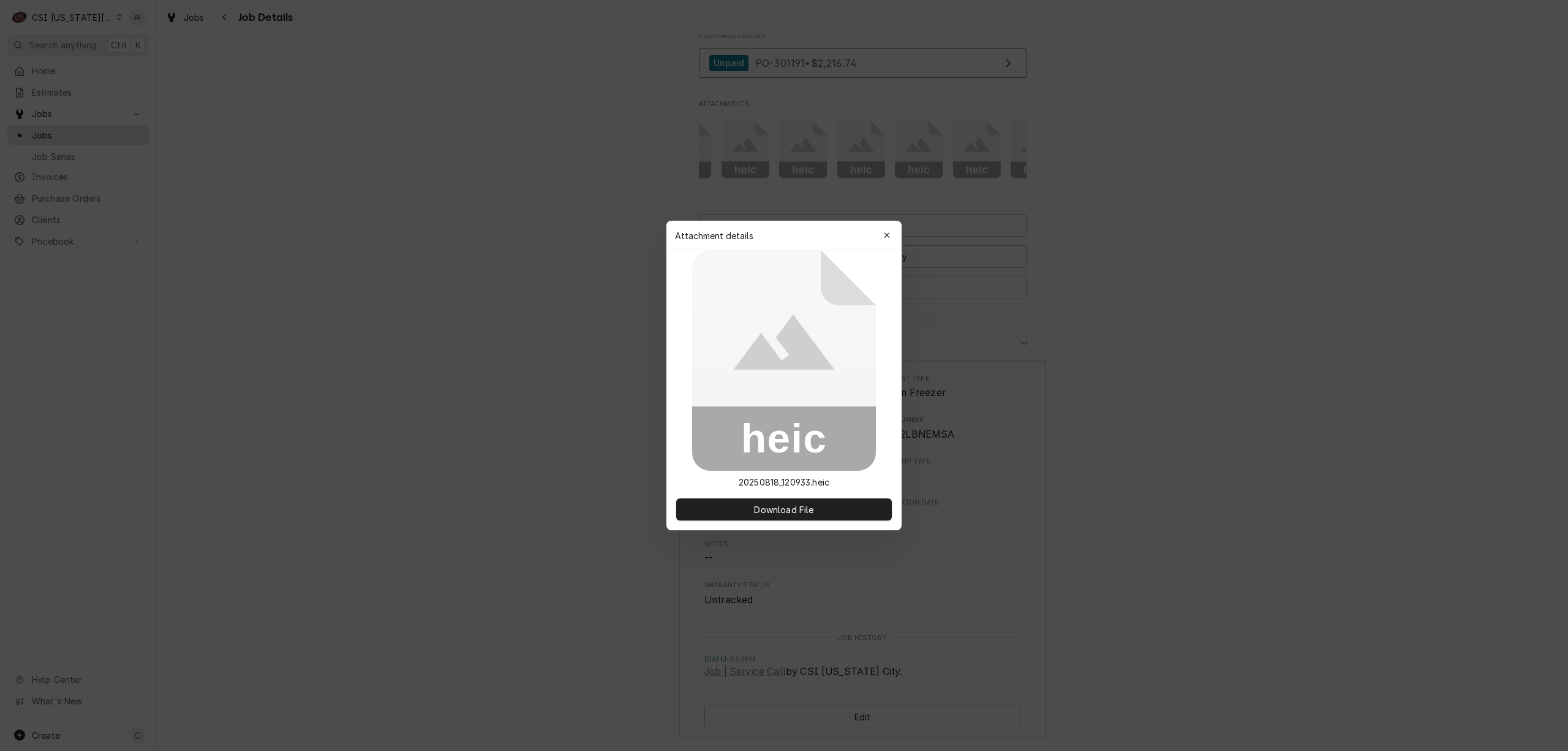
click at [887, 235] on icon "button" at bounding box center [887, 235] width 7 height 9
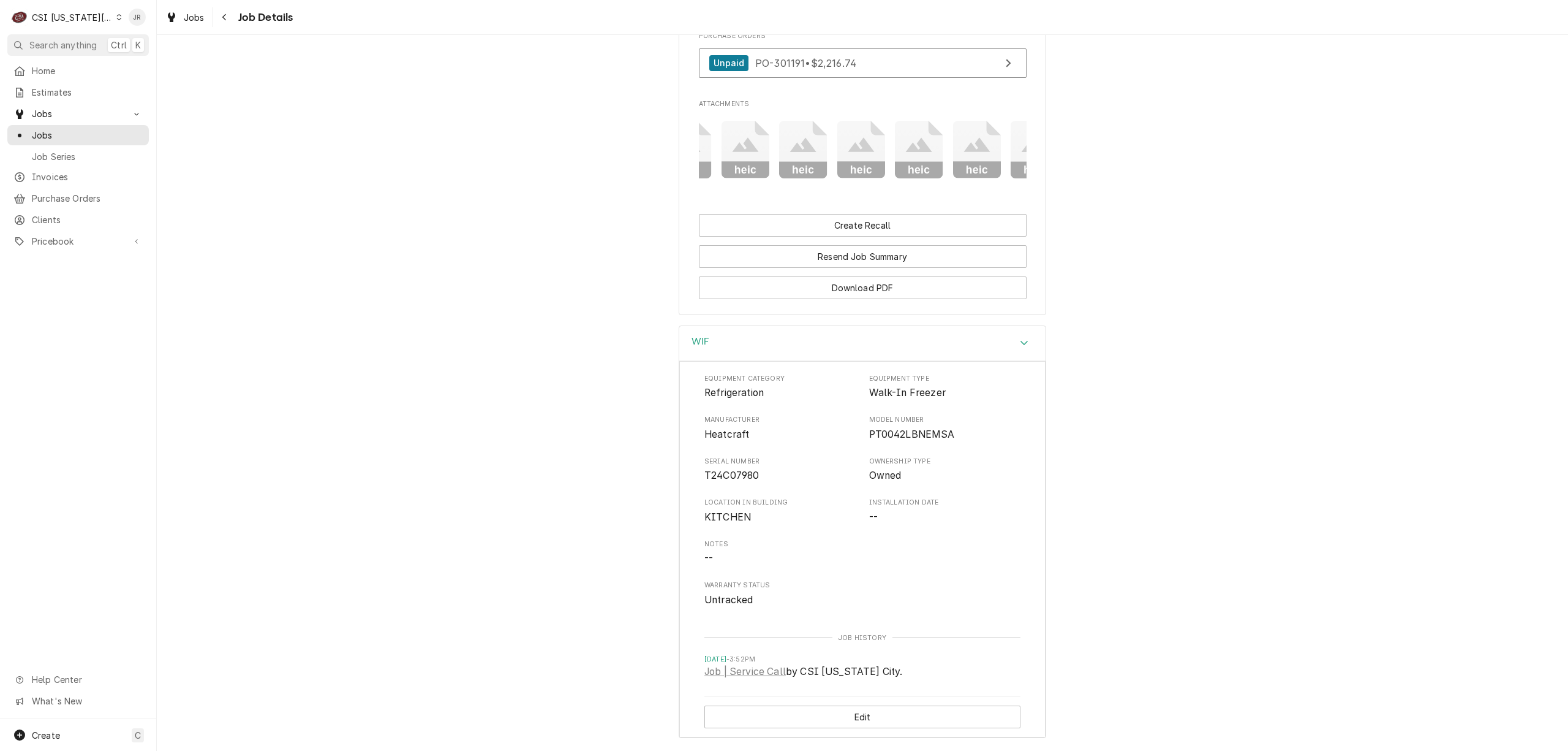
click at [914, 179] on rect "Attachments" at bounding box center [919, 170] width 48 height 17
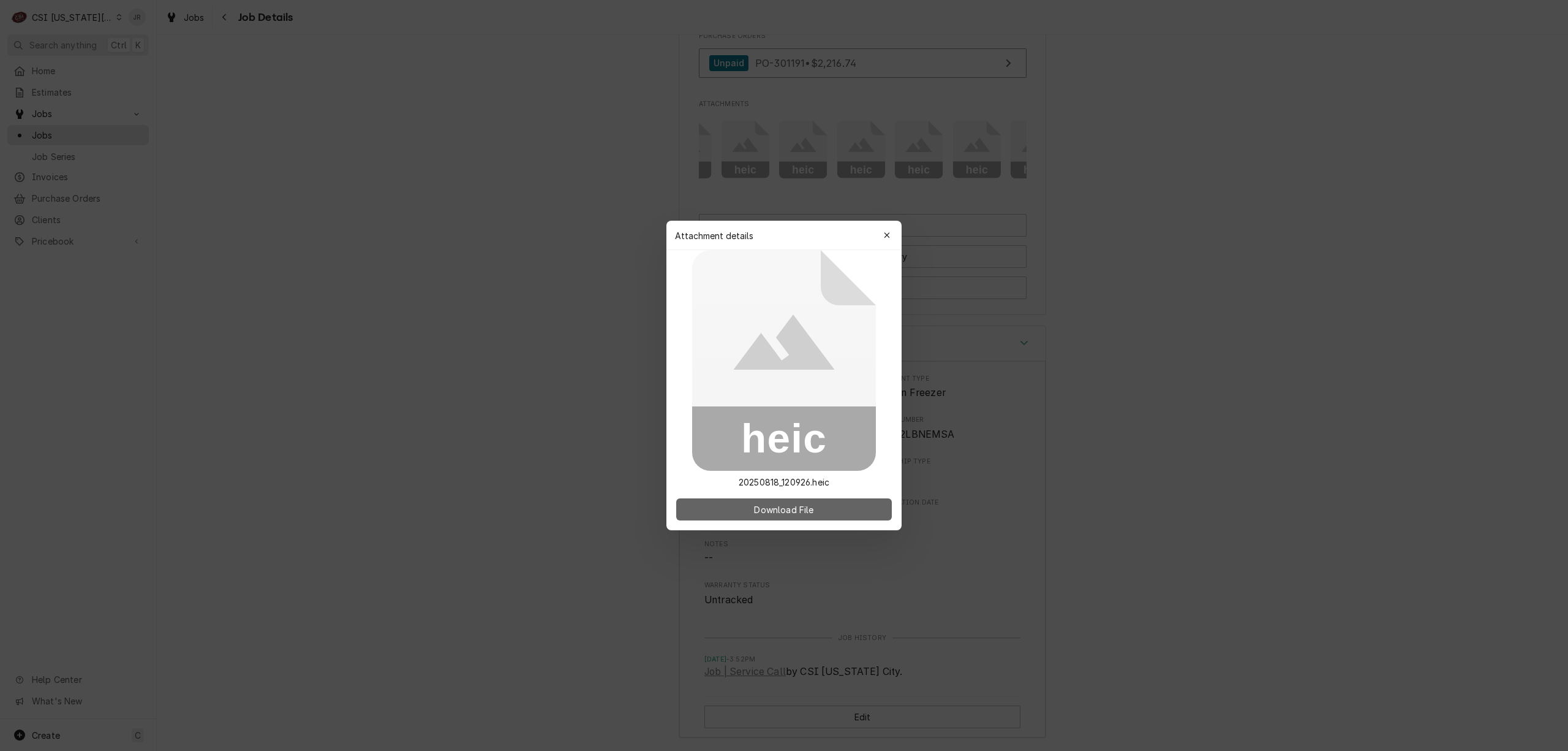
click at [847, 505] on button "Download File" at bounding box center [784, 509] width 216 height 22
click at [902, 233] on div at bounding box center [784, 376] width 1568 height 751
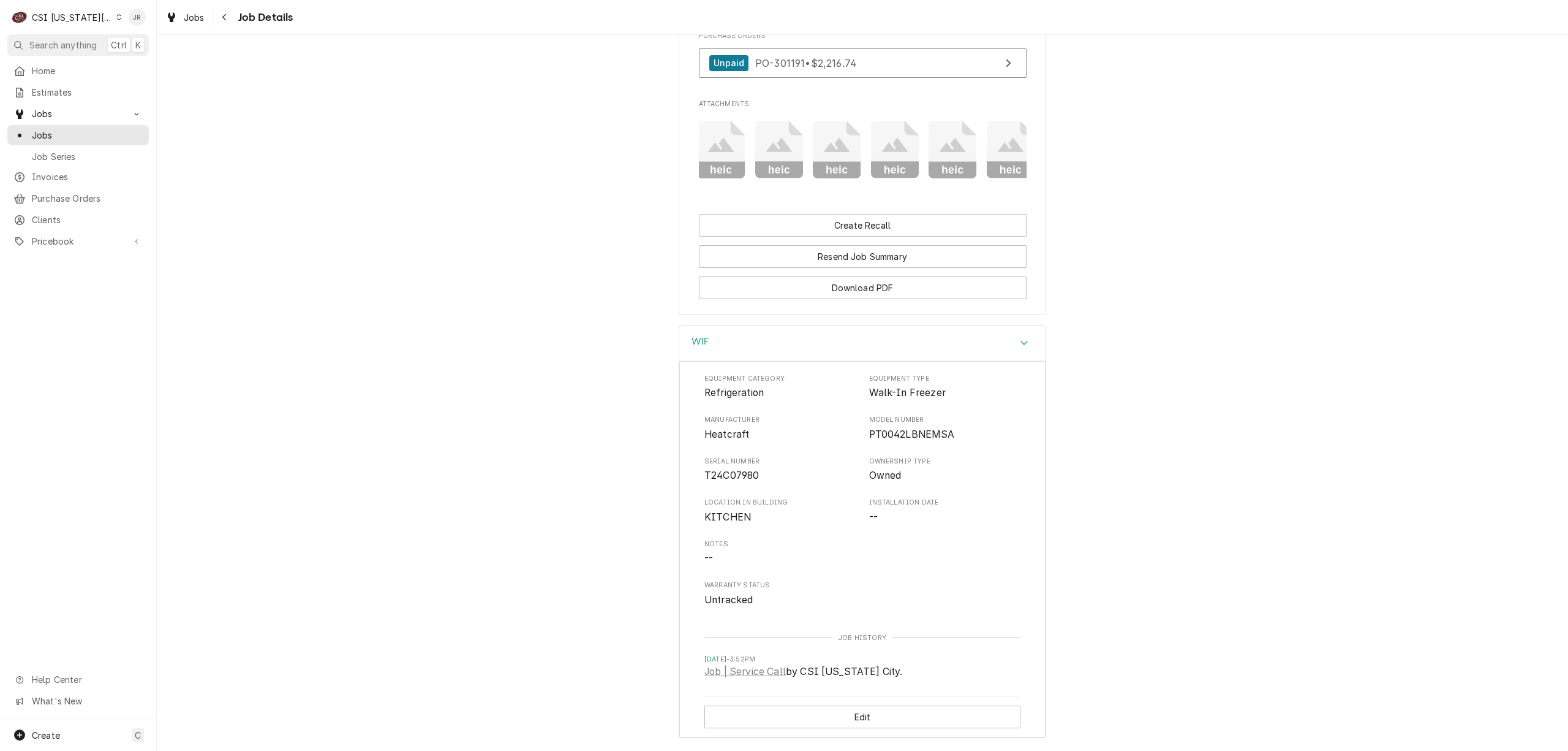
scroll to position [0, 251]
click at [1015, 188] on div "heic heic heic heic heic heic heic heic heic heic" at bounding box center [863, 150] width 328 height 78
click at [995, 179] on rect "Attachments" at bounding box center [992, 170] width 48 height 17
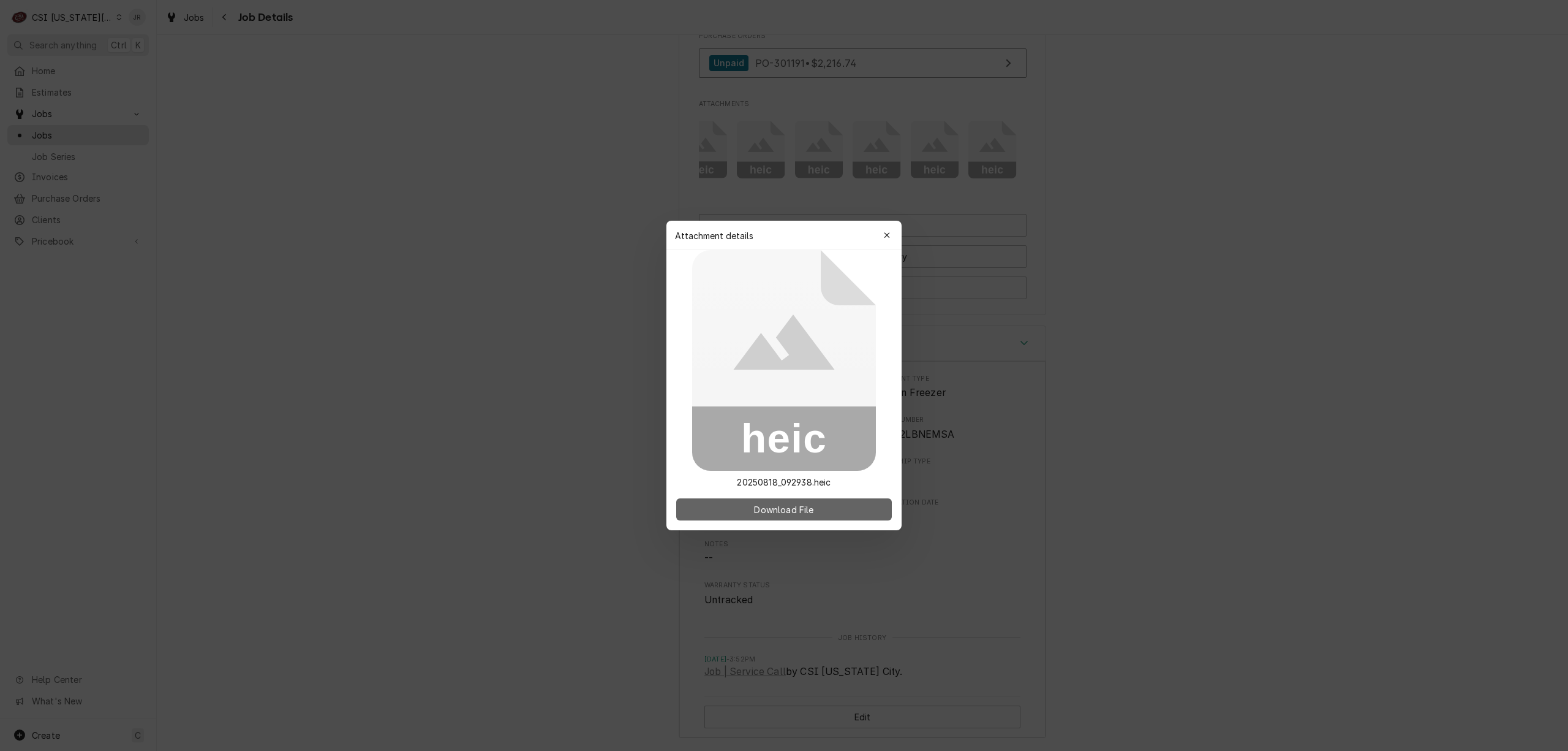
click at [857, 505] on button "Download File" at bounding box center [784, 509] width 216 height 22
click at [882, 238] on div "button" at bounding box center [887, 235] width 12 height 12
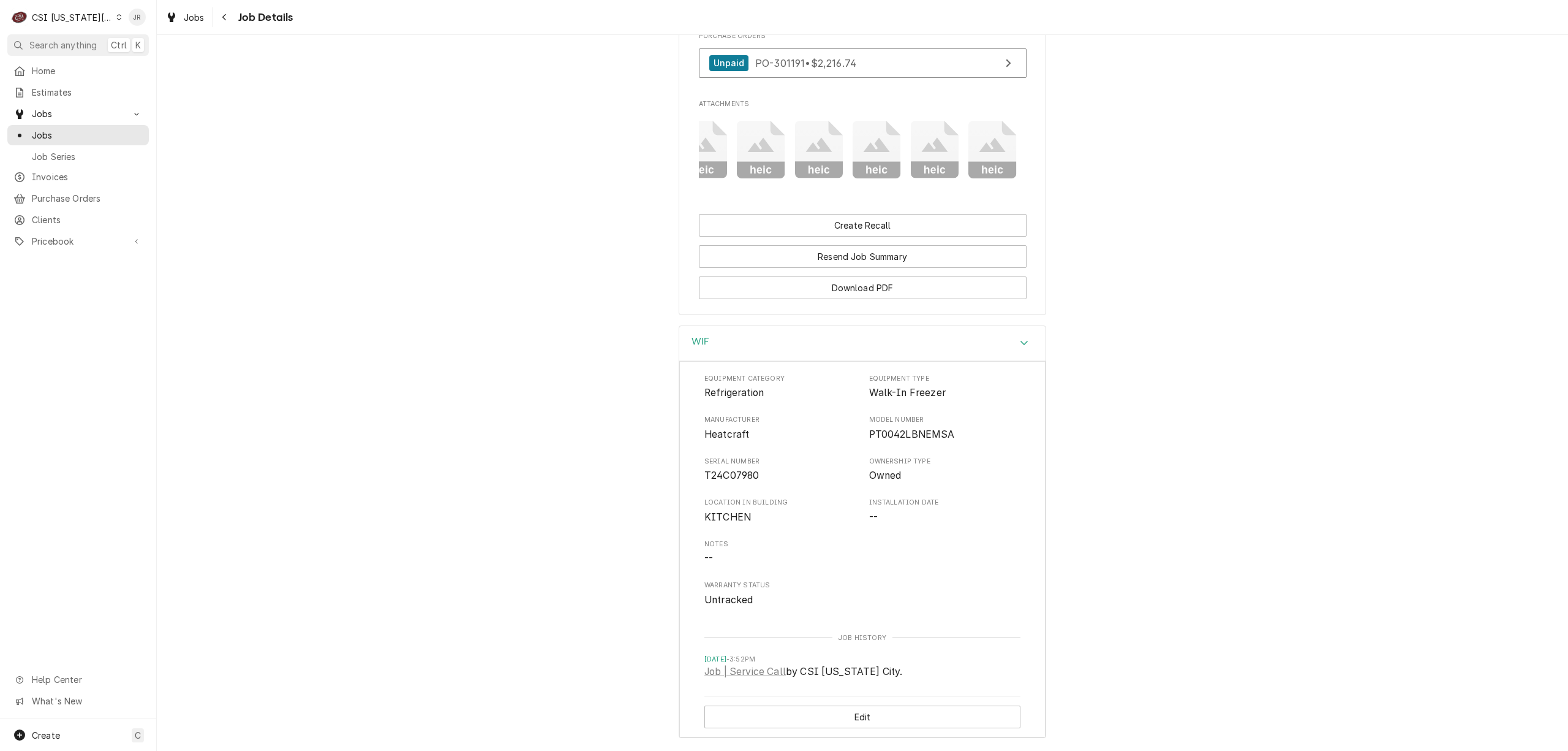
click at [932, 170] on icon "Attachments" at bounding box center [935, 150] width 48 height 59
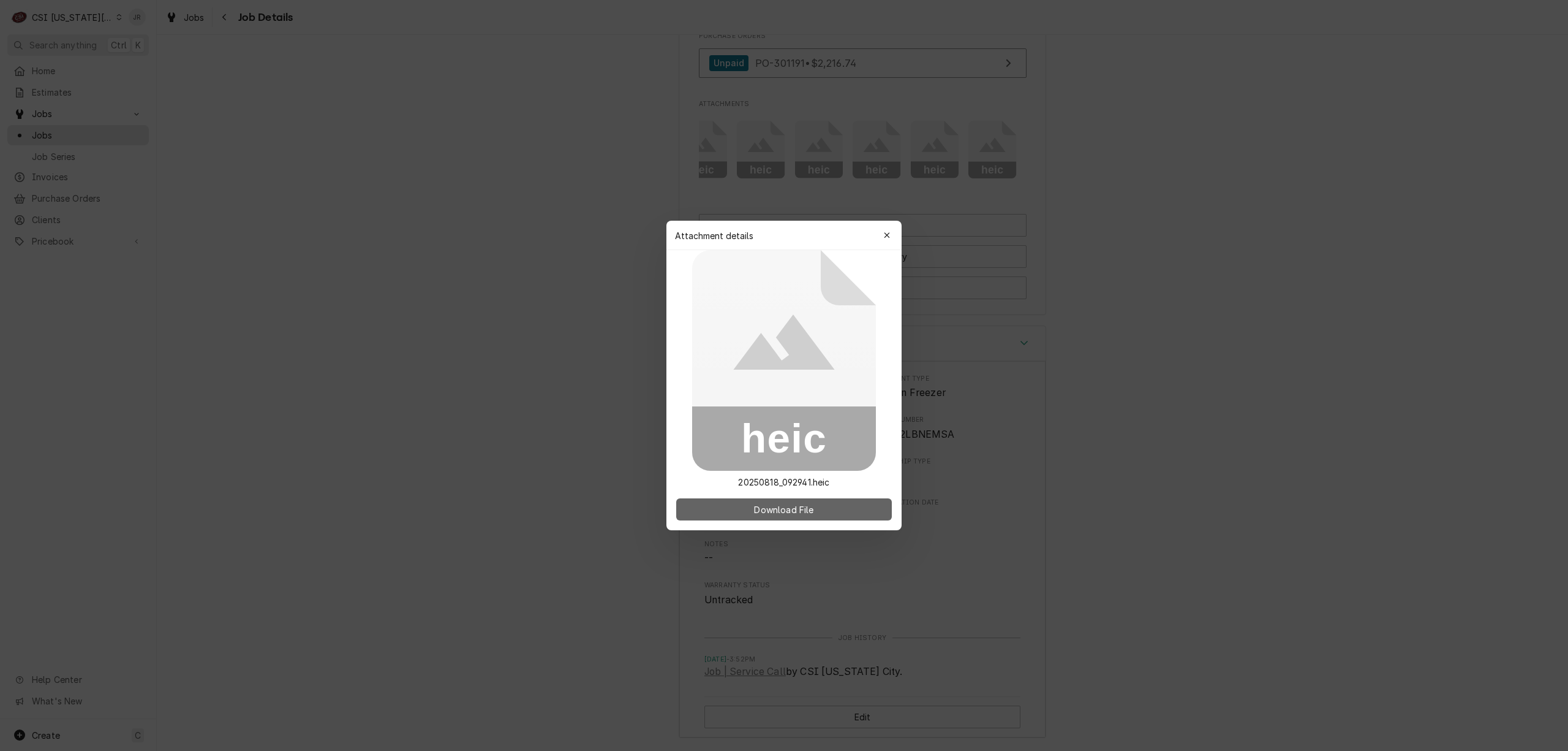
drag, startPoint x: 838, startPoint y: 497, endPoint x: 833, endPoint y: 501, distance: 6.4
click at [836, 499] on button "Download File" at bounding box center [784, 509] width 216 height 22
click at [842, 503] on button "Download File" at bounding box center [784, 509] width 216 height 22
click at [813, 500] on button "Download File" at bounding box center [784, 509] width 216 height 22
click at [881, 234] on div "button" at bounding box center [887, 235] width 12 height 12
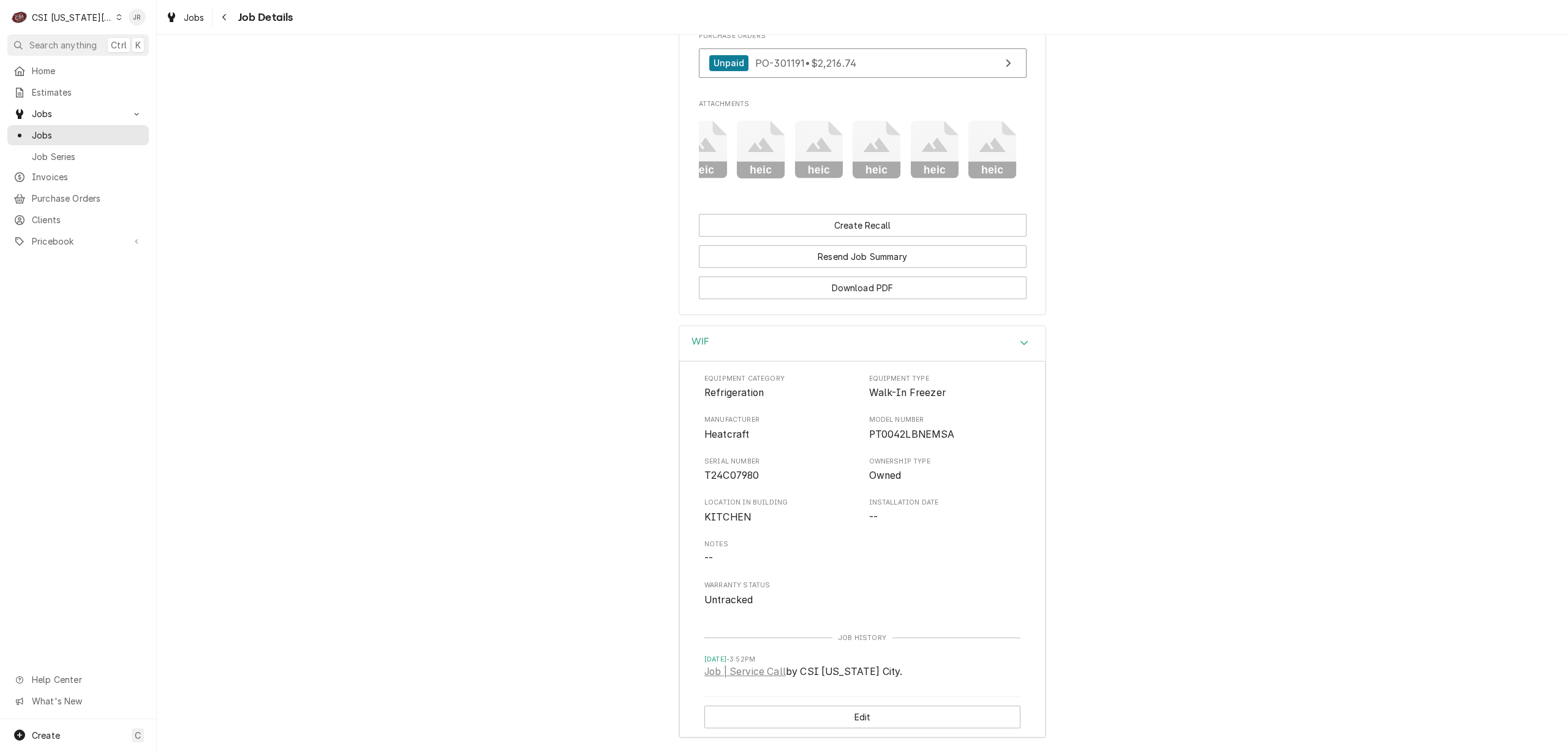
click at [882, 176] on icon "Attachments" at bounding box center [876, 150] width 48 height 59
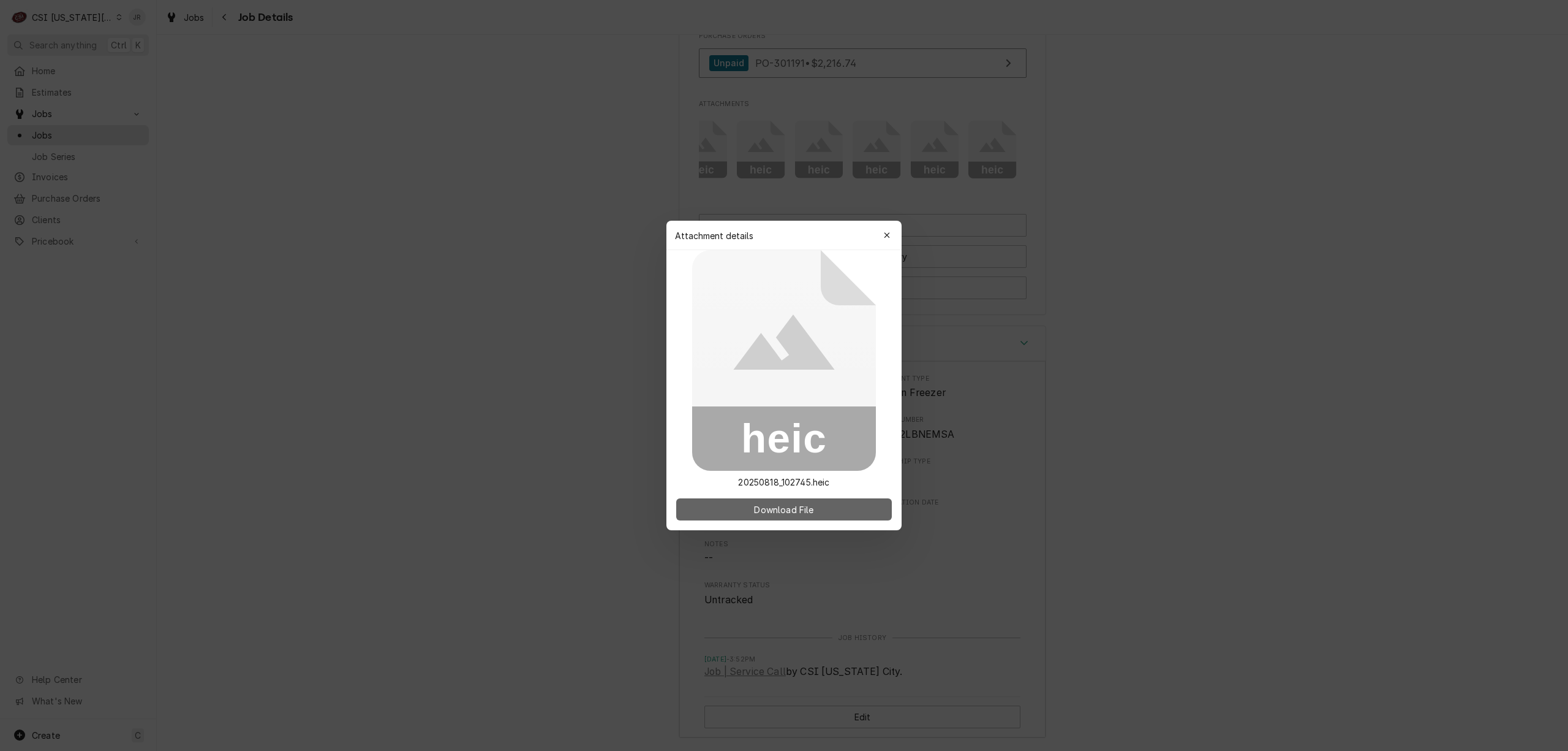
click at [843, 506] on button "Download File" at bounding box center [784, 509] width 216 height 22
click at [843, 501] on button "Download File" at bounding box center [784, 509] width 216 height 22
click at [900, 237] on div "Attachment details Close" at bounding box center [784, 235] width 235 height 29
click at [887, 224] on div "Attachment details Close" at bounding box center [784, 235] width 235 height 29
click at [892, 229] on div "button" at bounding box center [887, 235] width 12 height 12
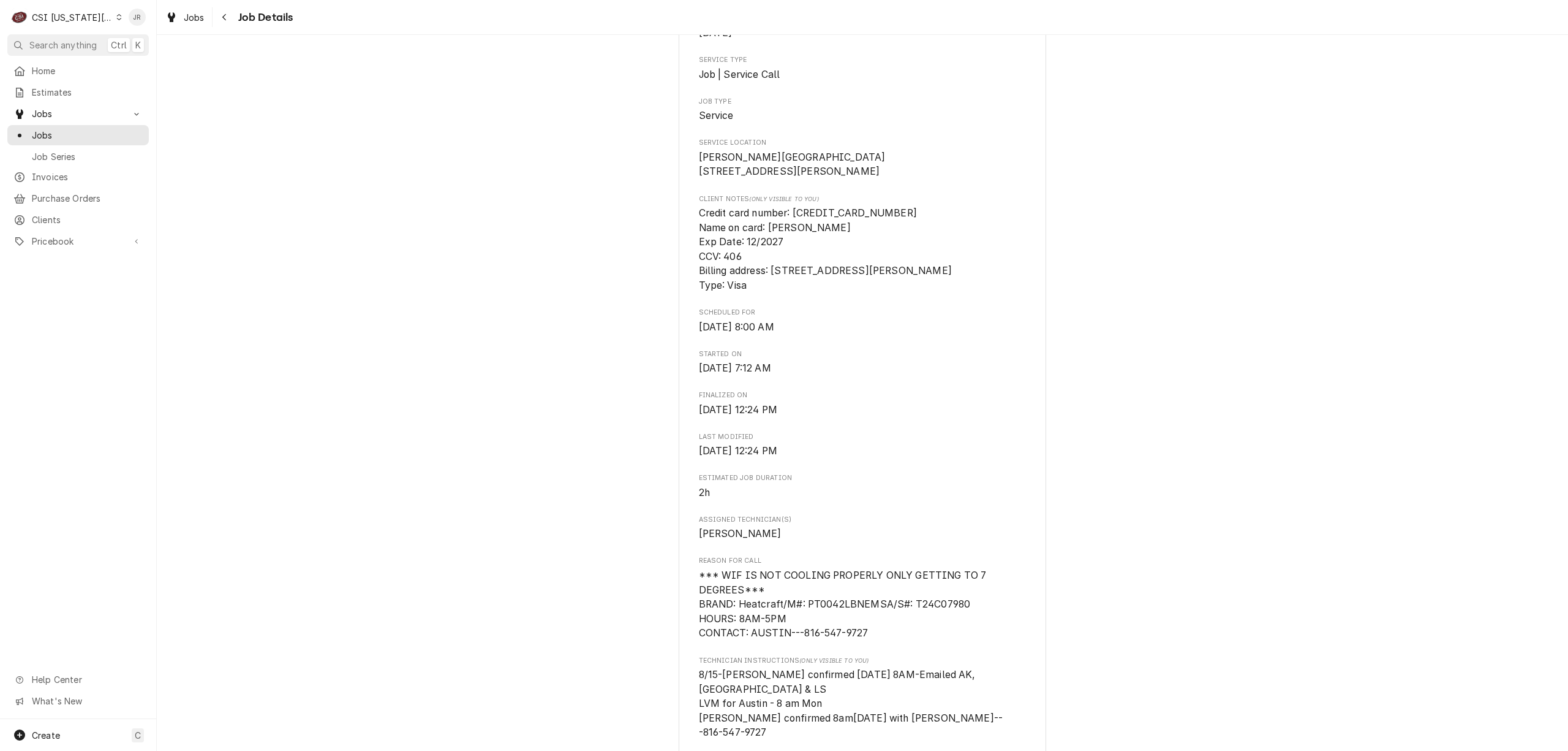
scroll to position [120, 0]
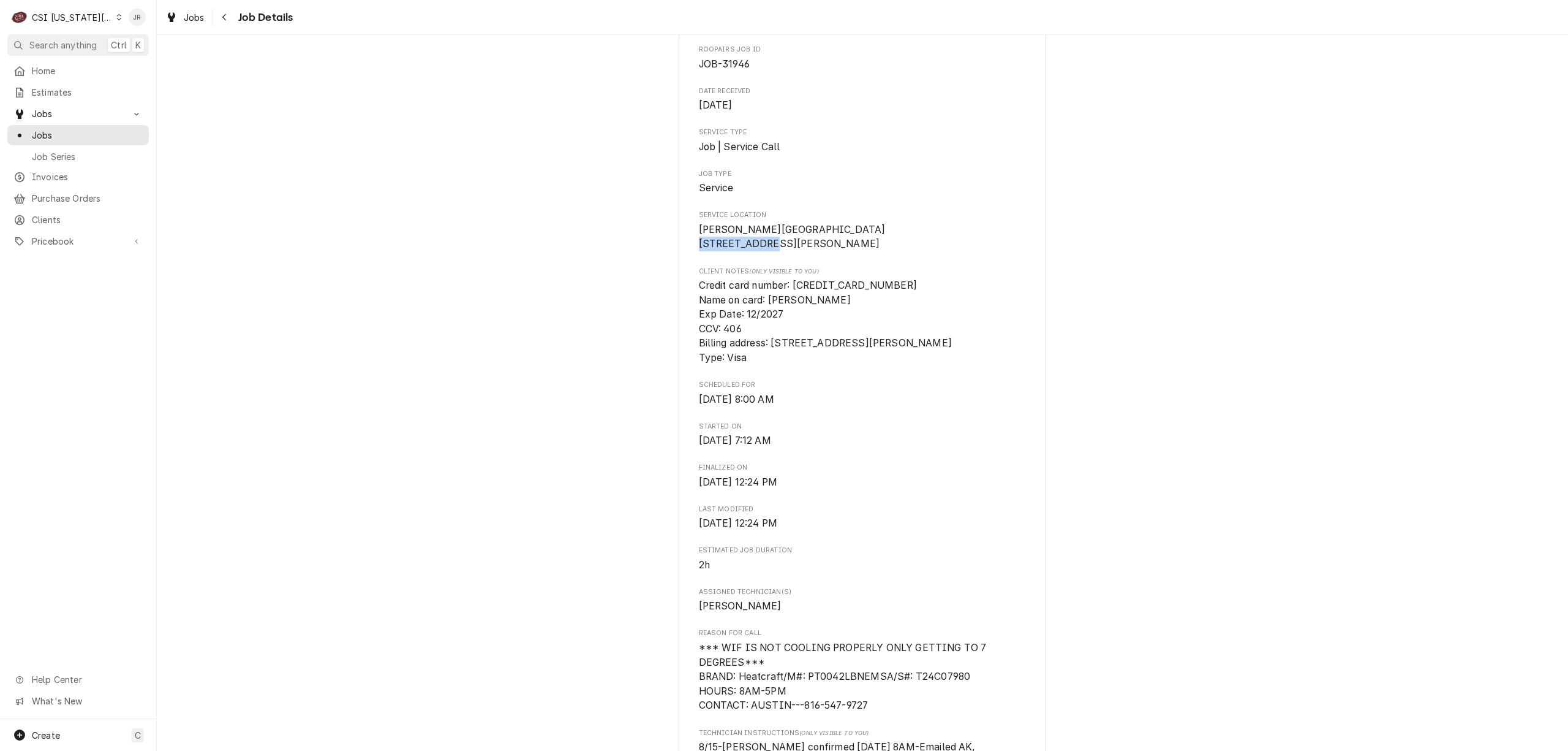
drag, startPoint x: 694, startPoint y: 245, endPoint x: 753, endPoint y: 246, distance: 59.0
click at [753, 246] on span "Hardin Central School District 500 NE 1st St Hardin, MO 64035" at bounding box center [792, 237] width 187 height 27
copy span "500 NE 1st St"
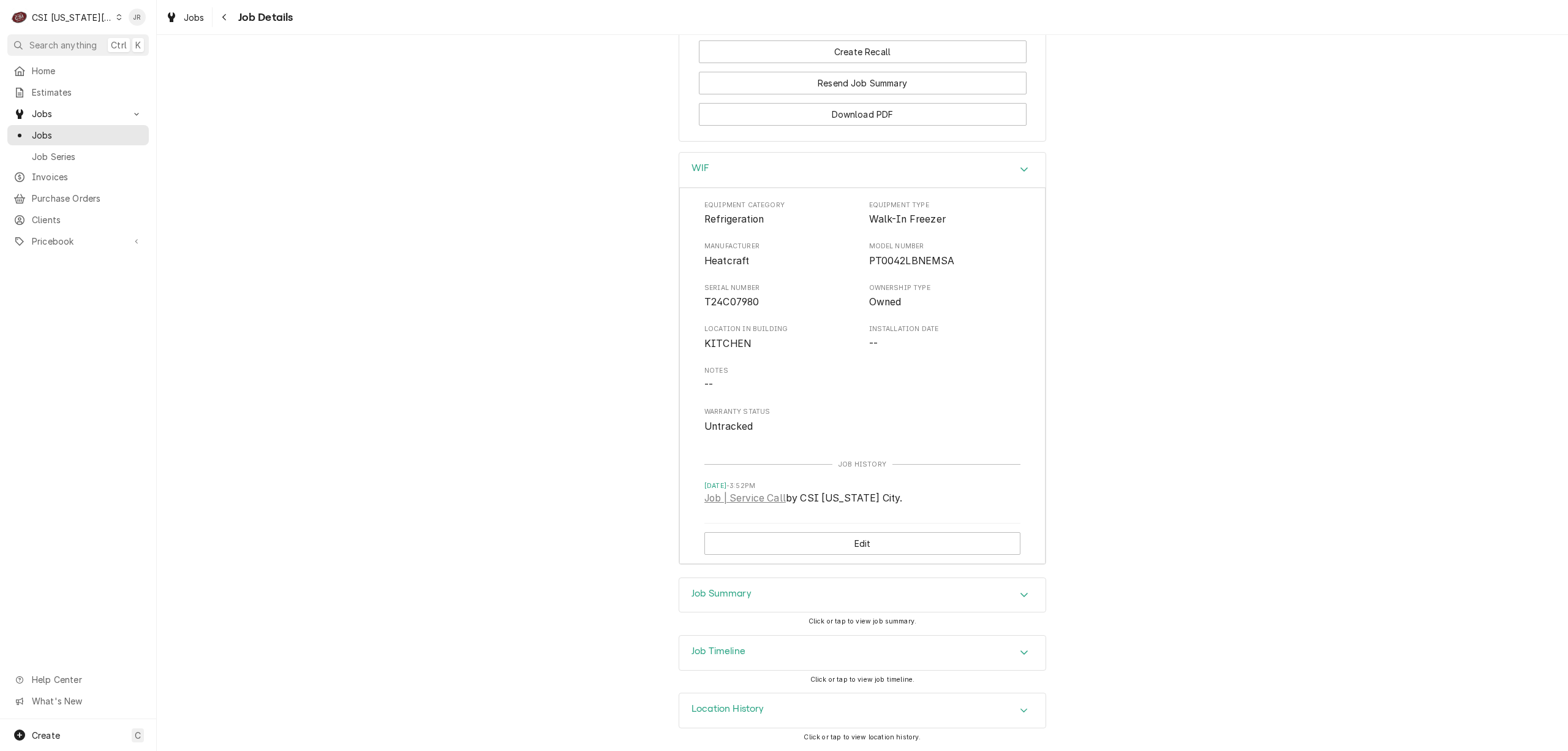
scroll to position [1633, 0]
click at [753, 586] on div "Job Summary" at bounding box center [862, 595] width 367 height 34
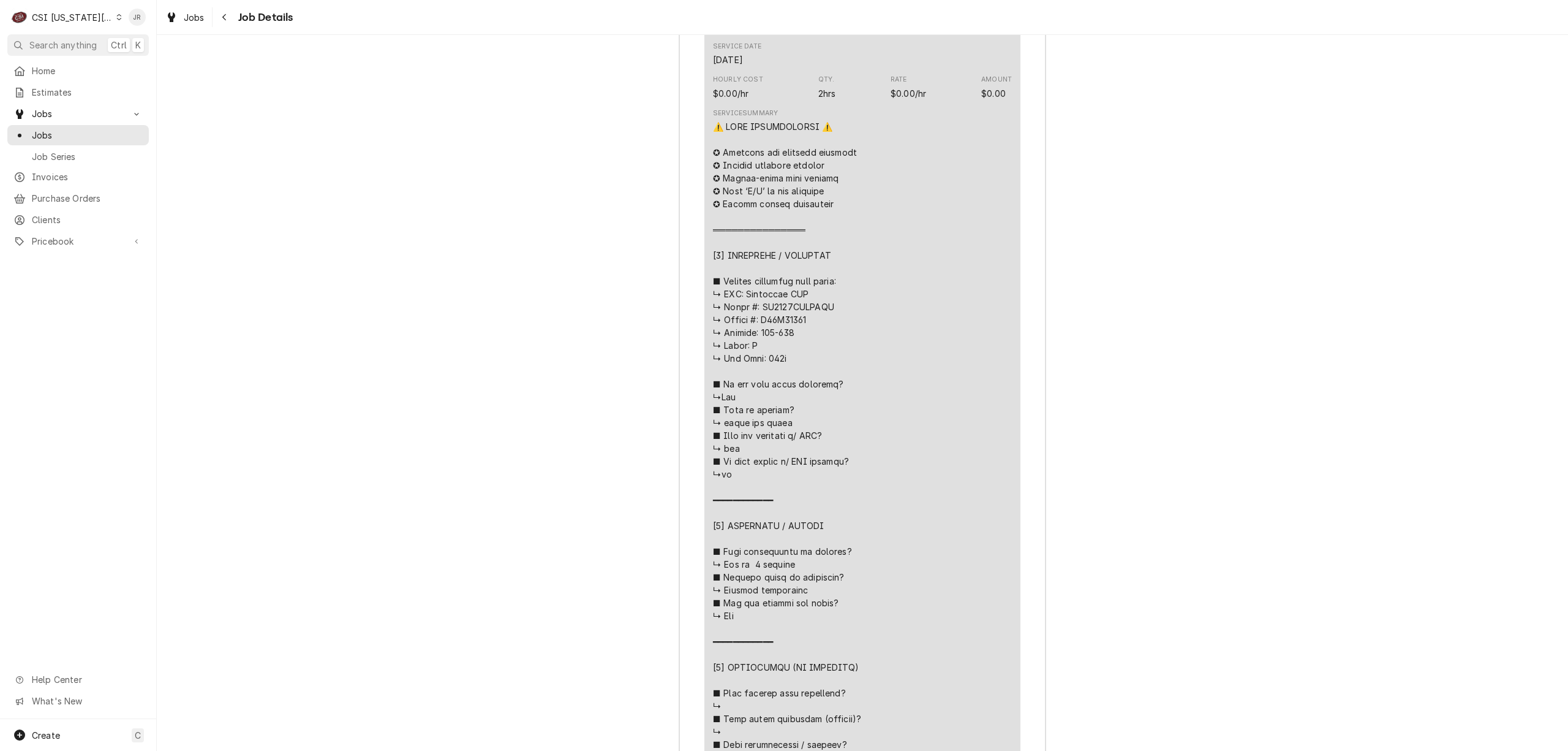
scroll to position [2694, 0]
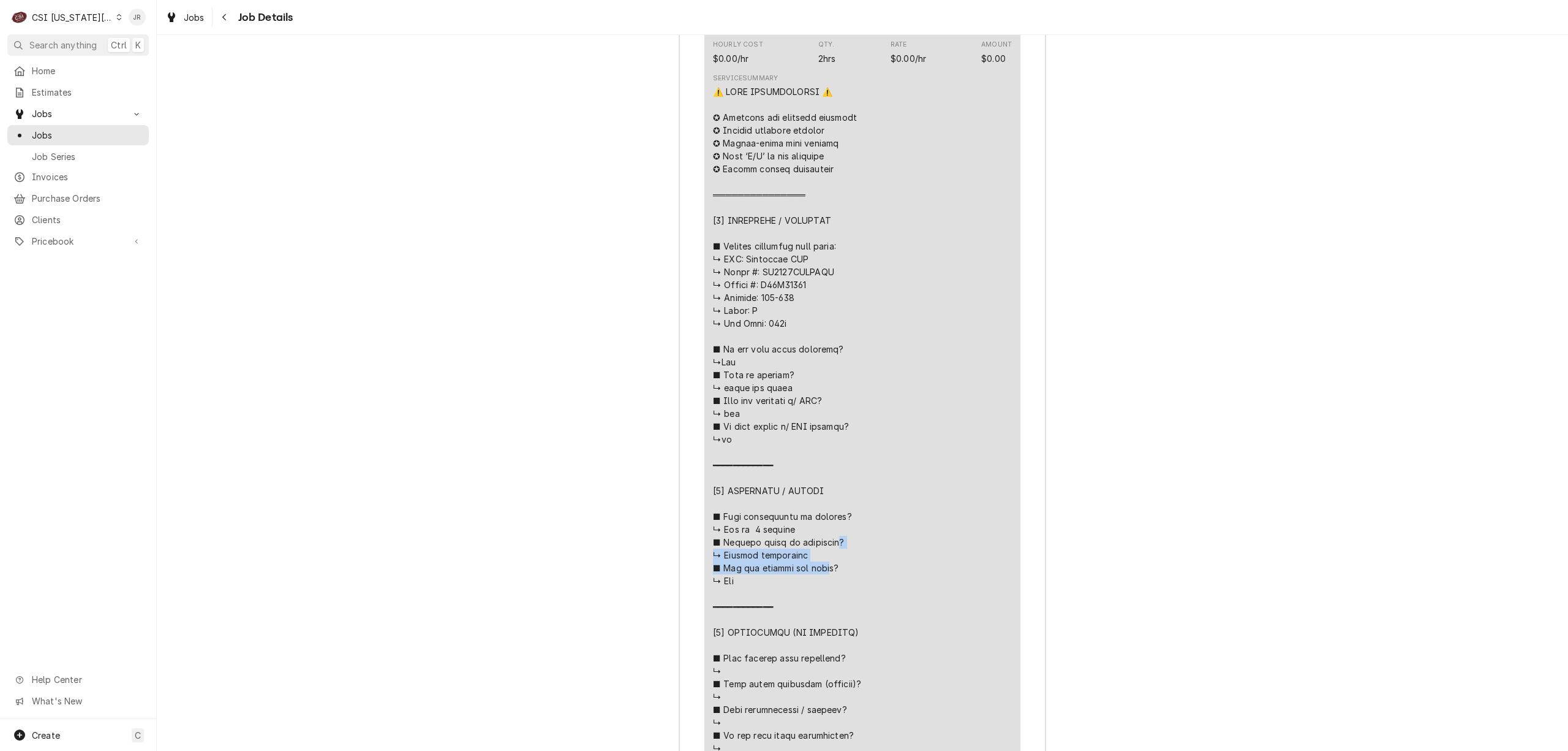
drag, startPoint x: 709, startPoint y: 400, endPoint x: 813, endPoint y: 420, distance: 105.9
click at [813, 420] on div "Line Item" at bounding box center [863, 677] width 299 height 1184
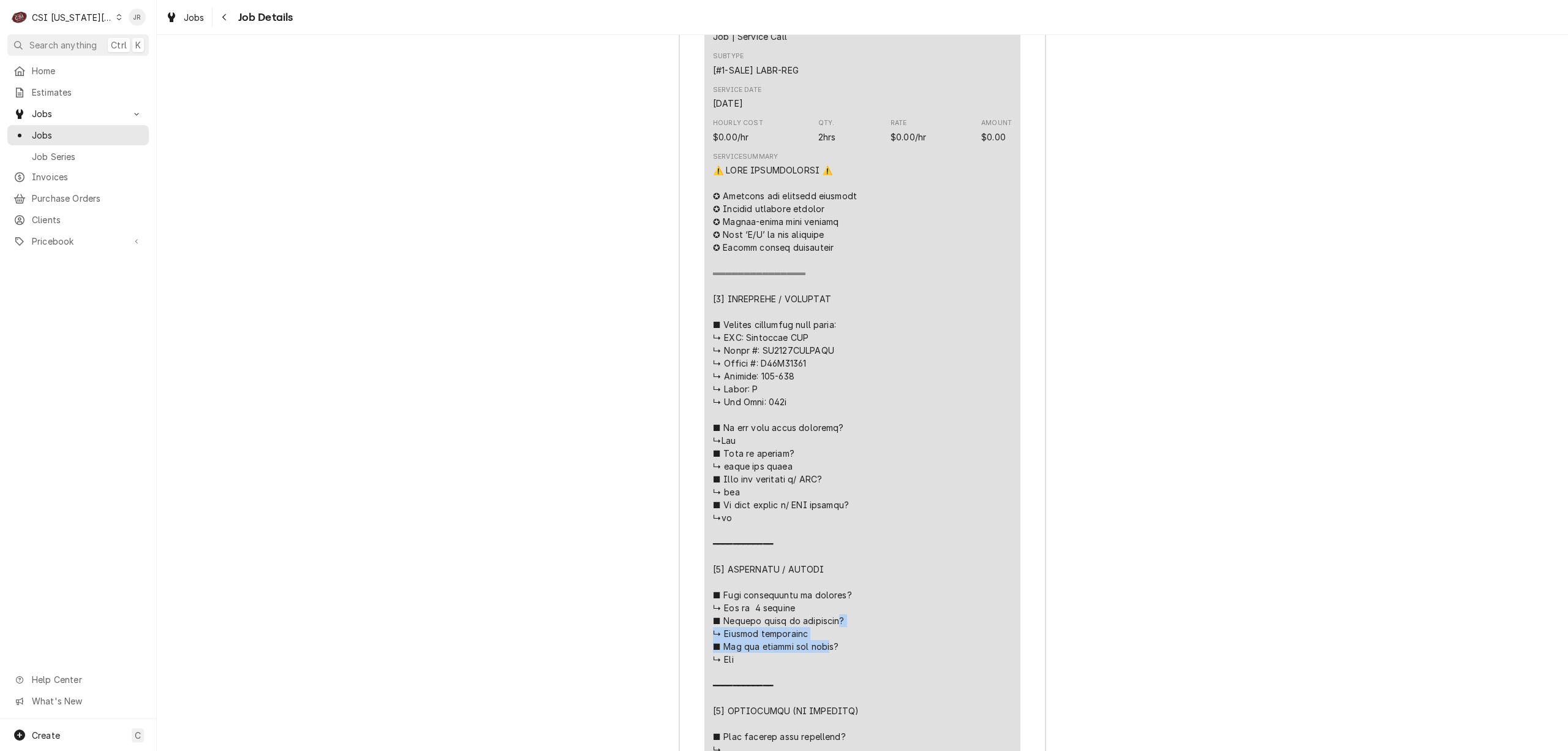
scroll to position [2531, 0]
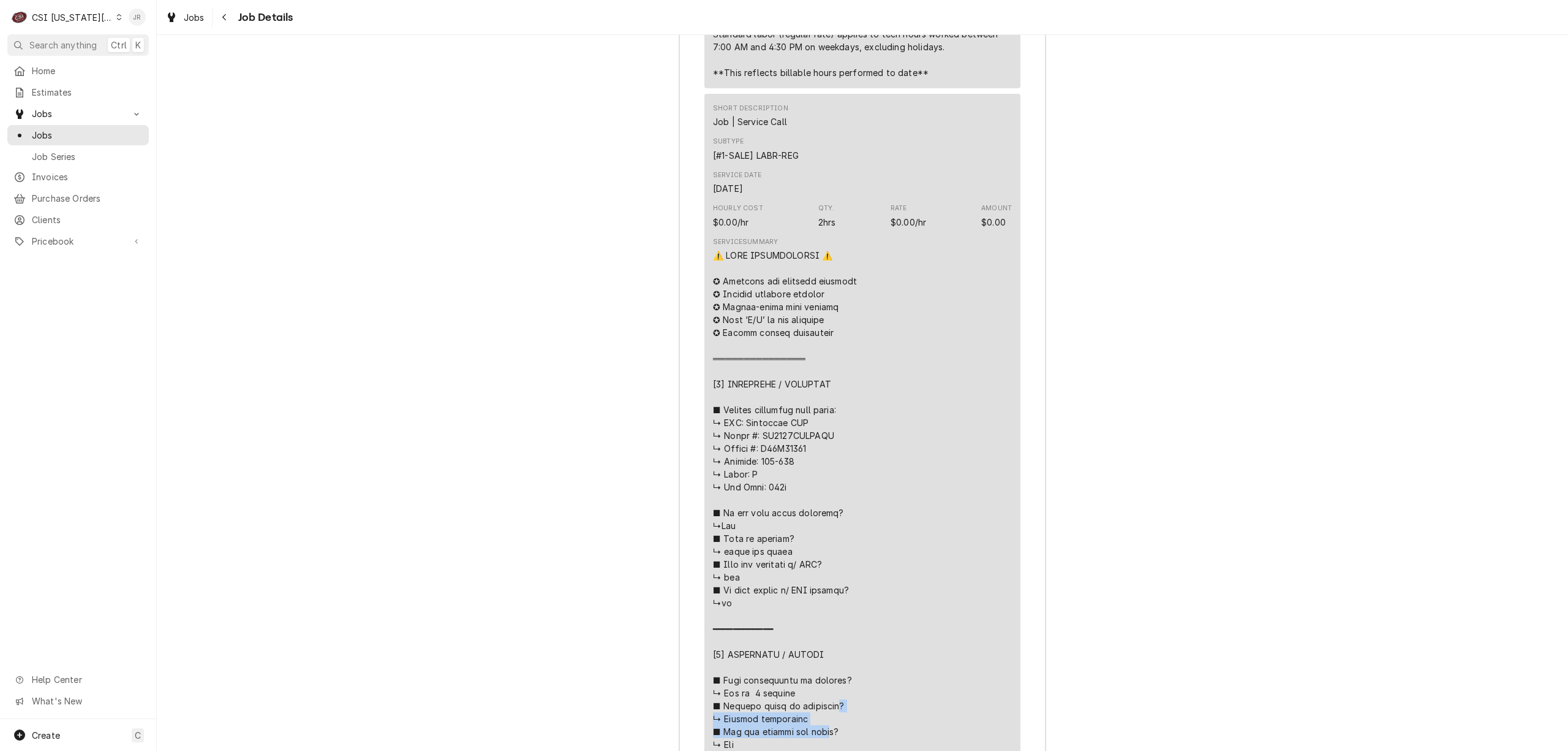
click at [136, 9] on div "Jessica Rentfro's Avatar" at bounding box center [137, 17] width 17 height 17
click at [186, 163] on div "Log Out" at bounding box center [196, 163] width 92 height 13
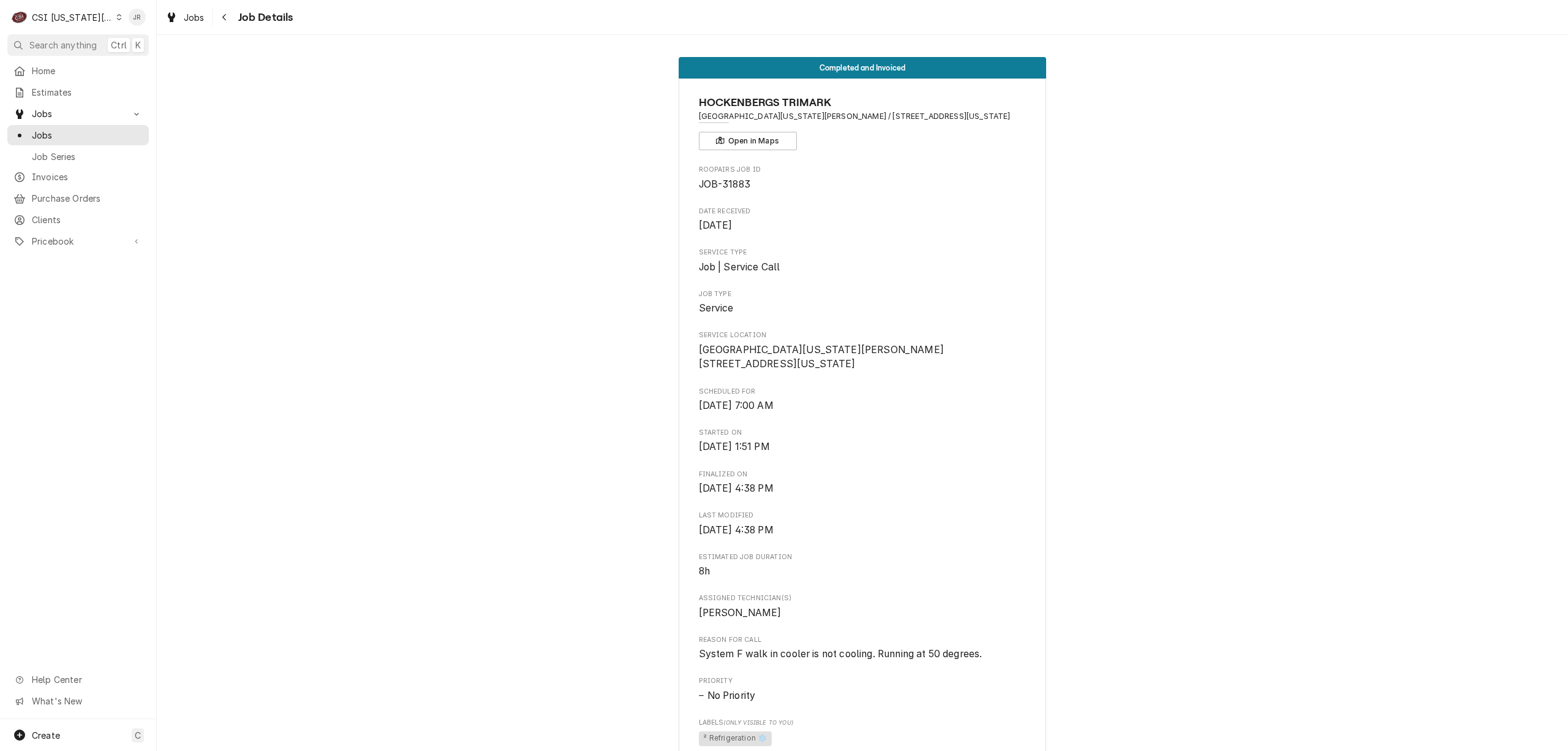
scroll to position [1961, 0]
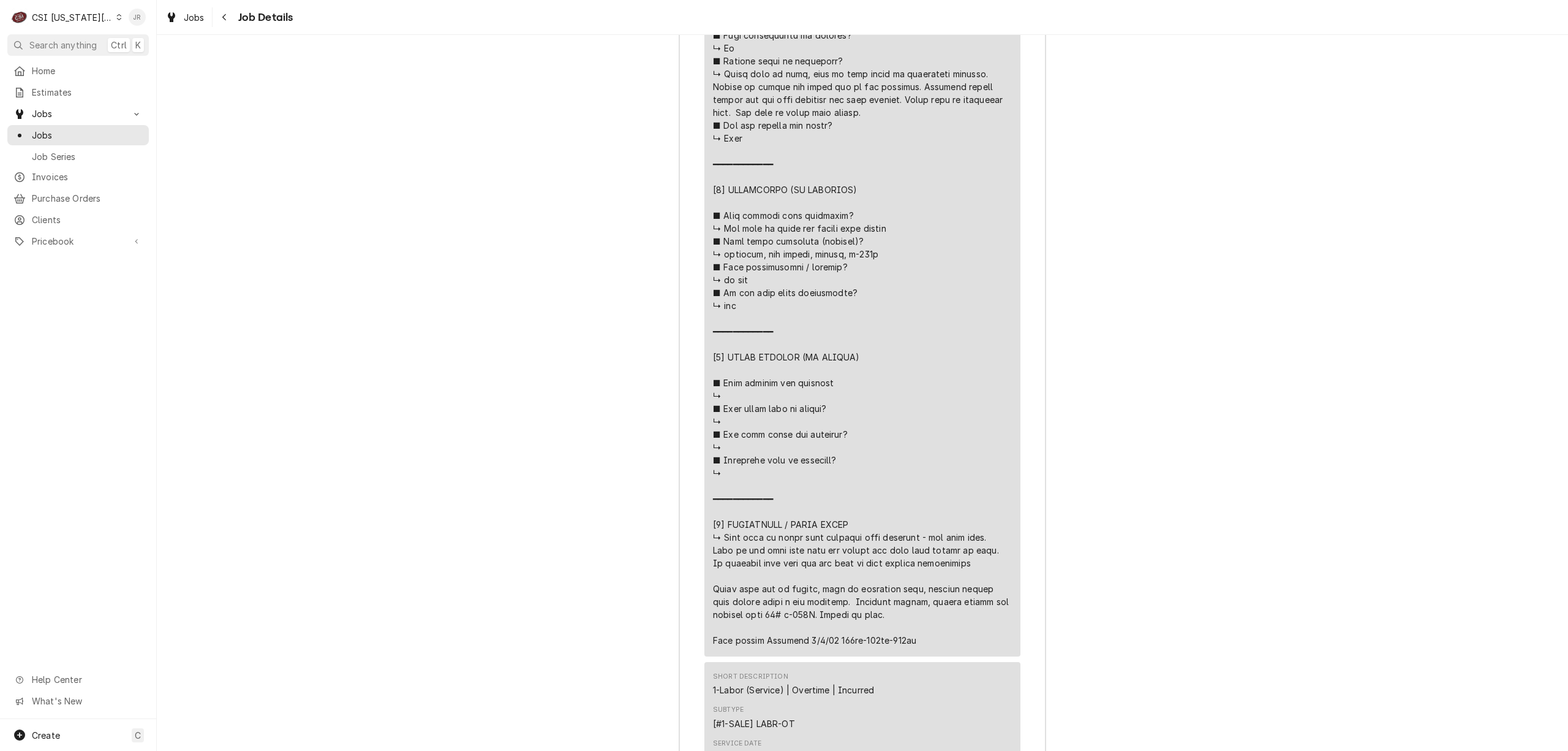
drag, startPoint x: 148, startPoint y: 23, endPoint x: 139, endPoint y: 17, distance: 10.8
click at [147, 23] on div "JR" at bounding box center [137, 17] width 23 height 23
click at [133, 11] on div "Jessica Rentfro's Avatar" at bounding box center [137, 17] width 17 height 17
click at [177, 158] on div "Log Out" at bounding box center [196, 163] width 92 height 13
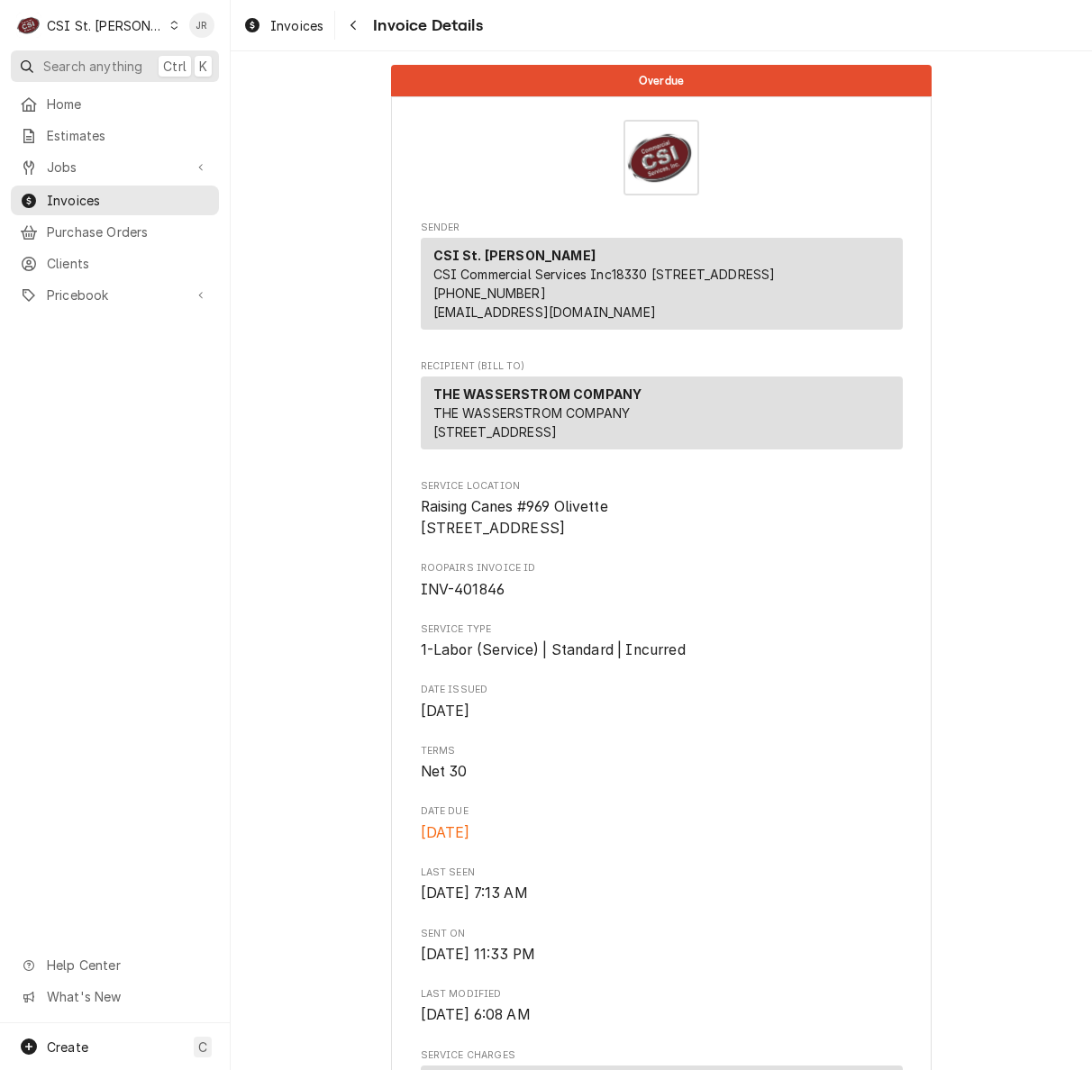
scroll to position [240, 0]
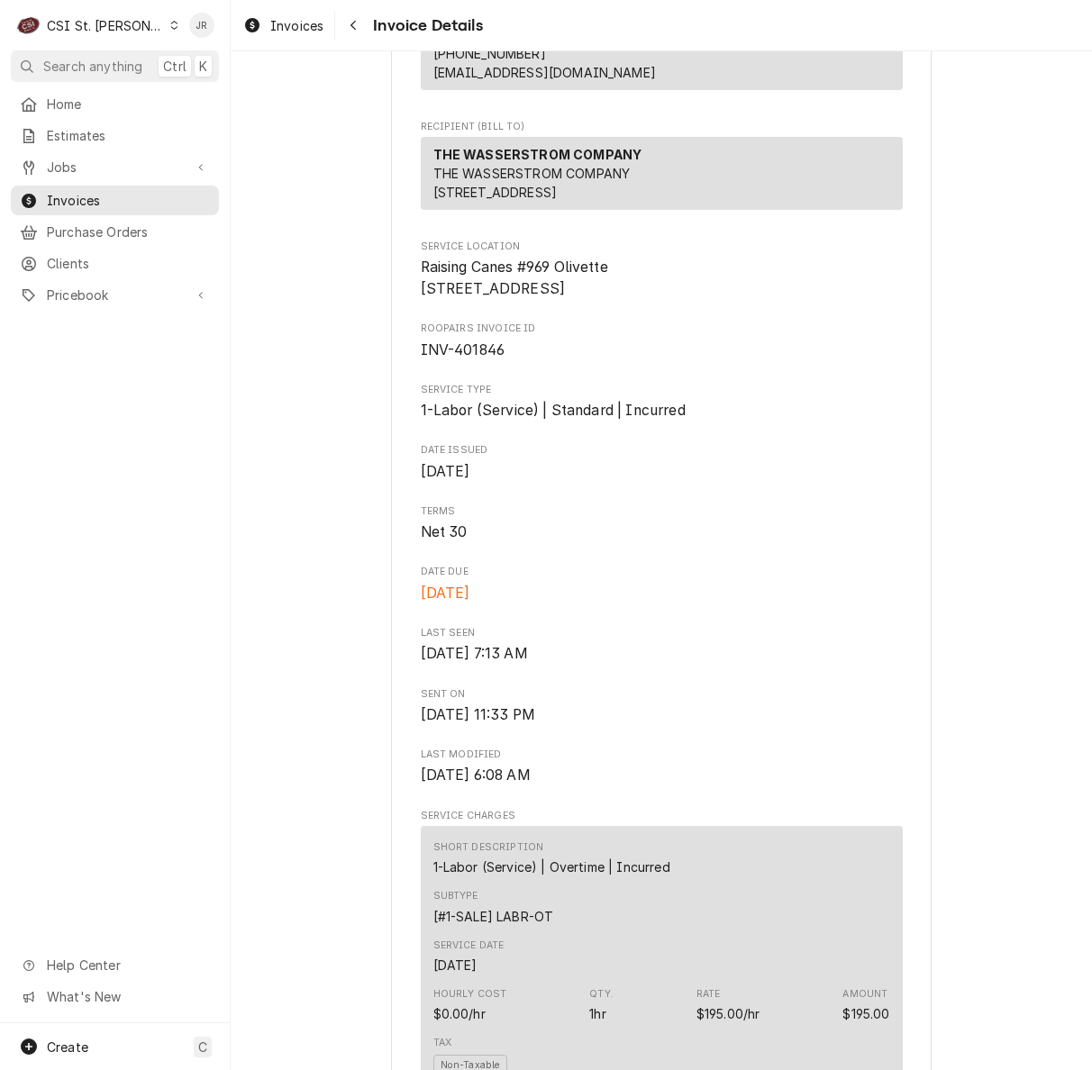
click at [196, 27] on div "Jessica Rentfro's Avatar" at bounding box center [201, 25] width 25 height 25
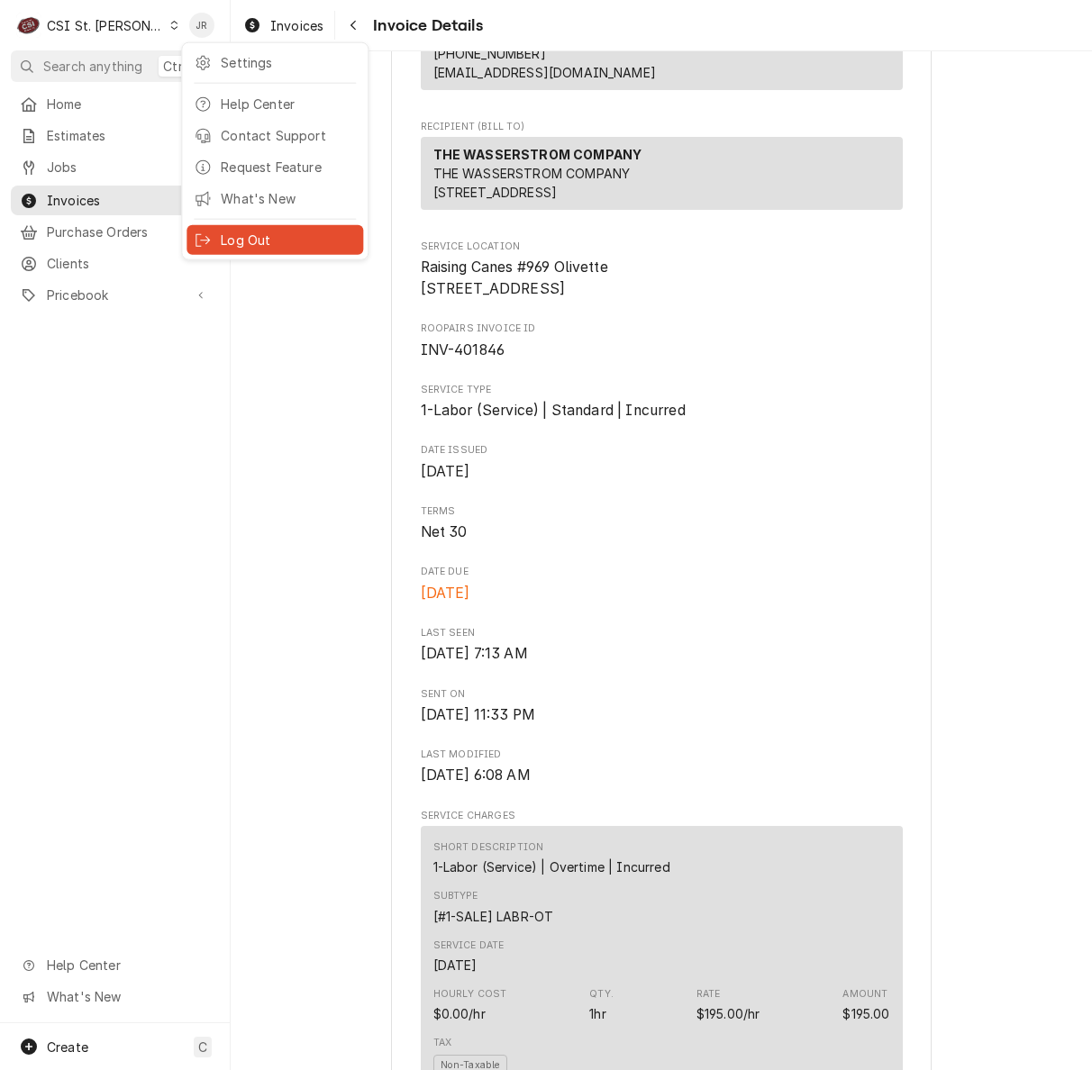
click at [295, 241] on div "Log Out" at bounding box center [288, 240] width 135 height 19
